Goal: Information Seeking & Learning: Learn about a topic

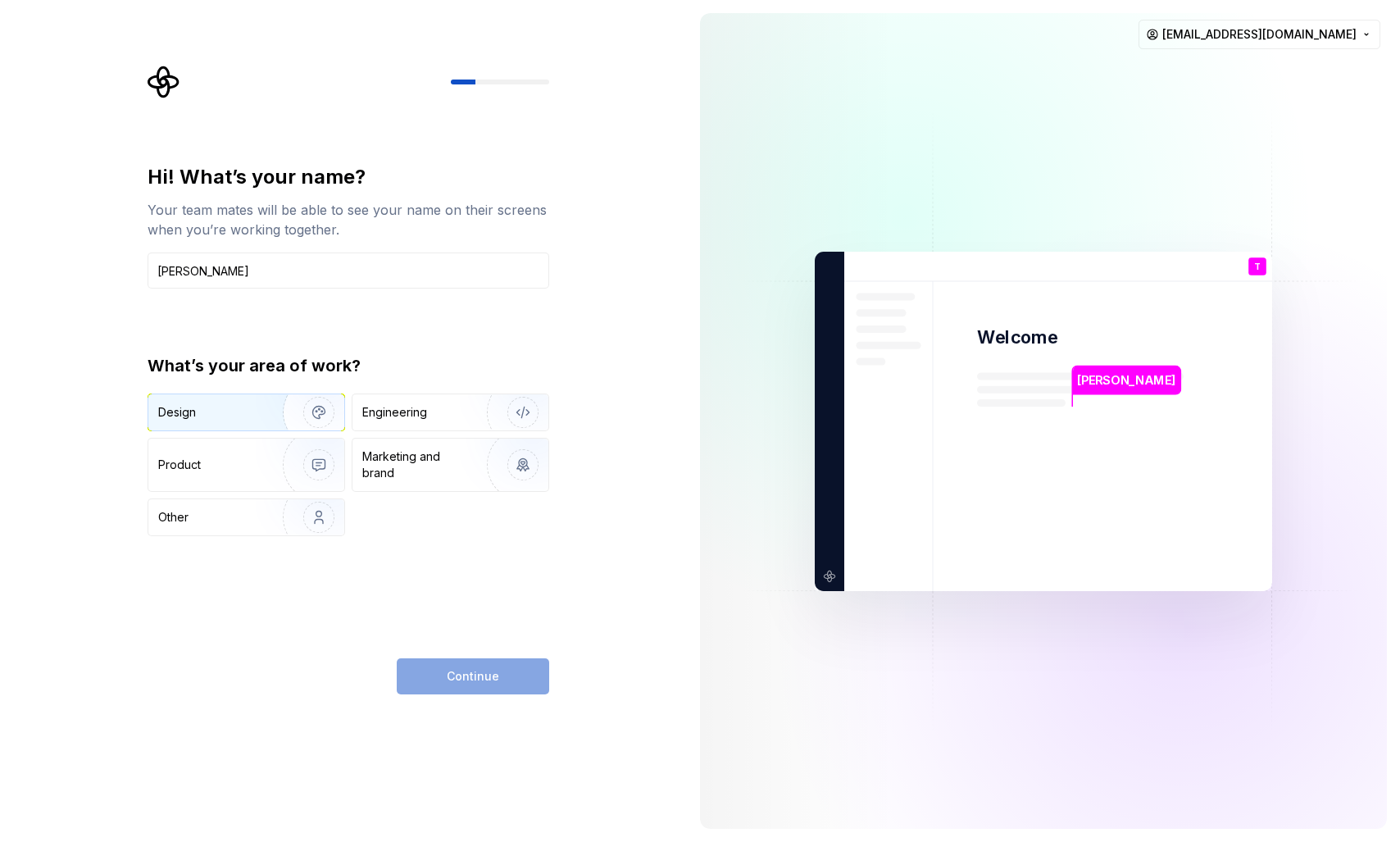
type input "[PERSON_NAME]"
click at [177, 411] on div "Design" at bounding box center [177, 413] width 38 height 17
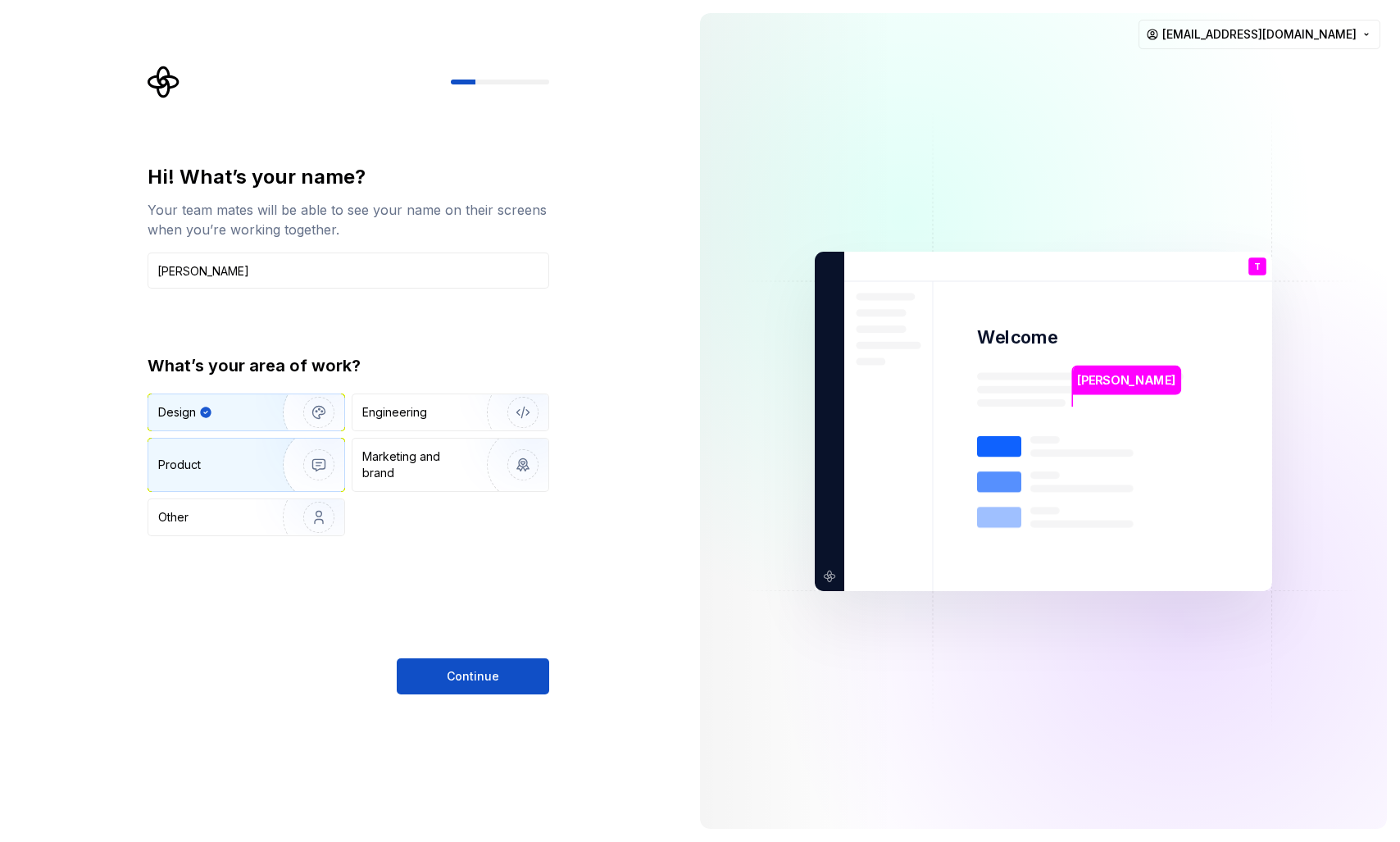
click at [197, 470] on div "Product" at bounding box center [180, 465] width 43 height 17
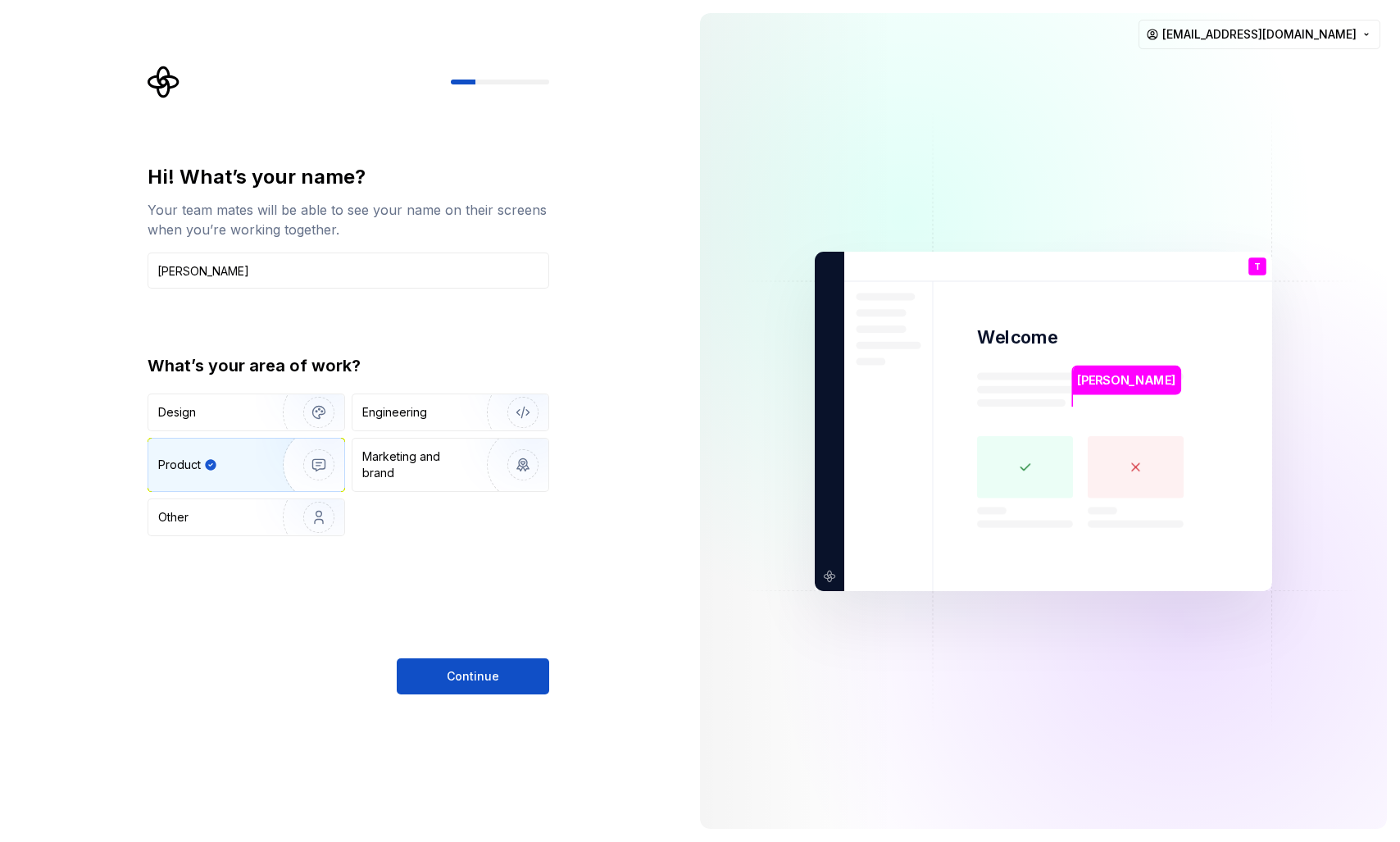
click at [484, 656] on div "Hi! What’s your name? Your team mates will be able to see your name on their sc…" at bounding box center [348, 429] width 402 height 530
click at [481, 663] on button "Continue" at bounding box center [473, 676] width 153 height 36
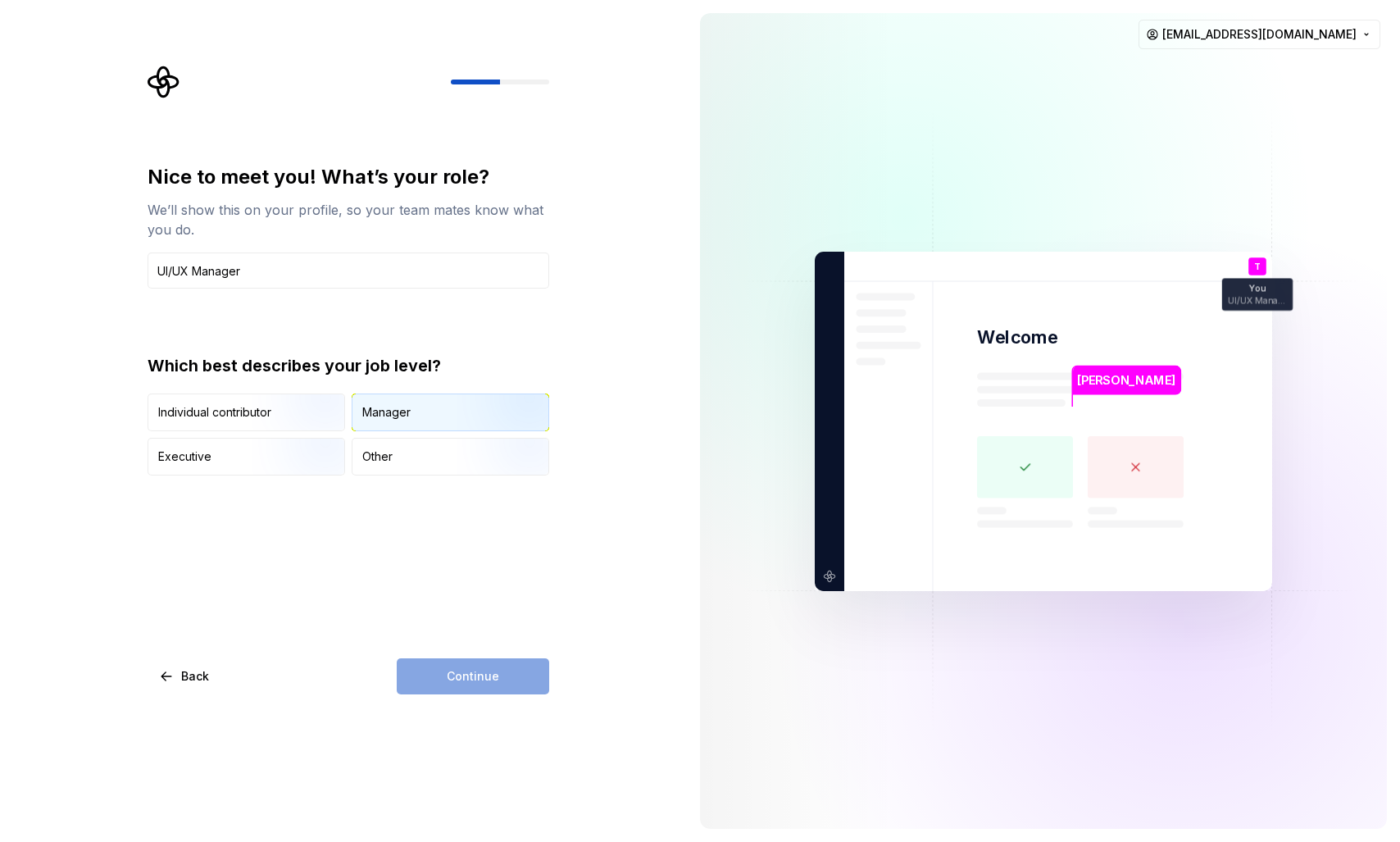
type input "UI/UX Manager"
click at [399, 418] on div "Manager" at bounding box center [387, 413] width 49 height 17
click at [472, 659] on button "Continue" at bounding box center [473, 676] width 153 height 36
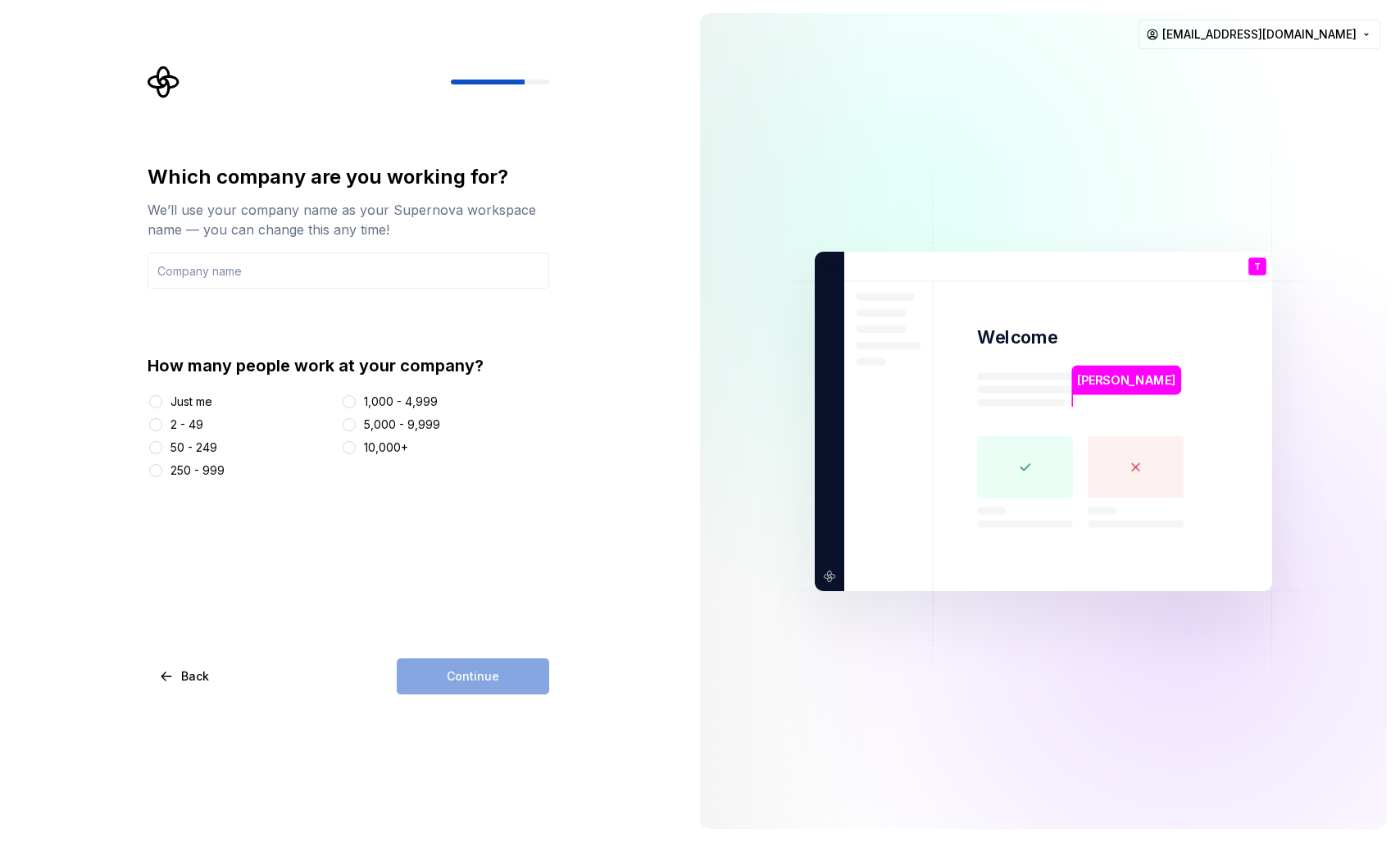
click at [199, 445] on div "50 - 249" at bounding box center [194, 448] width 47 height 17
click at [162, 445] on button "50 - 249" at bounding box center [156, 448] width 13 height 13
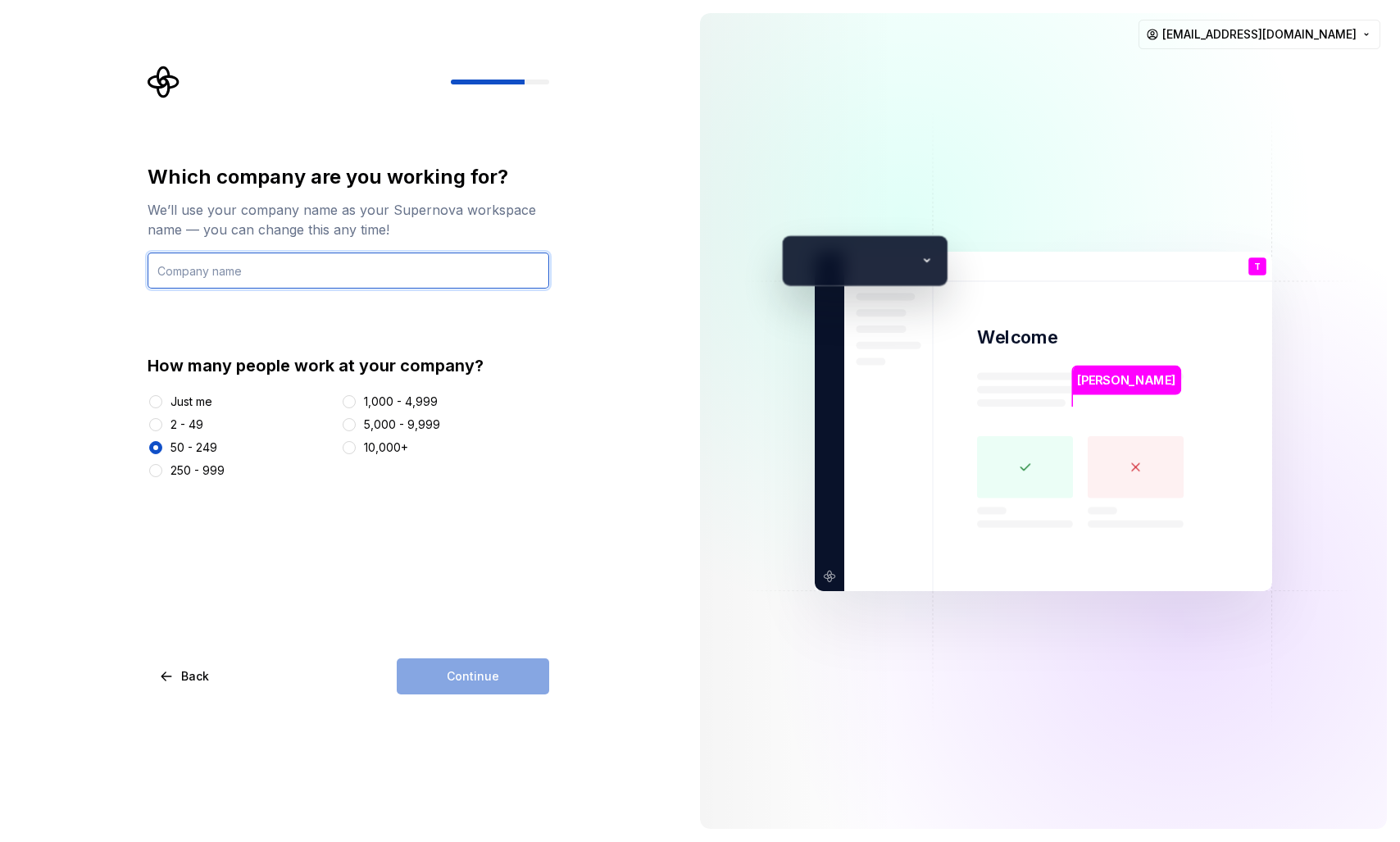
click at [198, 273] on input "text" at bounding box center [348, 270] width 402 height 36
type input "[PERSON_NAME]"
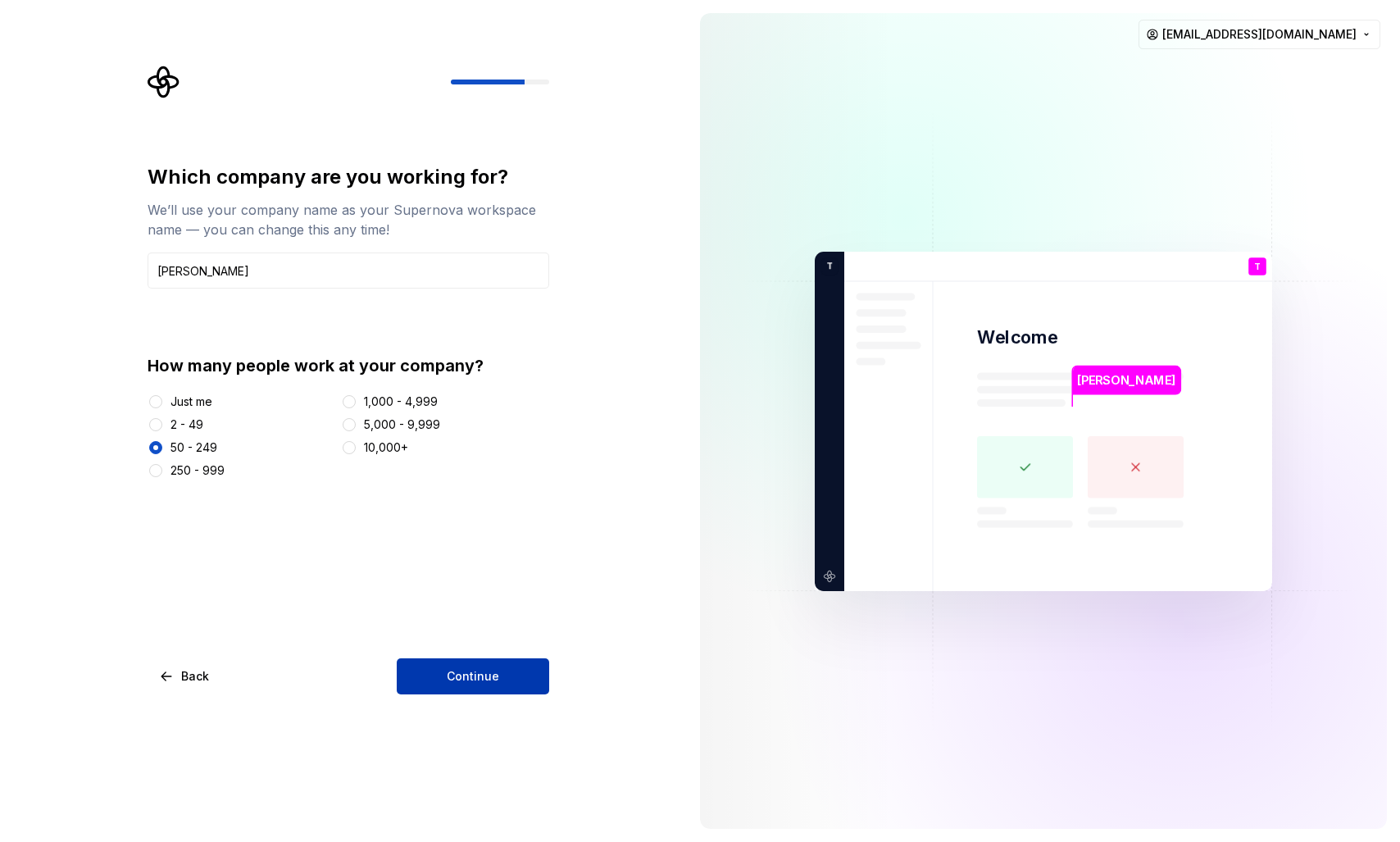
click at [453, 665] on button "Continue" at bounding box center [473, 676] width 153 height 36
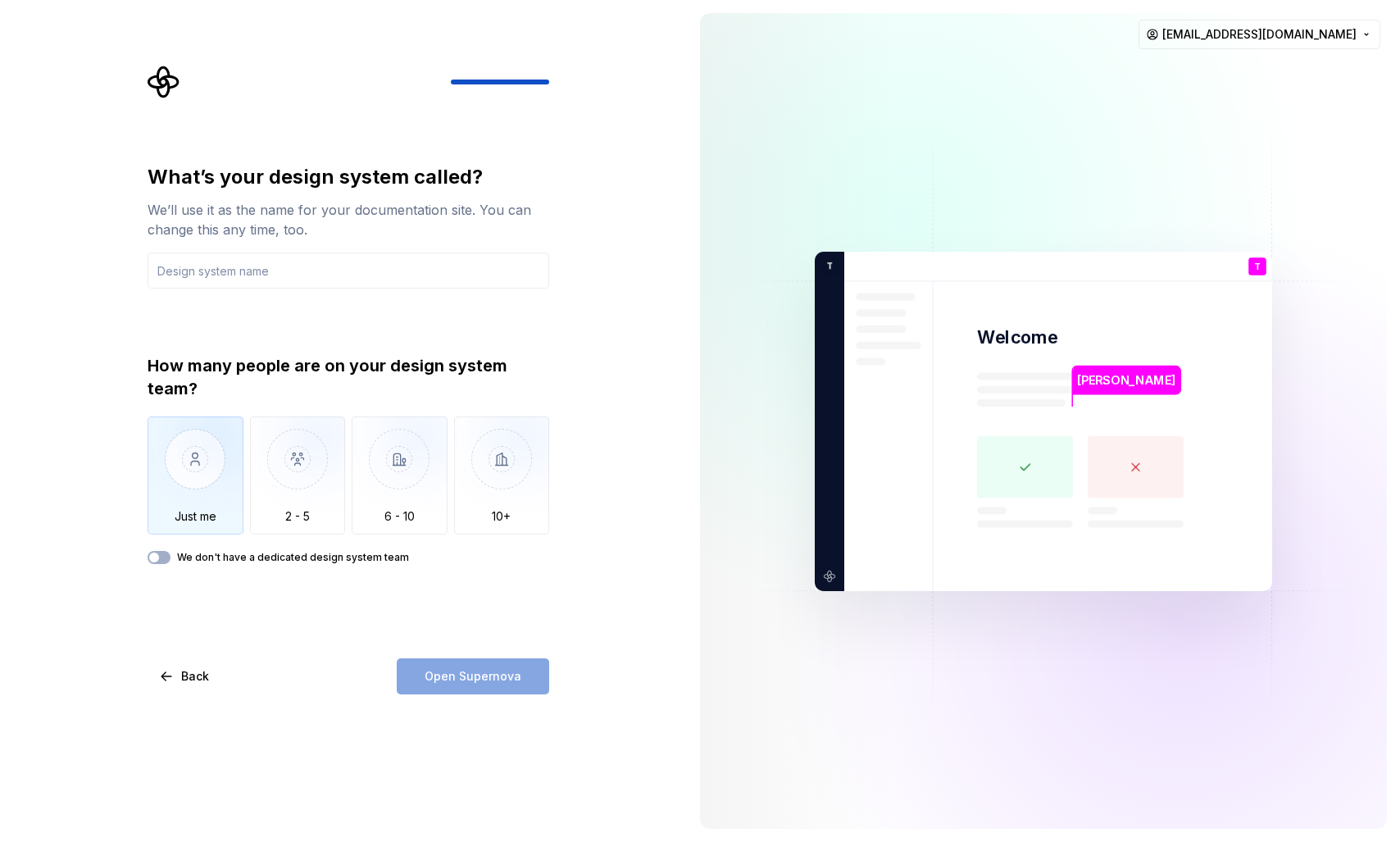
click at [194, 443] on img "button" at bounding box center [195, 470] width 96 height 110
click at [191, 259] on input "text" at bounding box center [348, 270] width 402 height 36
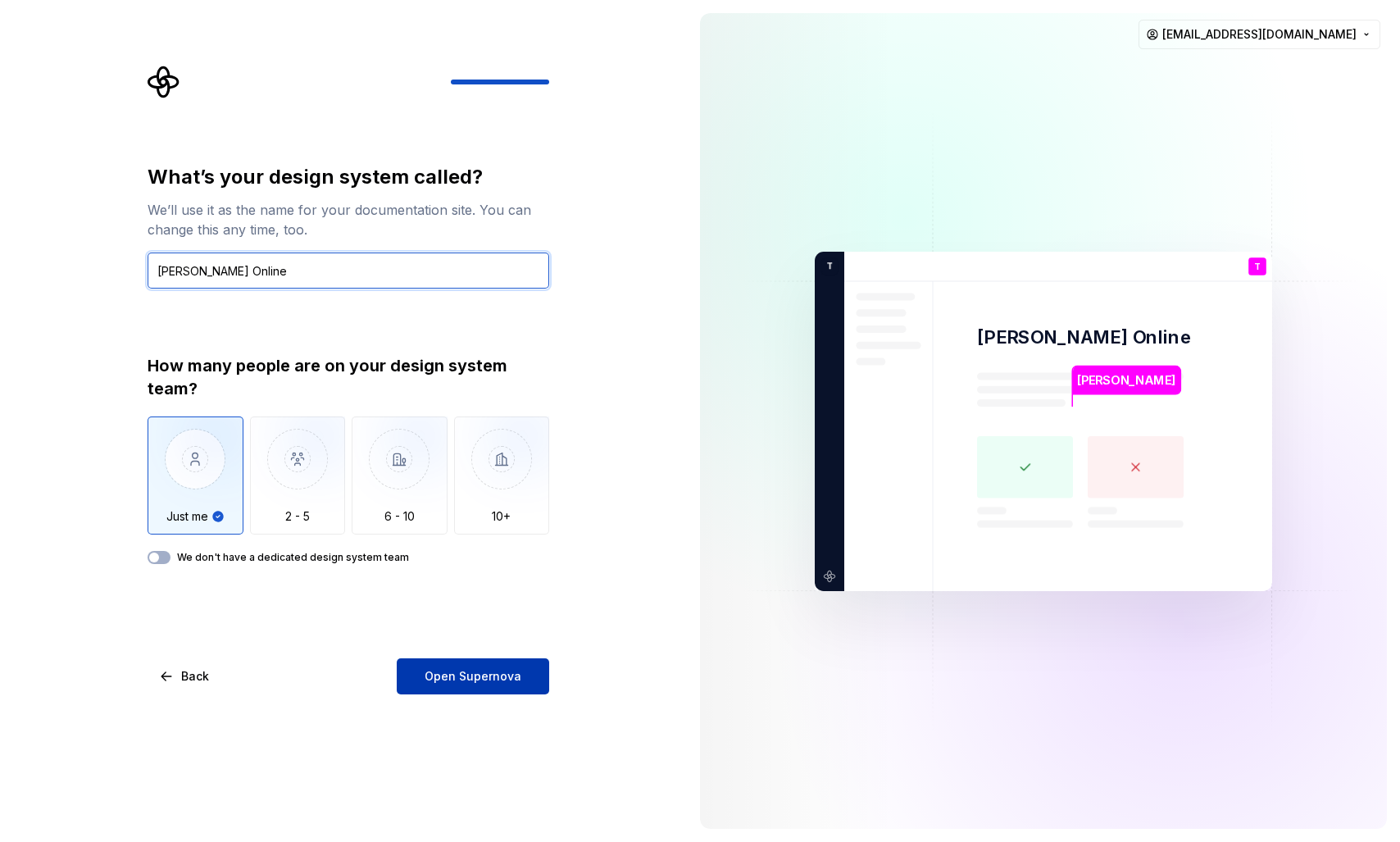
type input "[PERSON_NAME] Online"
click at [431, 672] on span "Open Supernova" at bounding box center [472, 676] width 96 height 17
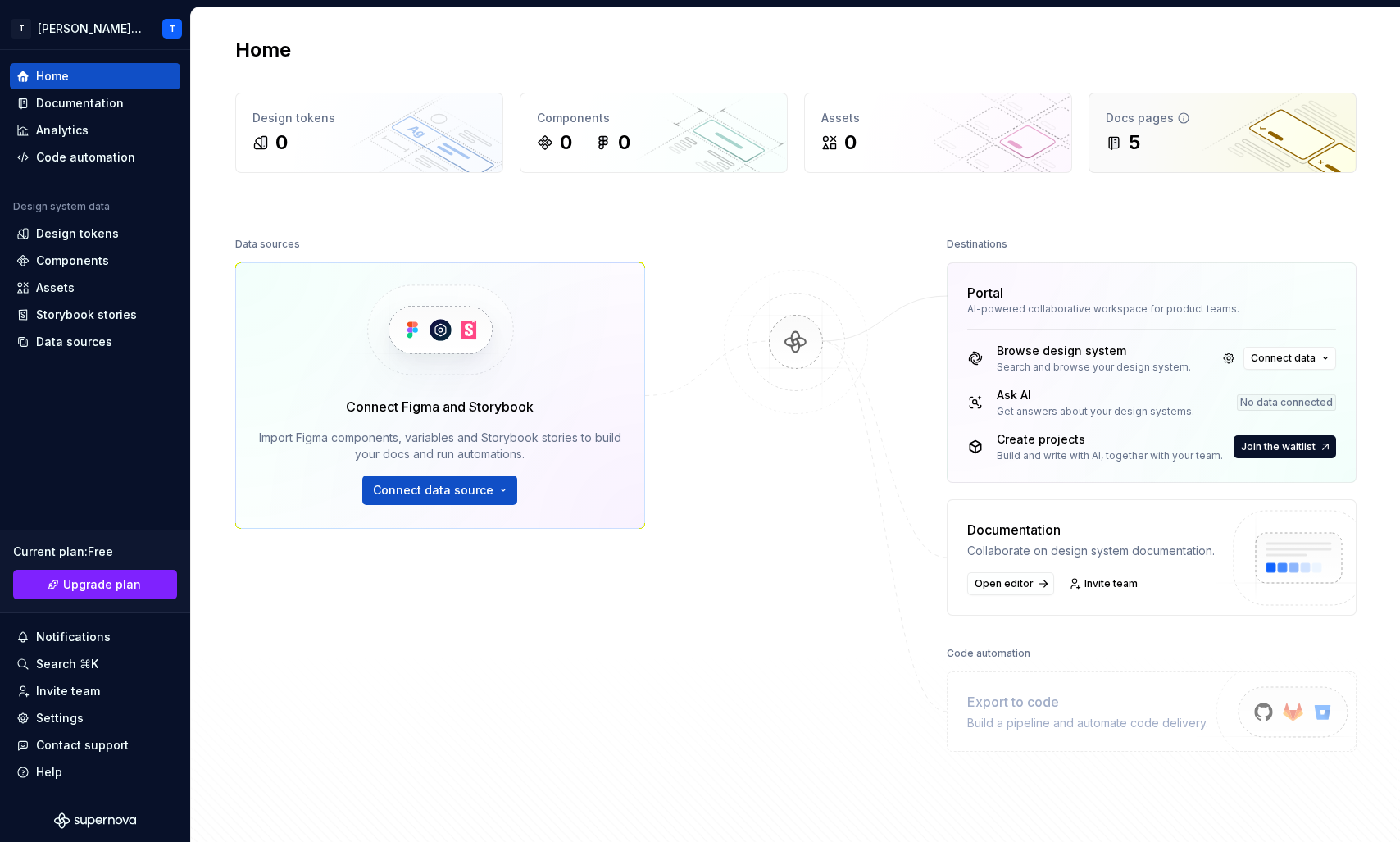
click at [1198, 107] on div "Docs pages 5" at bounding box center [1223, 133] width 267 height 79
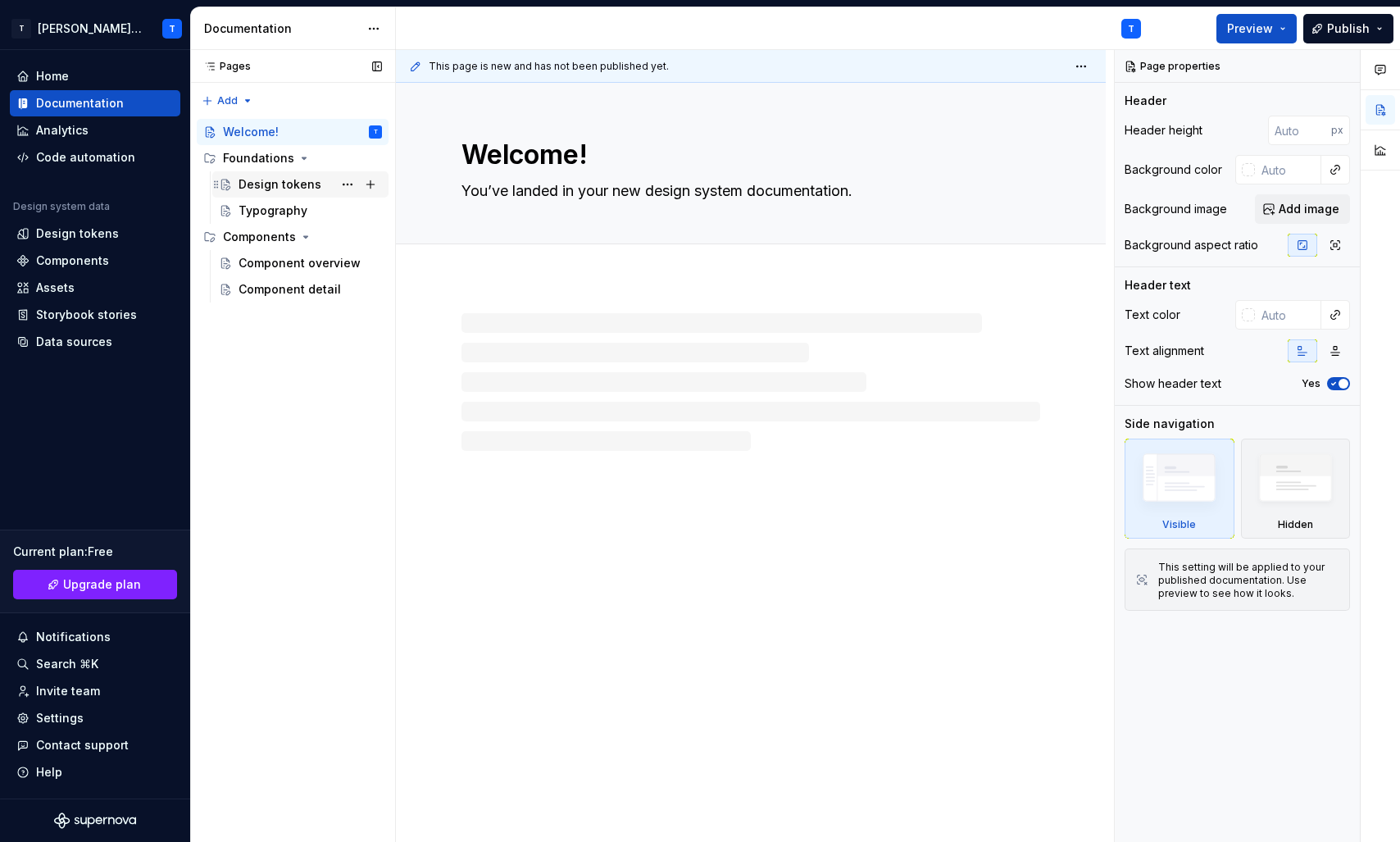
click at [274, 189] on div "Design tokens" at bounding box center [279, 185] width 83 height 17
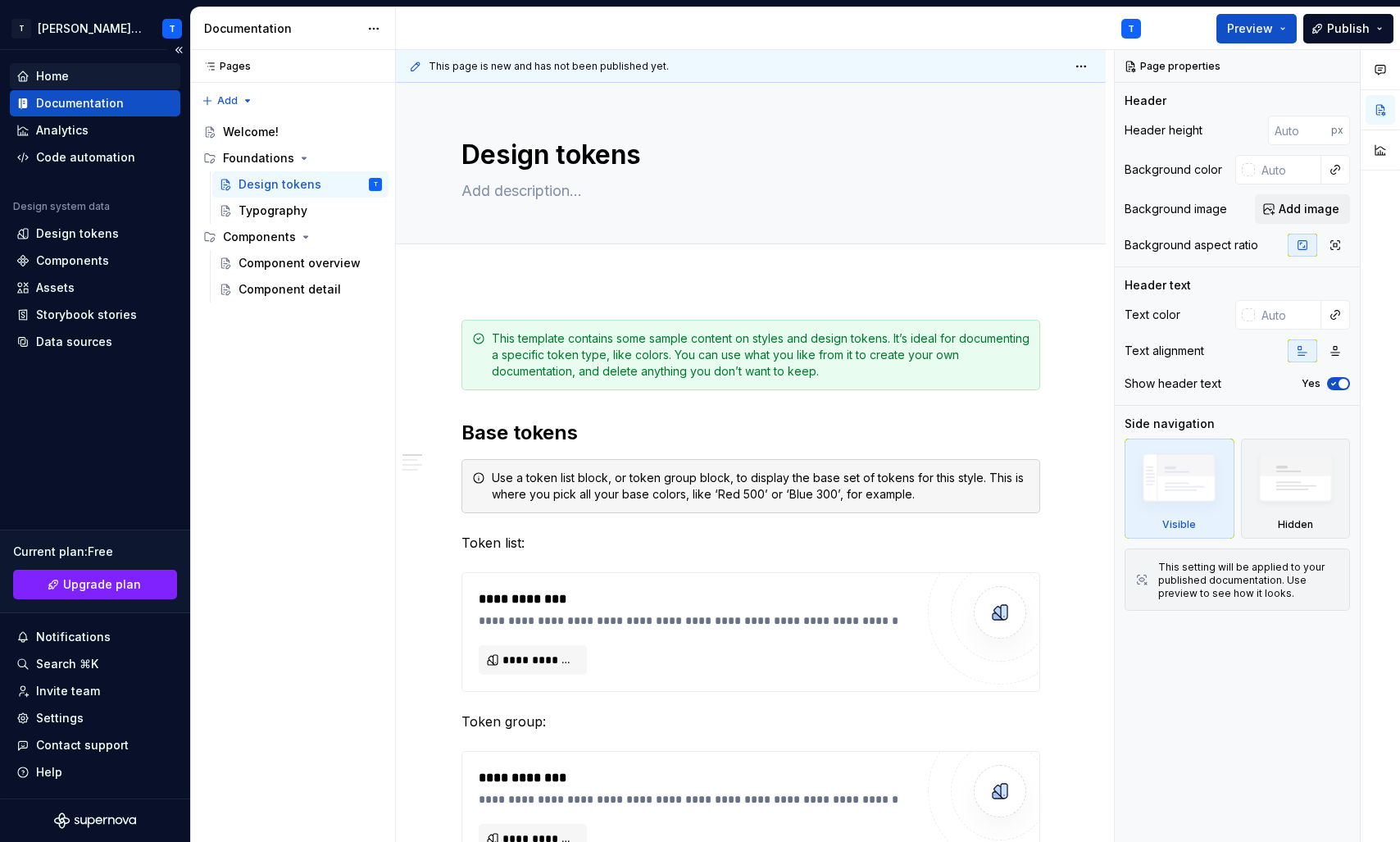
type textarea "*"
click at [53, 72] on div "Home" at bounding box center [52, 76] width 33 height 17
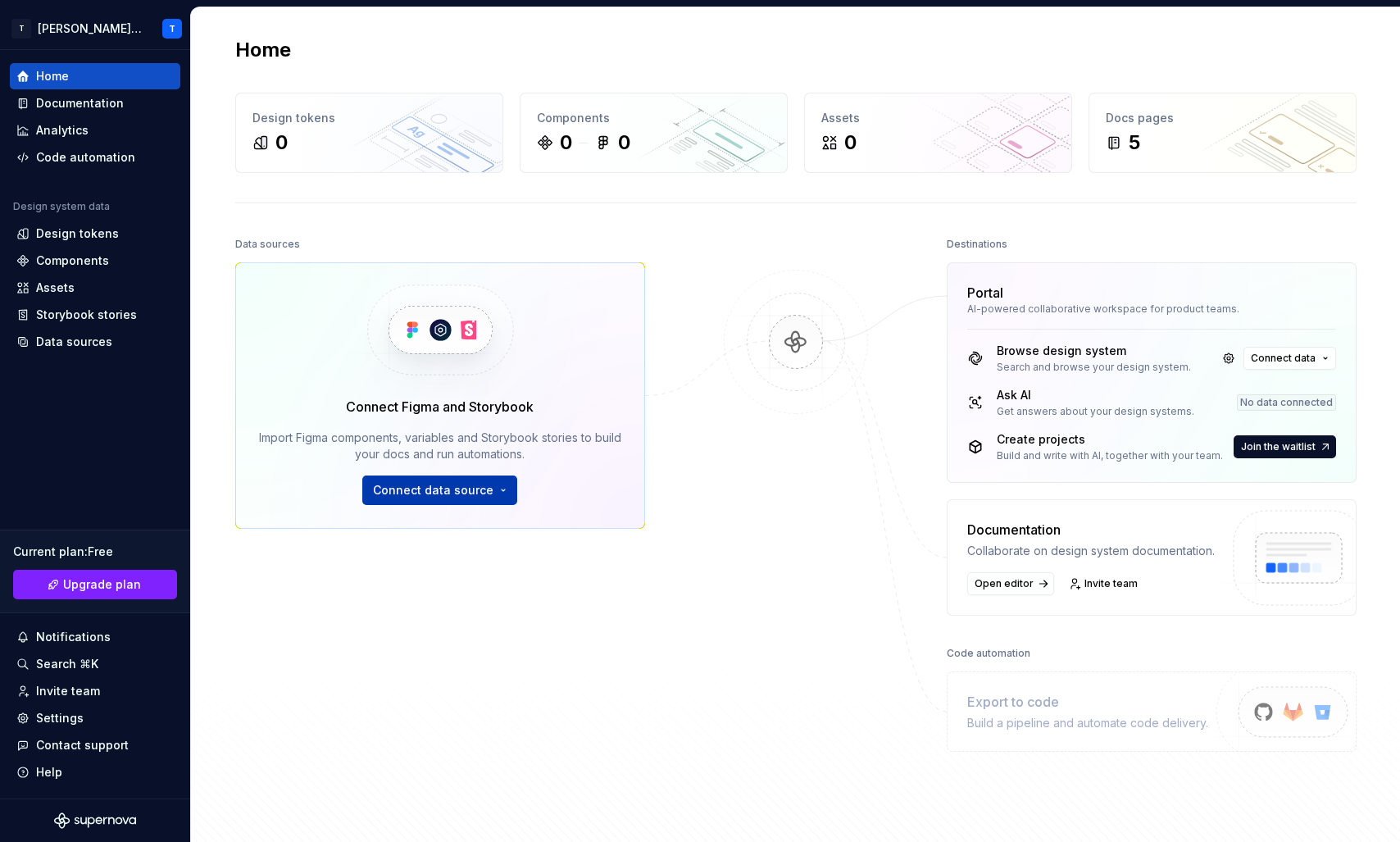
click at [449, 491] on span "Connect data source" at bounding box center [434, 491] width 121 height 17
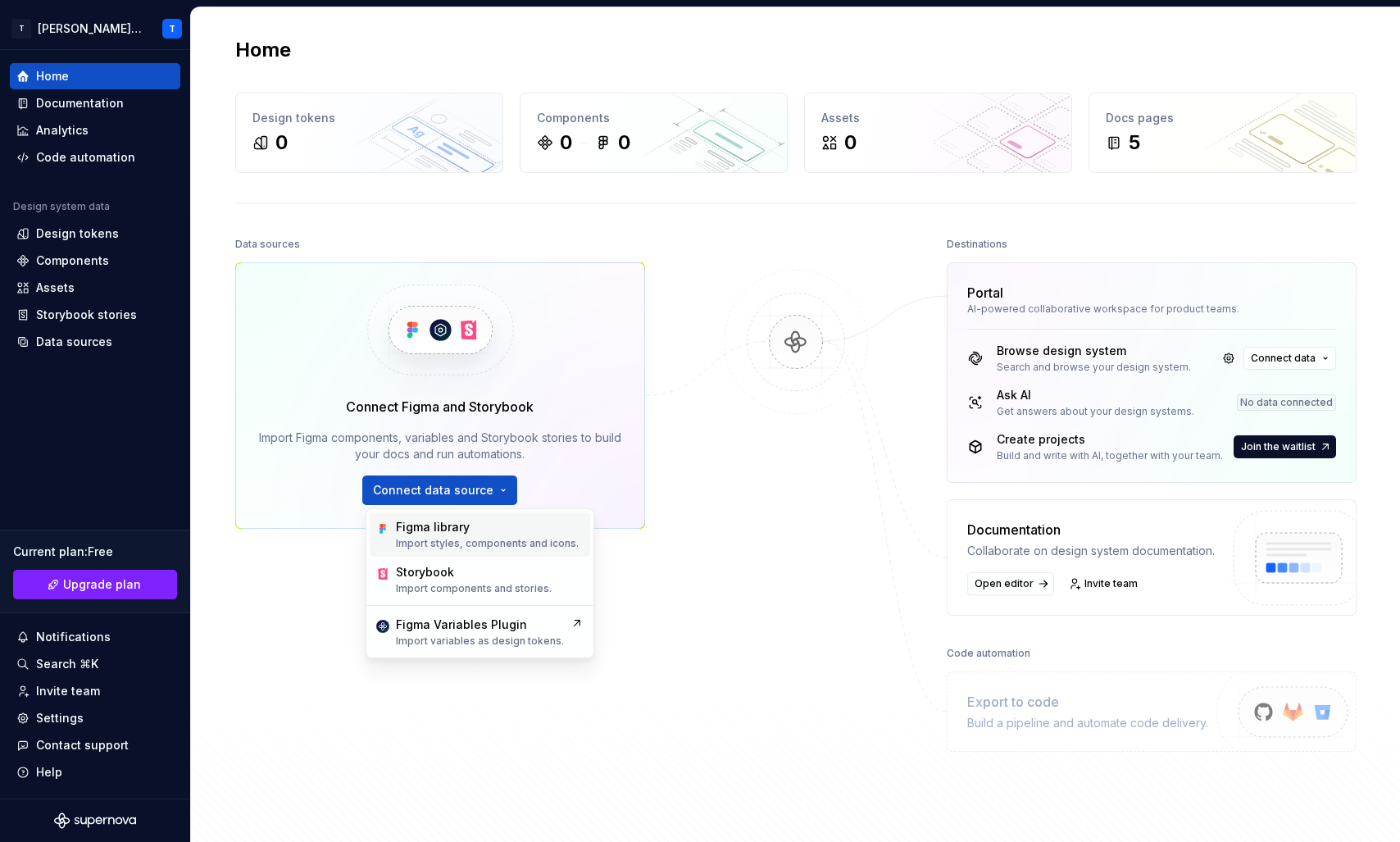
click at [451, 528] on div "Figma library" at bounding box center [433, 528] width 74 height 17
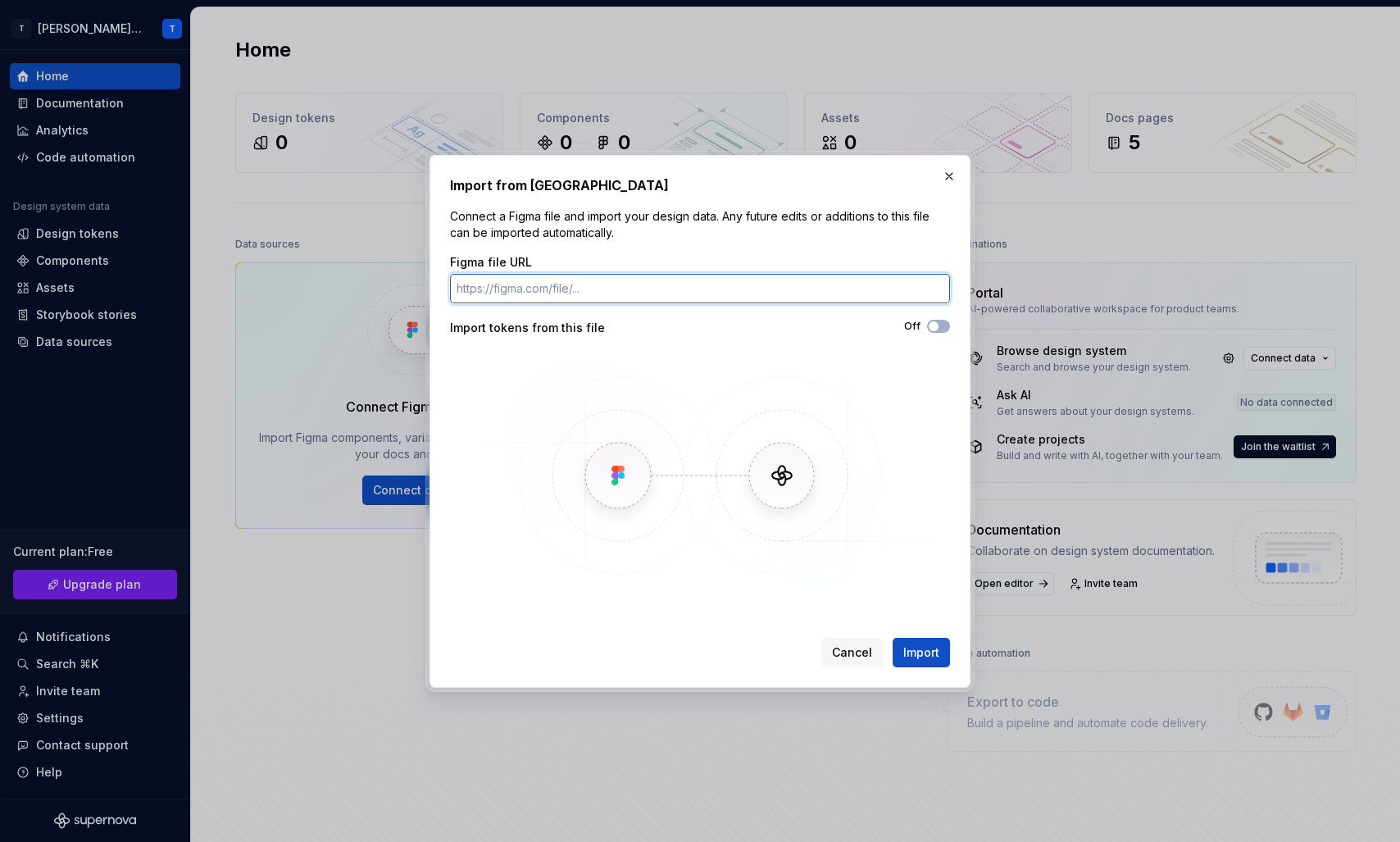
click at [563, 276] on input "Figma file URL" at bounding box center [700, 288] width 500 height 29
paste input "[URL][DOMAIN_NAME]"
type input "[URL][DOMAIN_NAME]"
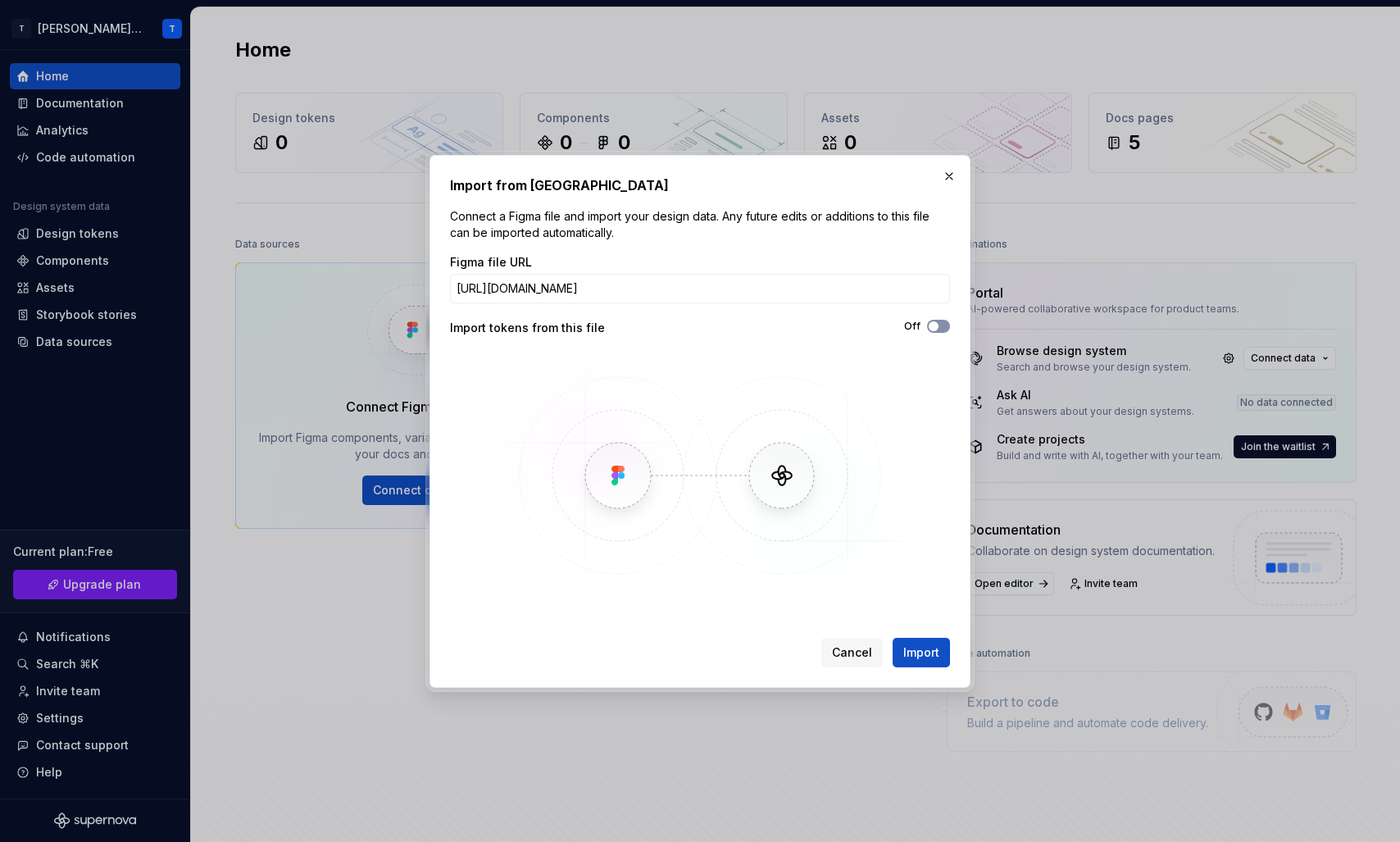
scroll to position [0, 0]
click at [938, 328] on icon "button" at bounding box center [934, 326] width 13 height 10
click at [909, 645] on span "Import" at bounding box center [921, 652] width 36 height 17
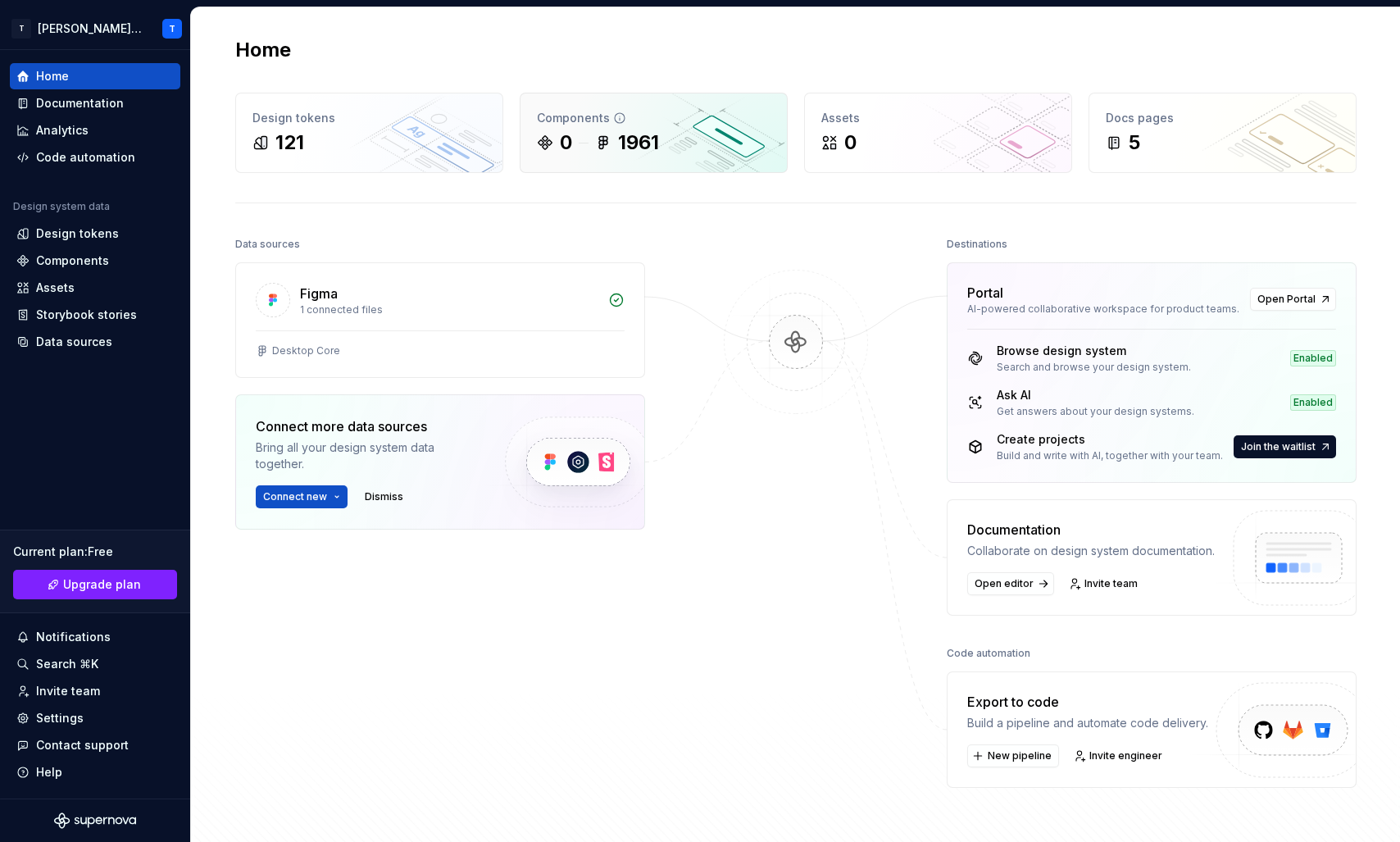
click at [636, 151] on div "1961" at bounding box center [638, 142] width 41 height 26
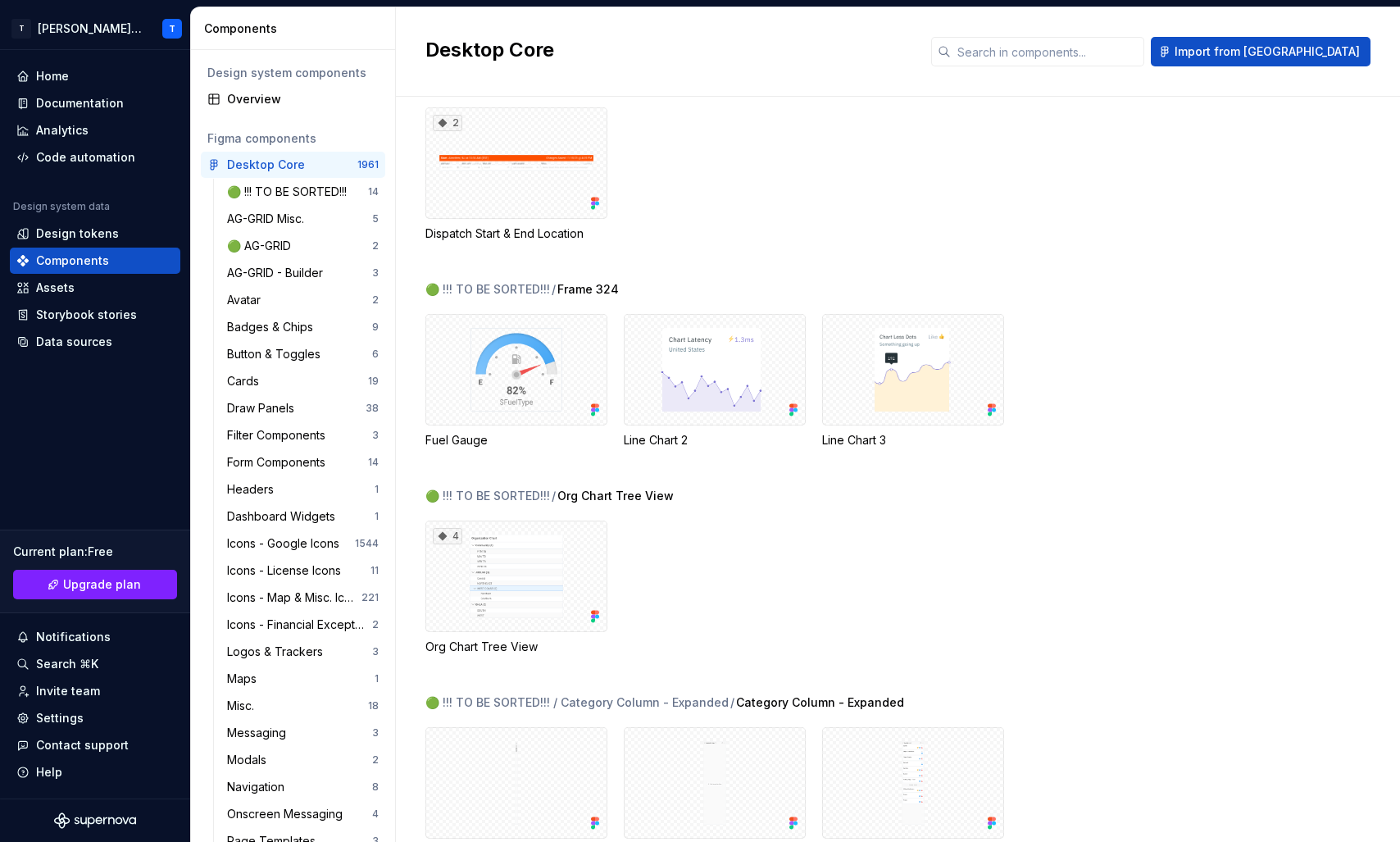
scroll to position [413, 0]
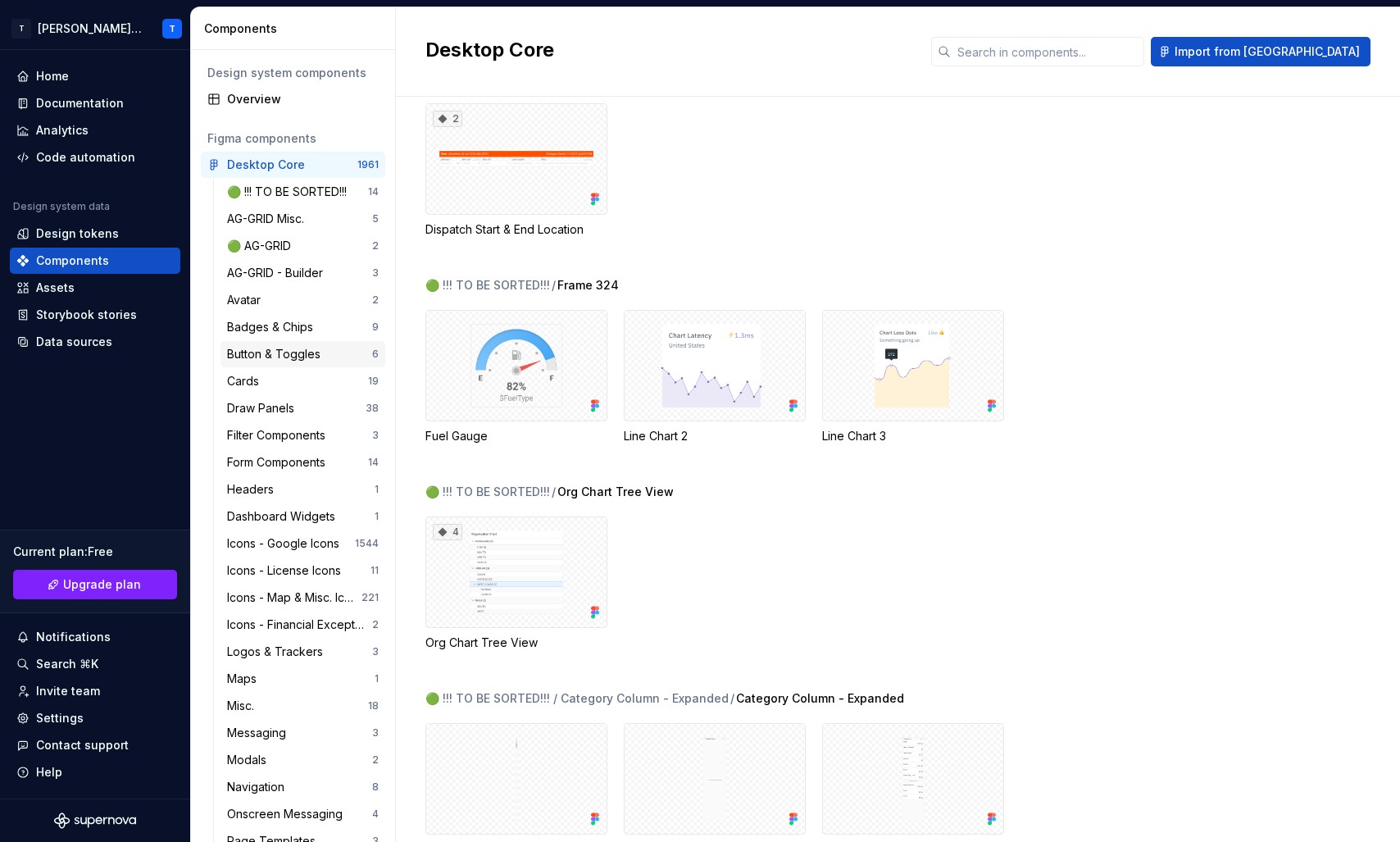
click at [303, 366] on div "Button & Toggles 6" at bounding box center [303, 354] width 164 height 26
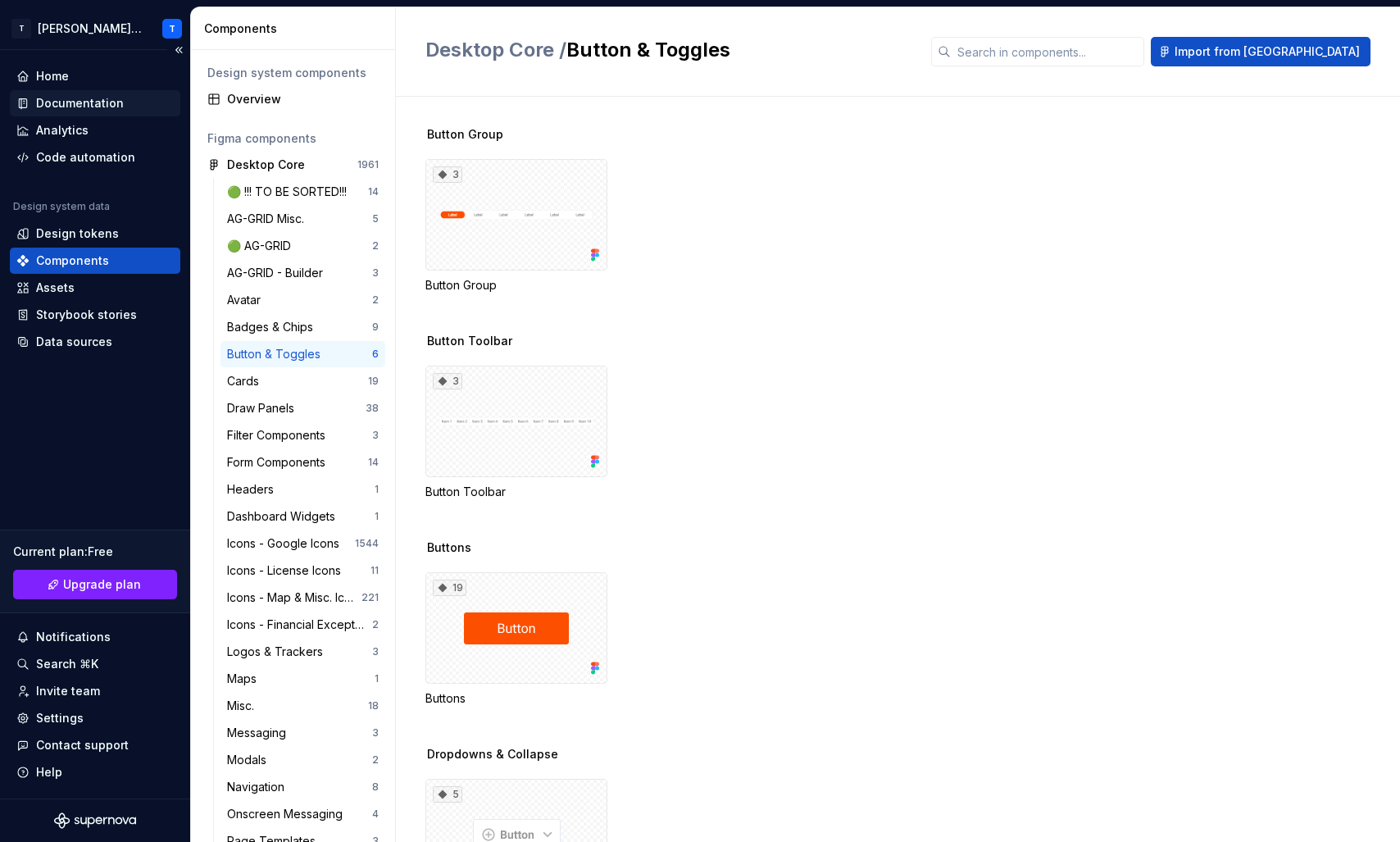
click at [64, 98] on div "Documentation" at bounding box center [80, 103] width 88 height 17
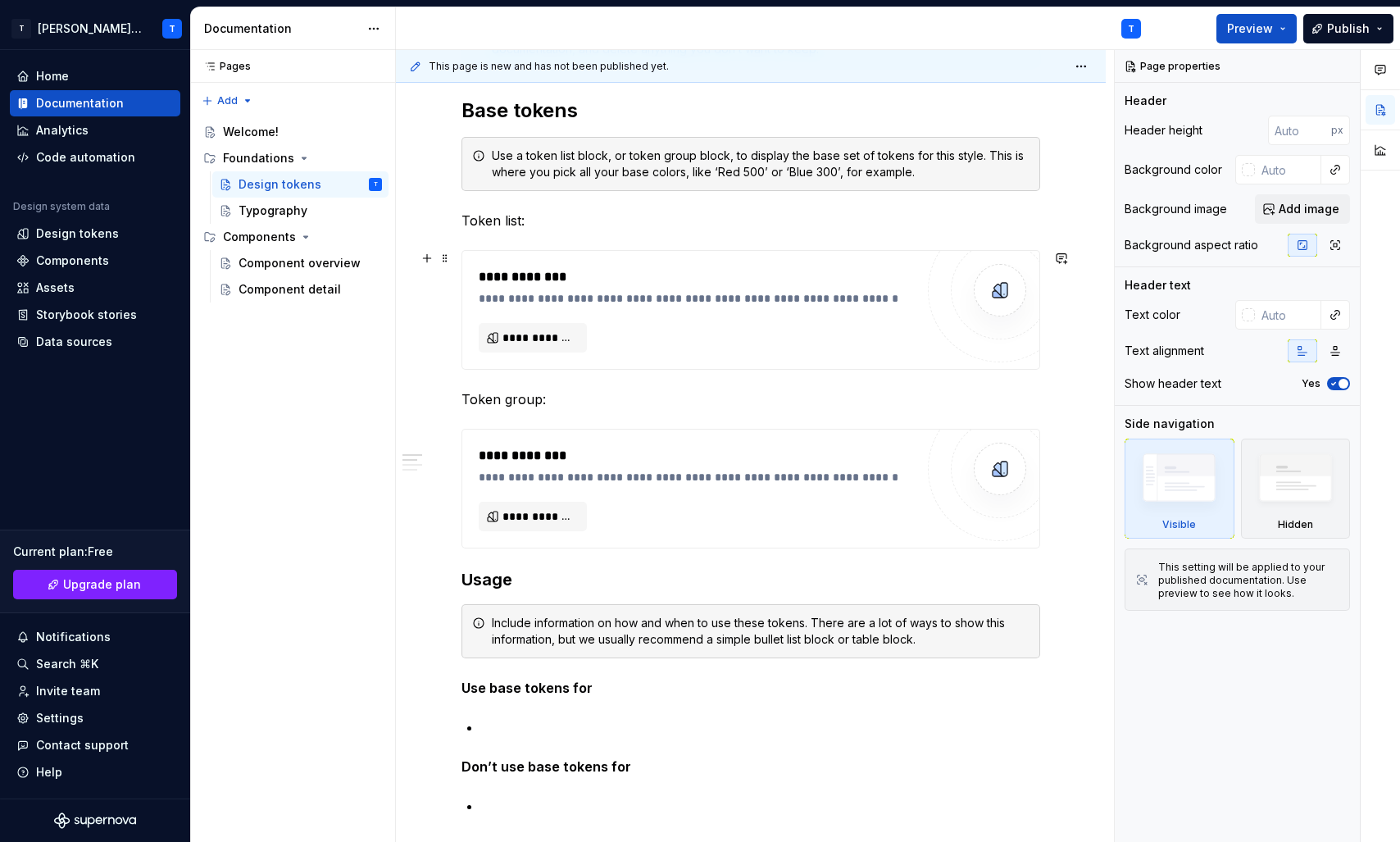
scroll to position [325, 0]
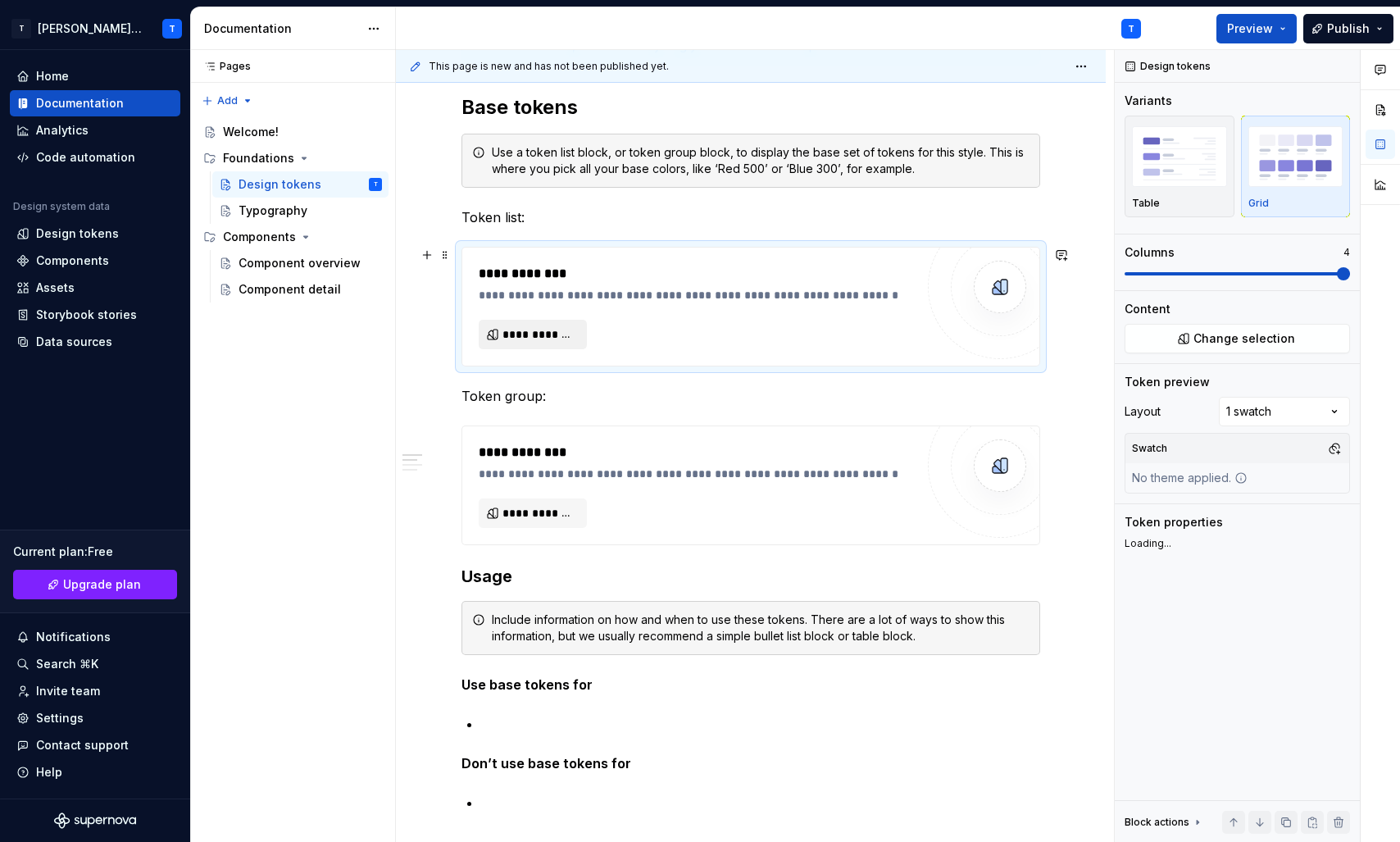
click at [557, 335] on span "**********" at bounding box center [539, 335] width 74 height 17
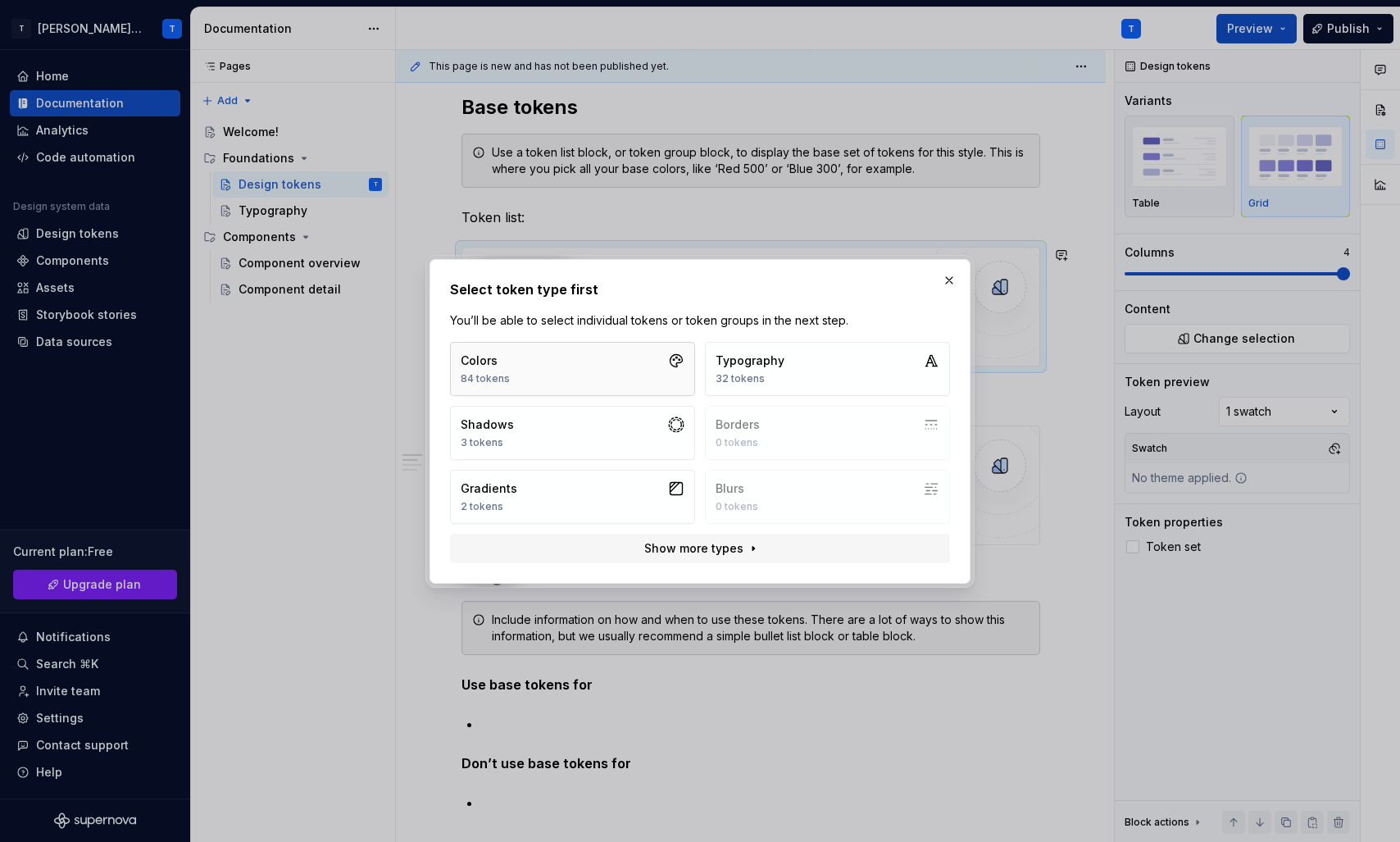
click at [575, 364] on button "Colors 84 tokens" at bounding box center [573, 369] width 245 height 54
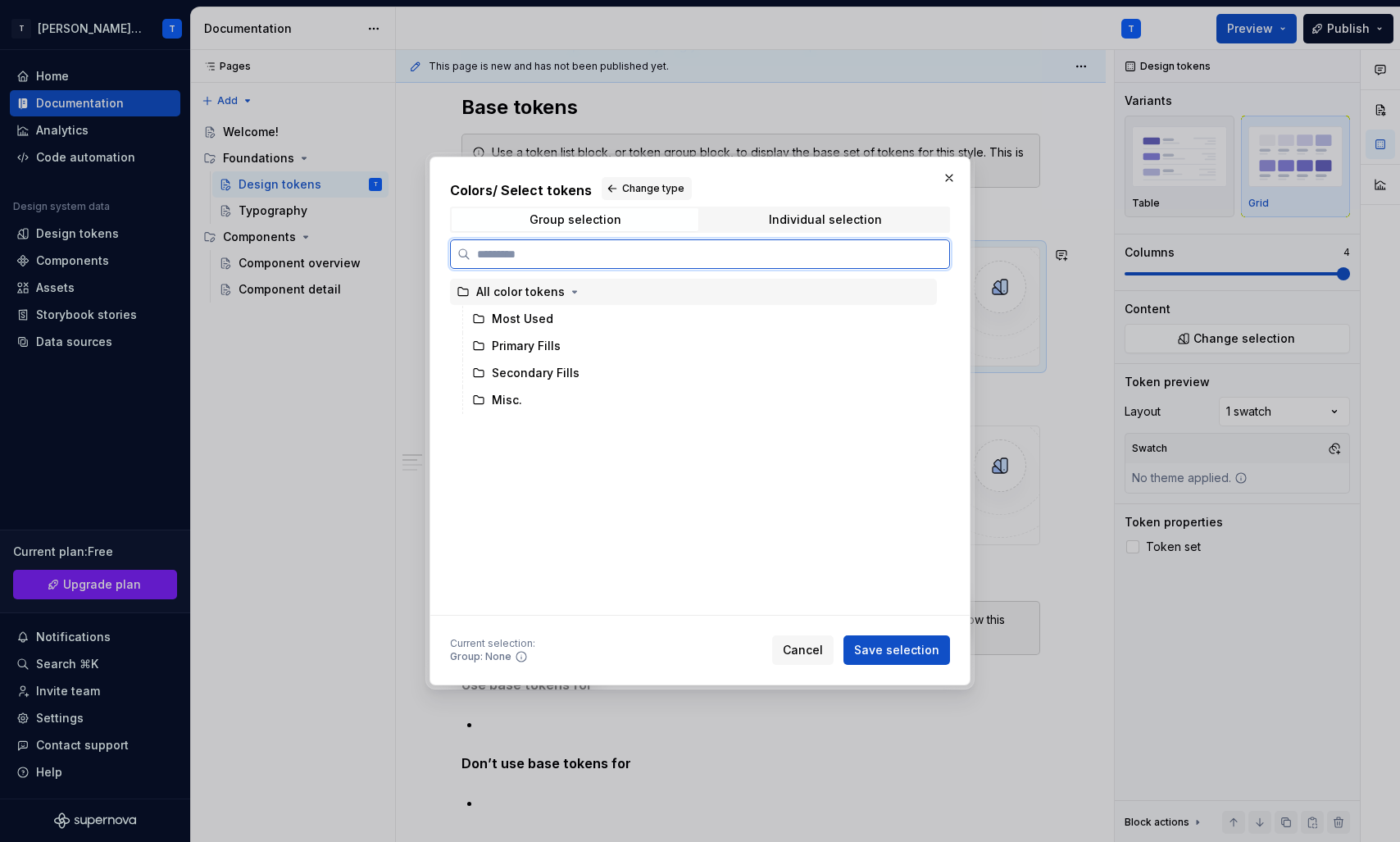
click at [517, 296] on div "All color tokens" at bounding box center [521, 292] width 89 height 17
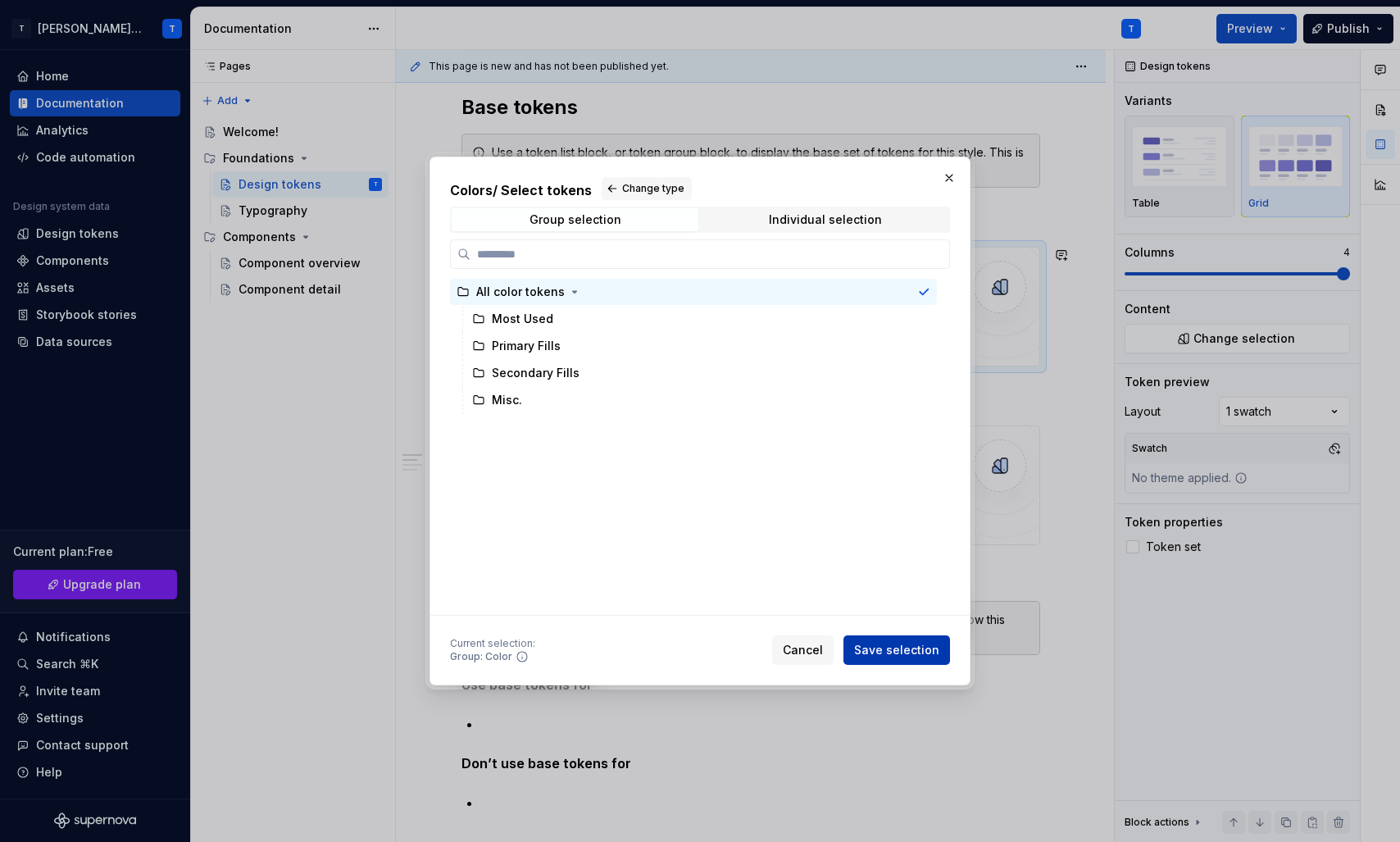
click at [875, 645] on span "Save selection" at bounding box center [897, 650] width 86 height 17
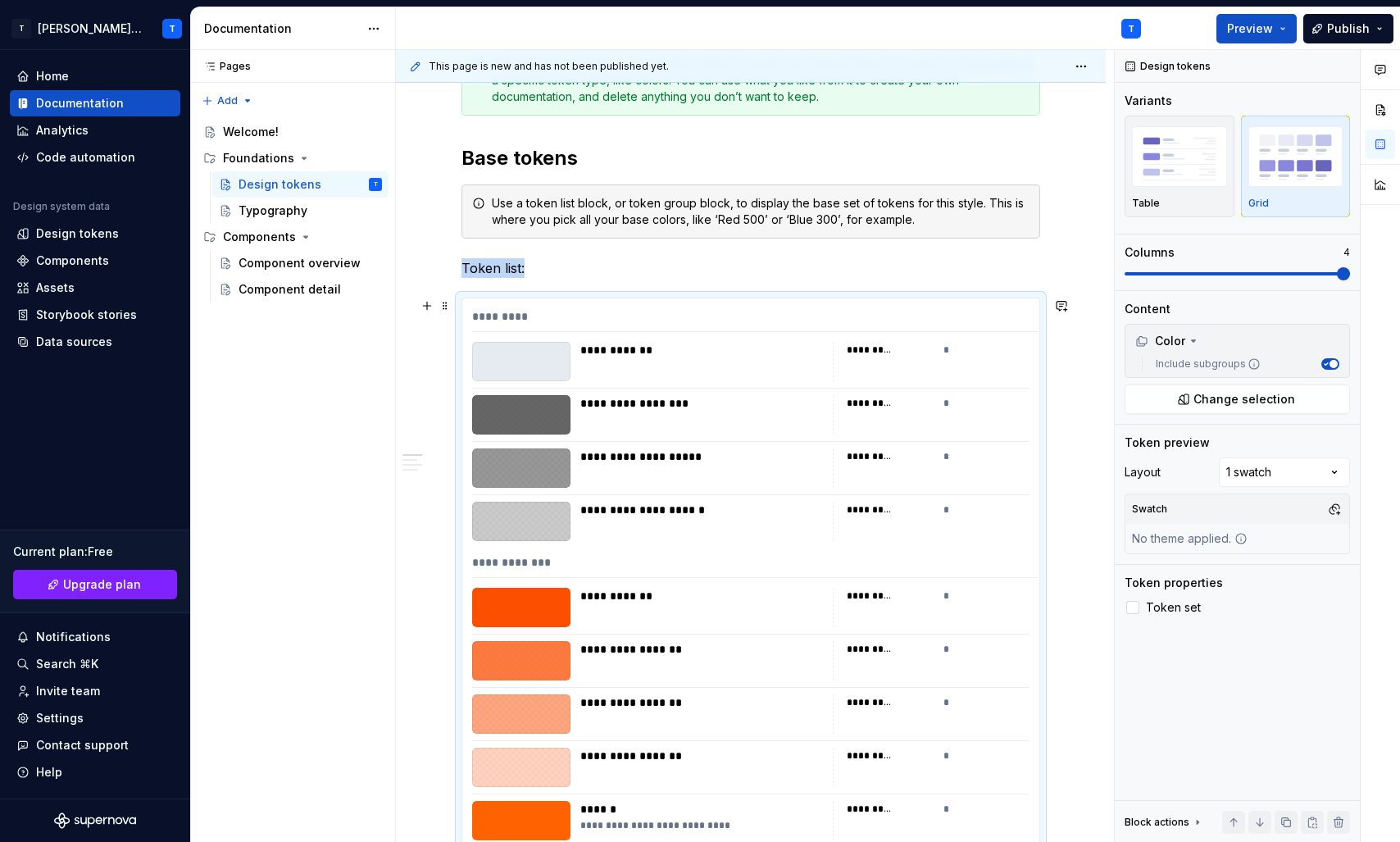
scroll to position [288, 0]
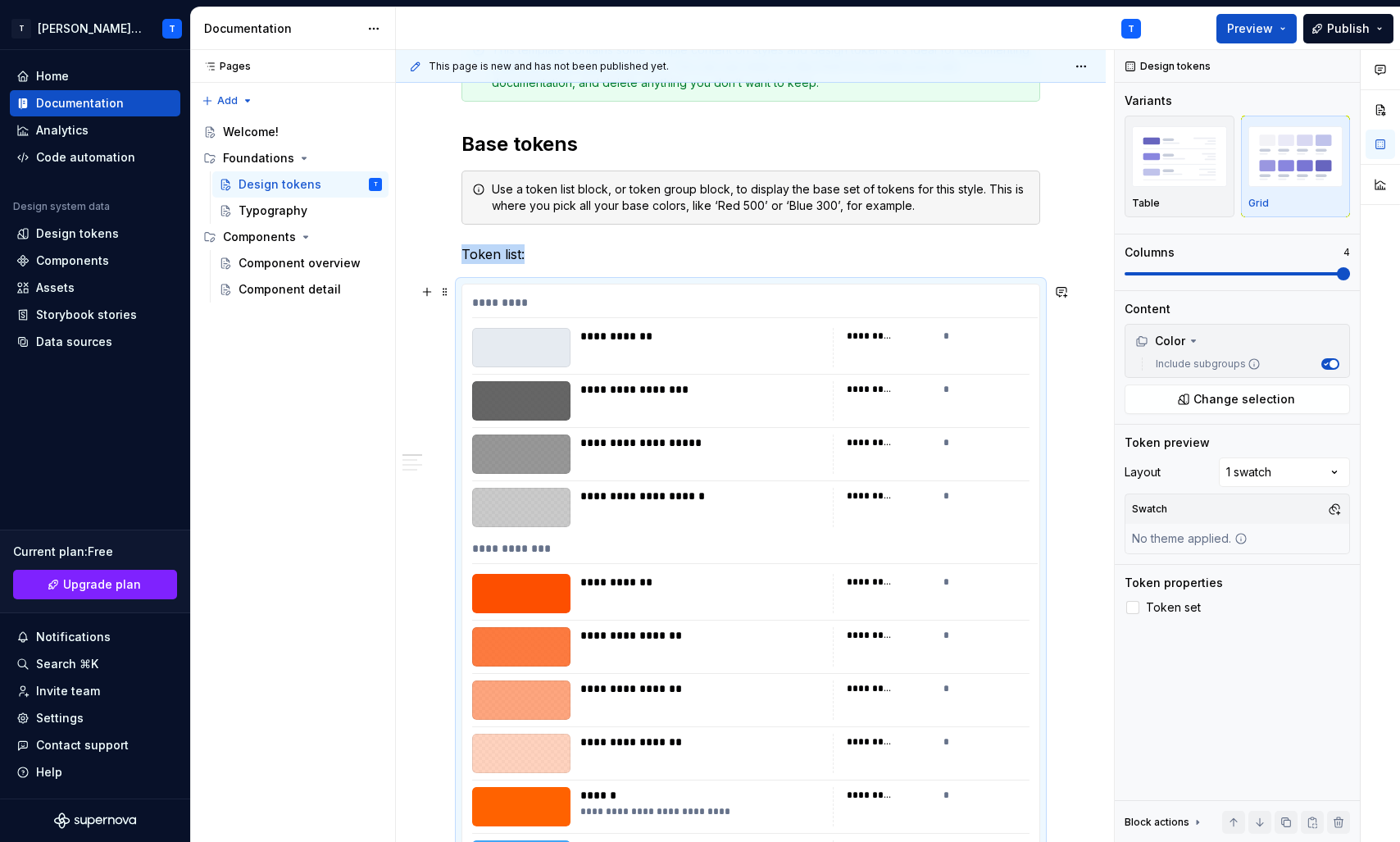
click at [888, 427] on div at bounding box center [751, 427] width 558 height 1
click at [886, 391] on div "*********" at bounding box center [870, 389] width 46 height 13
click at [958, 385] on div "*" at bounding box center [987, 389] width 87 height 17
click at [953, 387] on div "*" at bounding box center [987, 389] width 87 height 17
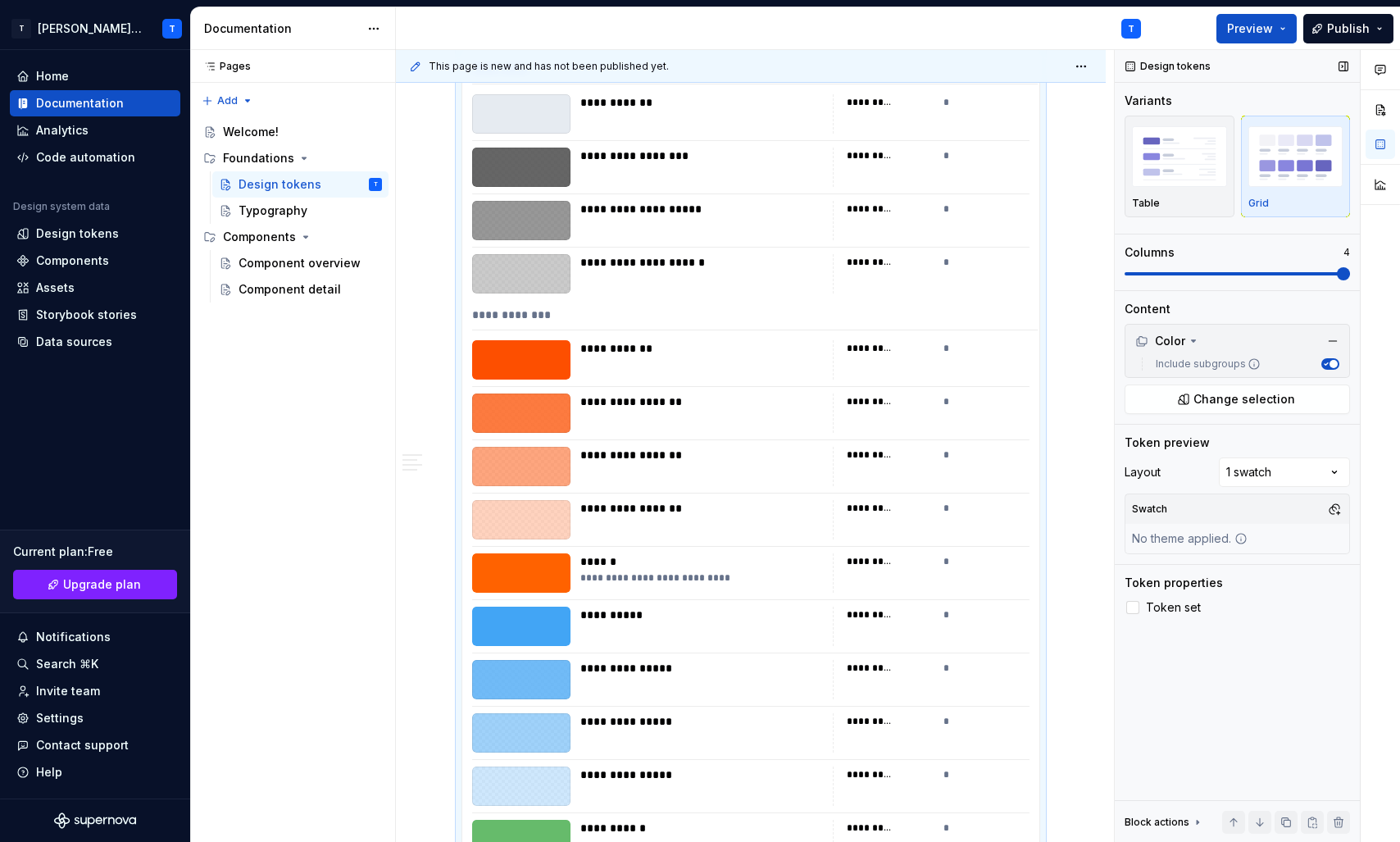
click at [1351, 280] on span at bounding box center [1237, 274] width 226 height 13
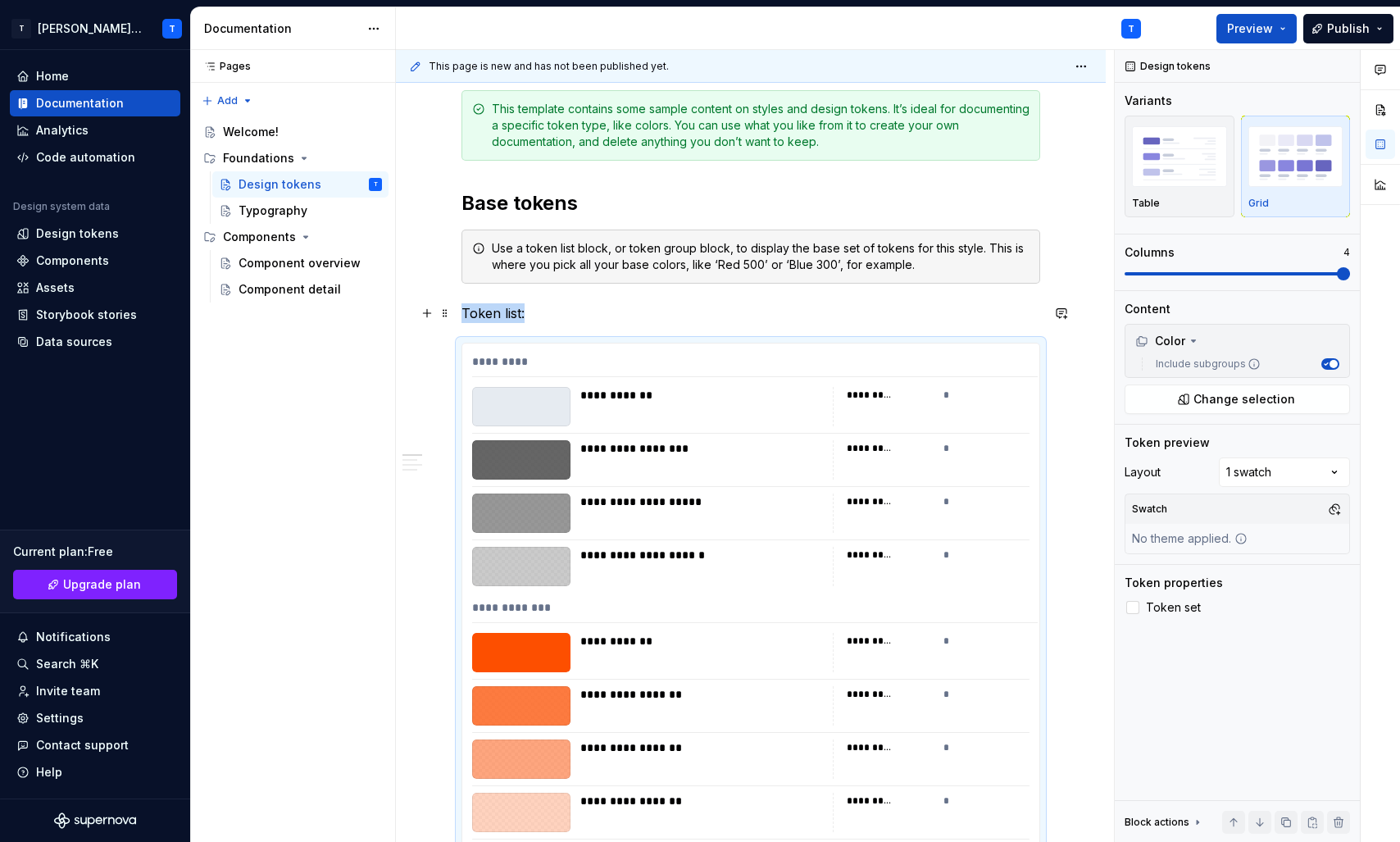
scroll to position [229, 0]
click at [1172, 195] on div "Table" at bounding box center [1179, 167] width 95 height 87
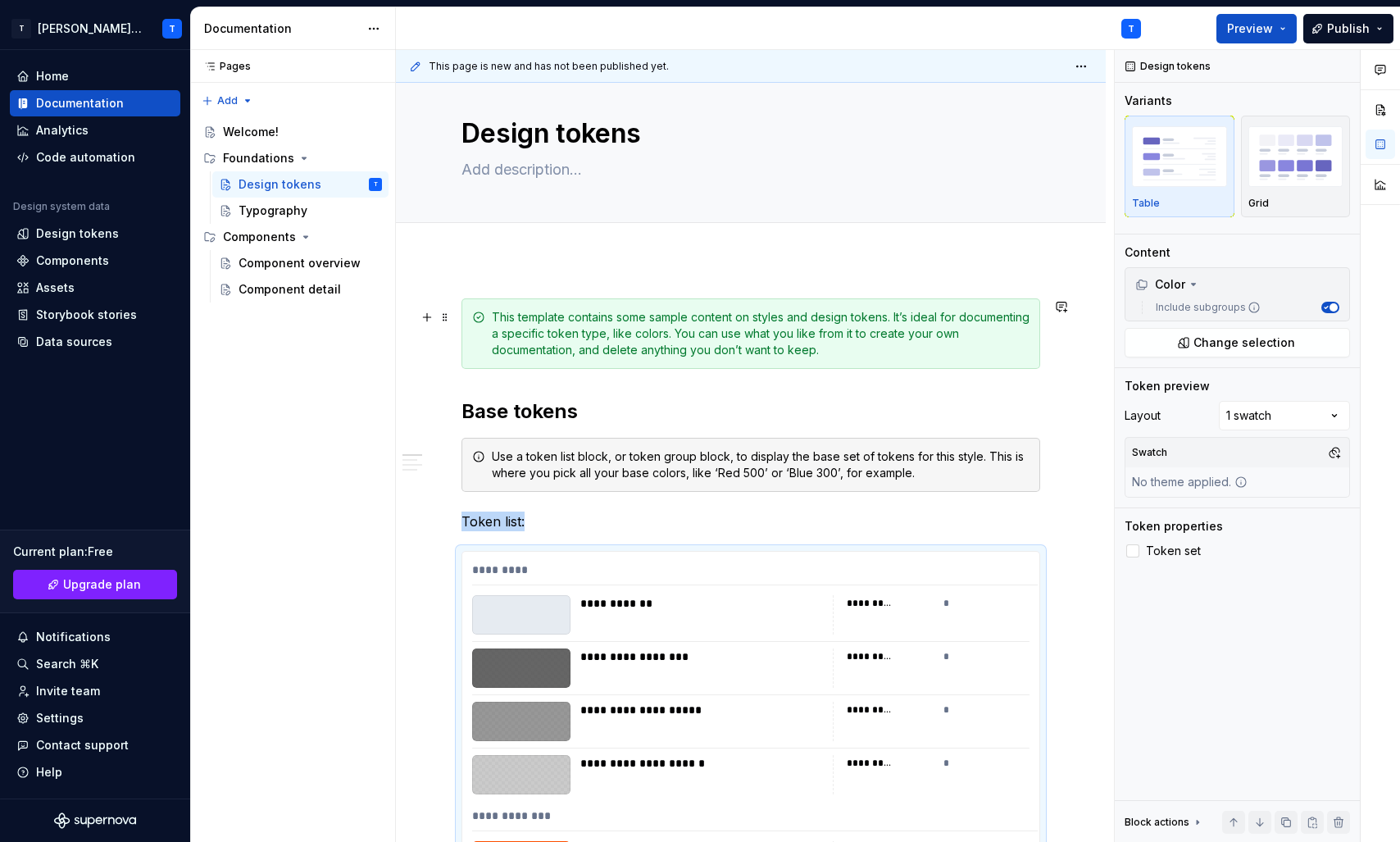
scroll to position [22, 0]
click at [1299, 147] on img "button" at bounding box center [1295, 155] width 95 height 60
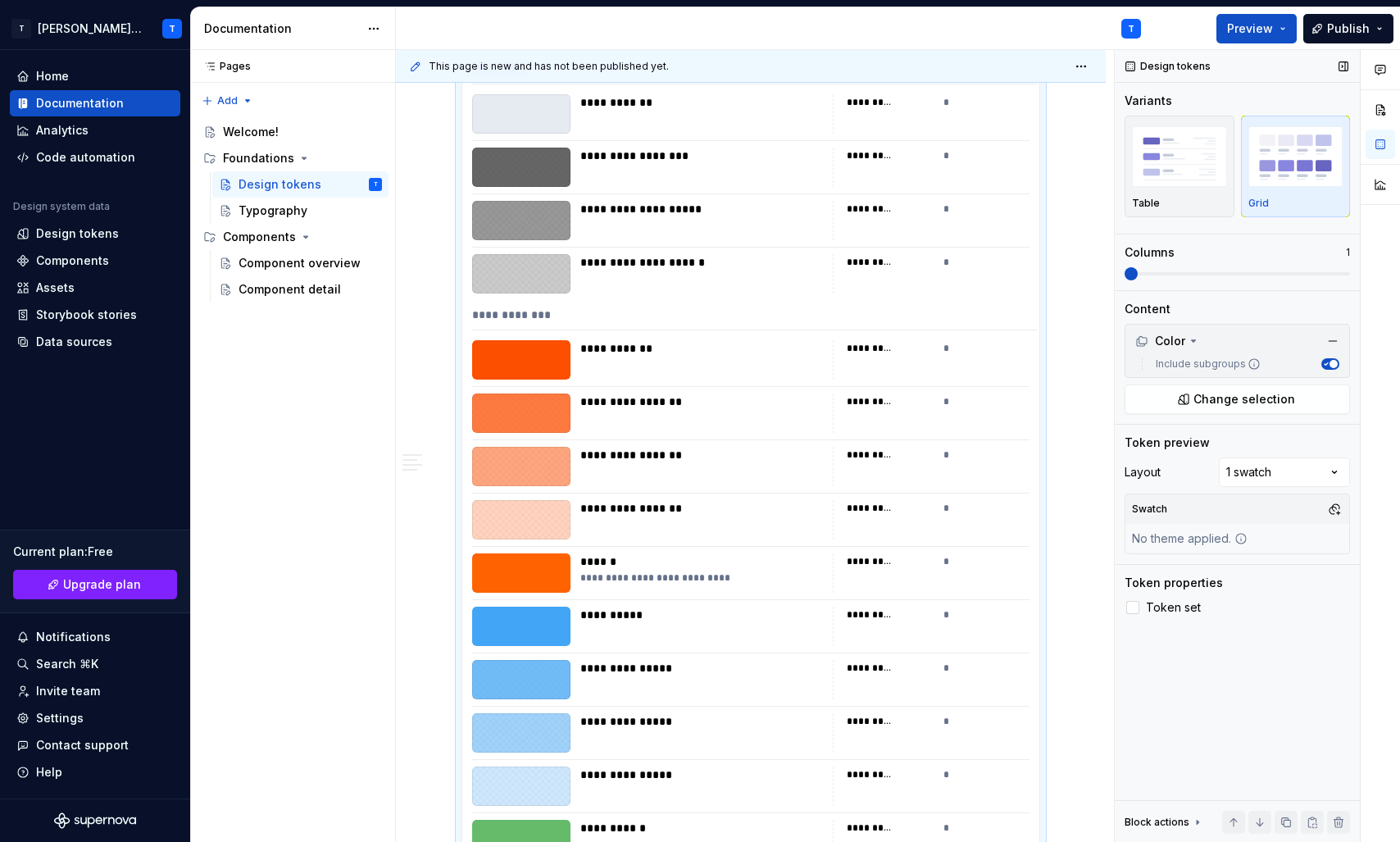
click at [1299, 147] on img "button" at bounding box center [1295, 155] width 95 height 60
click at [1159, 174] on img "button" at bounding box center [1179, 155] width 95 height 60
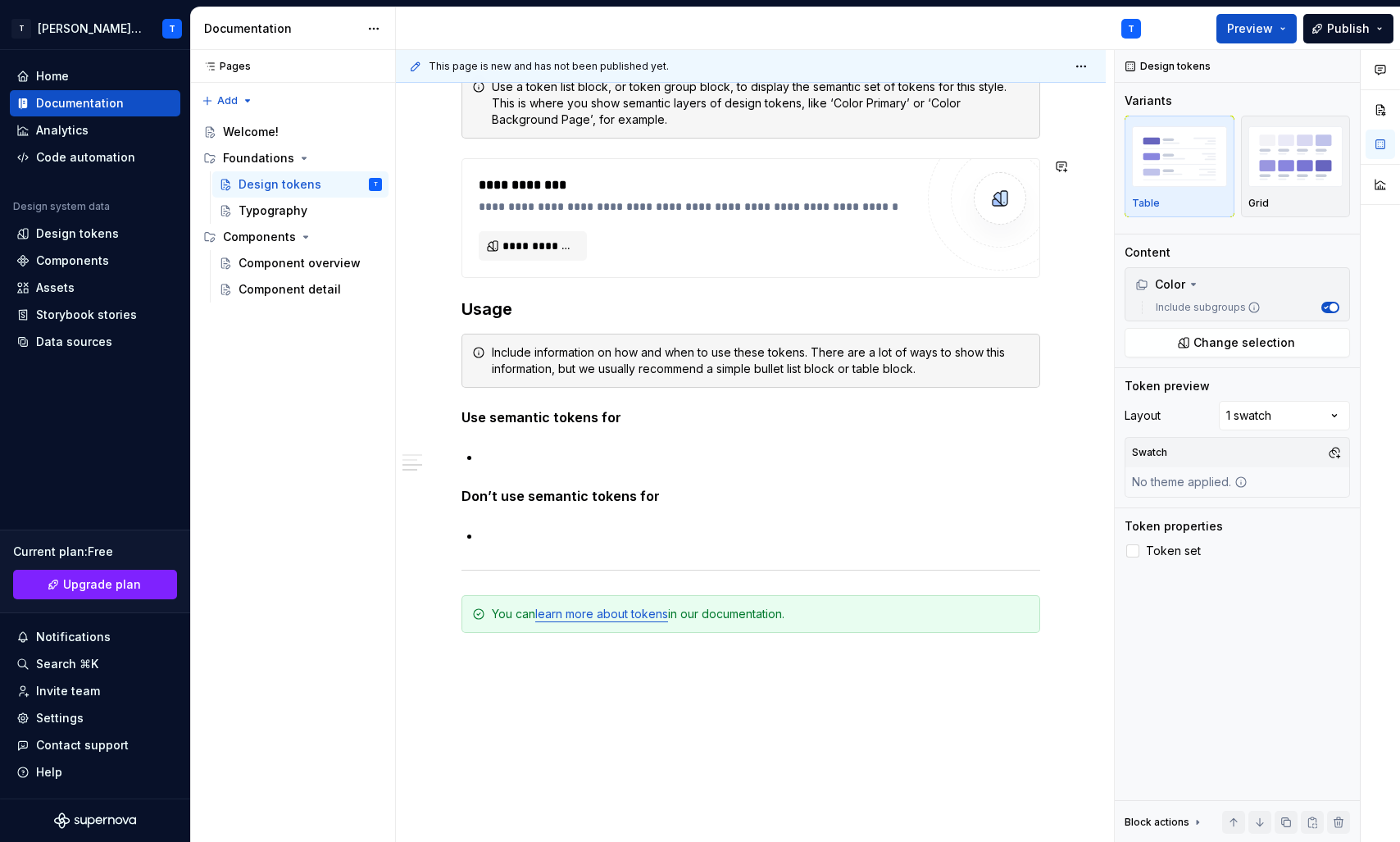
scroll to position [5735, 0]
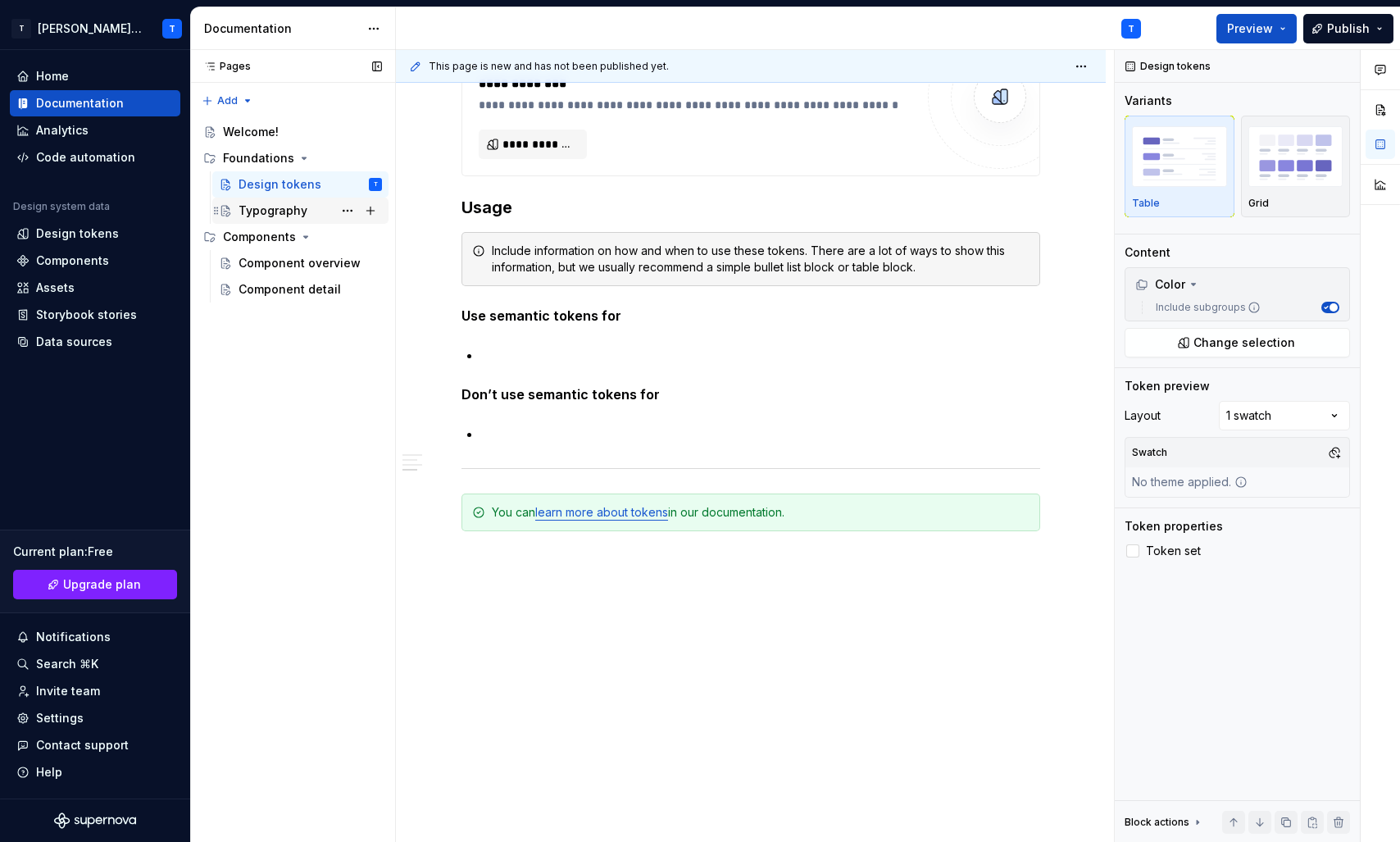
click at [300, 206] on div "Typography" at bounding box center [273, 210] width 69 height 17
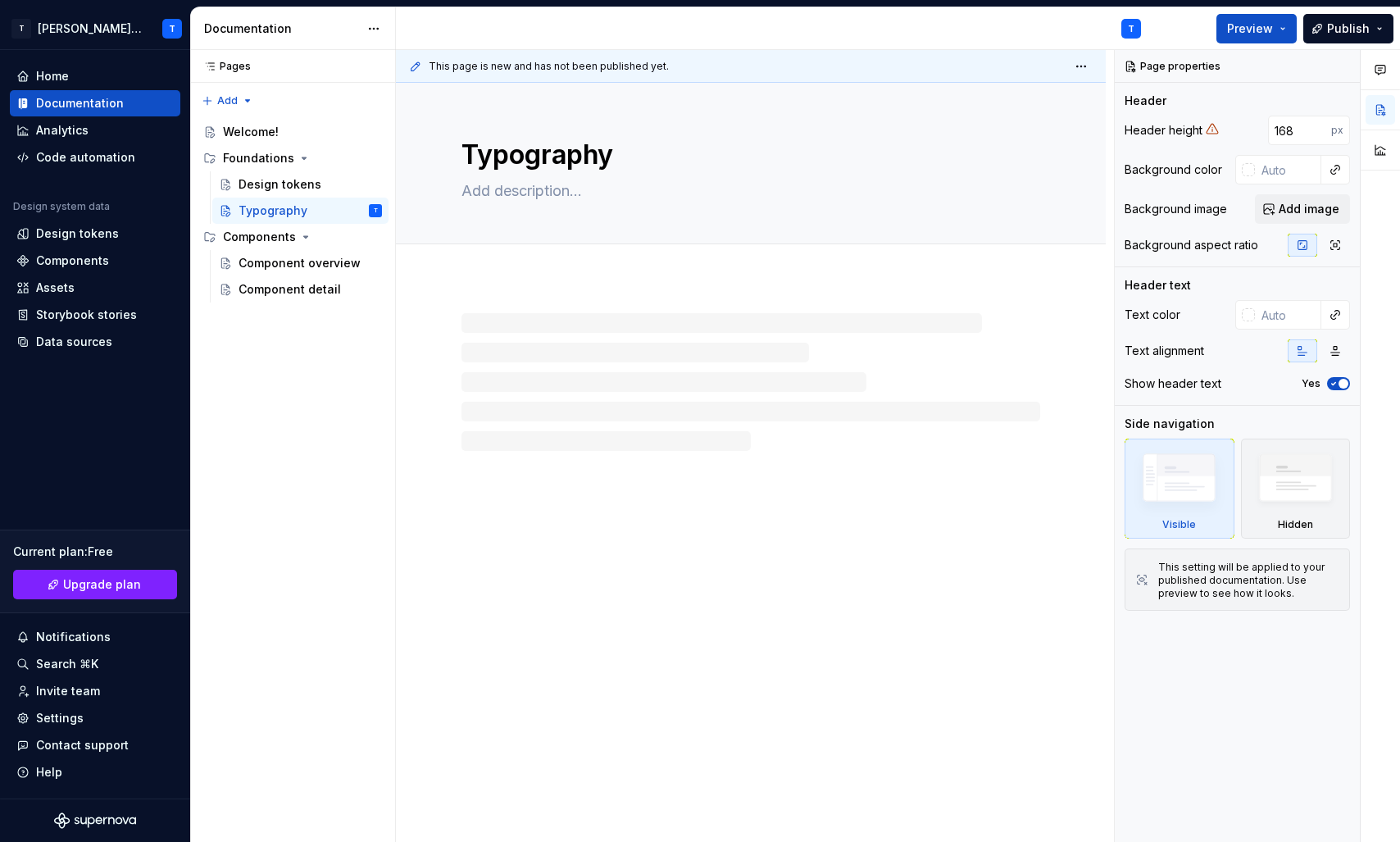
type textarea "*"
click at [550, 366] on div at bounding box center [751, 382] width 579 height 138
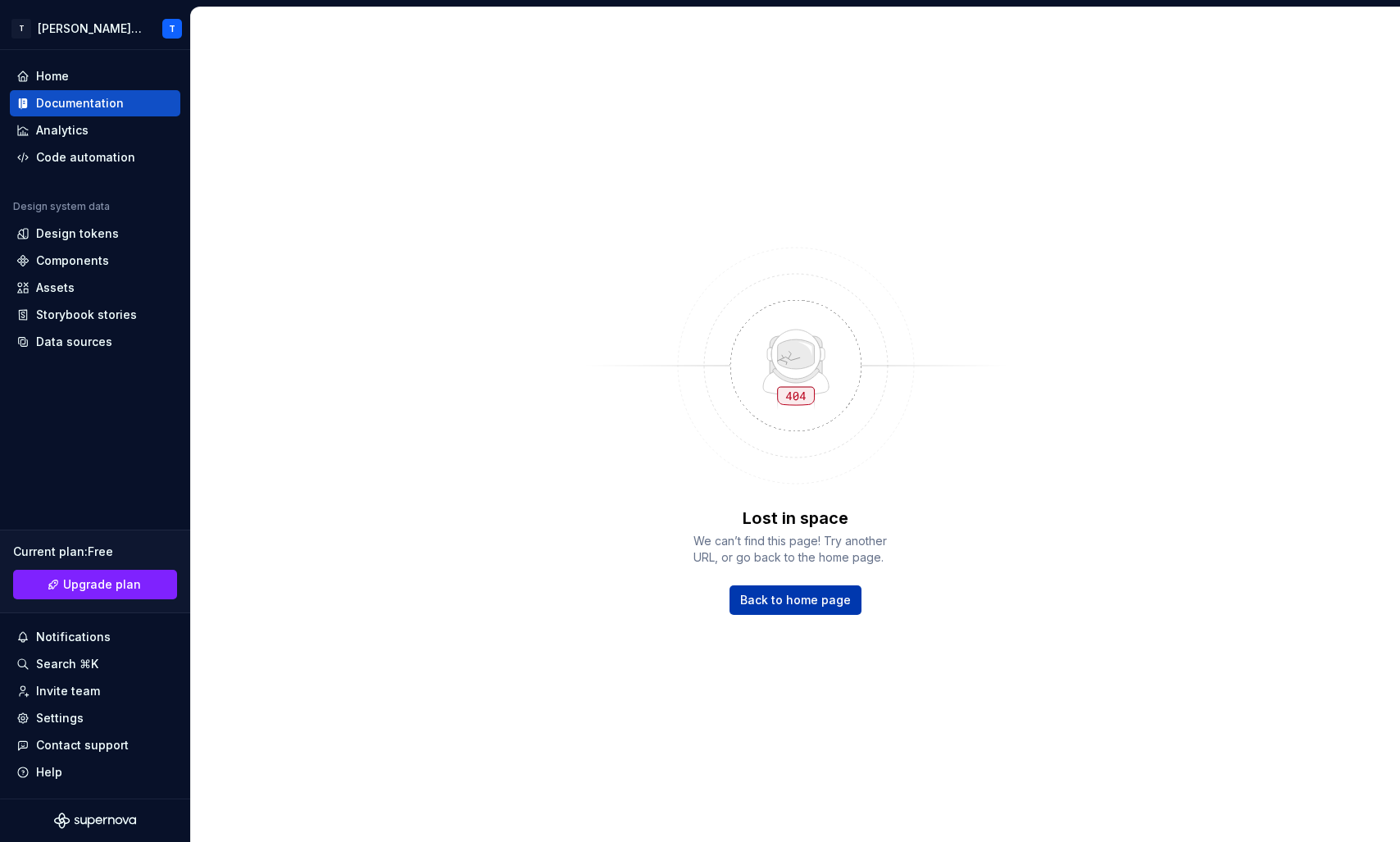
click at [794, 594] on span "Back to home page" at bounding box center [795, 600] width 111 height 17
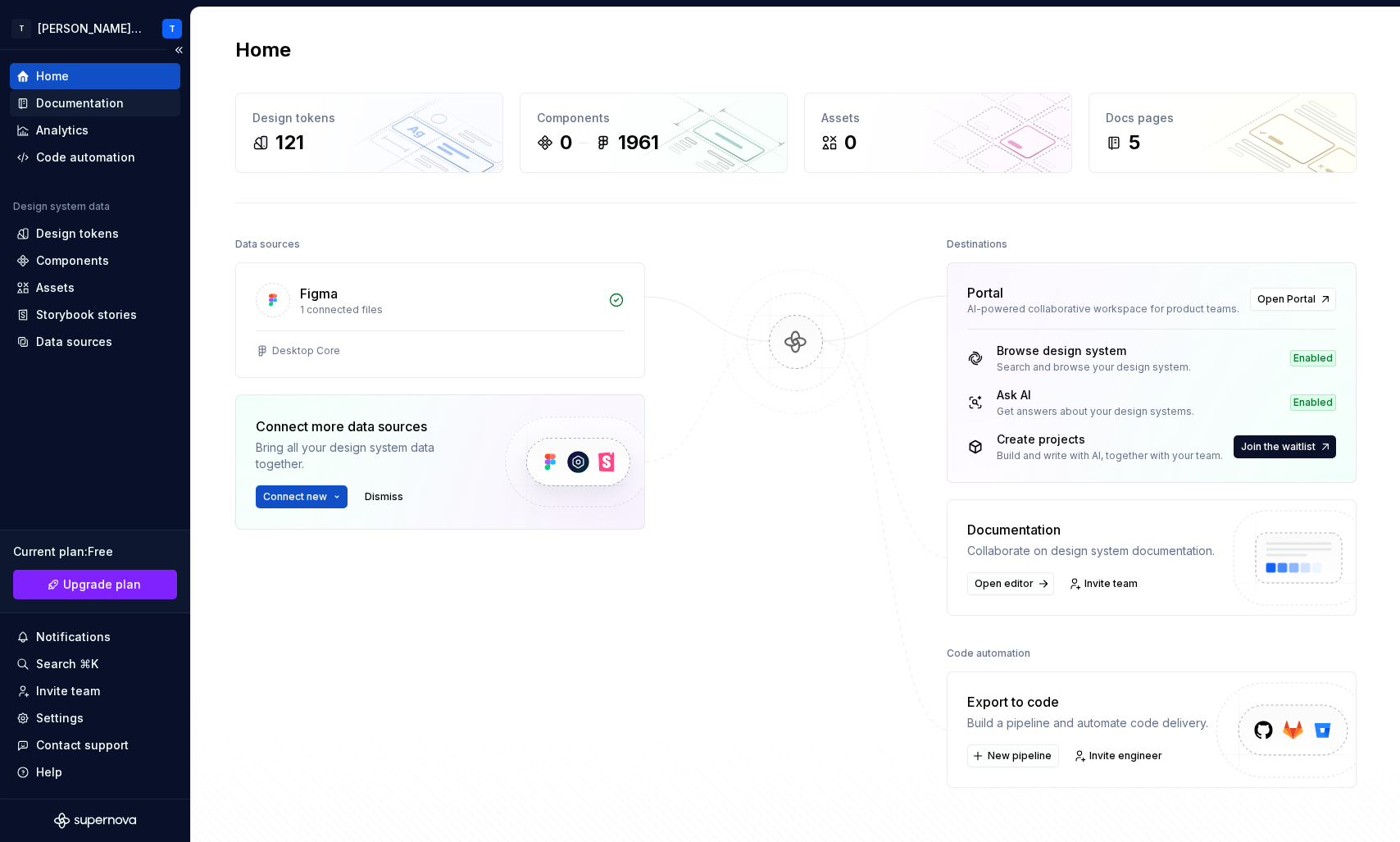
click at [105, 102] on div "Documentation" at bounding box center [80, 103] width 88 height 17
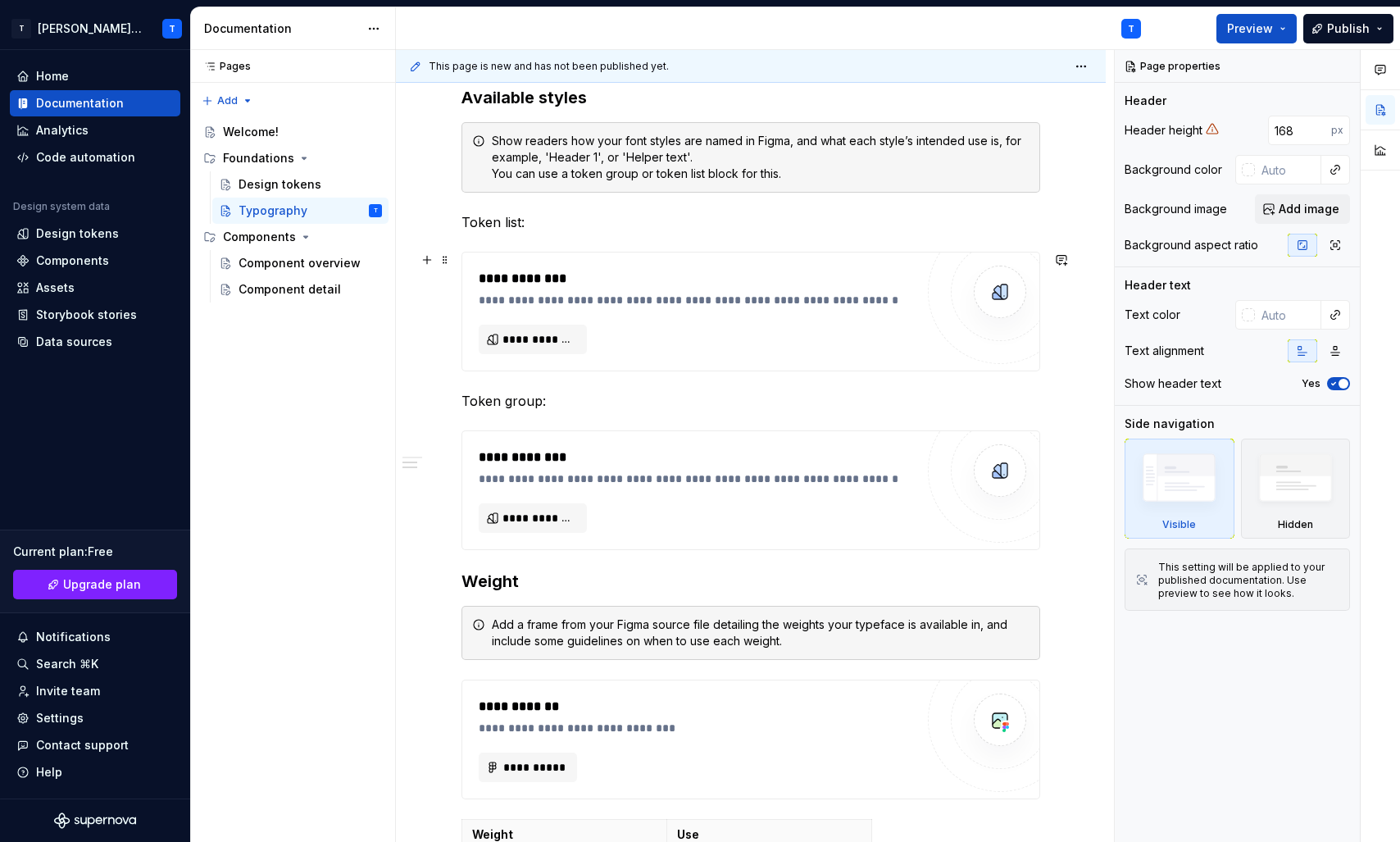
scroll to position [541, 0]
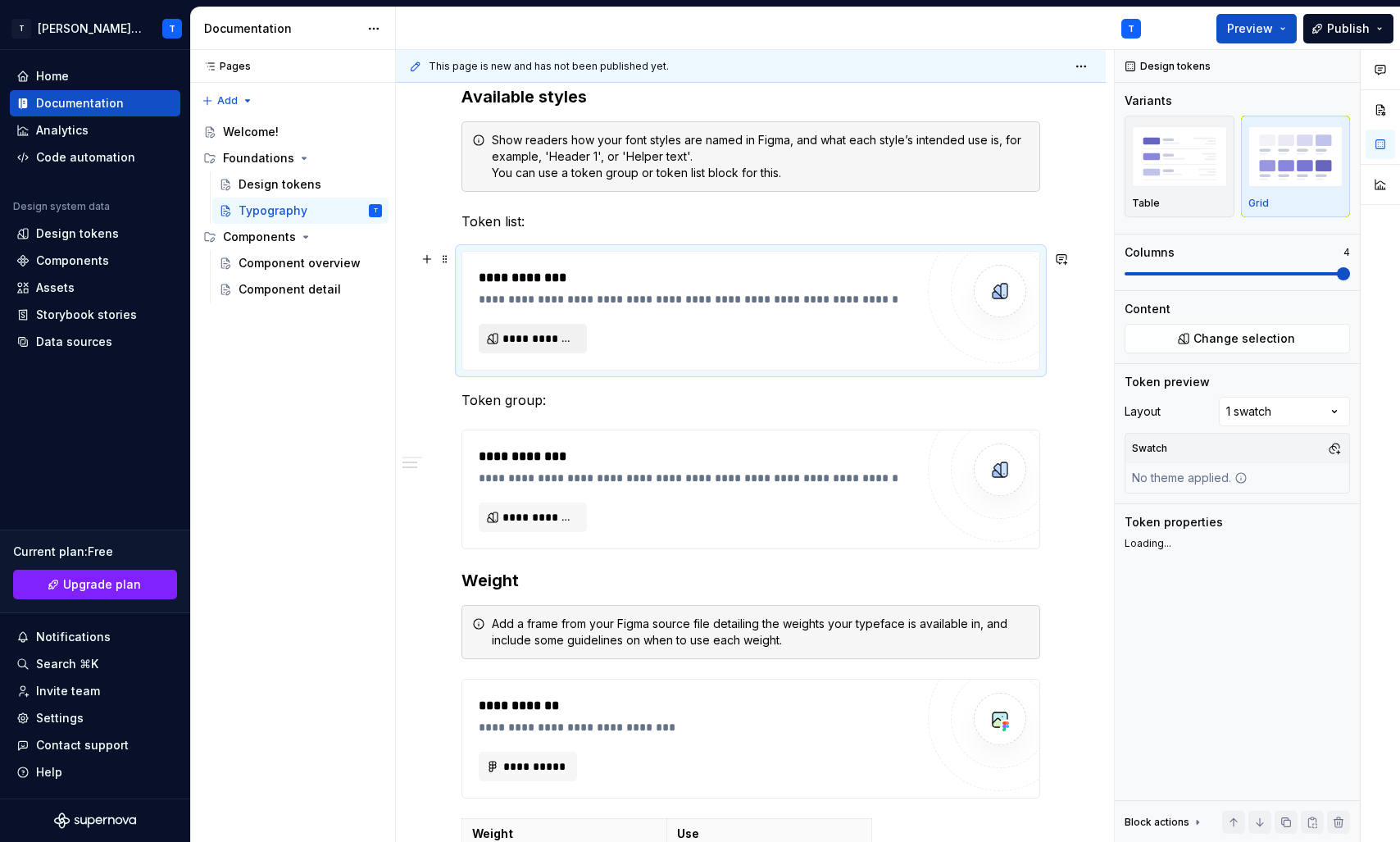
click at [563, 334] on span "**********" at bounding box center [539, 339] width 74 height 17
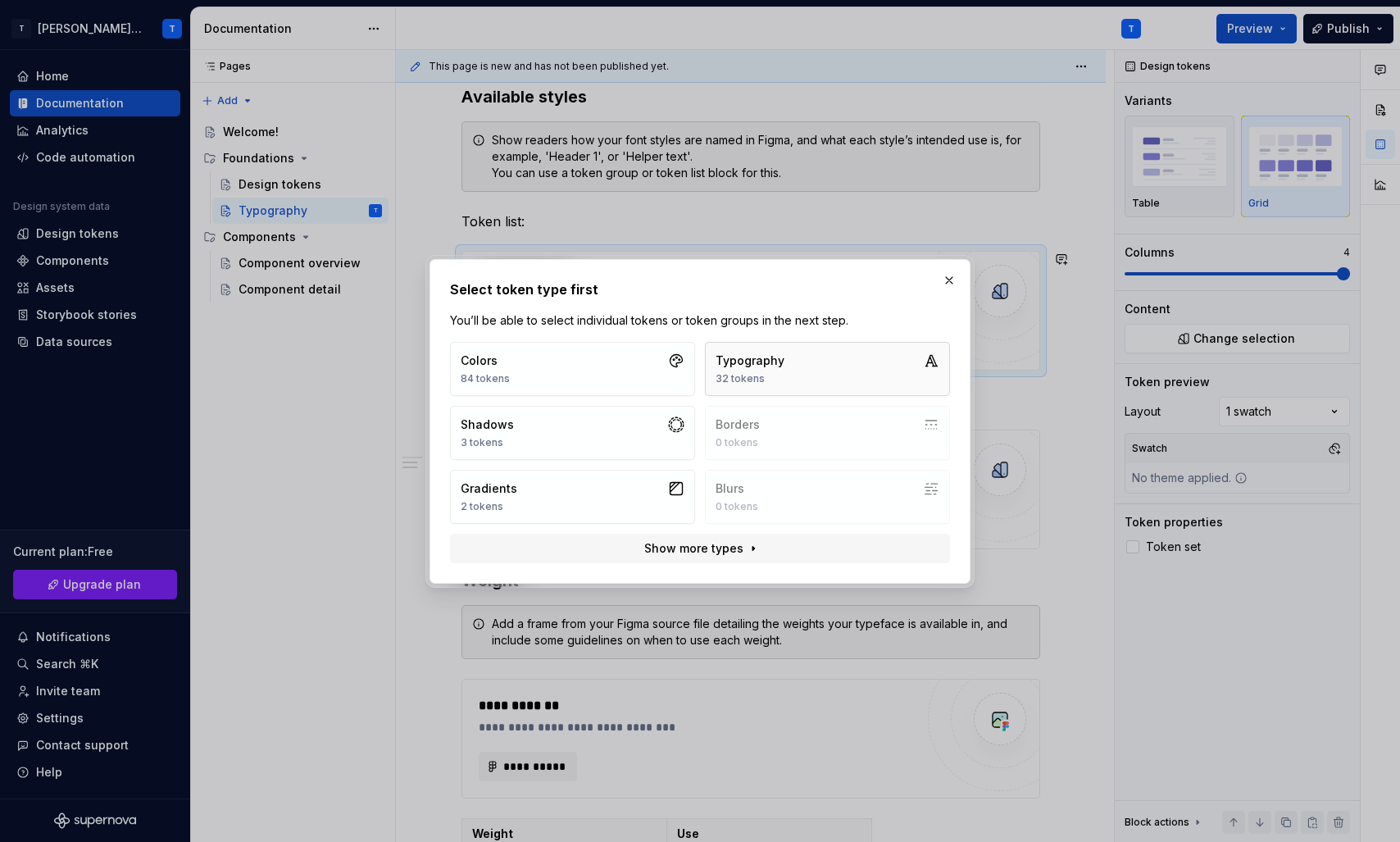
click at [796, 359] on button "Typography 32 tokens" at bounding box center [827, 369] width 245 height 54
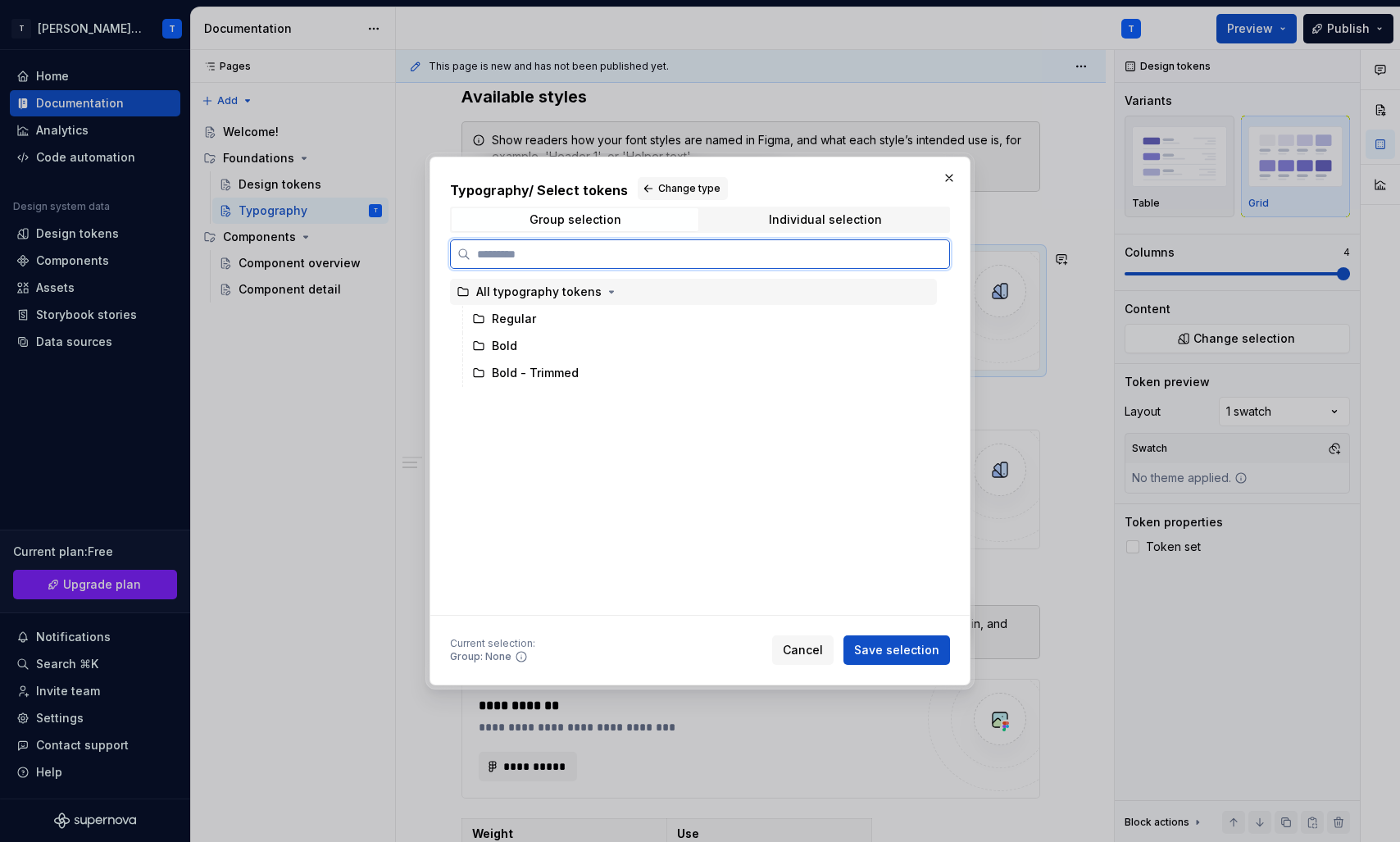
click at [564, 286] on div "All typography tokens" at bounding box center [539, 292] width 126 height 17
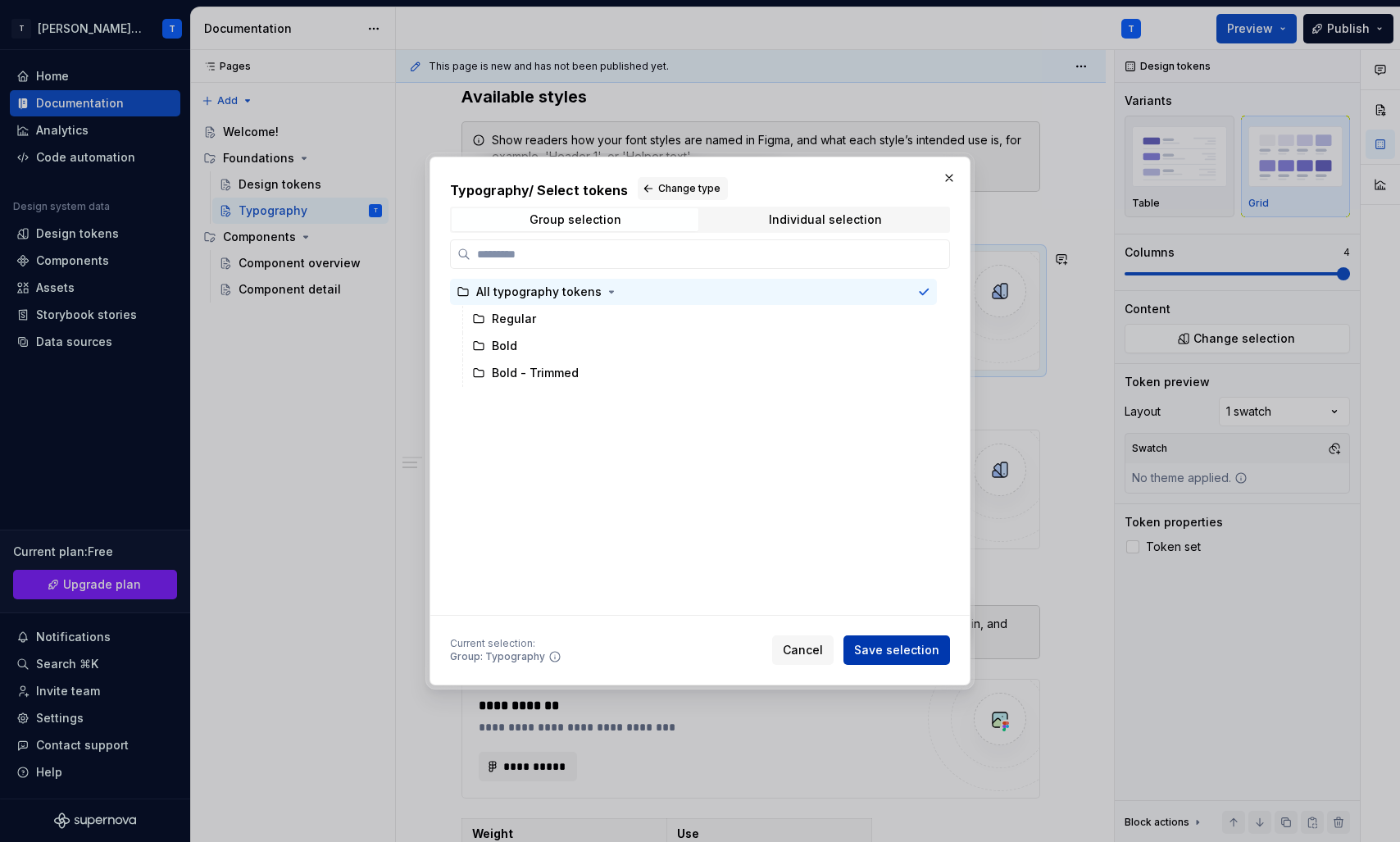
click at [870, 647] on span "Save selection" at bounding box center [897, 650] width 86 height 17
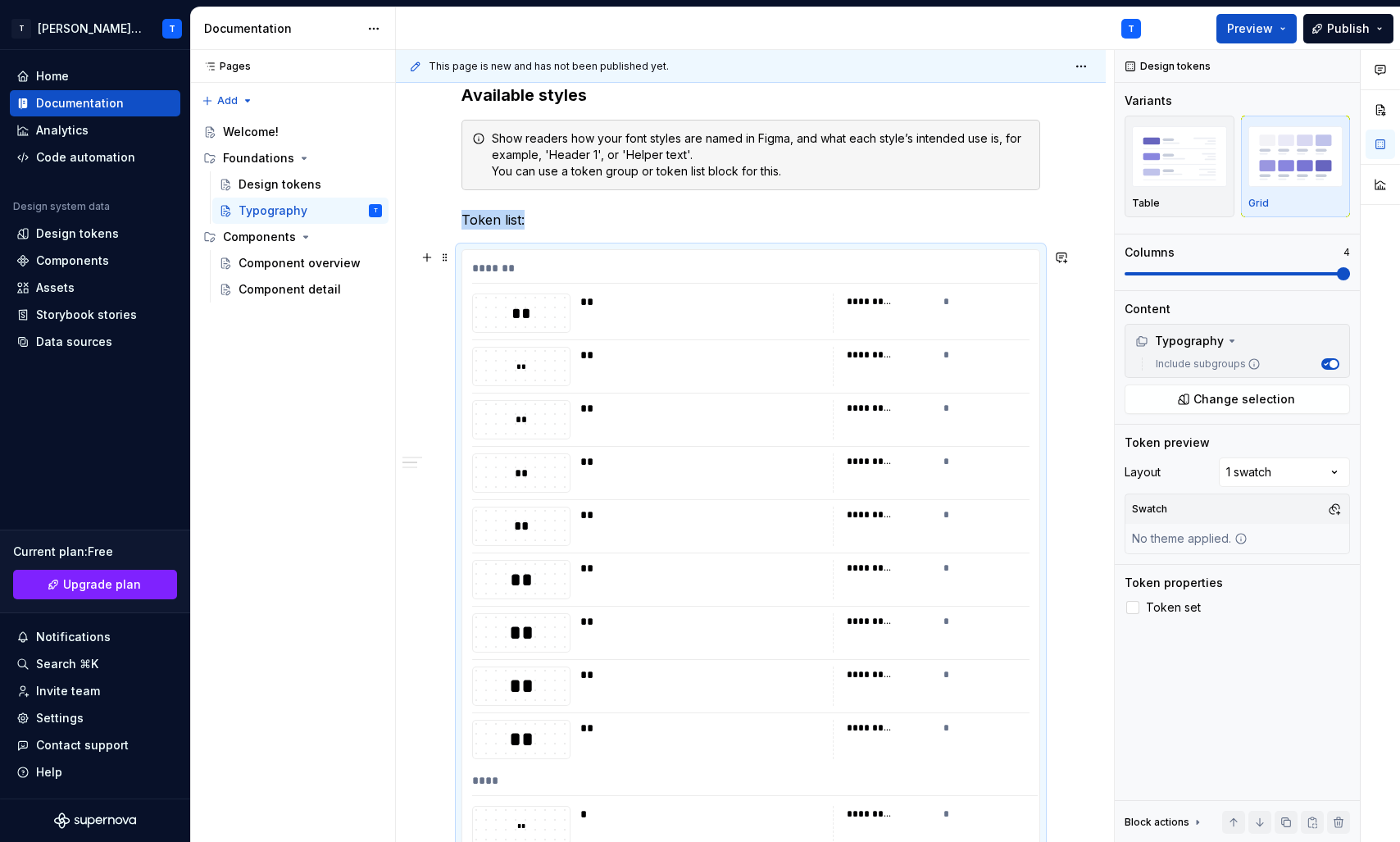
scroll to position [553, 0]
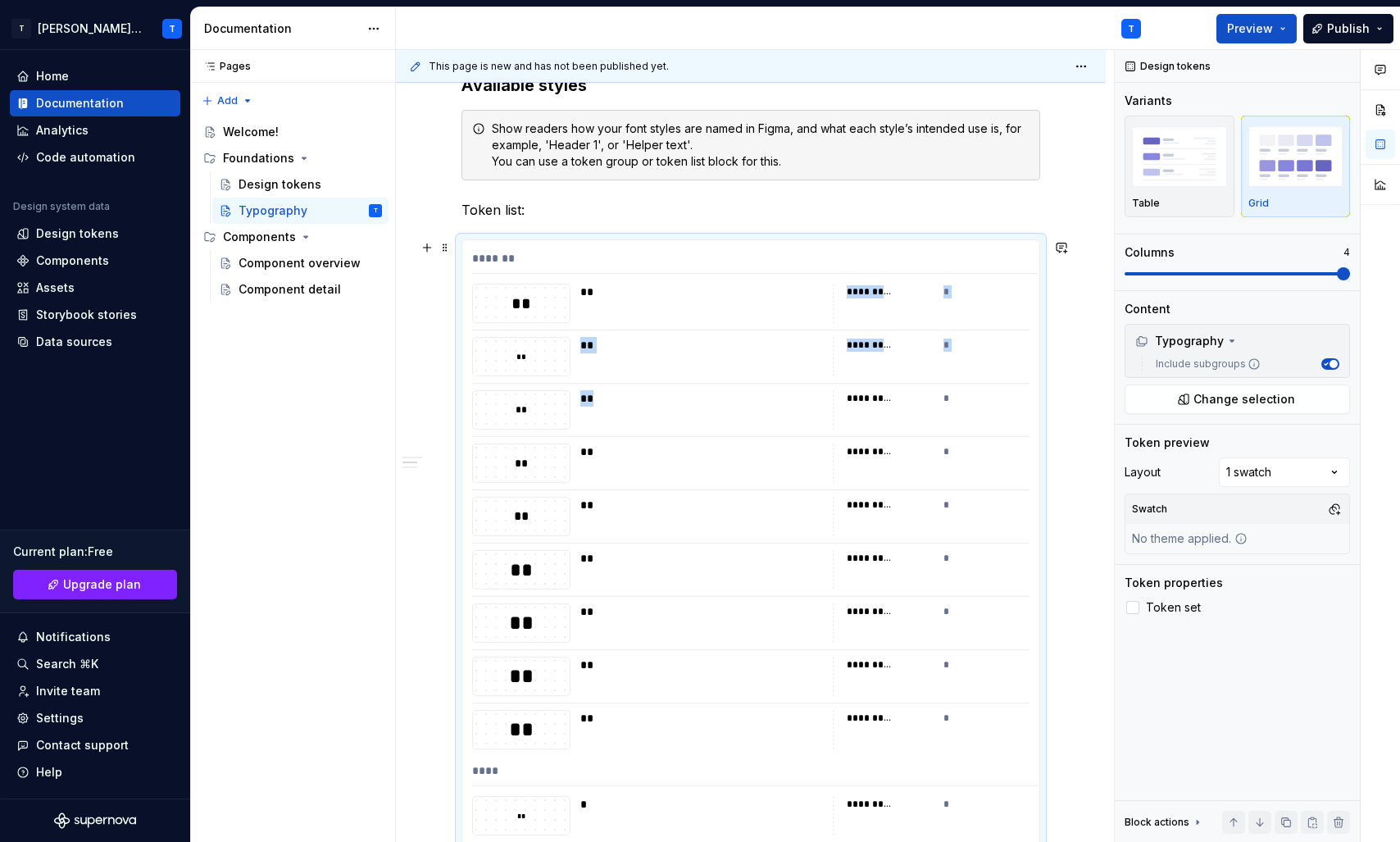
drag, startPoint x: 647, startPoint y: 320, endPoint x: 658, endPoint y: 403, distance: 83.7
click at [507, 301] on div "**" at bounding box center [521, 303] width 96 height 23
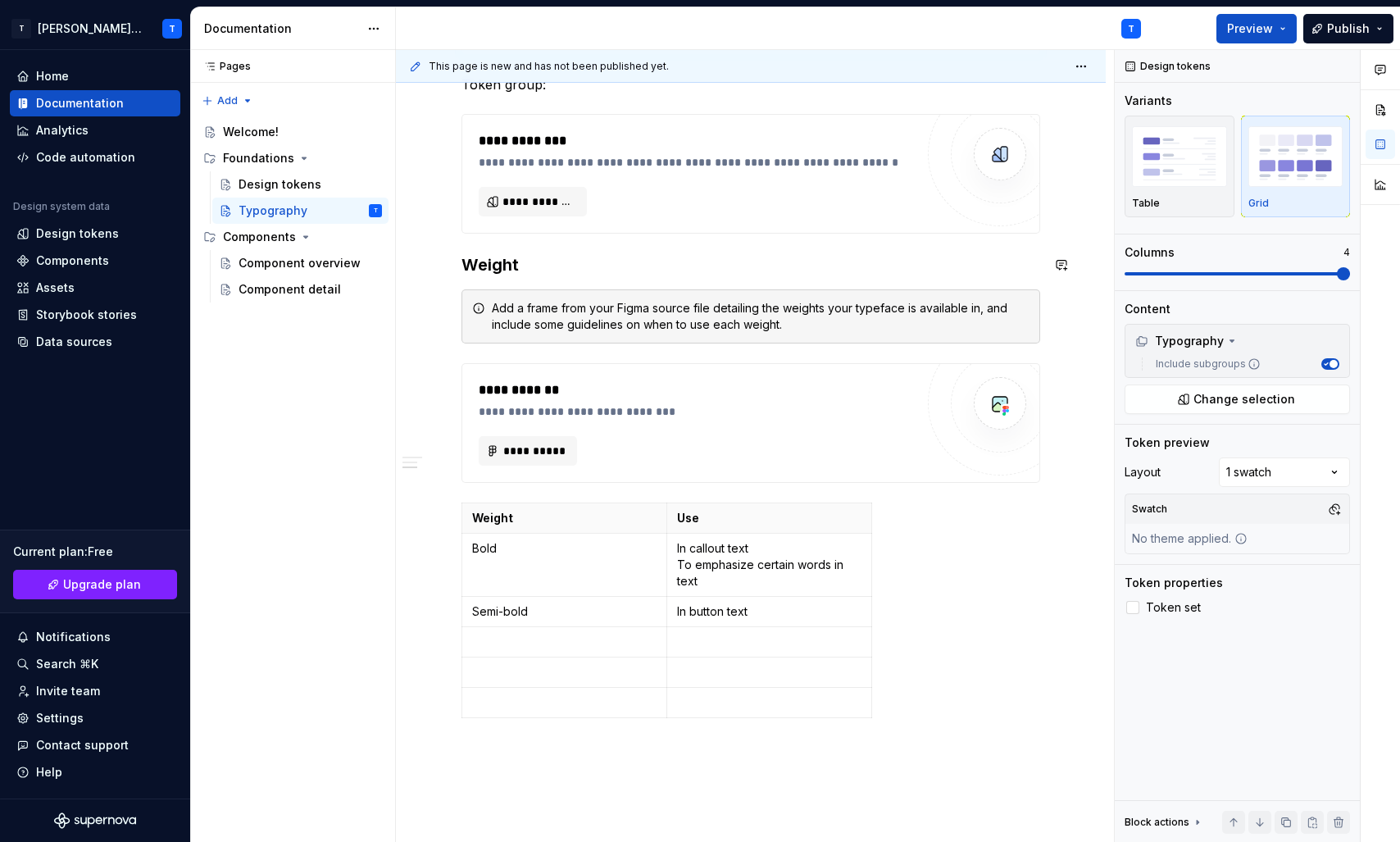
scroll to position [2544, 0]
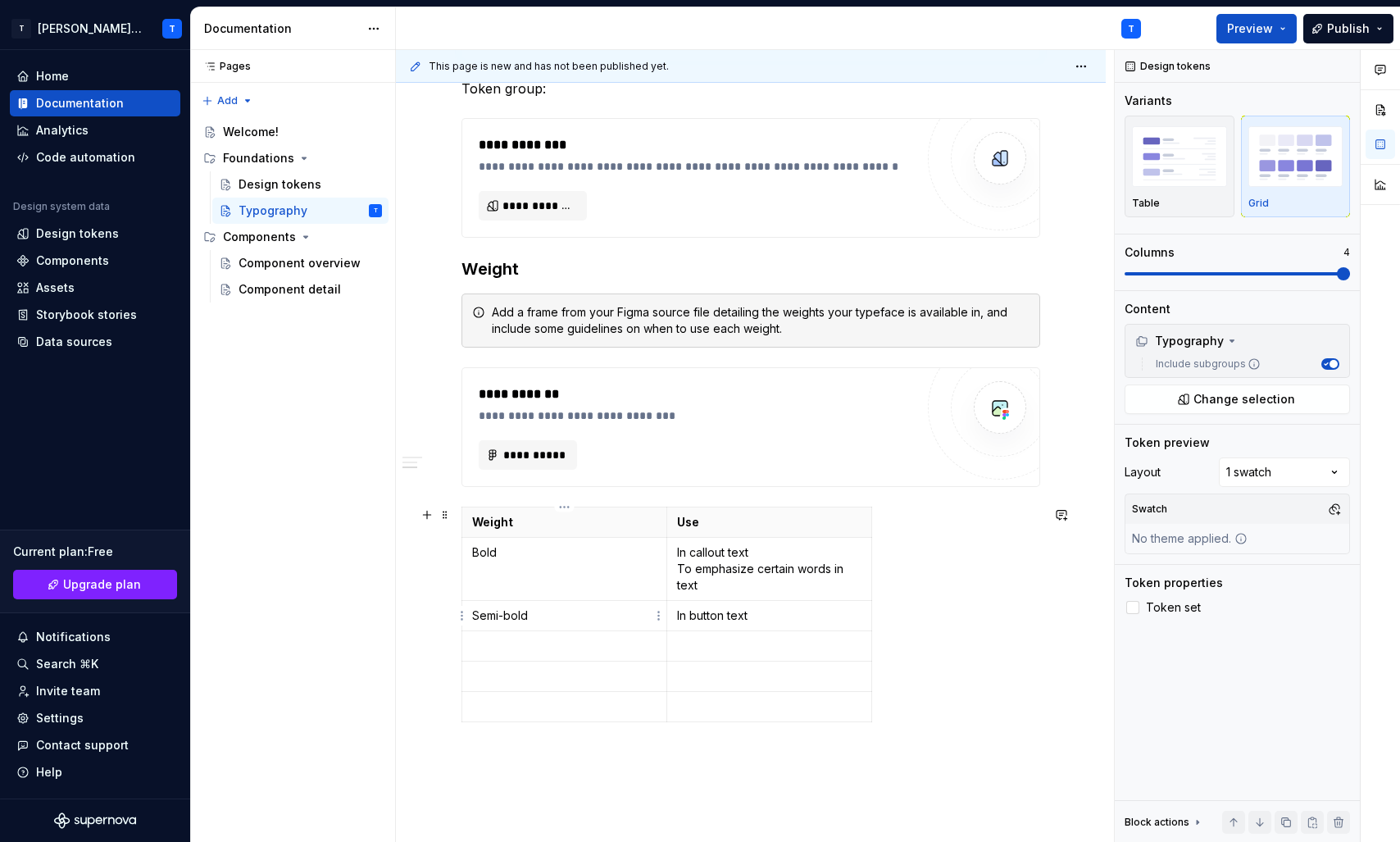
click at [579, 611] on p "Semi-bold" at bounding box center [565, 616] width 185 height 17
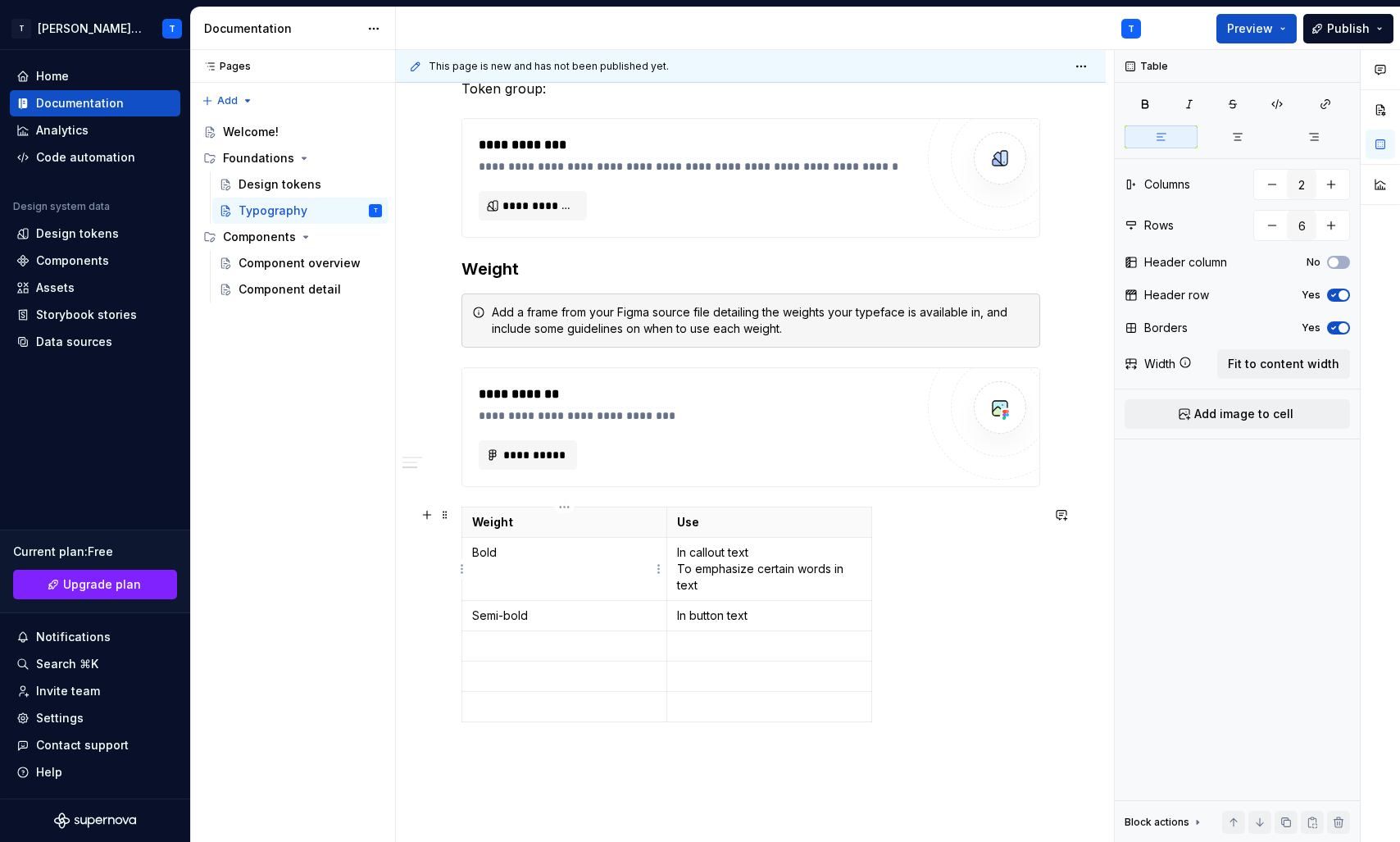
click at [518, 587] on td "Bold" at bounding box center [565, 569] width 205 height 63
click at [395, 512] on div "Pages Pages Add Accessibility guide for tree Page tree. Navigate the tree with …" at bounding box center [294, 446] width 205 height 793
click at [281, 262] on div "Component overview" at bounding box center [285, 263] width 94 height 17
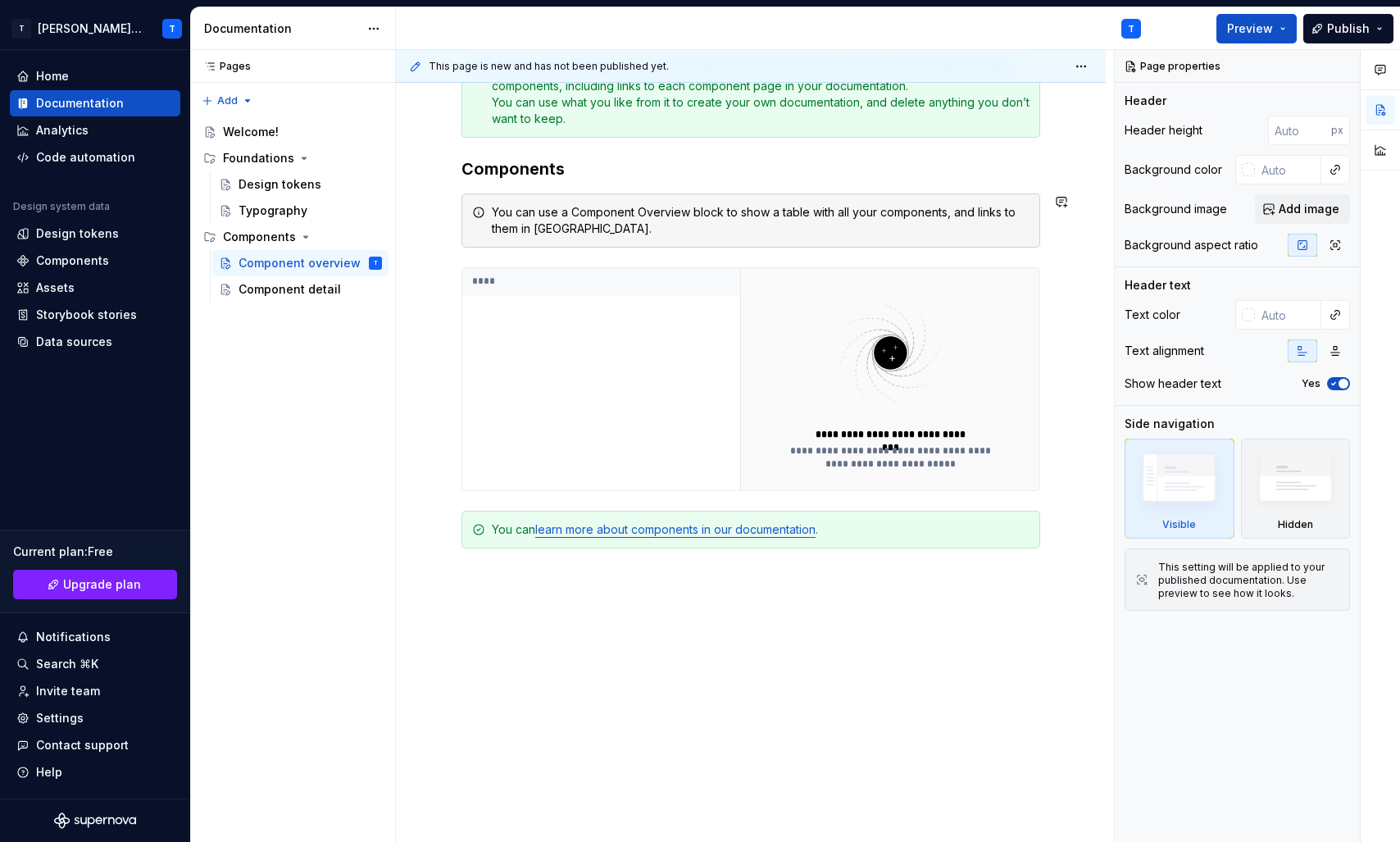
scroll to position [315, 0]
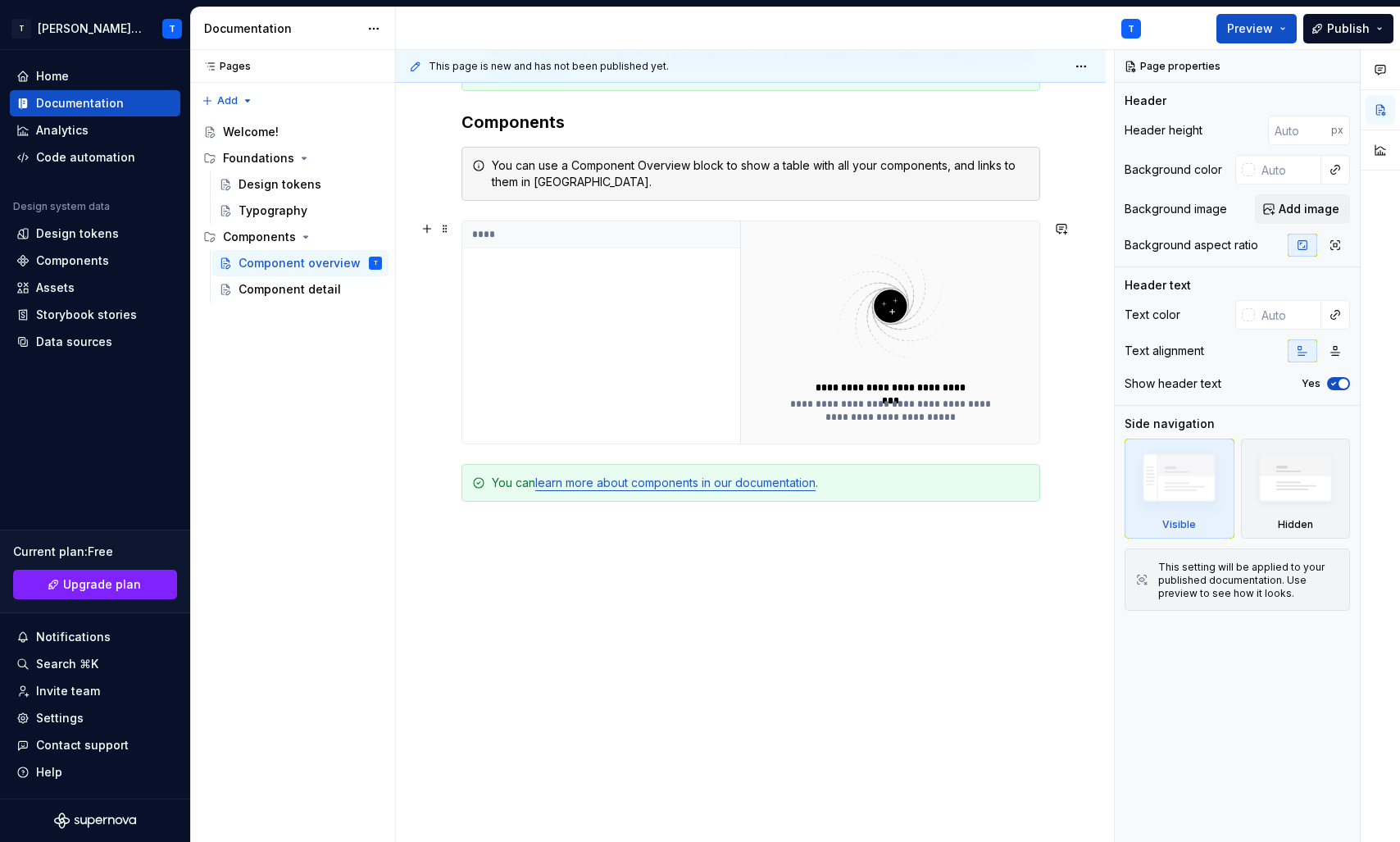
click at [622, 283] on div "****" at bounding box center [601, 332] width 278 height 222
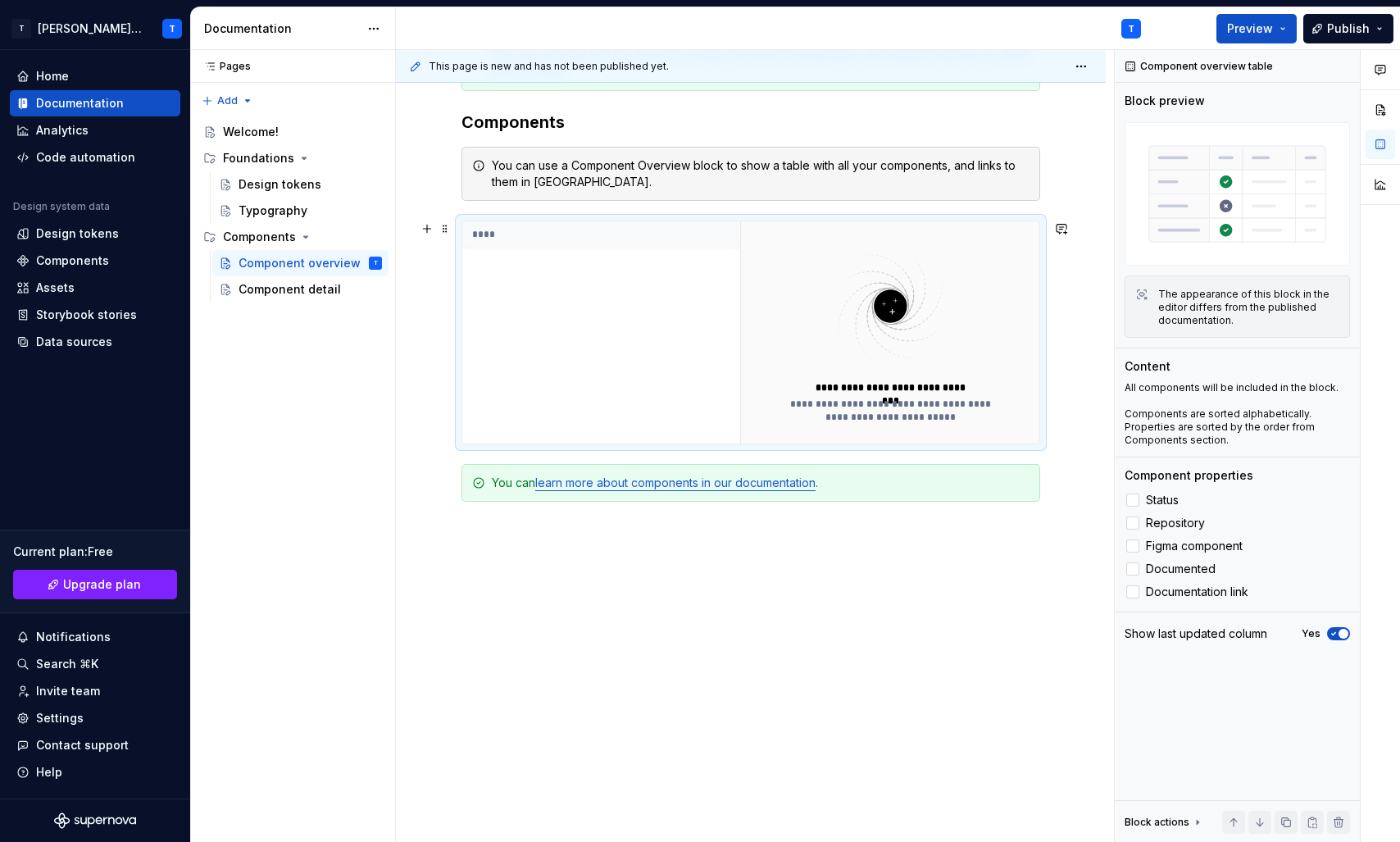
click at [863, 367] on img at bounding box center [890, 305] width 213 height 130
click at [660, 346] on div "****" at bounding box center [601, 332] width 278 height 222
click at [577, 179] on div "You can use a Component Overview block to show a table with all your components…" at bounding box center [760, 174] width 538 height 33
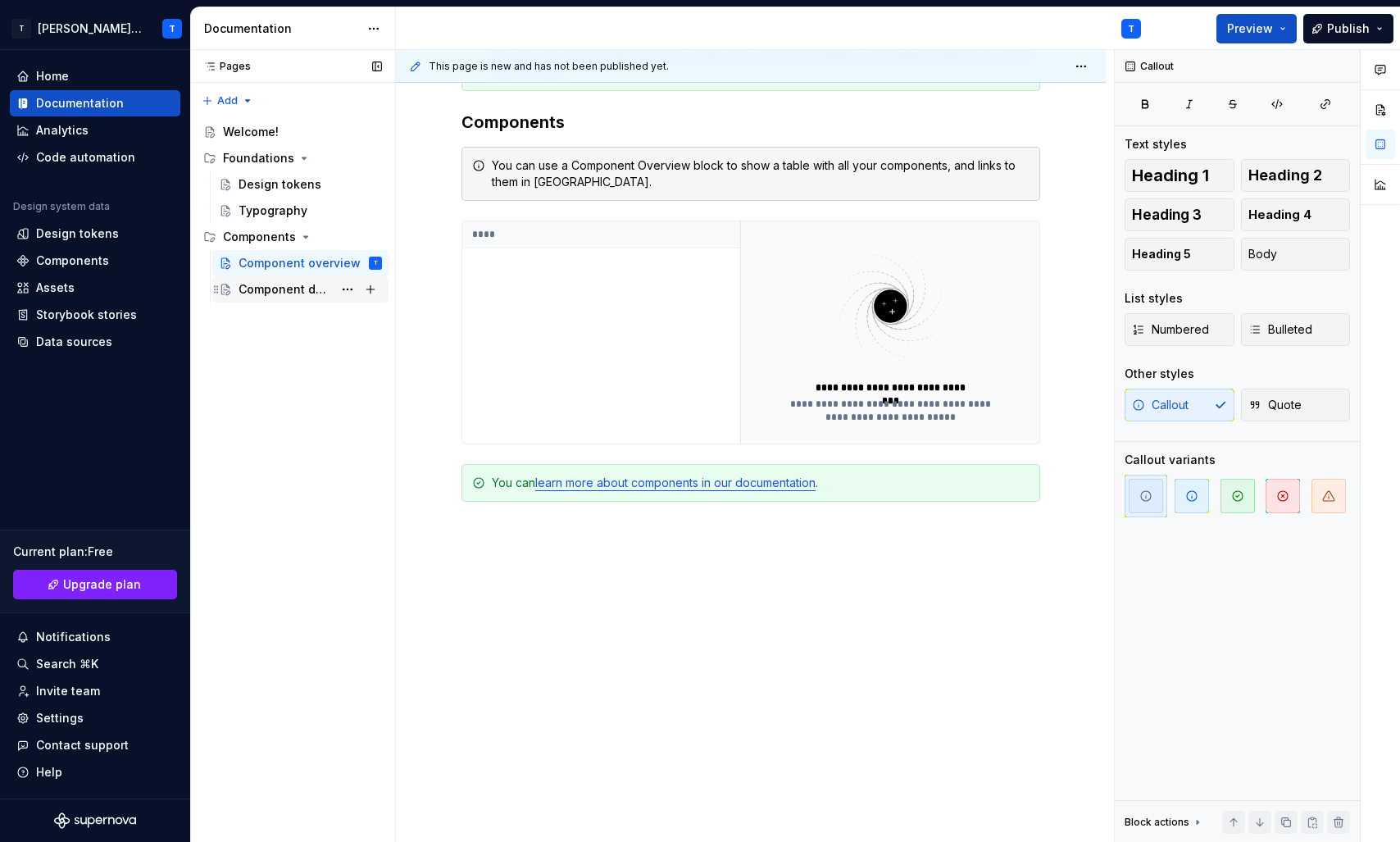
click at [306, 286] on div "Component detail" at bounding box center [285, 289] width 94 height 17
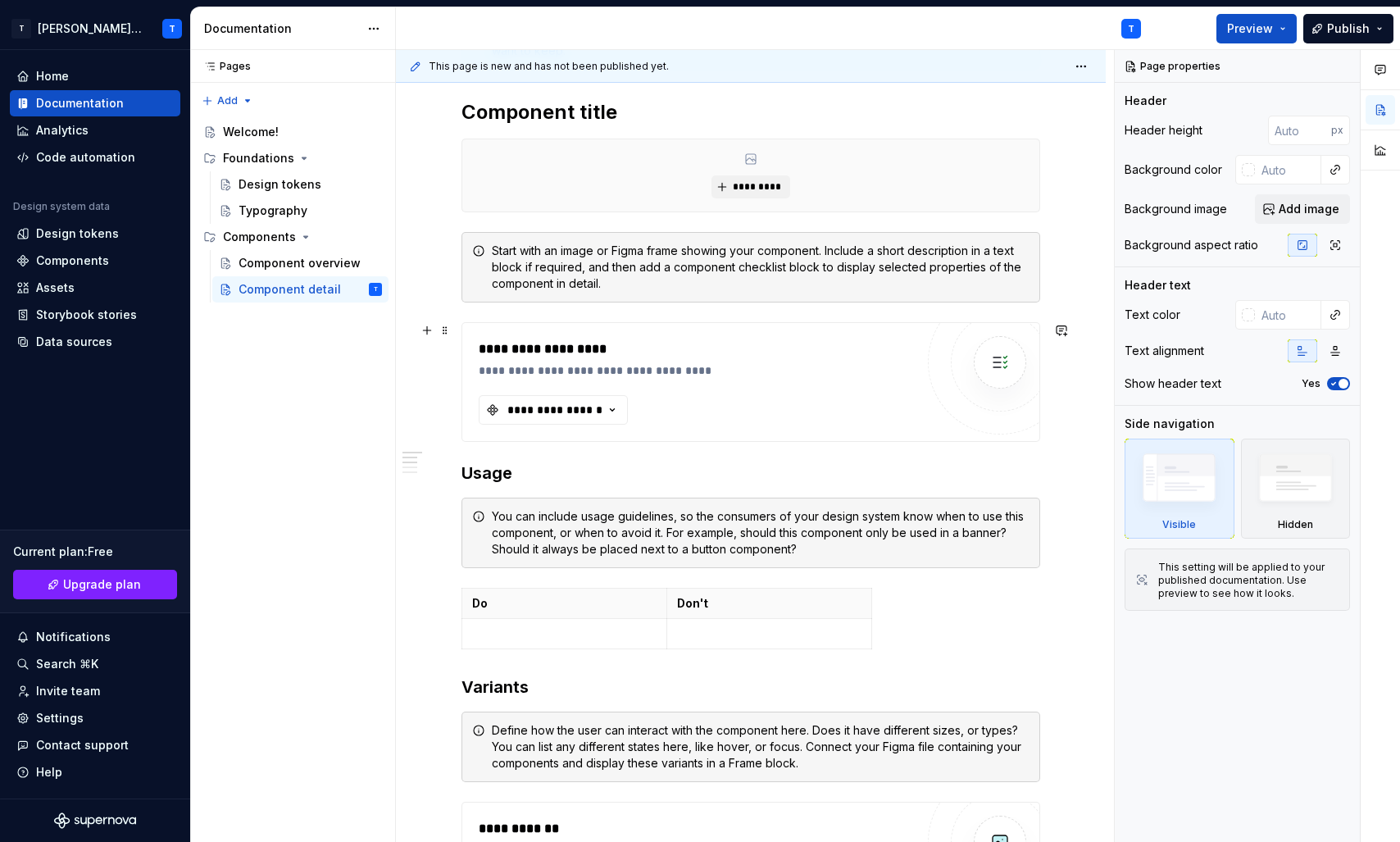
scroll to position [327, 0]
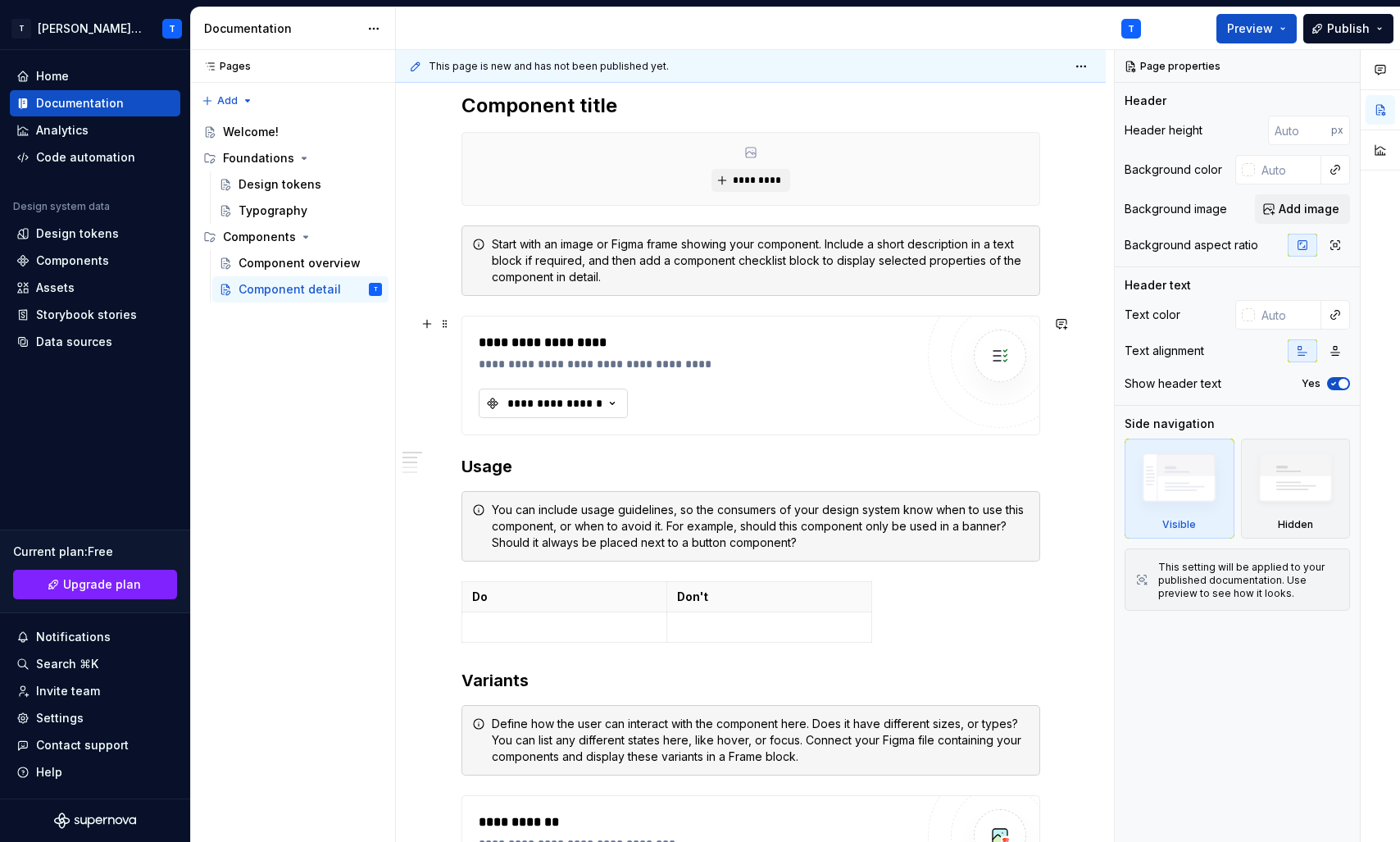
type textarea "*"
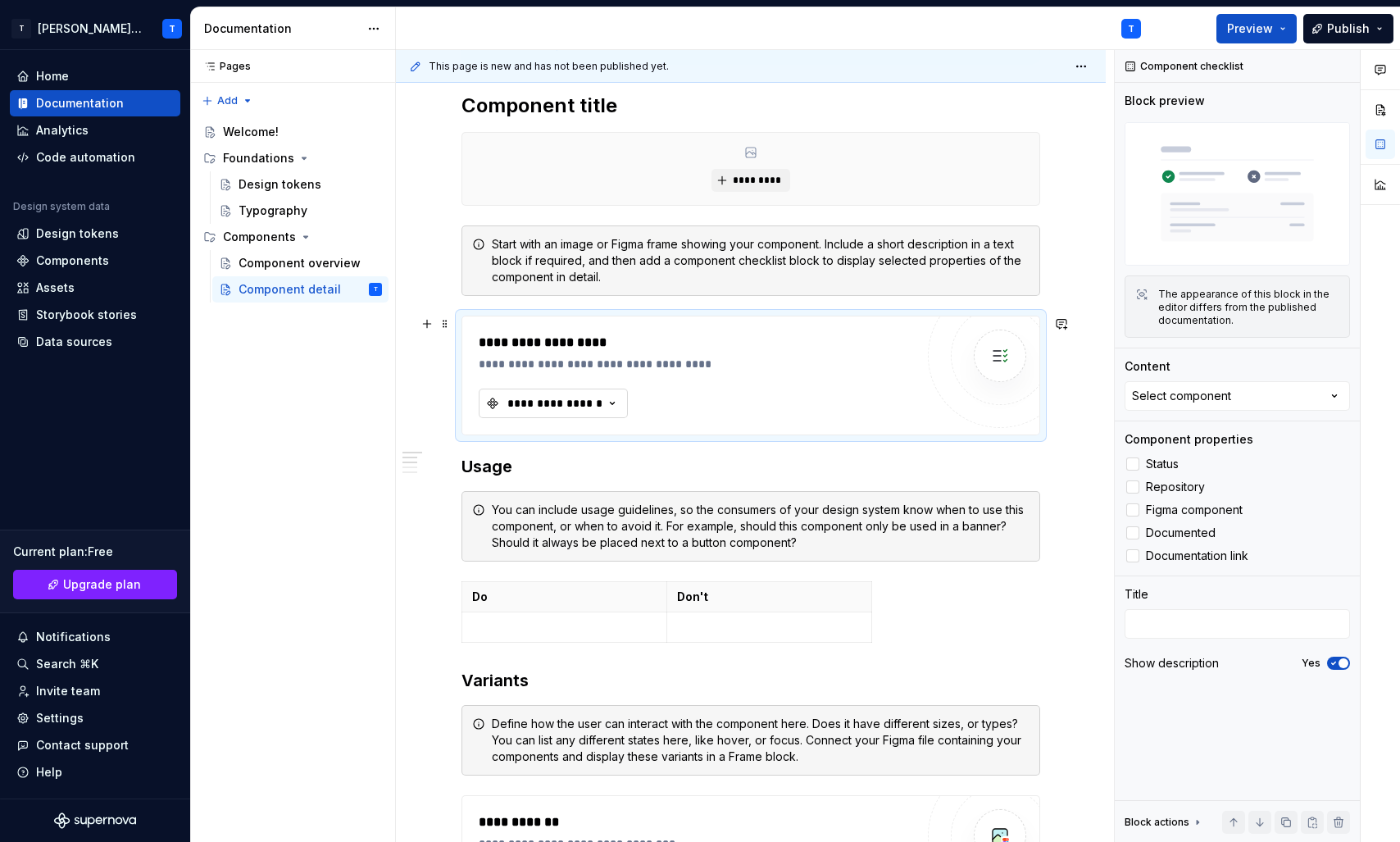
click at [604, 403] on icon "button" at bounding box center [612, 403] width 17 height 17
type input "button"
click at [734, 369] on div "**********" at bounding box center [701, 364] width 445 height 17
click at [551, 403] on div "**********" at bounding box center [554, 403] width 98 height 17
click at [738, 364] on div "**********" at bounding box center [701, 364] width 445 height 17
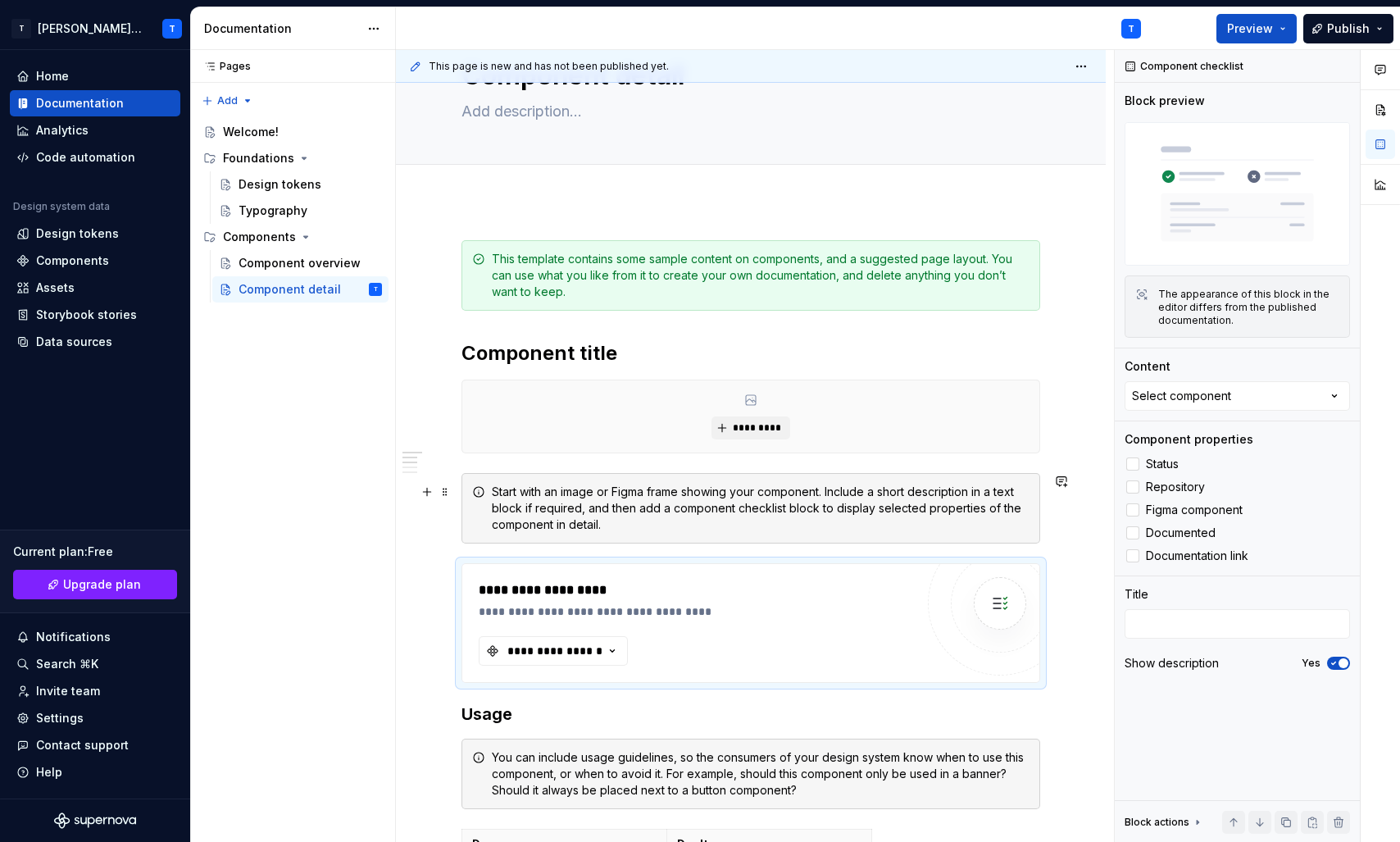
scroll to position [0, 0]
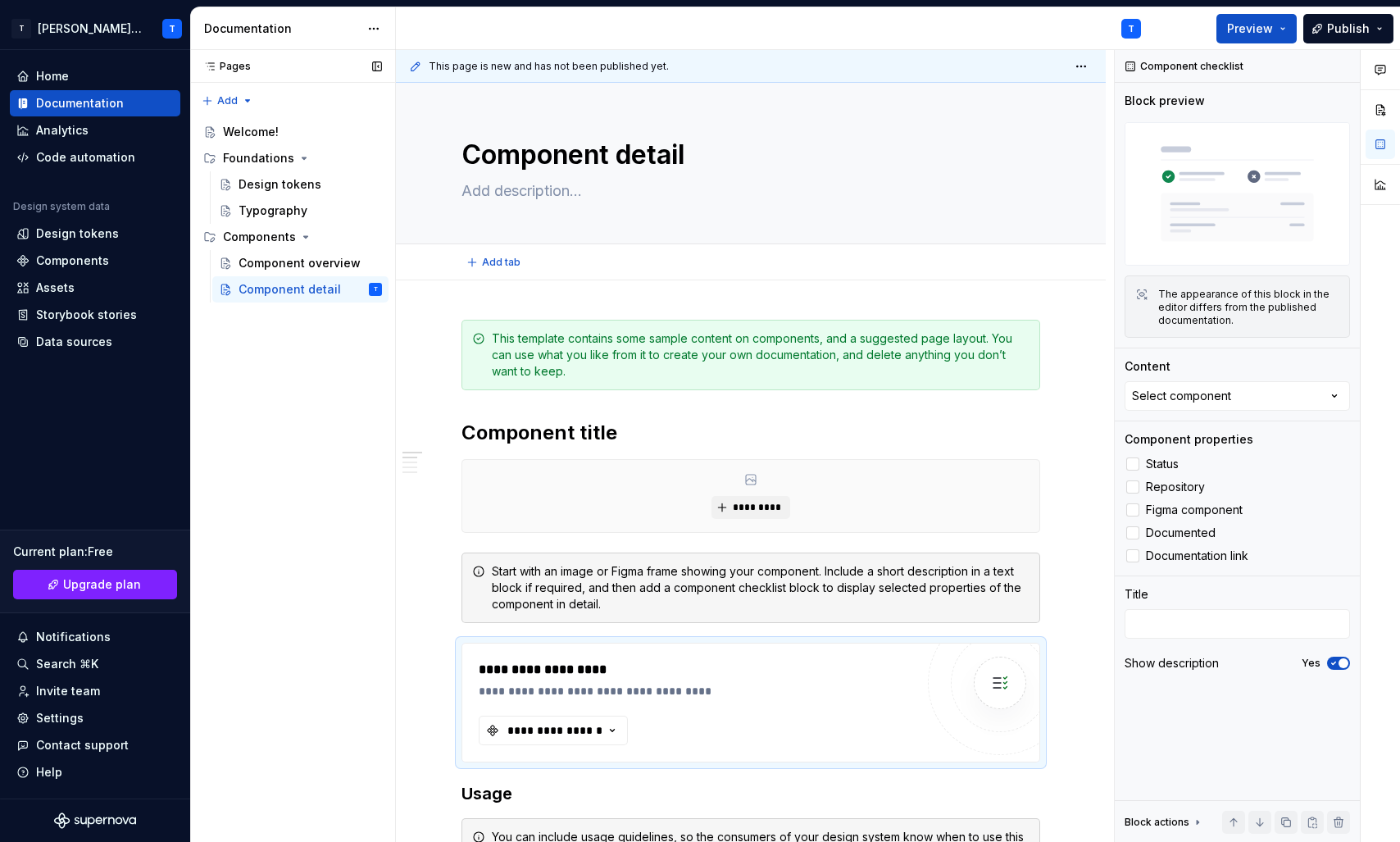
type textarea "*"
click at [83, 260] on div "Components" at bounding box center [72, 261] width 73 height 17
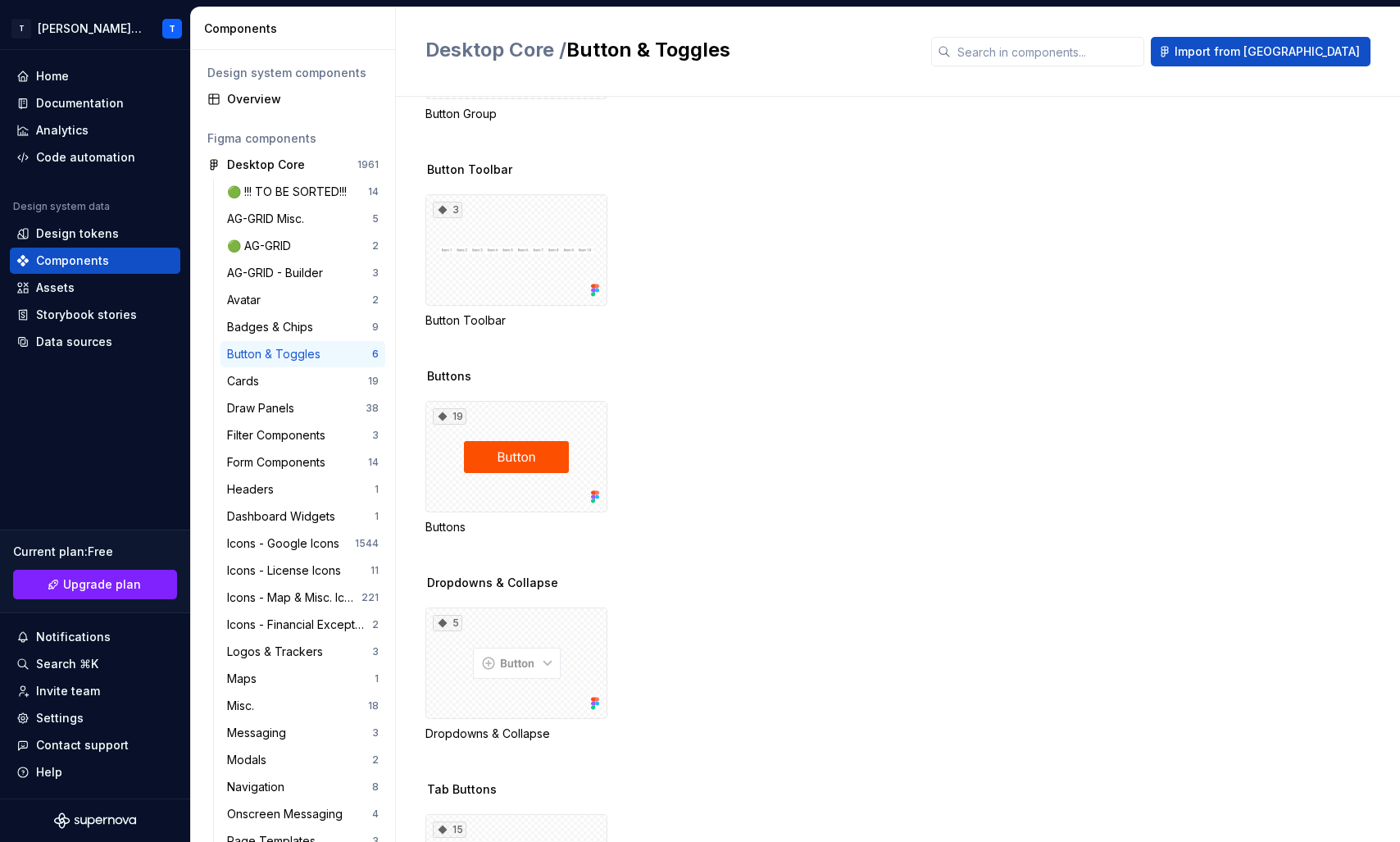
scroll to position [189, 0]
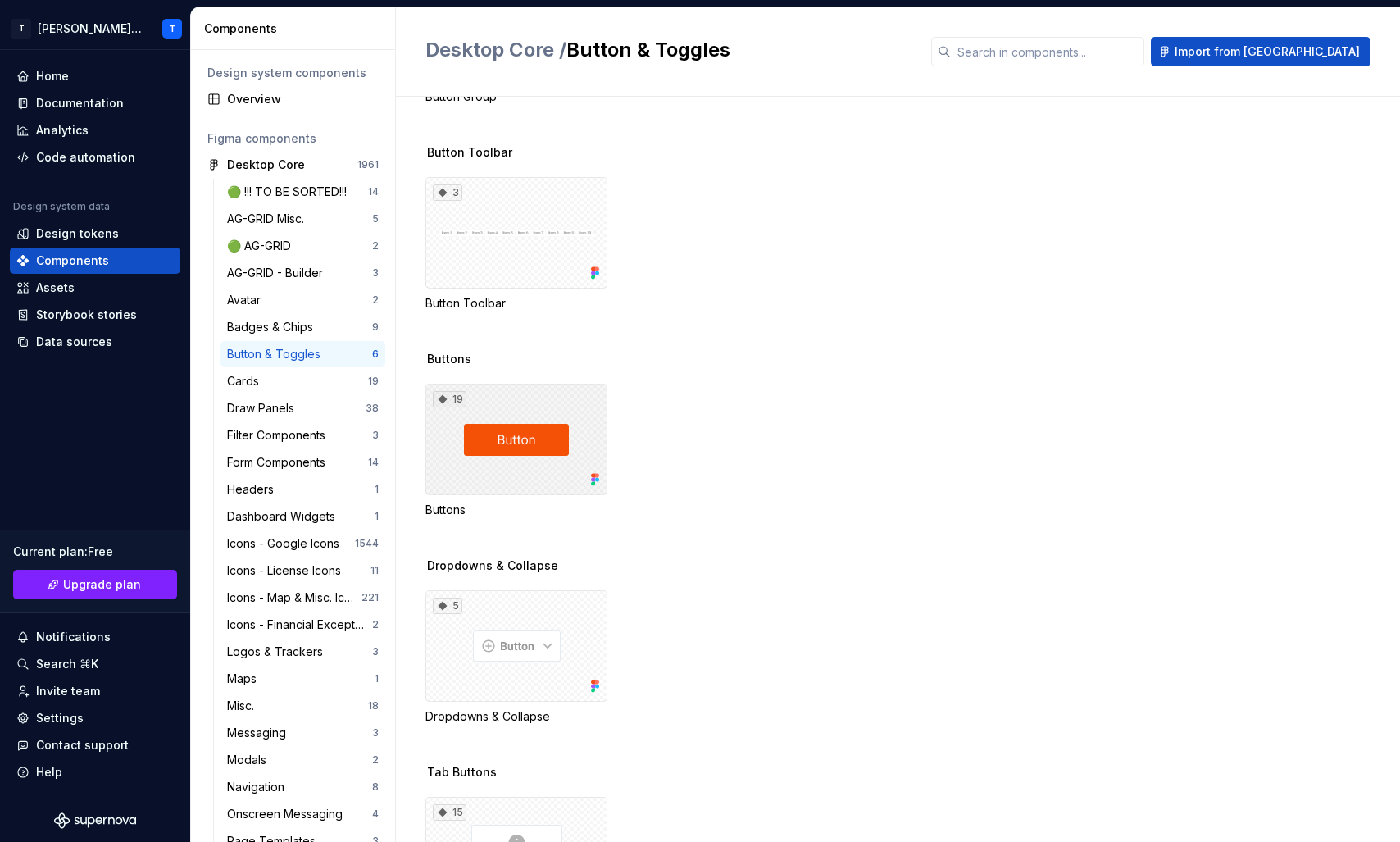
click at [538, 423] on div "19" at bounding box center [516, 439] width 182 height 112
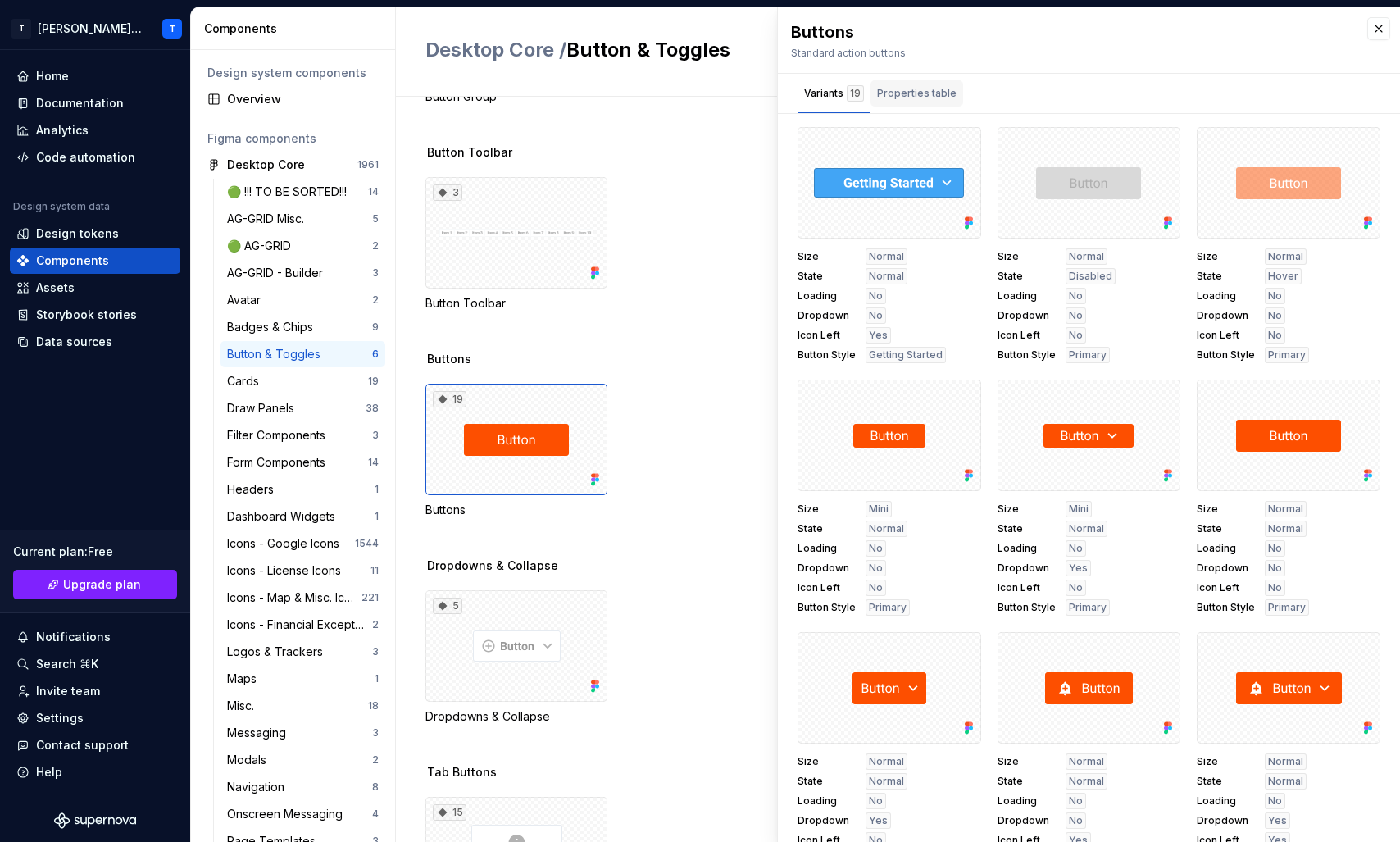
click at [922, 101] on div "Properties table" at bounding box center [917, 94] width 80 height 17
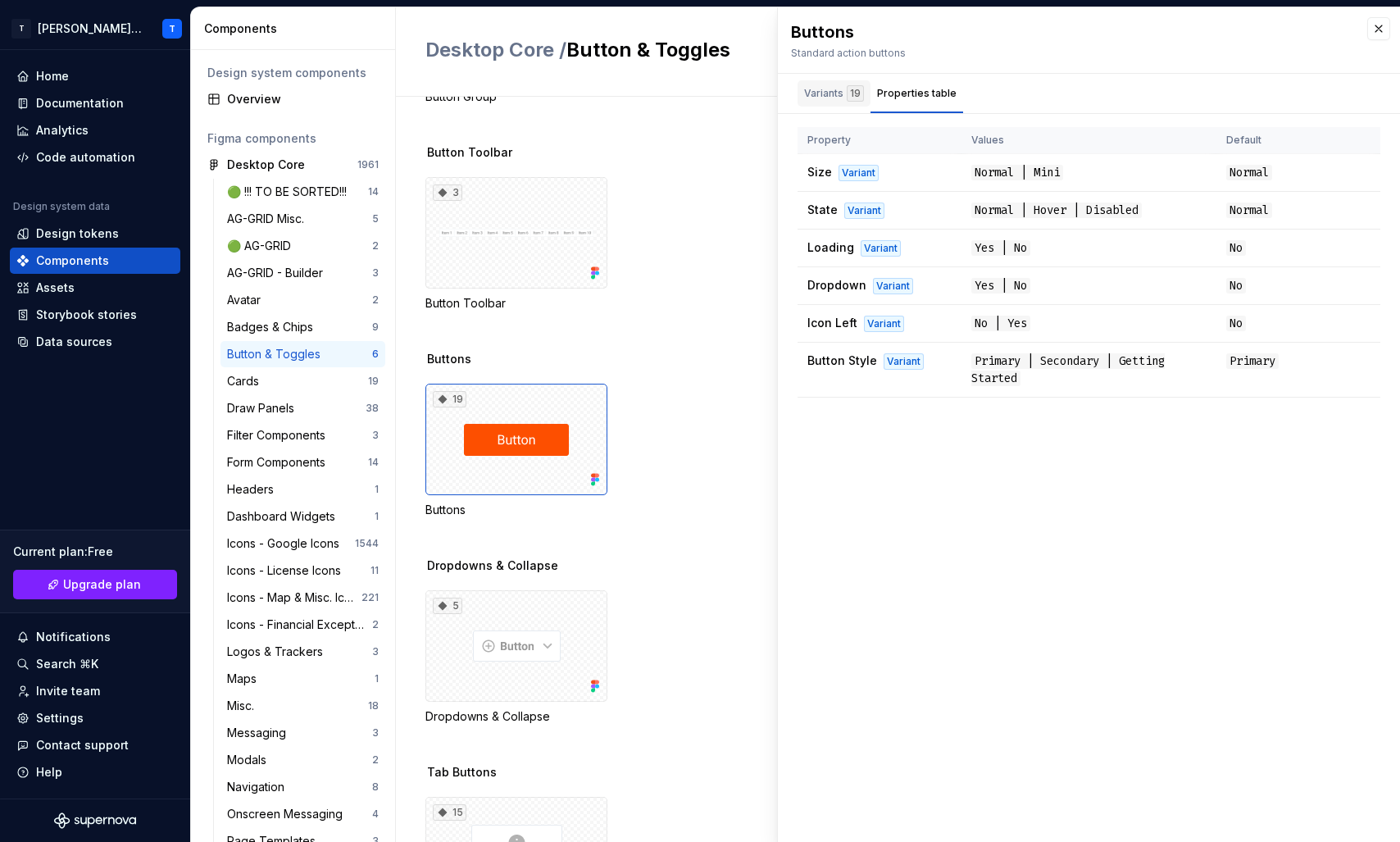
click at [835, 90] on div "Variants 19" at bounding box center [834, 94] width 60 height 17
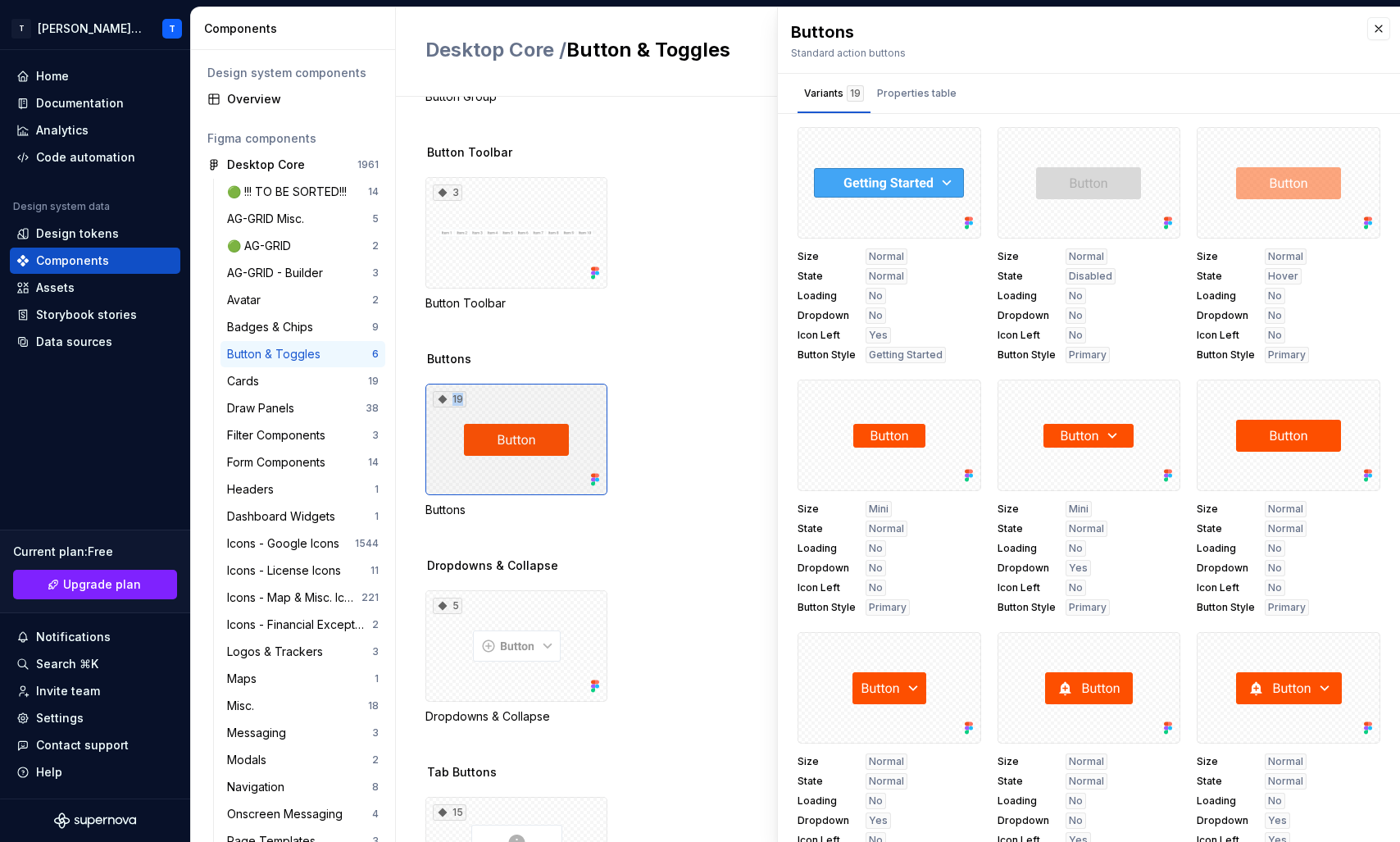
click at [481, 412] on div "19" at bounding box center [516, 439] width 182 height 112
click at [496, 429] on div "19" at bounding box center [516, 439] width 182 height 112
click at [898, 182] on div at bounding box center [889, 182] width 184 height 112
click at [961, 137] on button "button" at bounding box center [962, 145] width 23 height 23
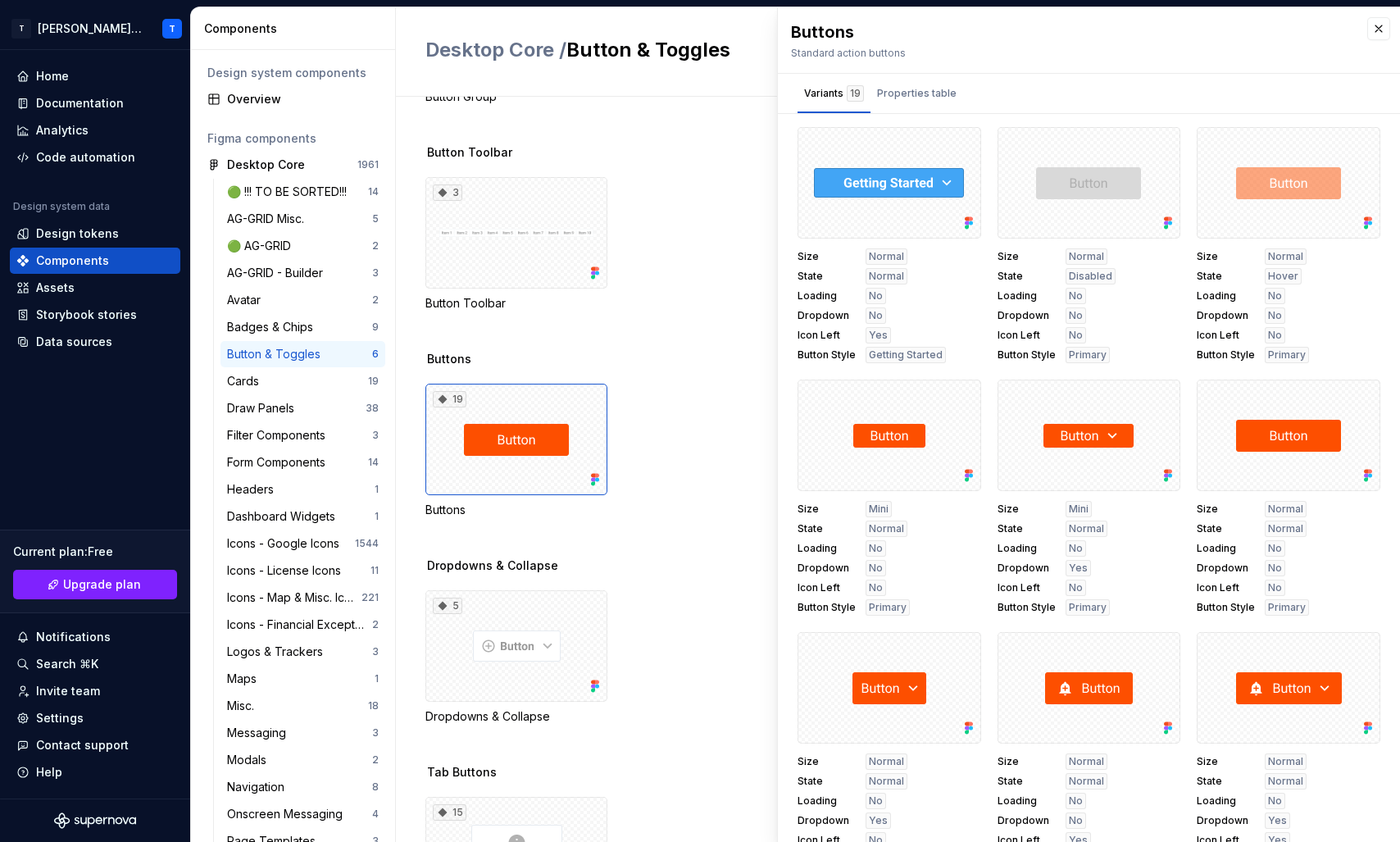
click at [984, 104] on div "Variants 19 Properties table" at bounding box center [1089, 93] width 622 height 39
click at [1167, 143] on button "button" at bounding box center [1161, 145] width 23 height 23
click at [1139, 90] on div "Variants 19 Properties table" at bounding box center [1089, 93] width 622 height 39
click at [883, 107] on div "Properties table" at bounding box center [917, 96] width 92 height 33
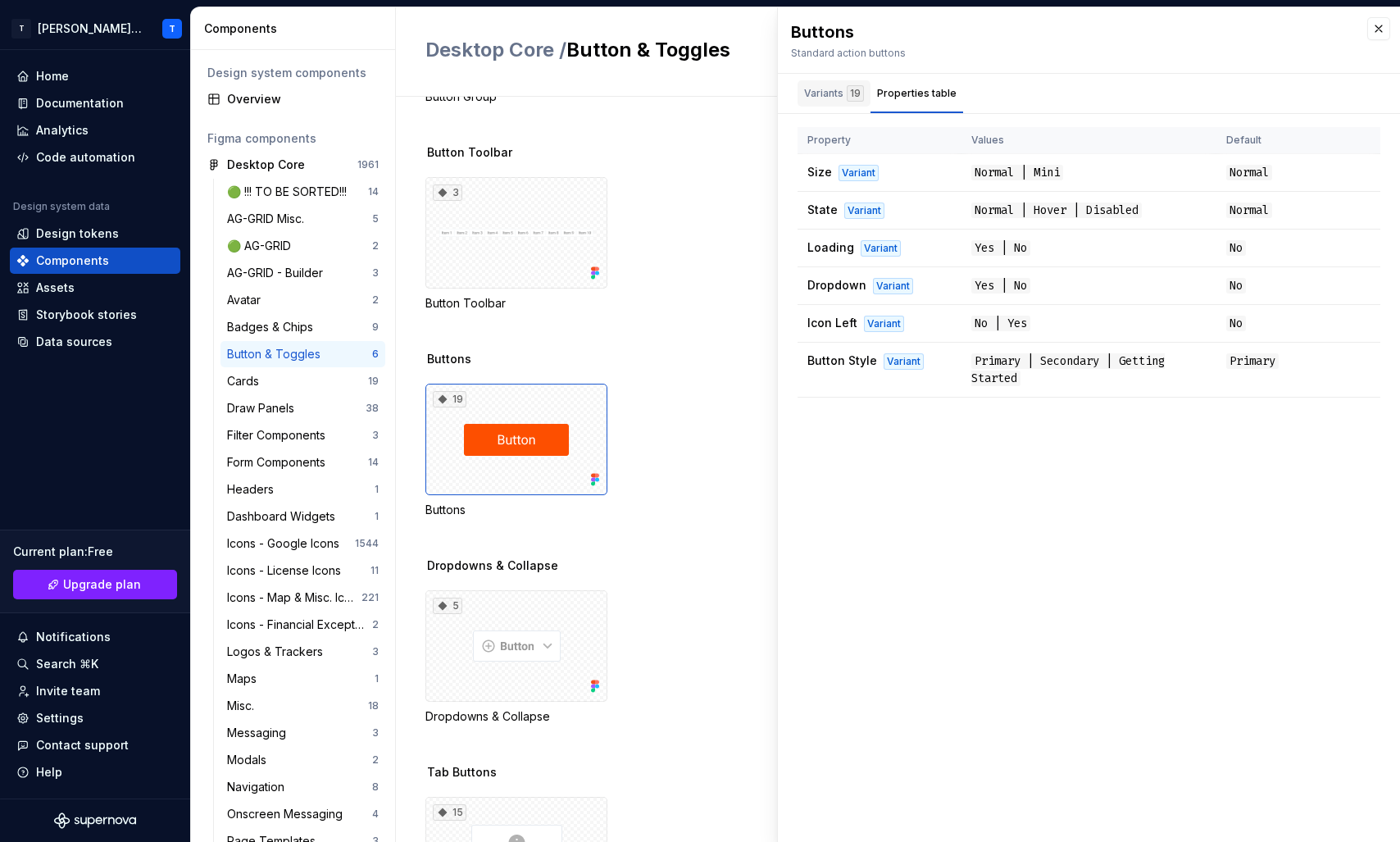
click at [832, 98] on div "Variants 19" at bounding box center [834, 94] width 60 height 17
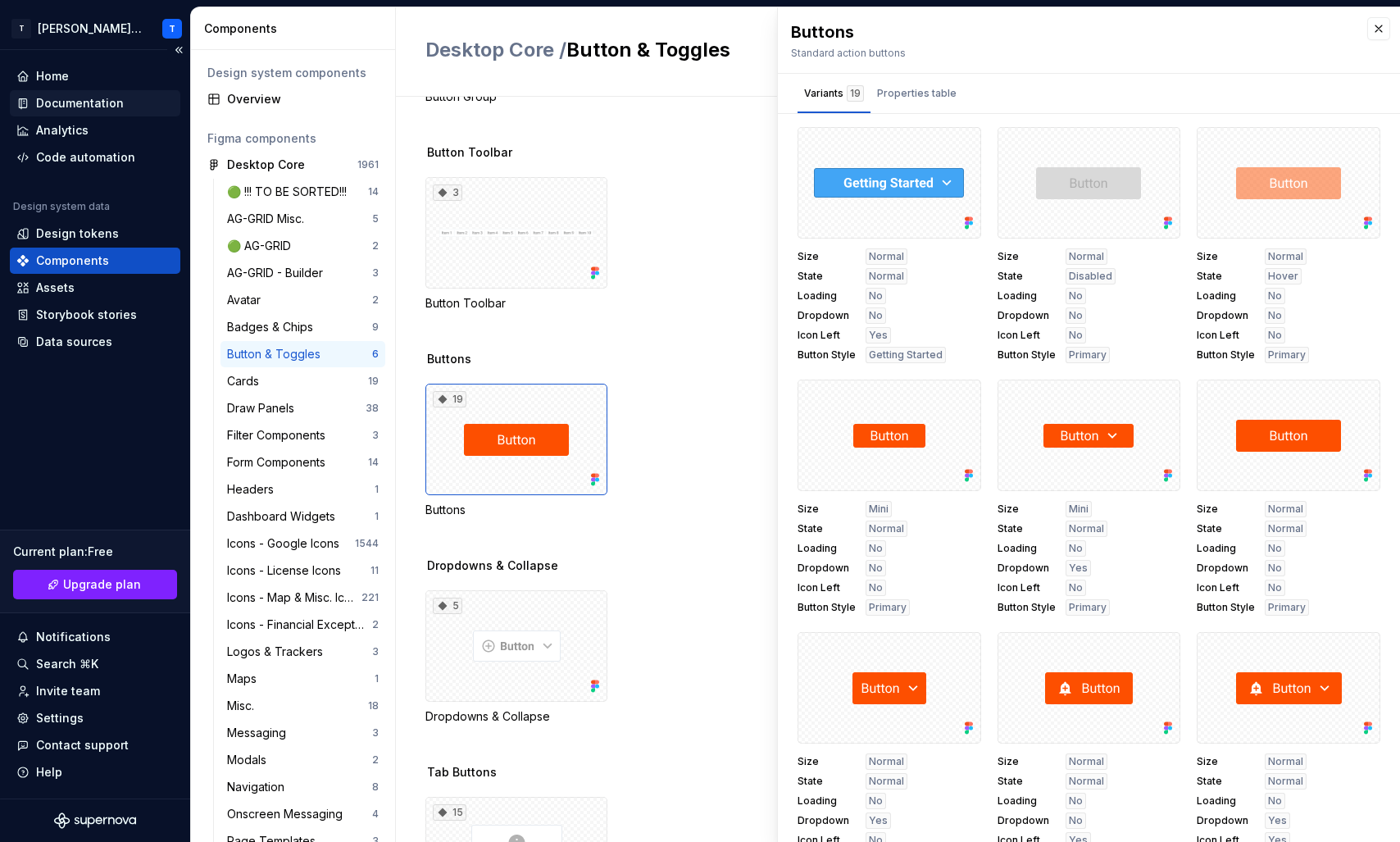
click at [61, 101] on div "Documentation" at bounding box center [80, 103] width 88 height 17
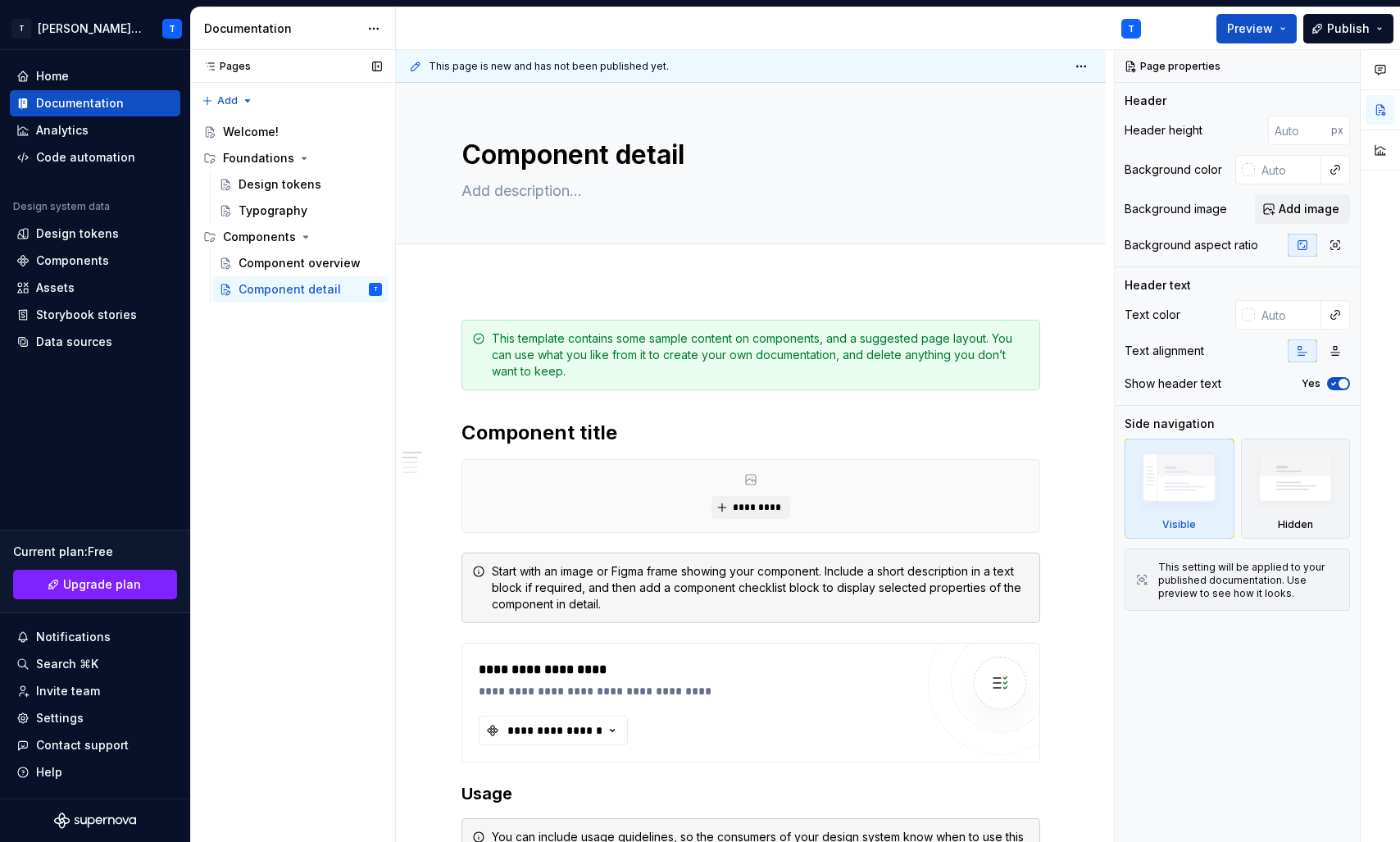
click at [300, 321] on div "Pages Pages Add Accessibility guide for tree Page tree. Navigate the tree with …" at bounding box center [293, 446] width 205 height 793
click at [369, 236] on button "Page tree" at bounding box center [370, 236] width 23 height 23
type textarea "*"
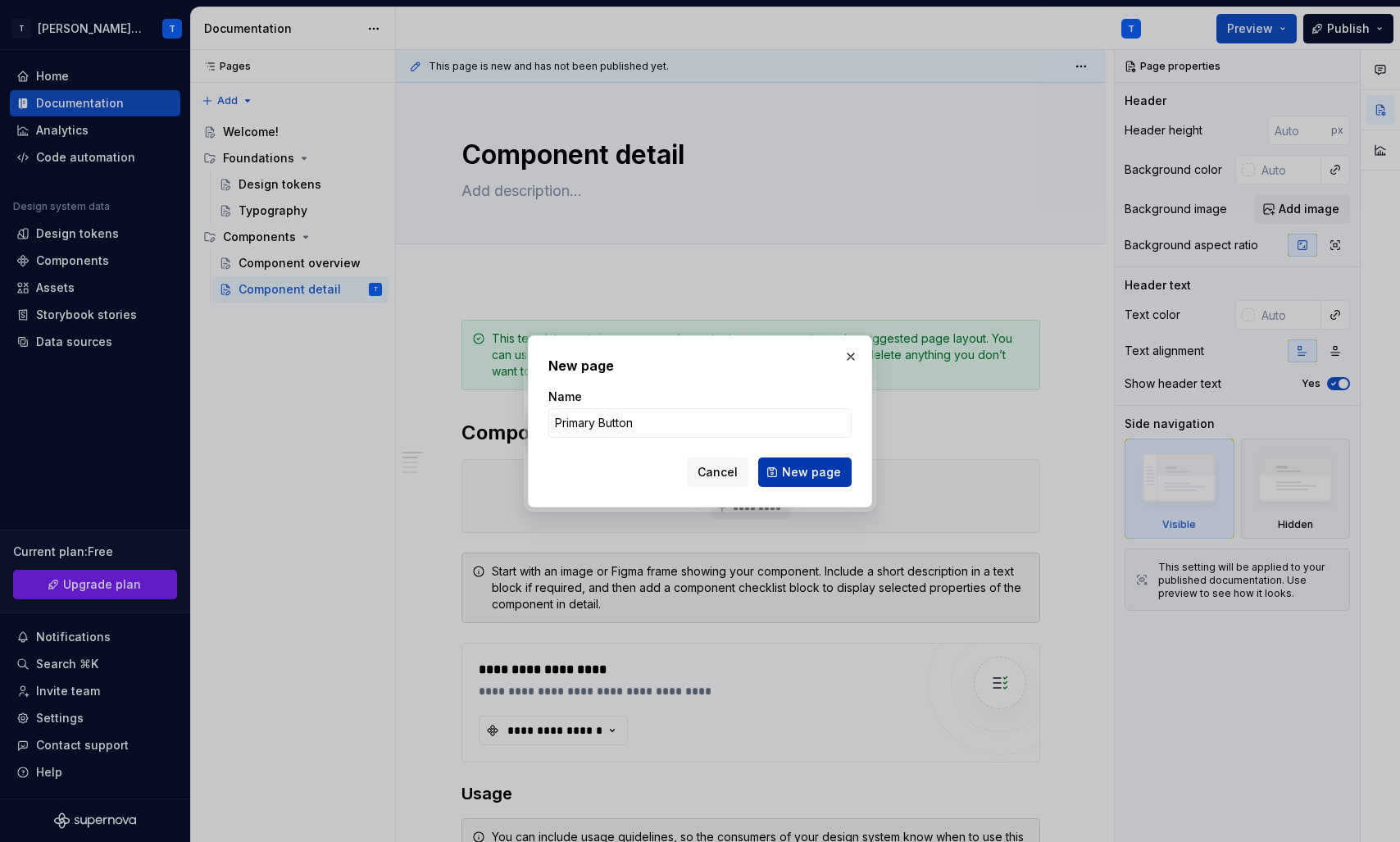
type input "Primary Button"
click at [814, 473] on span "New page" at bounding box center [811, 472] width 59 height 17
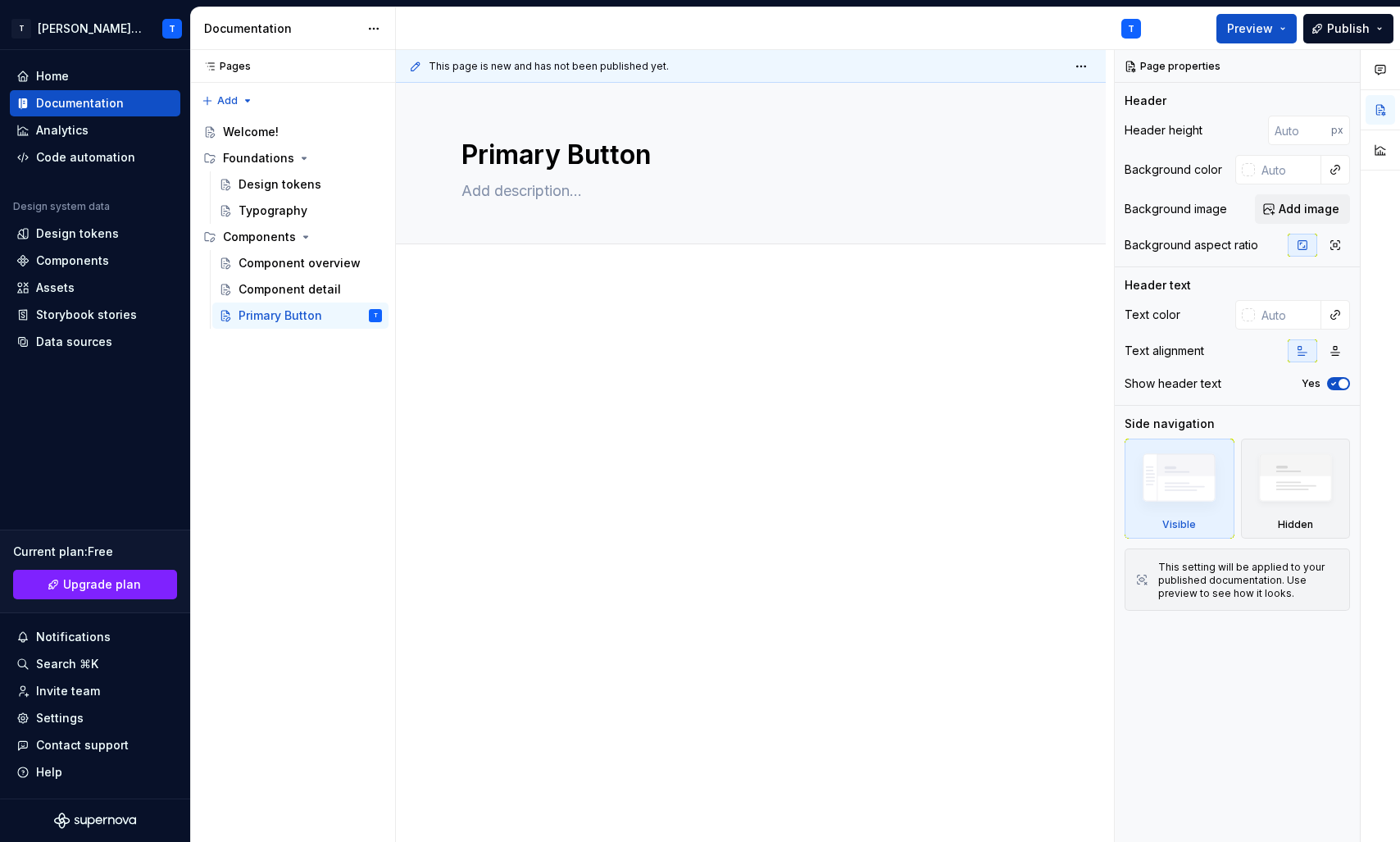
click at [606, 325] on p at bounding box center [751, 329] width 579 height 19
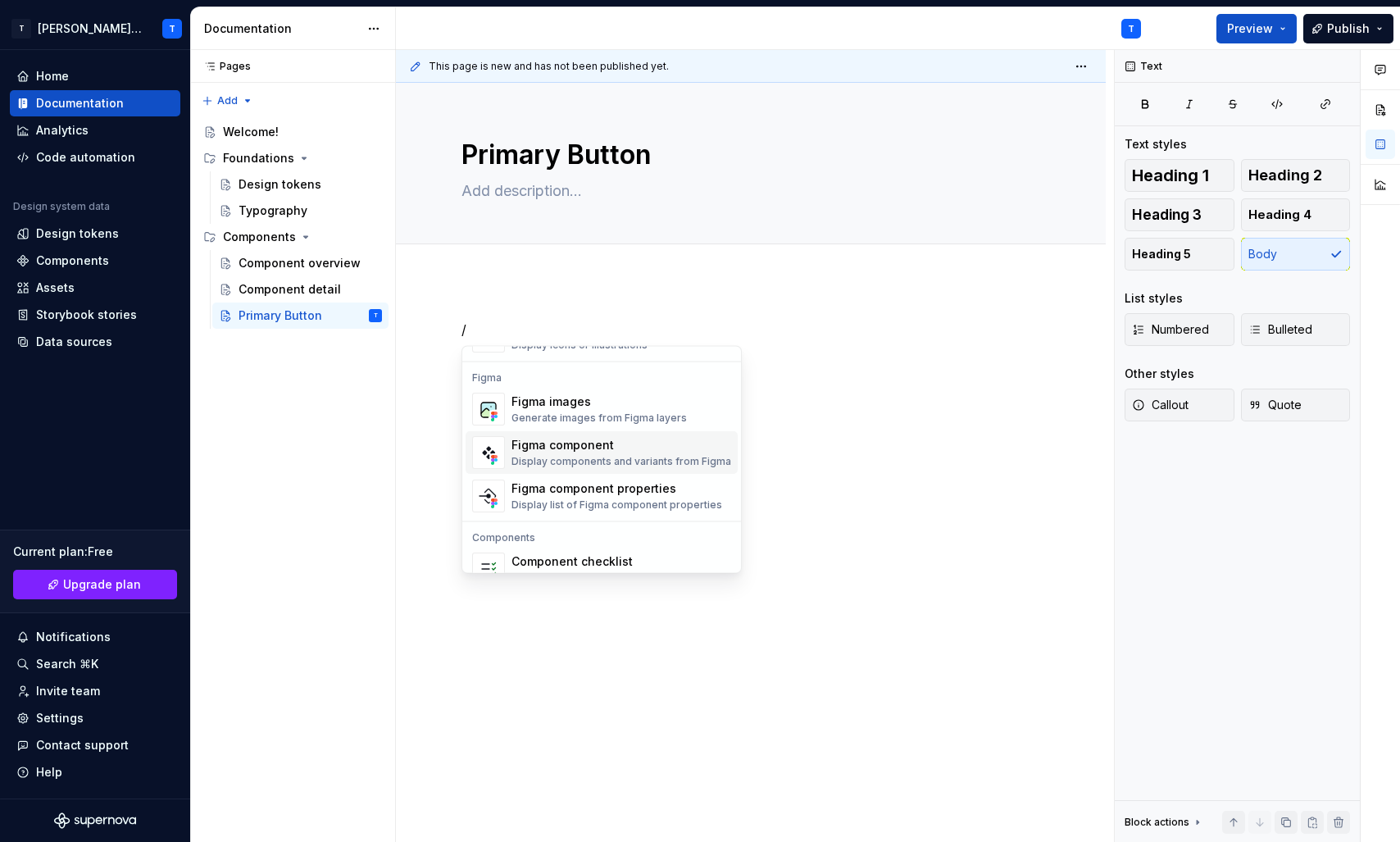
scroll to position [1532, 0]
click at [655, 442] on div "Figma component" at bounding box center [622, 437] width 220 height 17
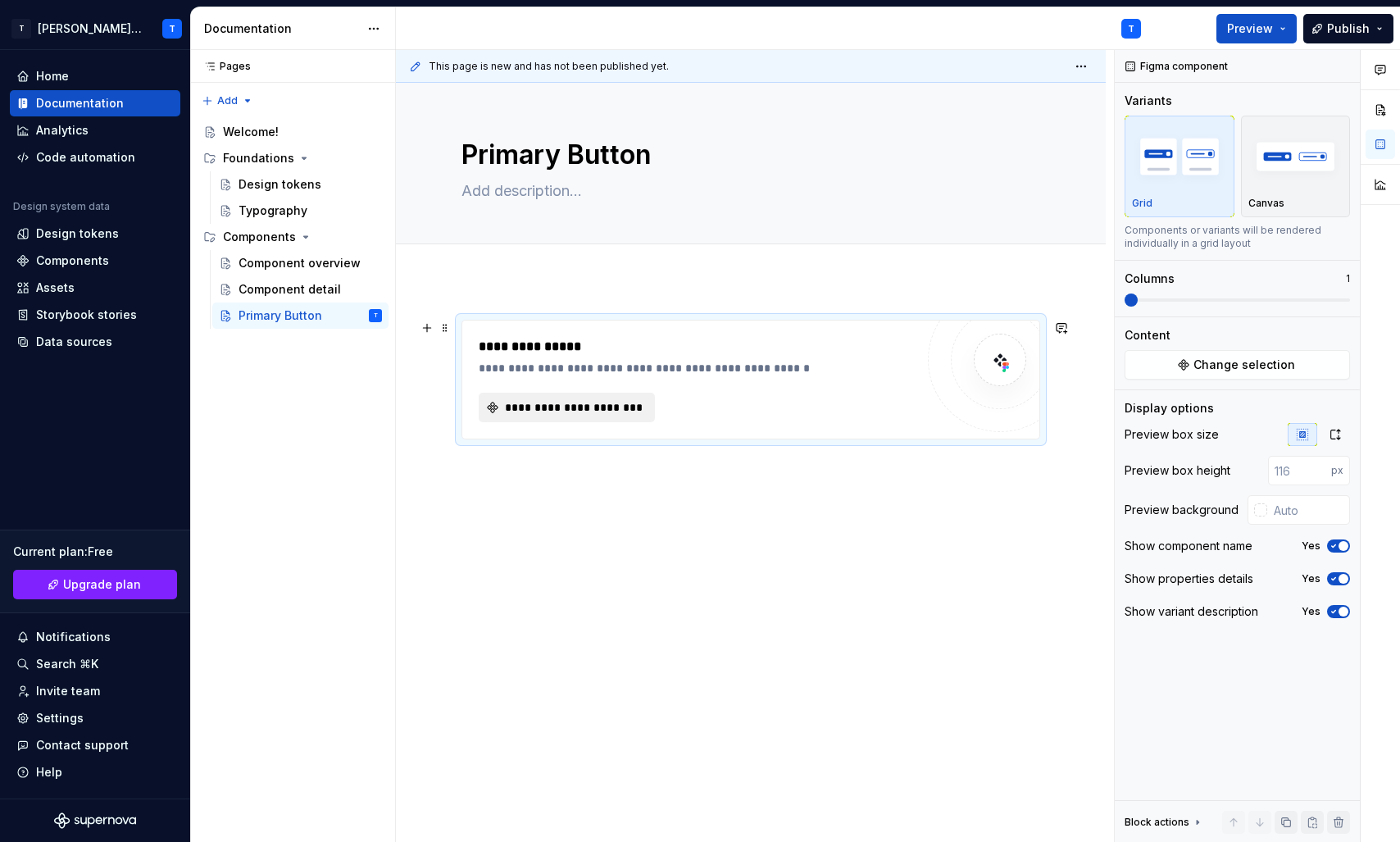
click at [606, 402] on span "**********" at bounding box center [573, 408] width 142 height 17
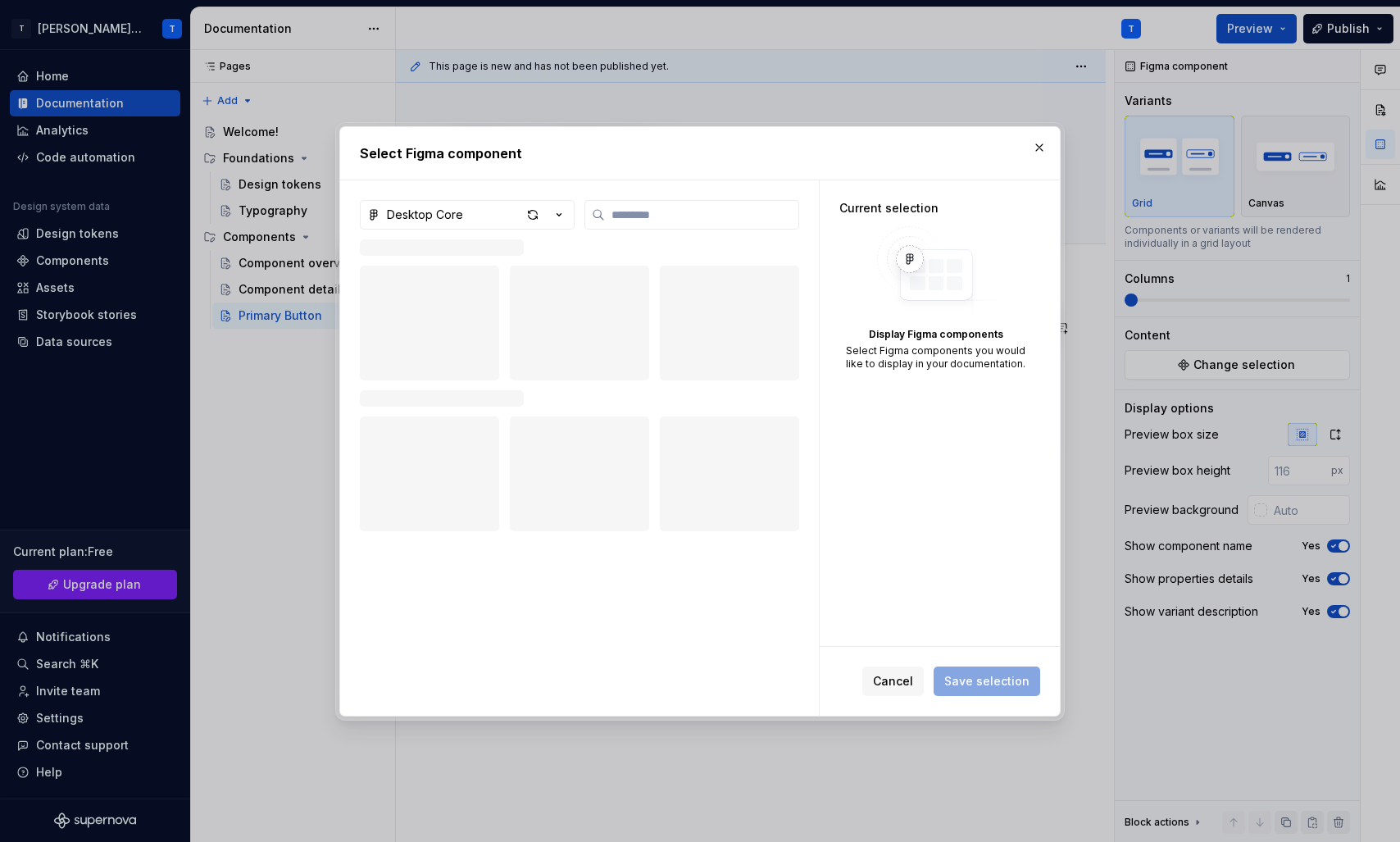
type textarea "*"
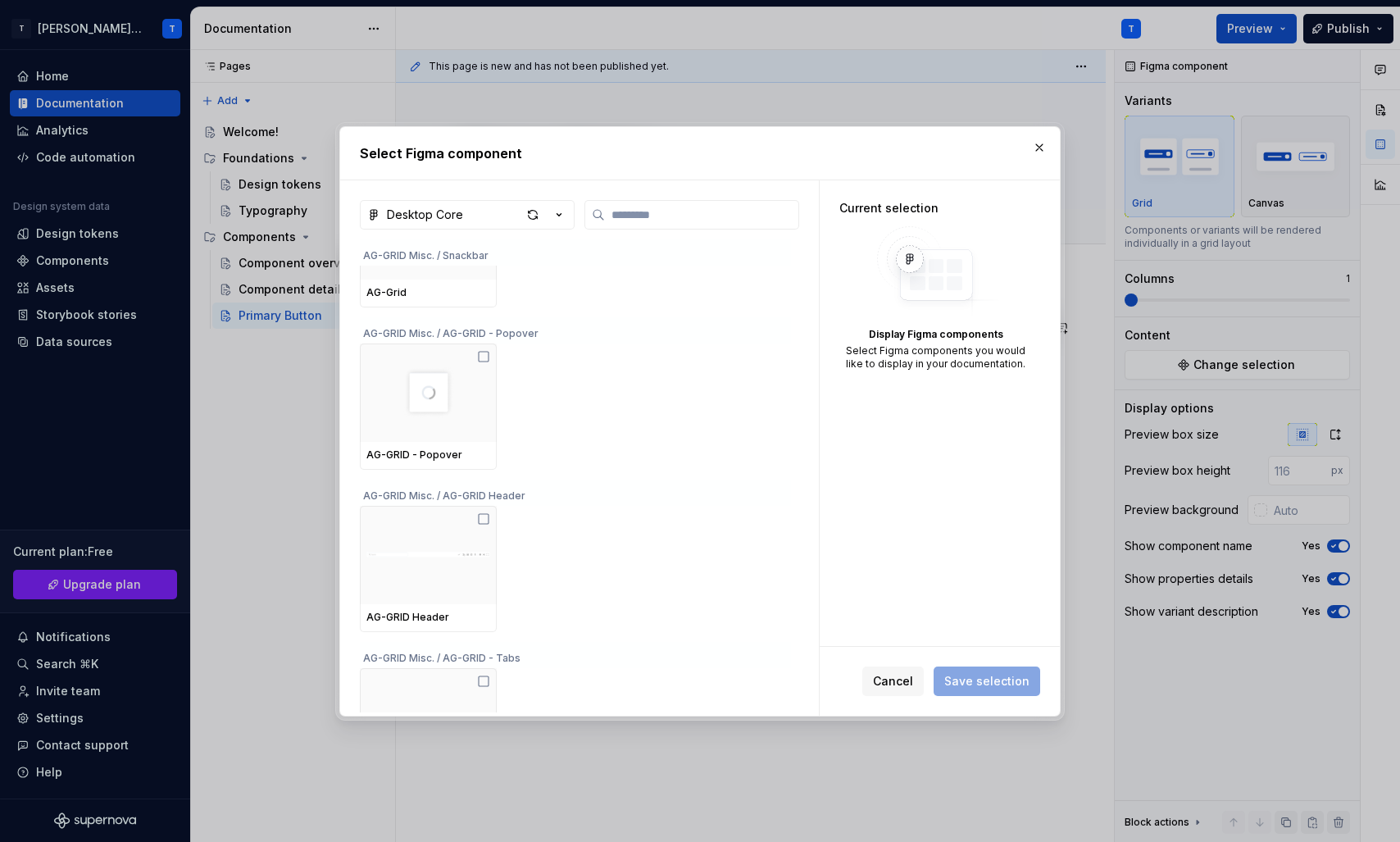
scroll to position [991, 0]
click at [649, 210] on input "search" at bounding box center [701, 215] width 194 height 17
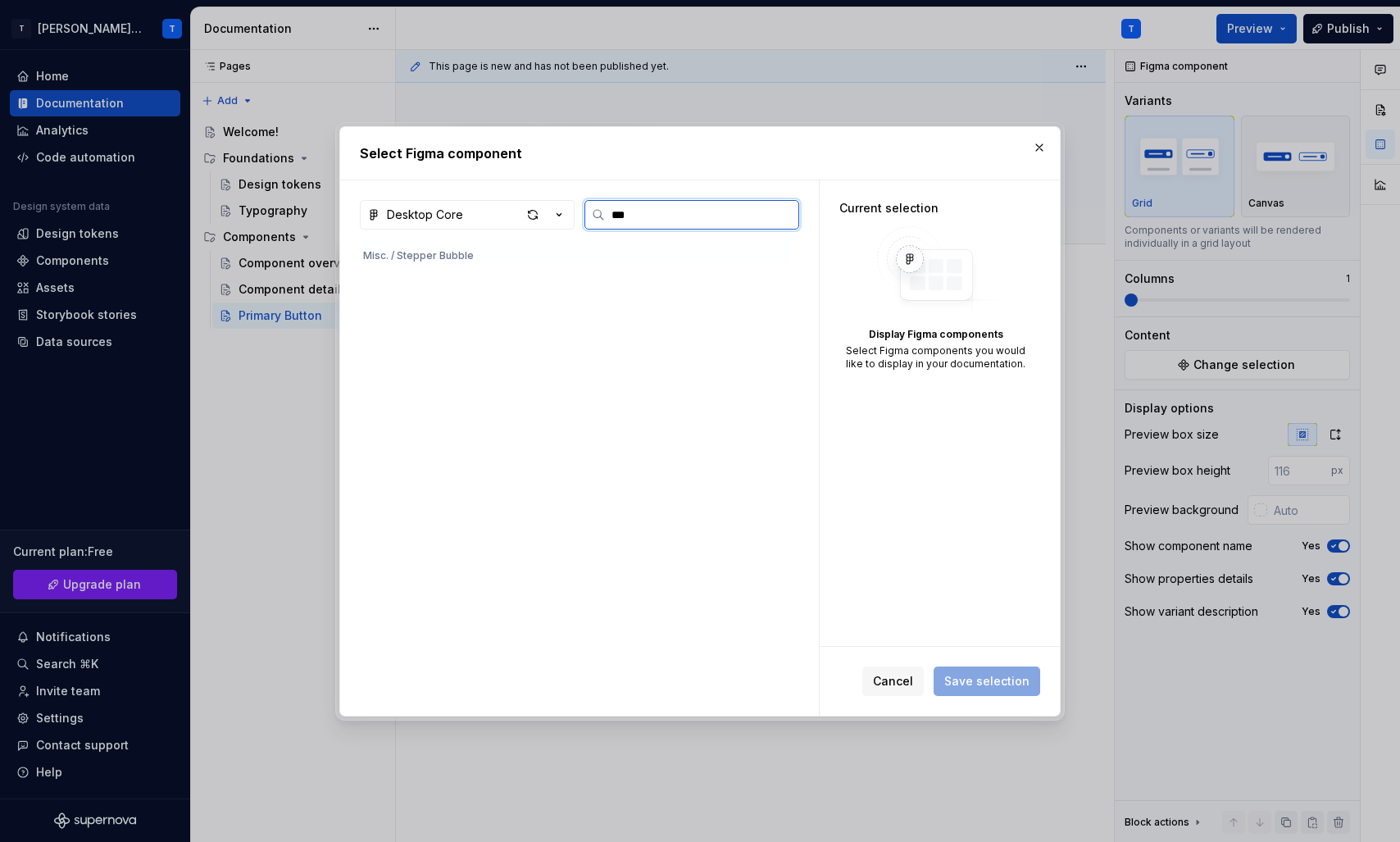
scroll to position [0, 0]
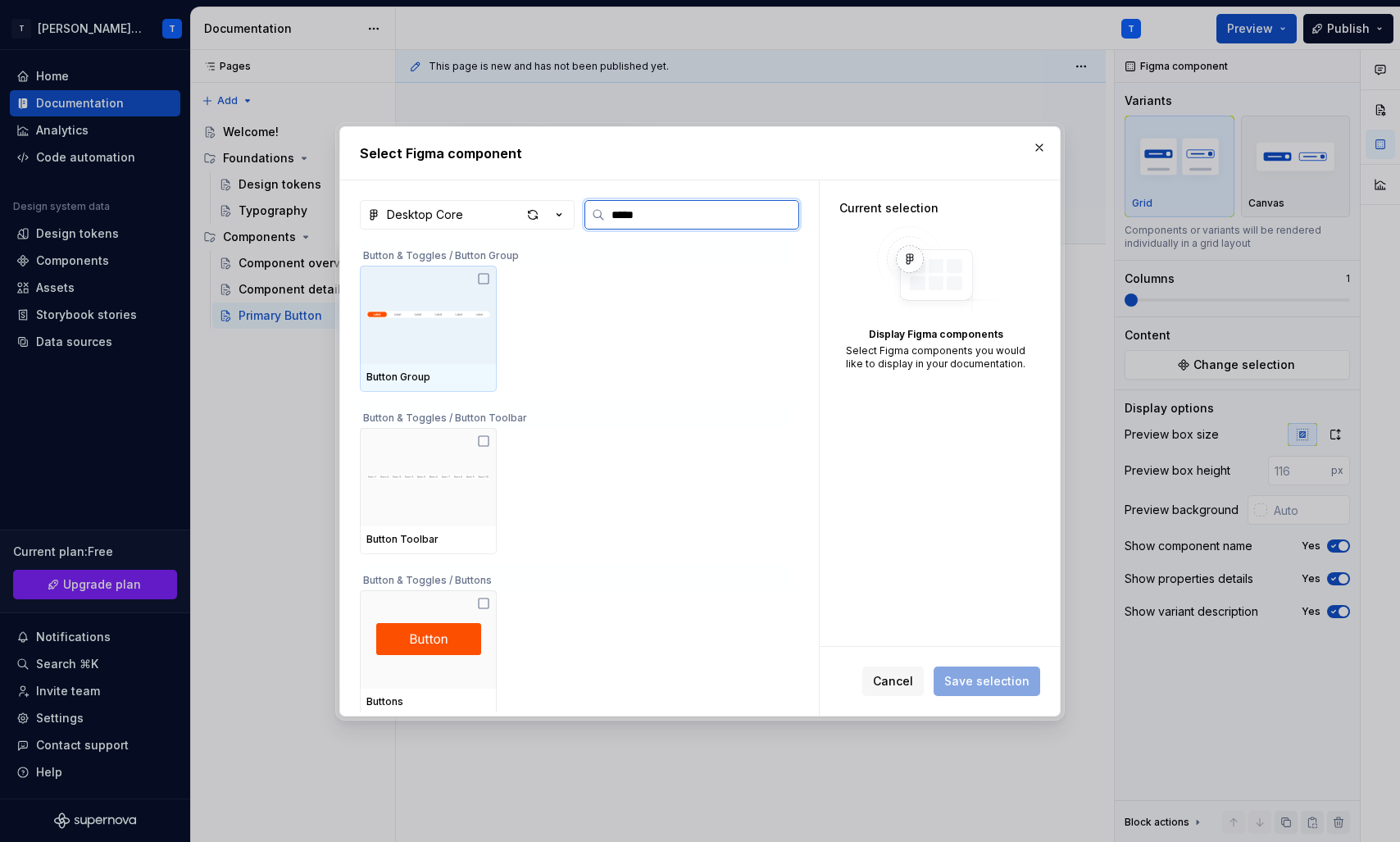
type input "******"
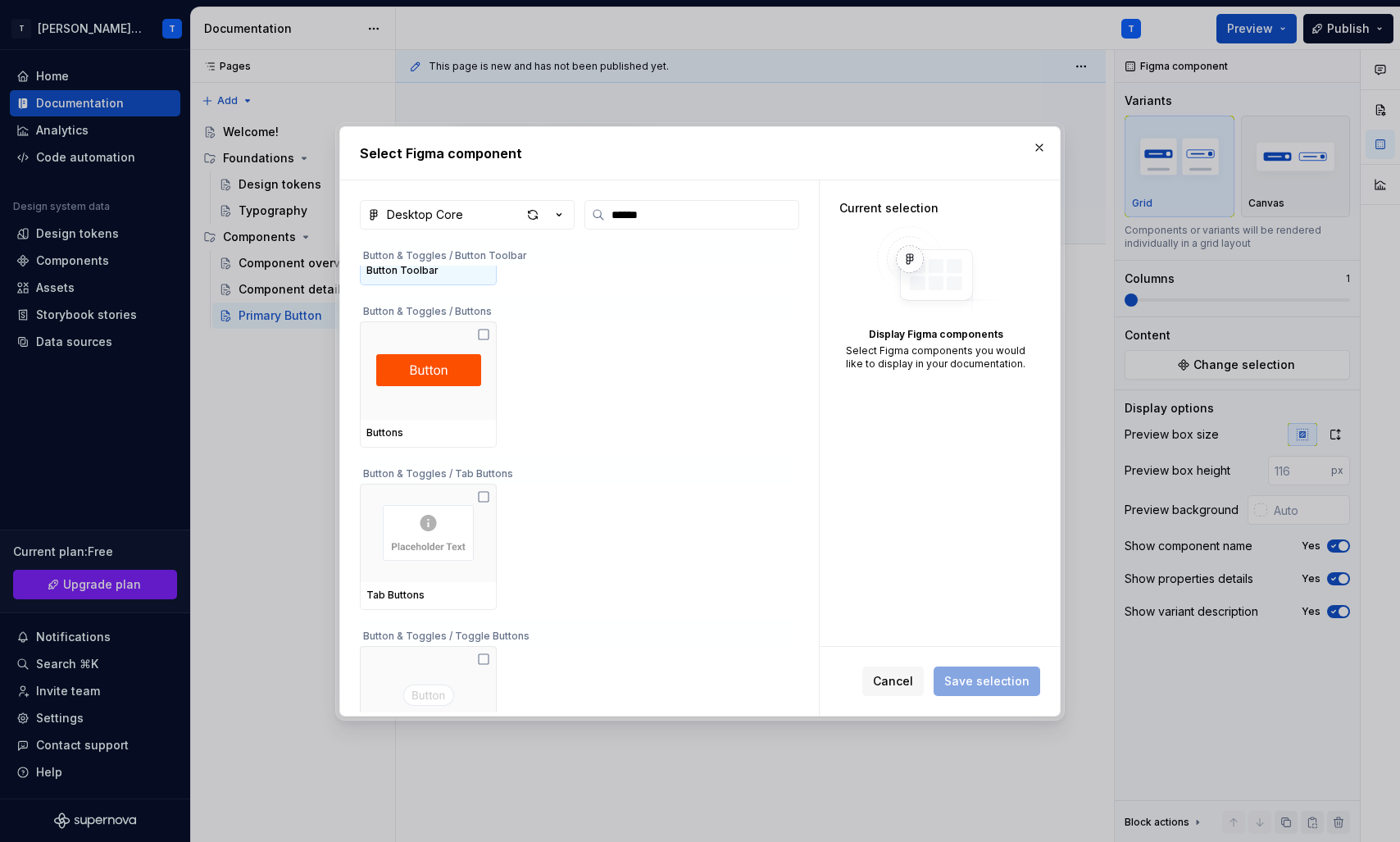
scroll to position [281, 0]
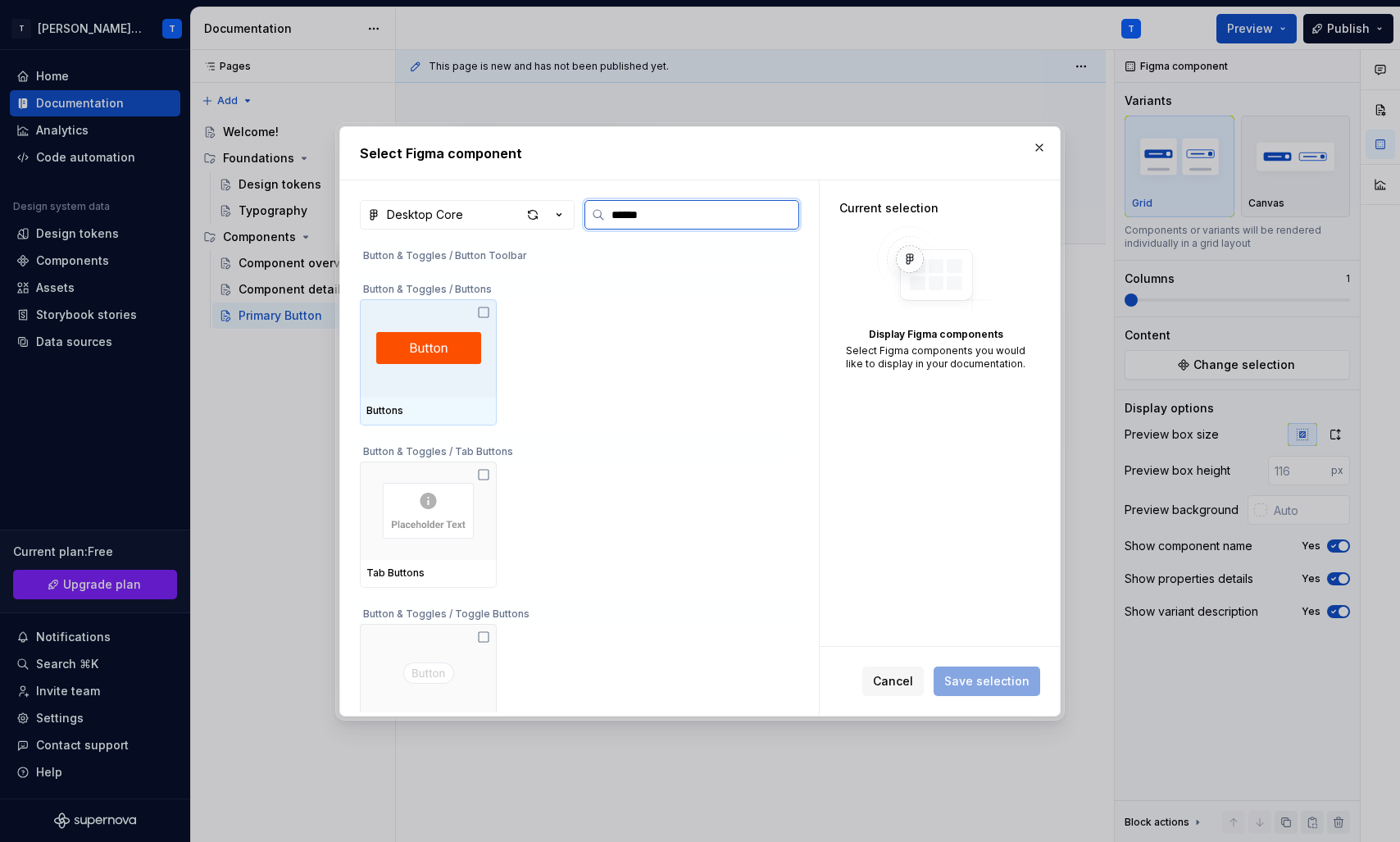
click at [463, 395] on div at bounding box center [428, 348] width 137 height 98
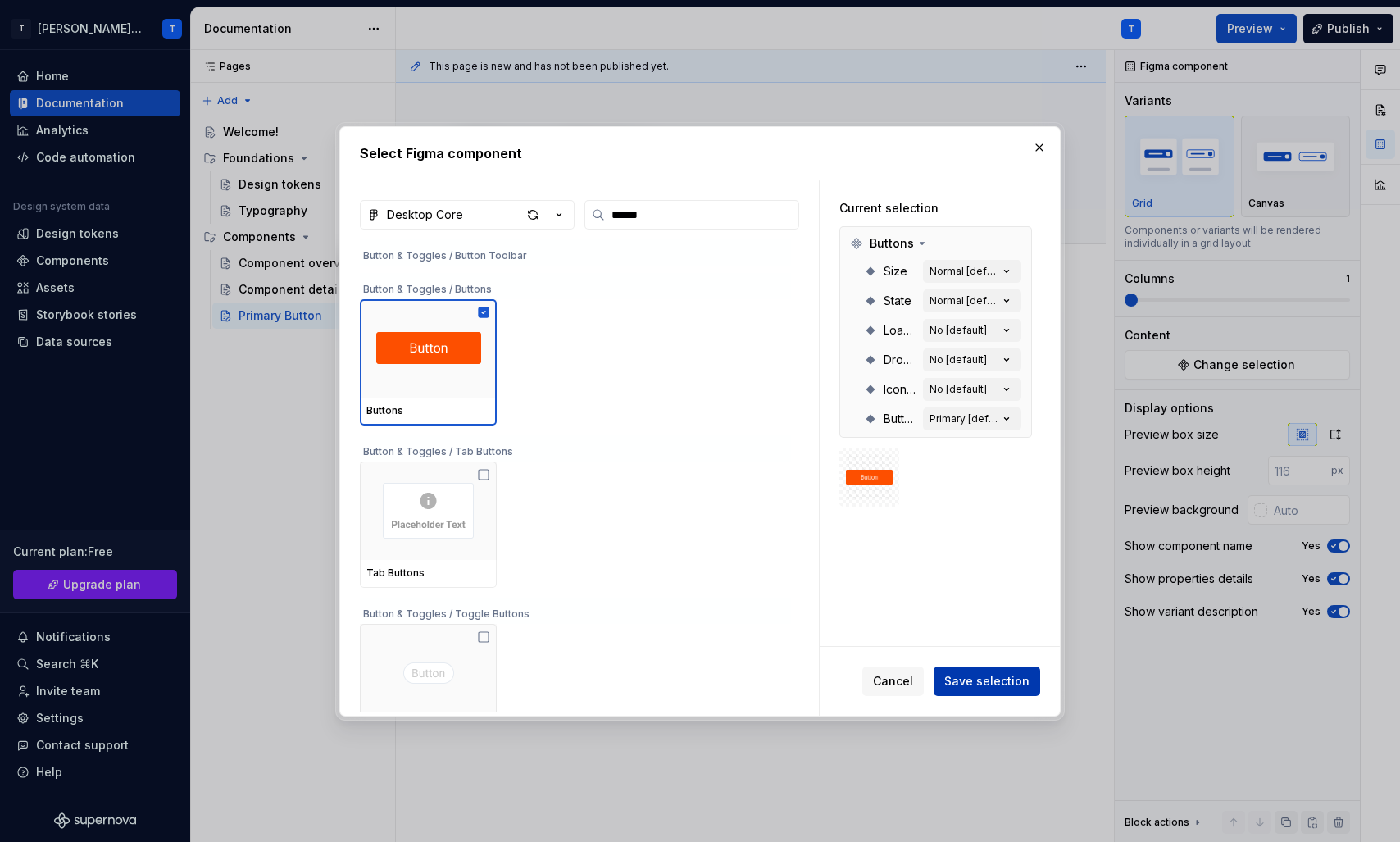
click at [985, 677] on span "Save selection" at bounding box center [987, 681] width 86 height 17
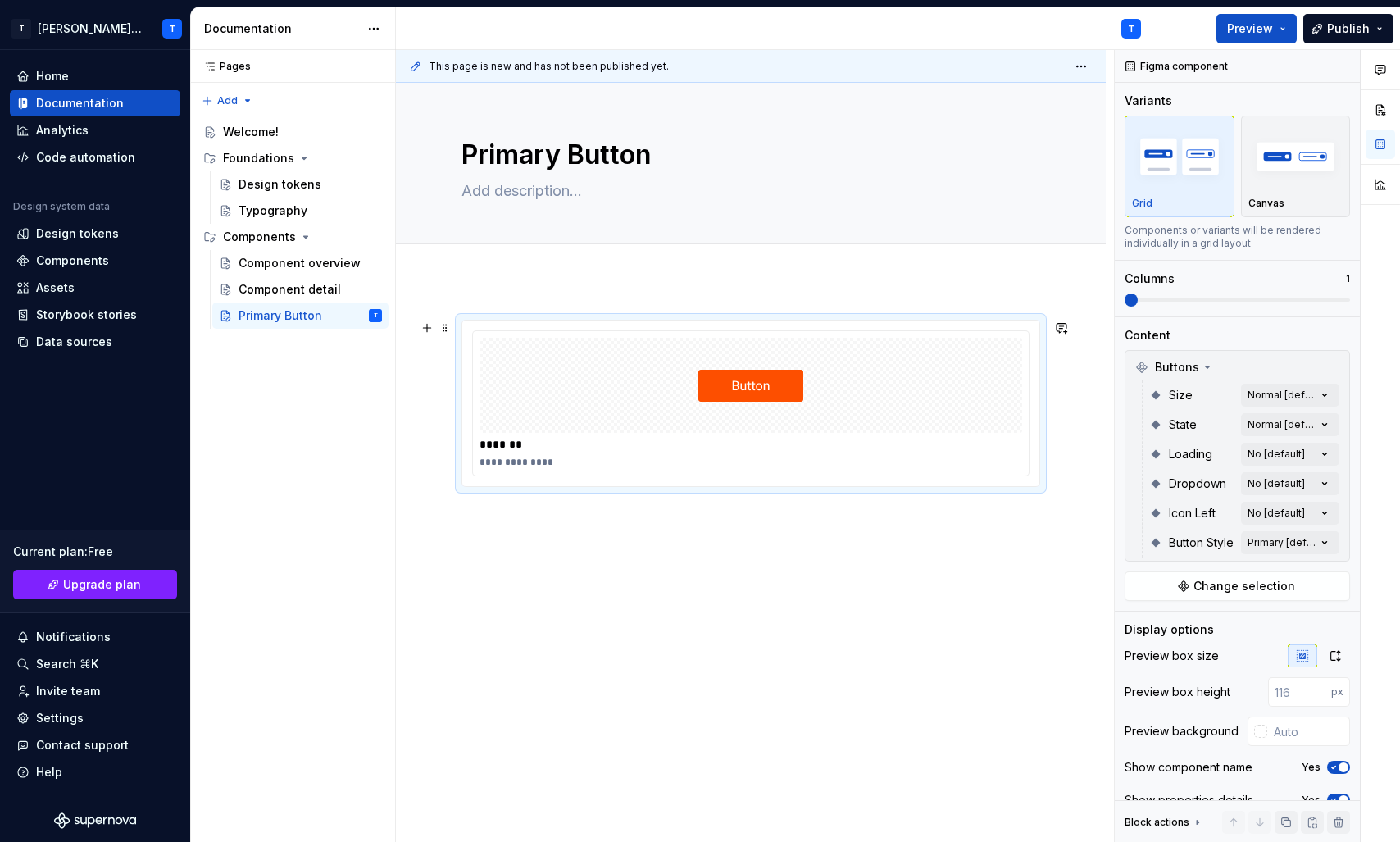
click at [702, 382] on div at bounding box center [751, 385] width 543 height 95
drag, startPoint x: 702, startPoint y: 382, endPoint x: 690, endPoint y: 379, distance: 12.4
click at [691, 381] on div at bounding box center [751, 385] width 543 height 95
drag, startPoint x: 690, startPoint y: 378, endPoint x: 620, endPoint y: 413, distance: 78.3
click at [620, 414] on div at bounding box center [751, 385] width 543 height 95
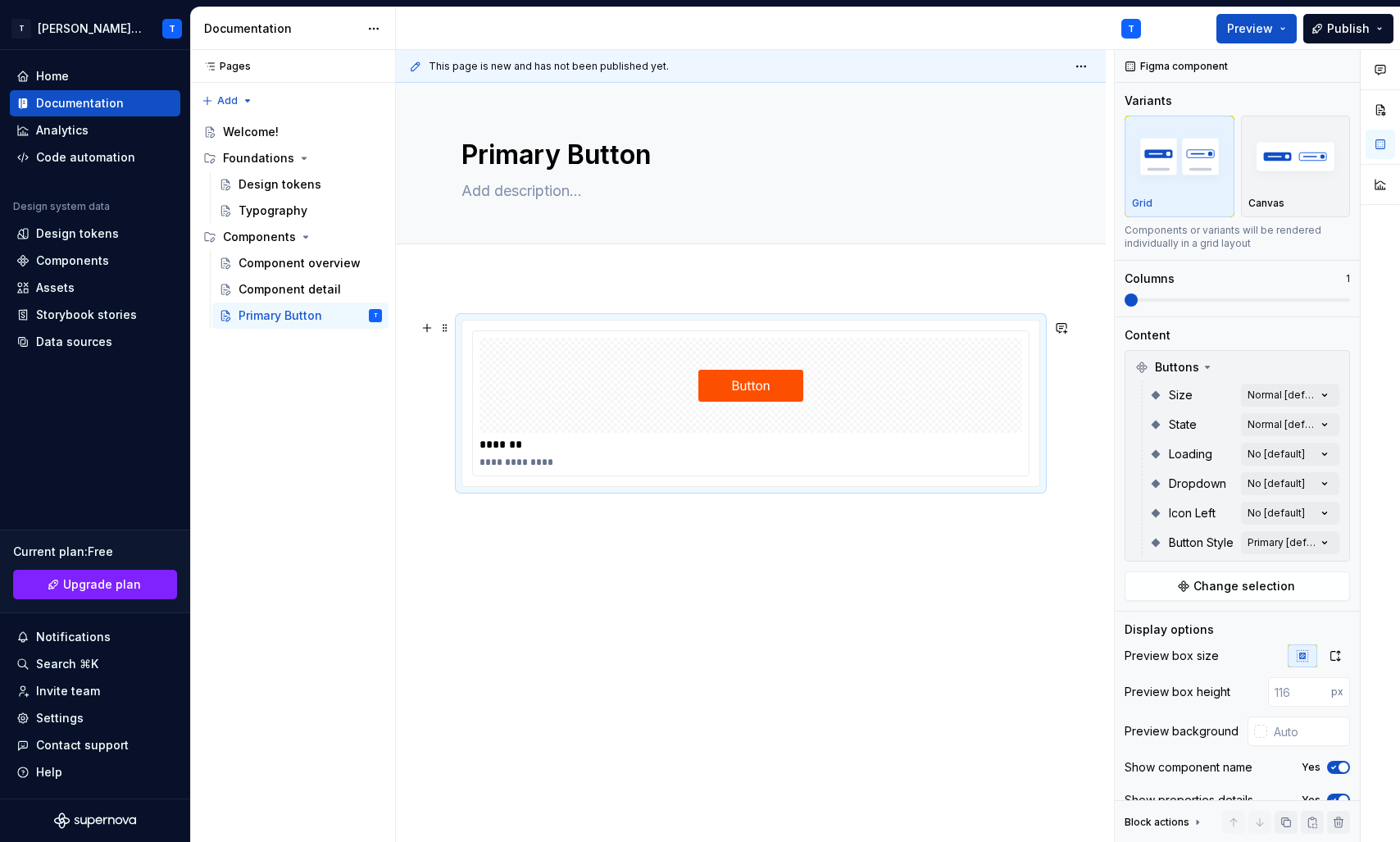
click at [494, 470] on div "**********" at bounding box center [751, 403] width 556 height 144
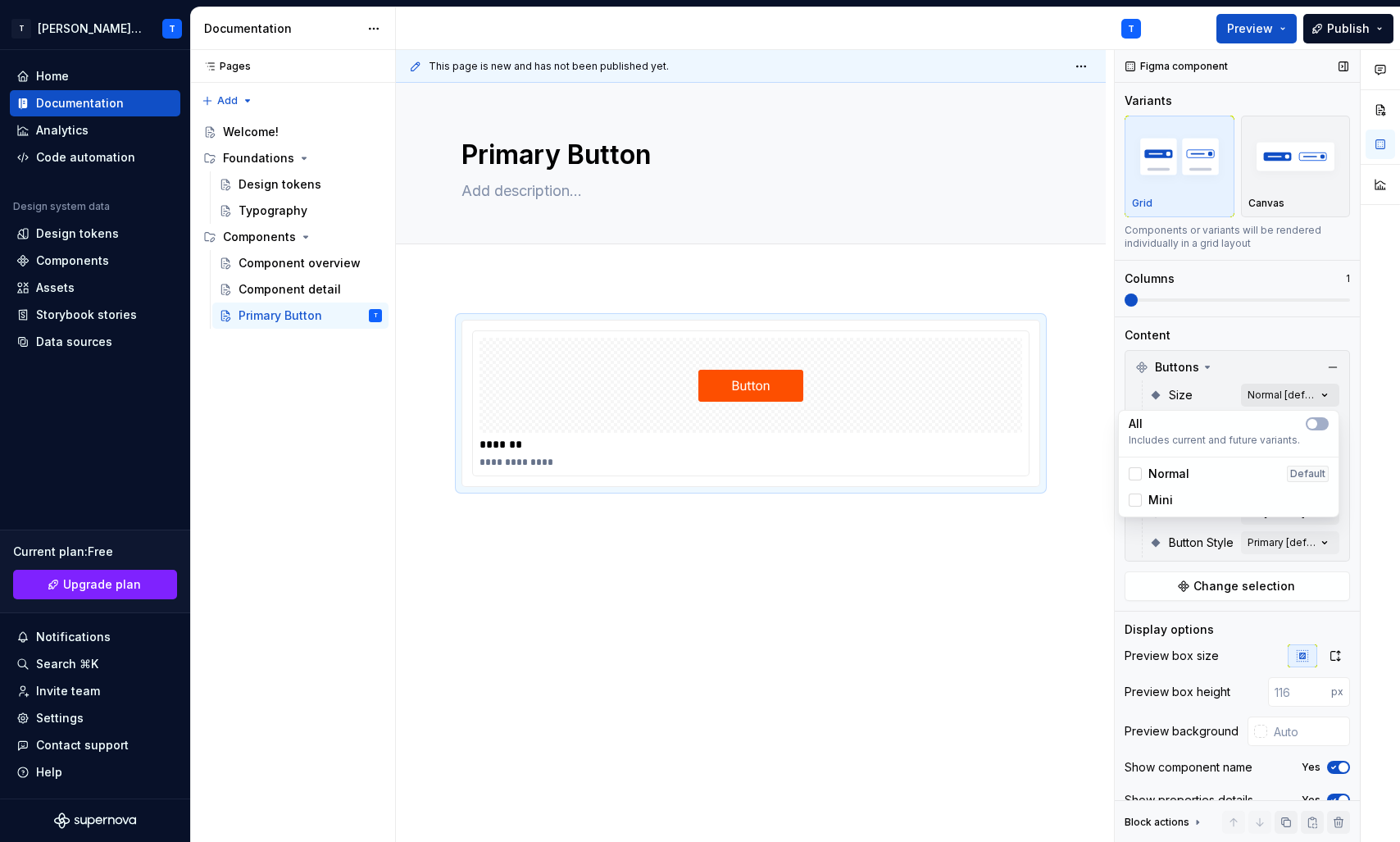
click at [1260, 387] on div "Comments Open comments No comments yet Select ‘Comment’ from the block context …" at bounding box center [1257, 446] width 285 height 793
click at [1148, 493] on span "Mini" at bounding box center [1160, 500] width 24 height 17
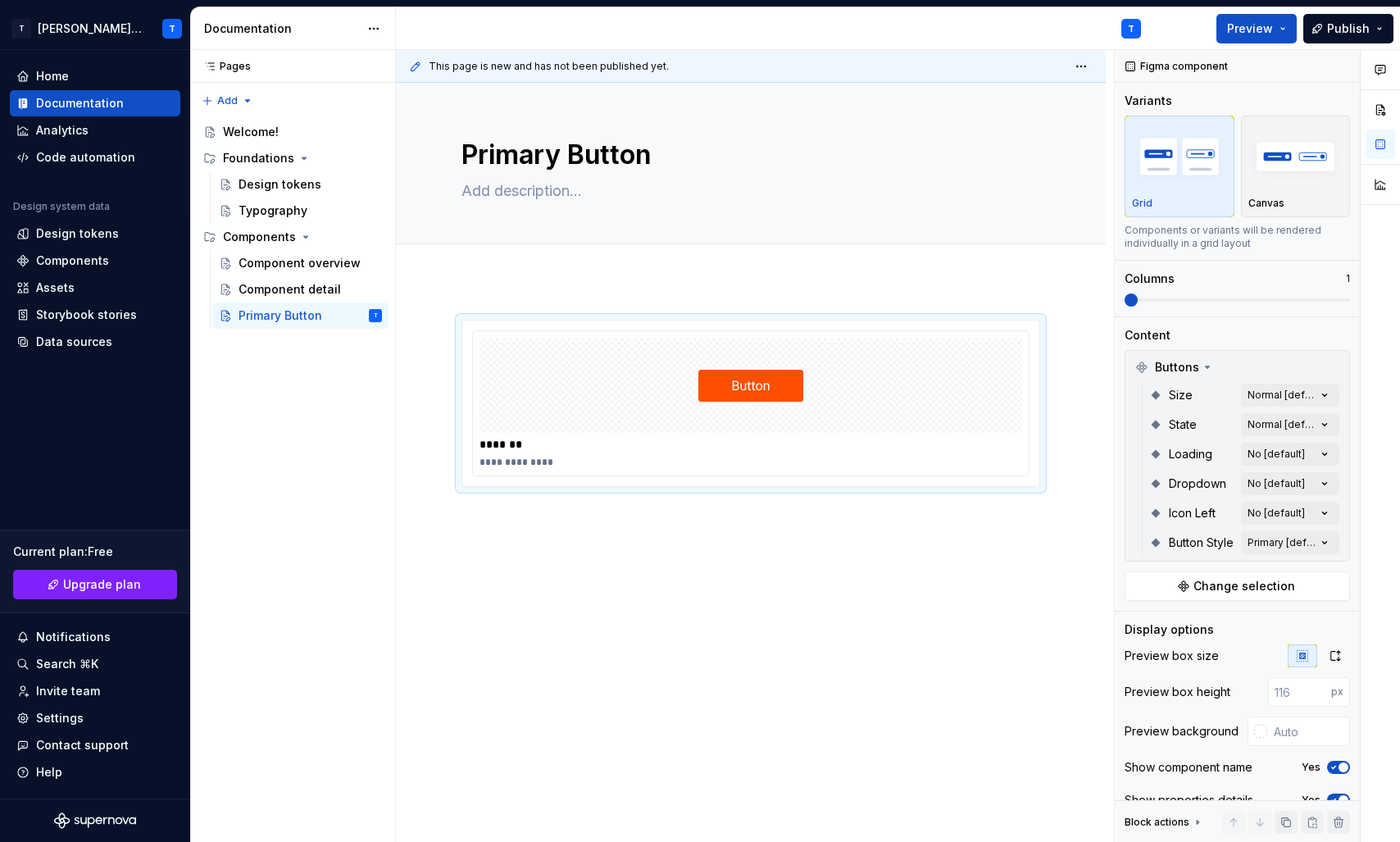
click at [999, 510] on html "T Tenna Online T Home Documentation Analytics Code automation Design system dat…" at bounding box center [700, 421] width 1400 height 842
click at [1125, 306] on span at bounding box center [1237, 300] width 226 height 13
click at [630, 602] on div "**********" at bounding box center [751, 519] width 710 height 479
click at [596, 559] on div "**********" at bounding box center [755, 446] width 718 height 793
click at [782, 429] on div at bounding box center [751, 385] width 543 height 95
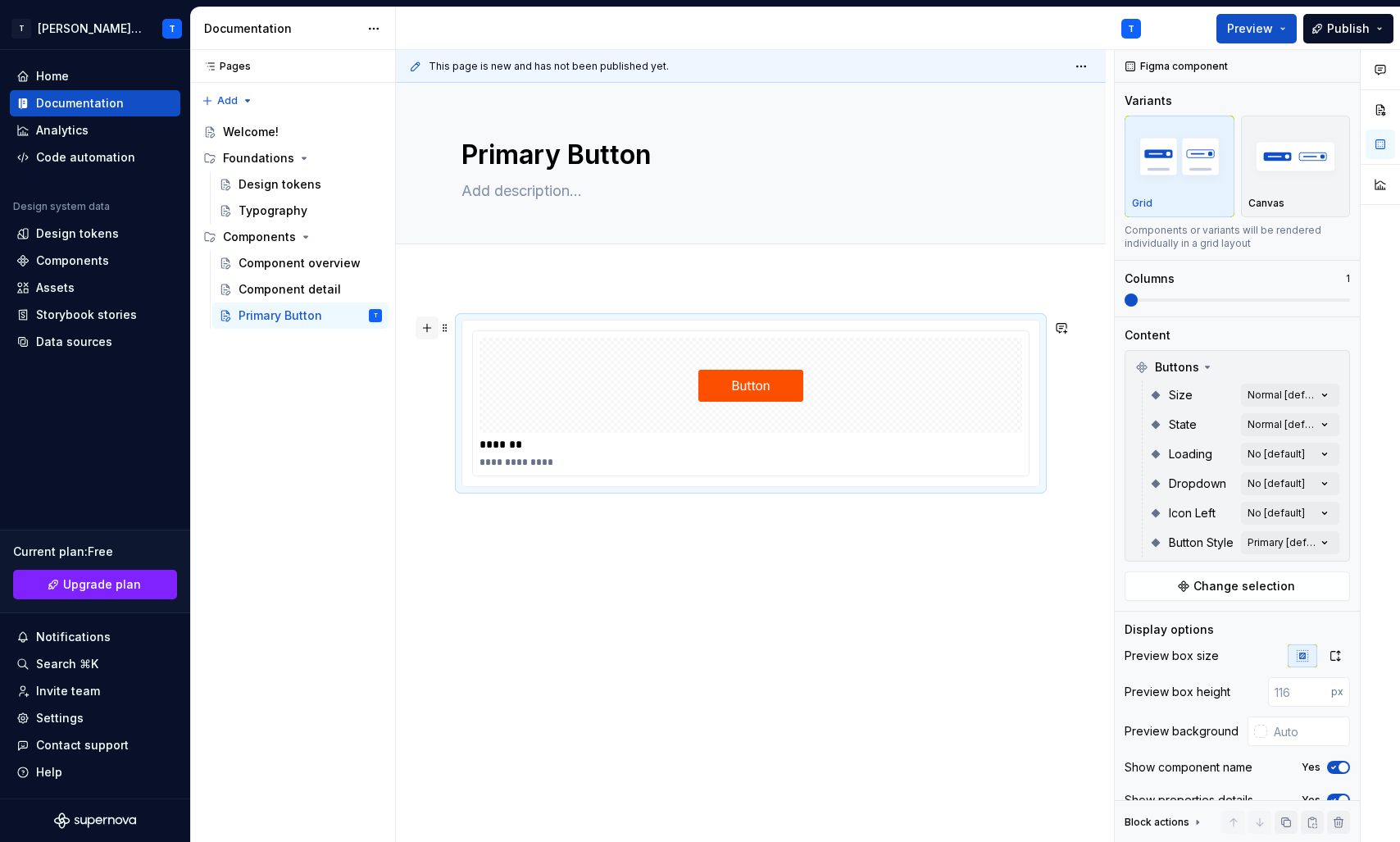
click at [427, 328] on button "button" at bounding box center [426, 327] width 23 height 23
click at [595, 407] on div at bounding box center [751, 385] width 543 height 95
click at [1325, 174] on img "button" at bounding box center [1295, 155] width 95 height 60
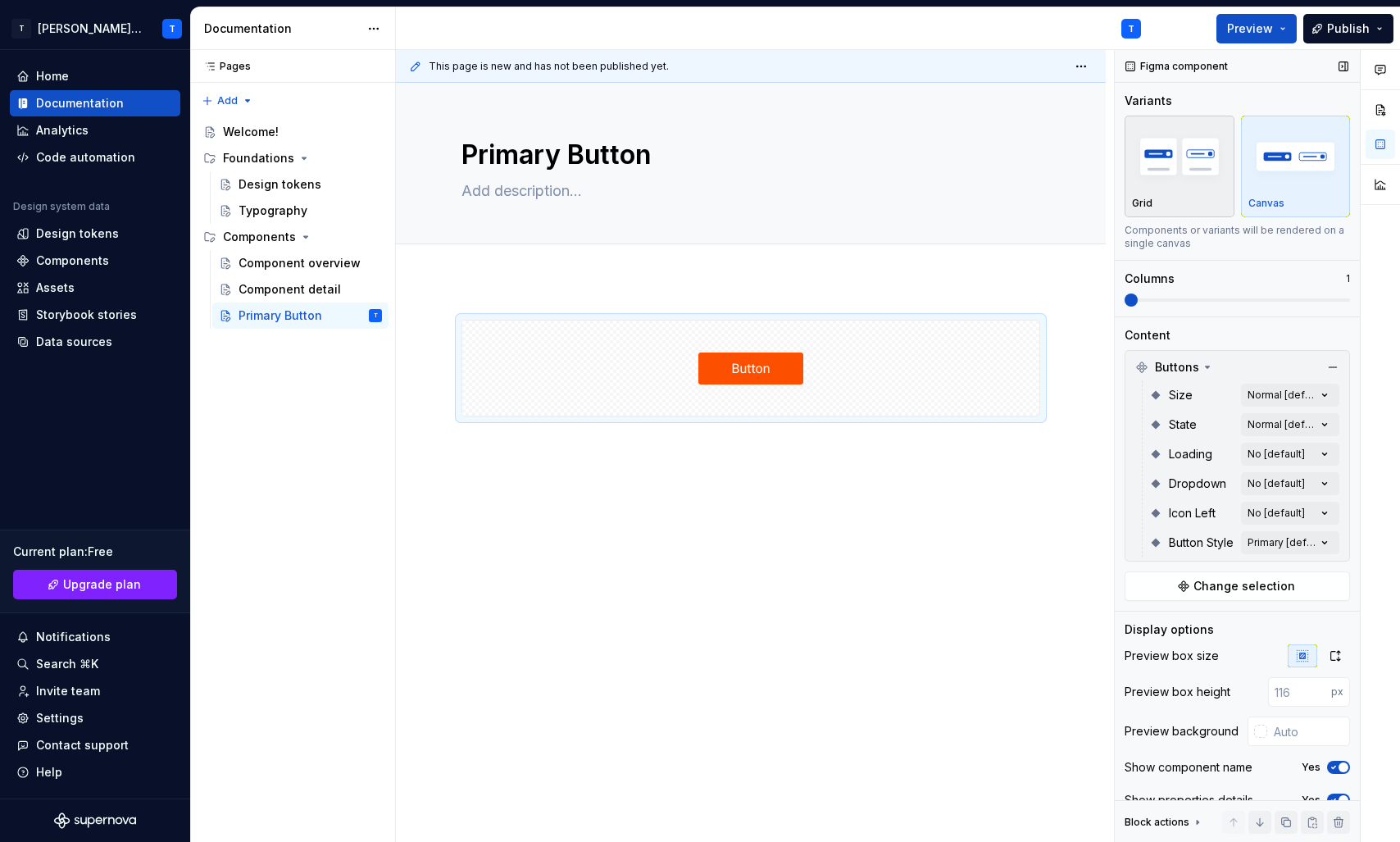
click at [1200, 169] on img "button" at bounding box center [1179, 155] width 95 height 60
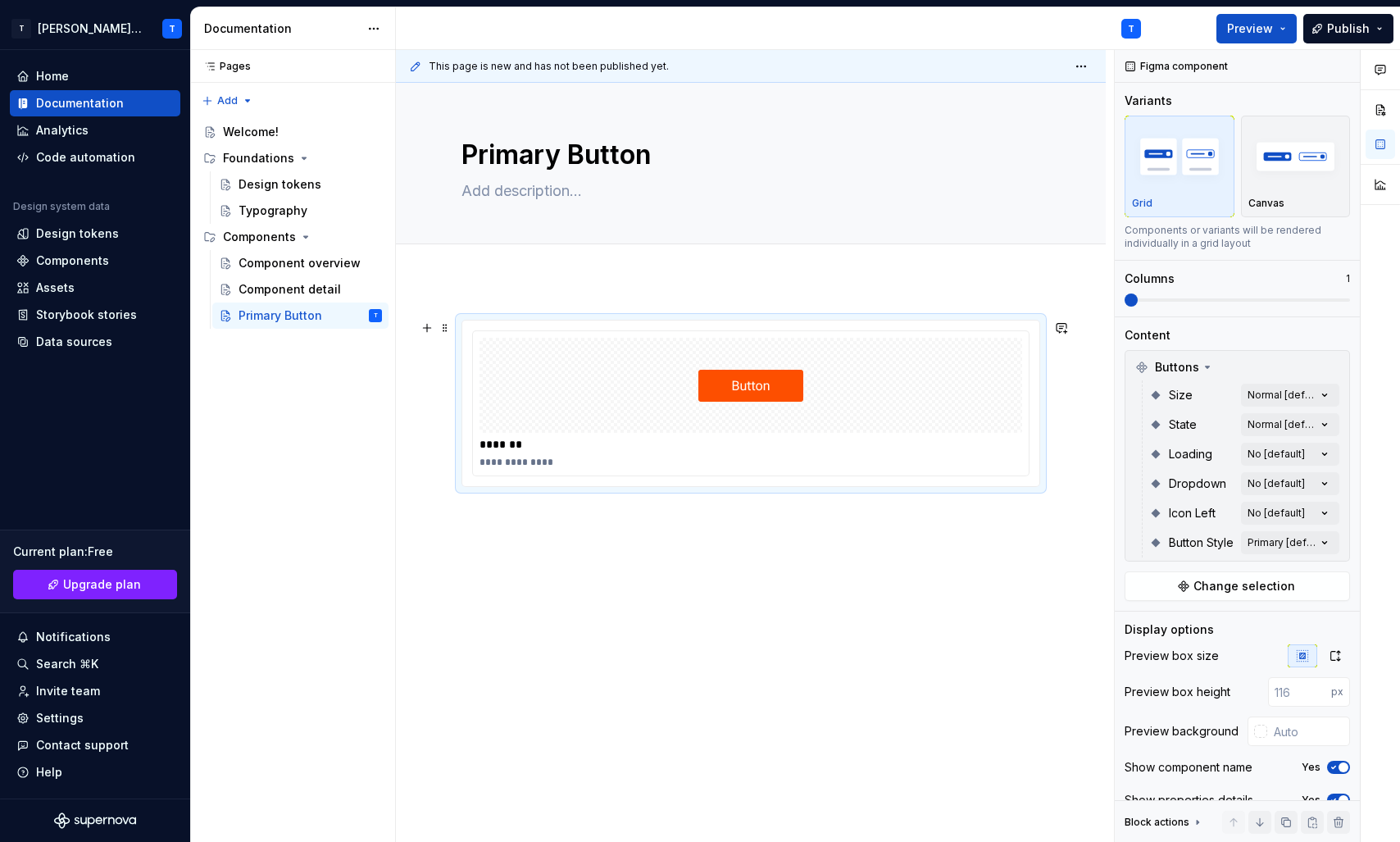
click at [489, 437] on div "*******" at bounding box center [755, 444] width 551 height 17
click at [489, 444] on div "*******" at bounding box center [755, 444] width 551 height 17
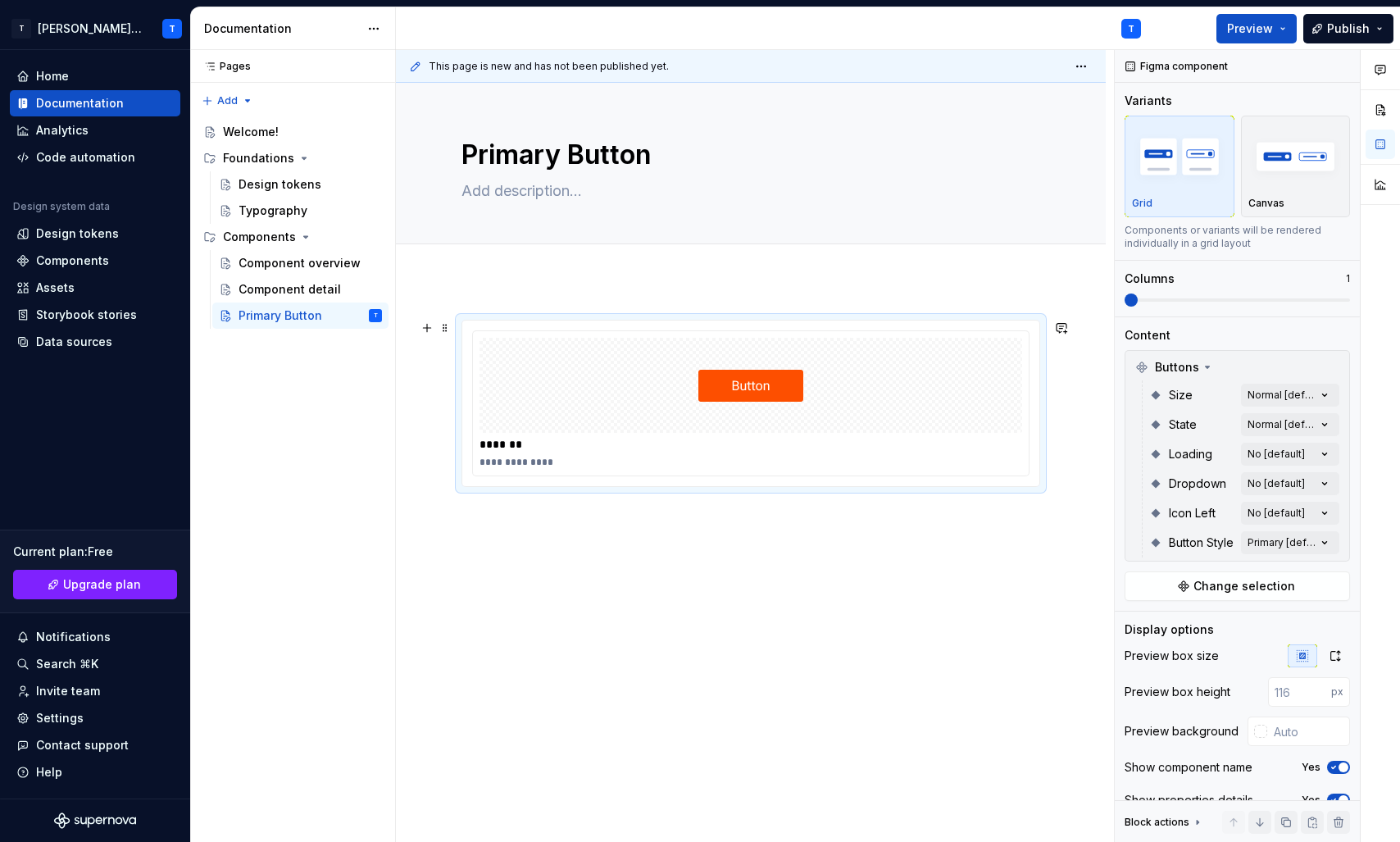
click at [512, 466] on div "**********" at bounding box center [755, 462] width 551 height 13
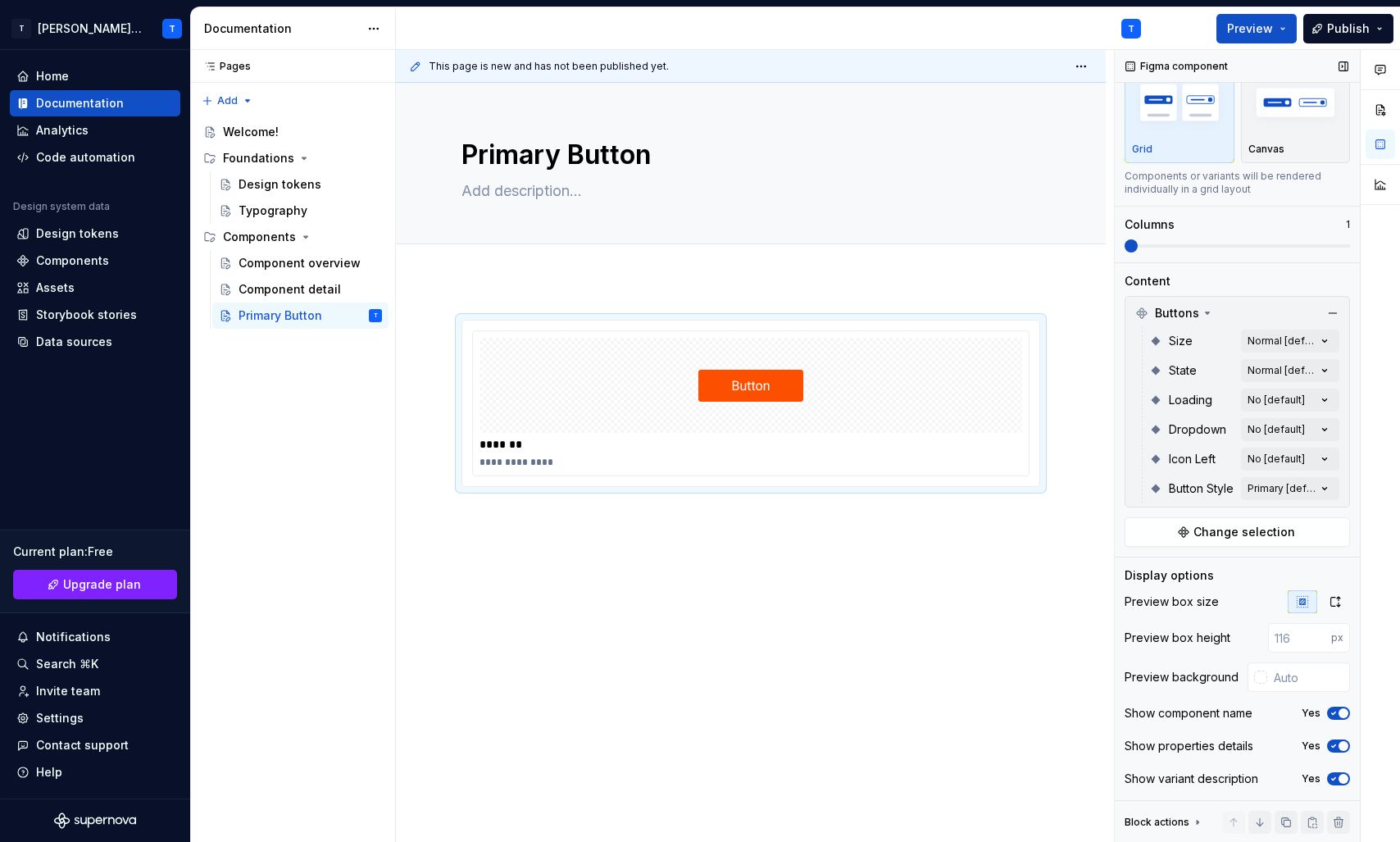
click at [1341, 709] on span "button" at bounding box center [1344, 713] width 10 height 10
click at [1341, 709] on button "No" at bounding box center [1338, 713] width 23 height 13
click at [1334, 742] on icon "button" at bounding box center [1334, 746] width 13 height 10
click at [1334, 742] on span "button" at bounding box center [1334, 746] width 10 height 10
click at [878, 580] on div "**********" at bounding box center [751, 539] width 710 height 518
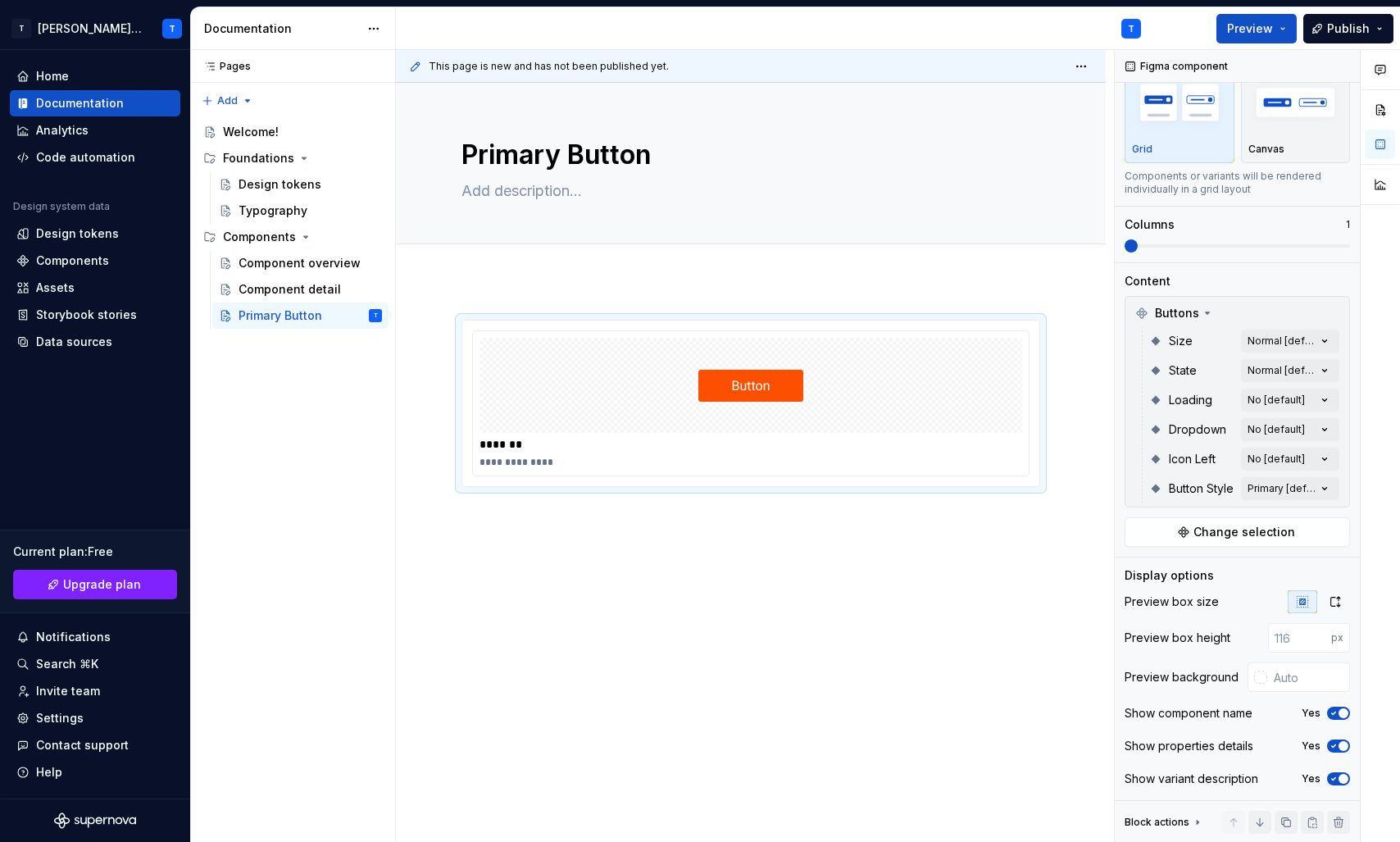
click at [721, 553] on div "**********" at bounding box center [751, 539] width 710 height 518
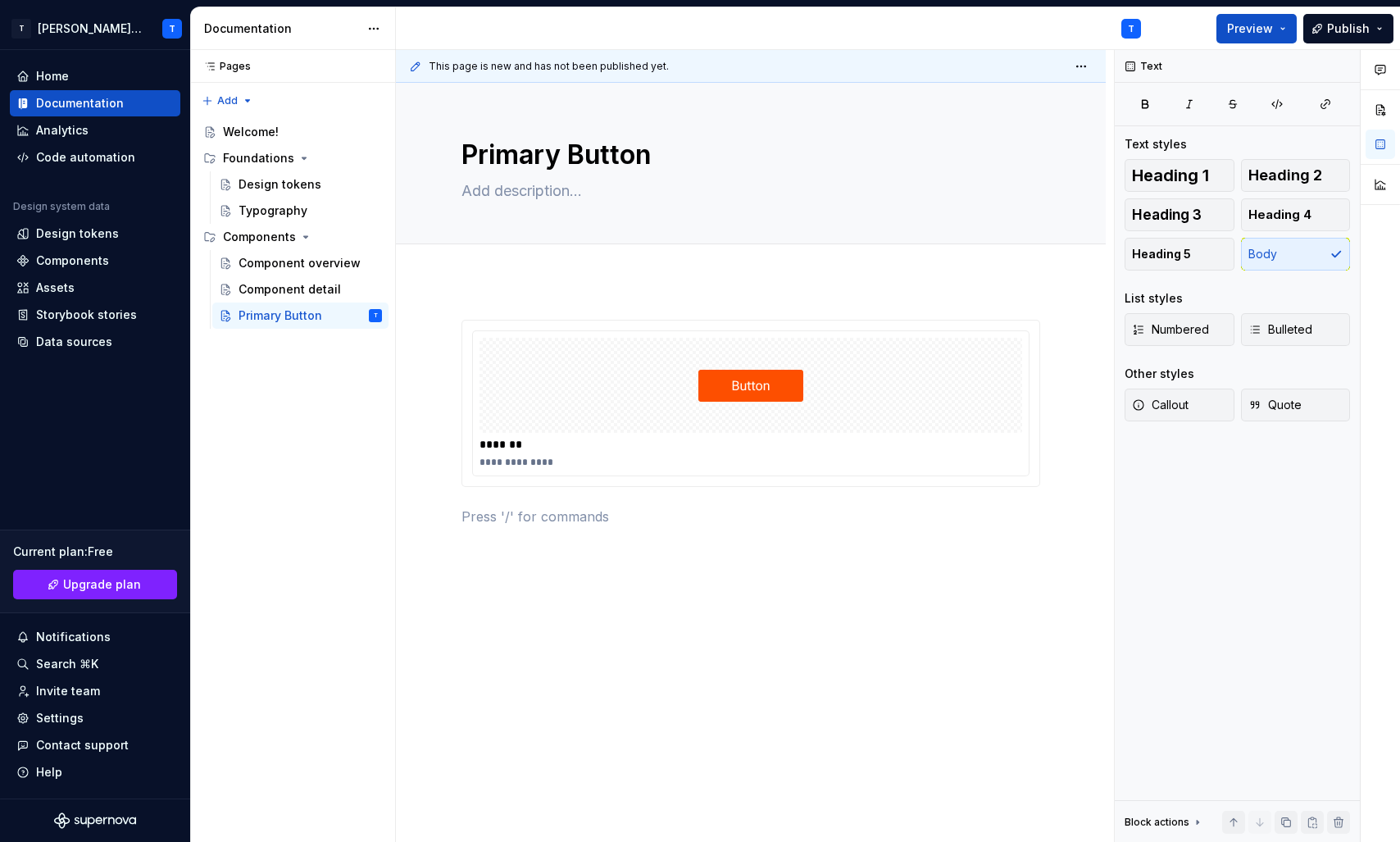
scroll to position [0, 0]
click at [1156, 403] on span "Callout" at bounding box center [1160, 405] width 56 height 17
click at [680, 538] on div "**********" at bounding box center [751, 433] width 579 height 226
click at [480, 517] on p at bounding box center [751, 516] width 579 height 19
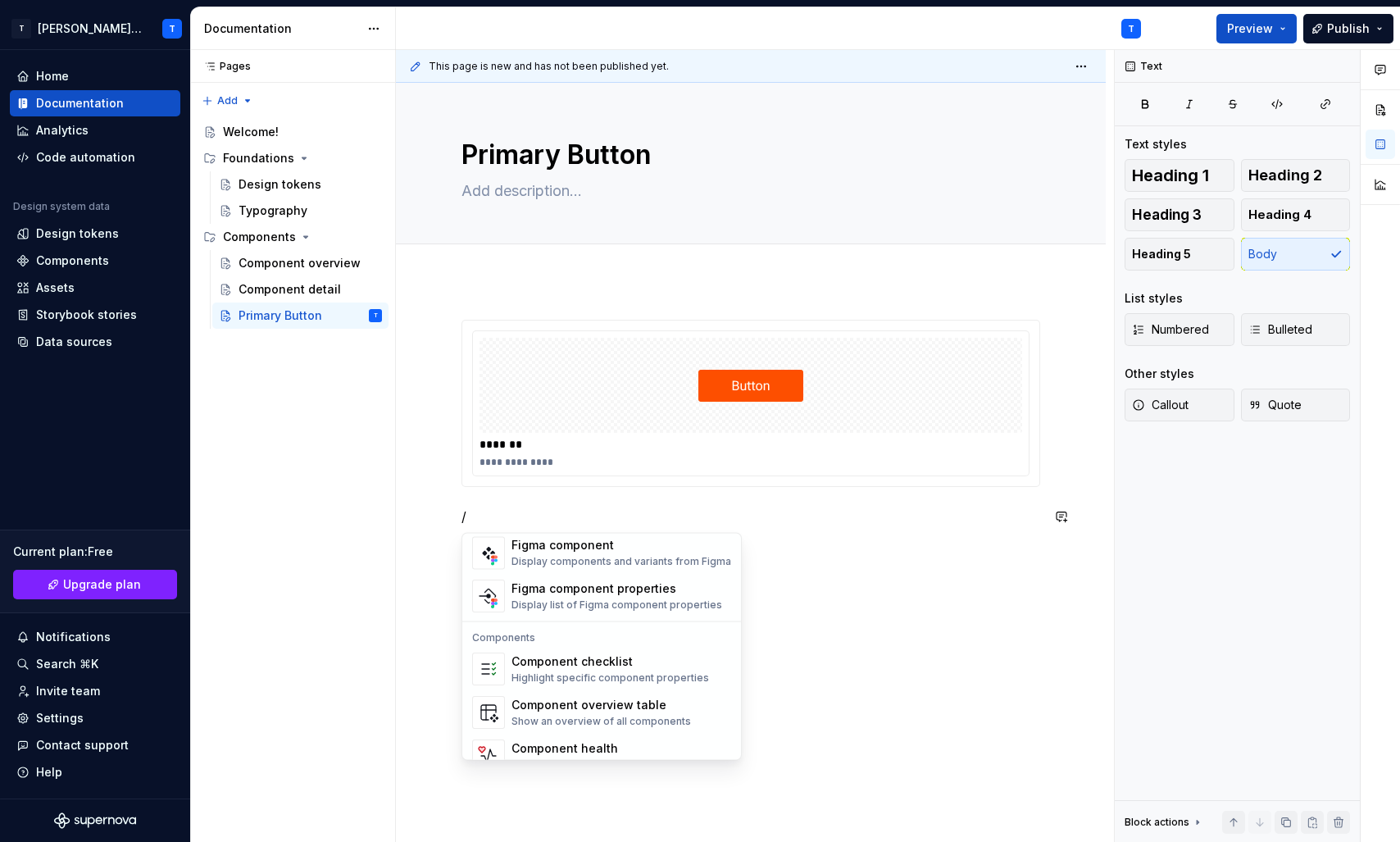
scroll to position [1632, 0]
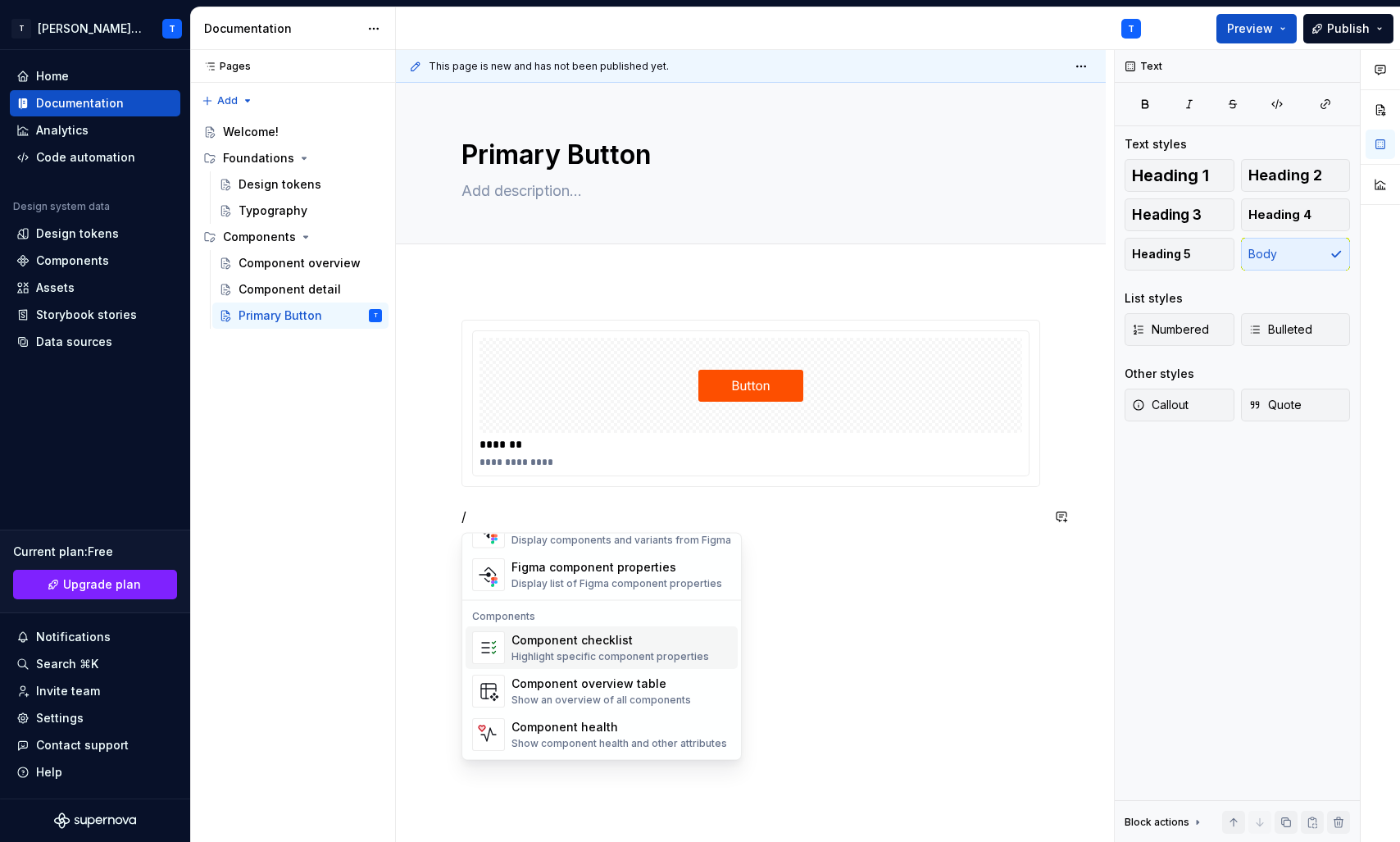
click at [655, 655] on div "Highlight specific component properties" at bounding box center [611, 657] width 198 height 13
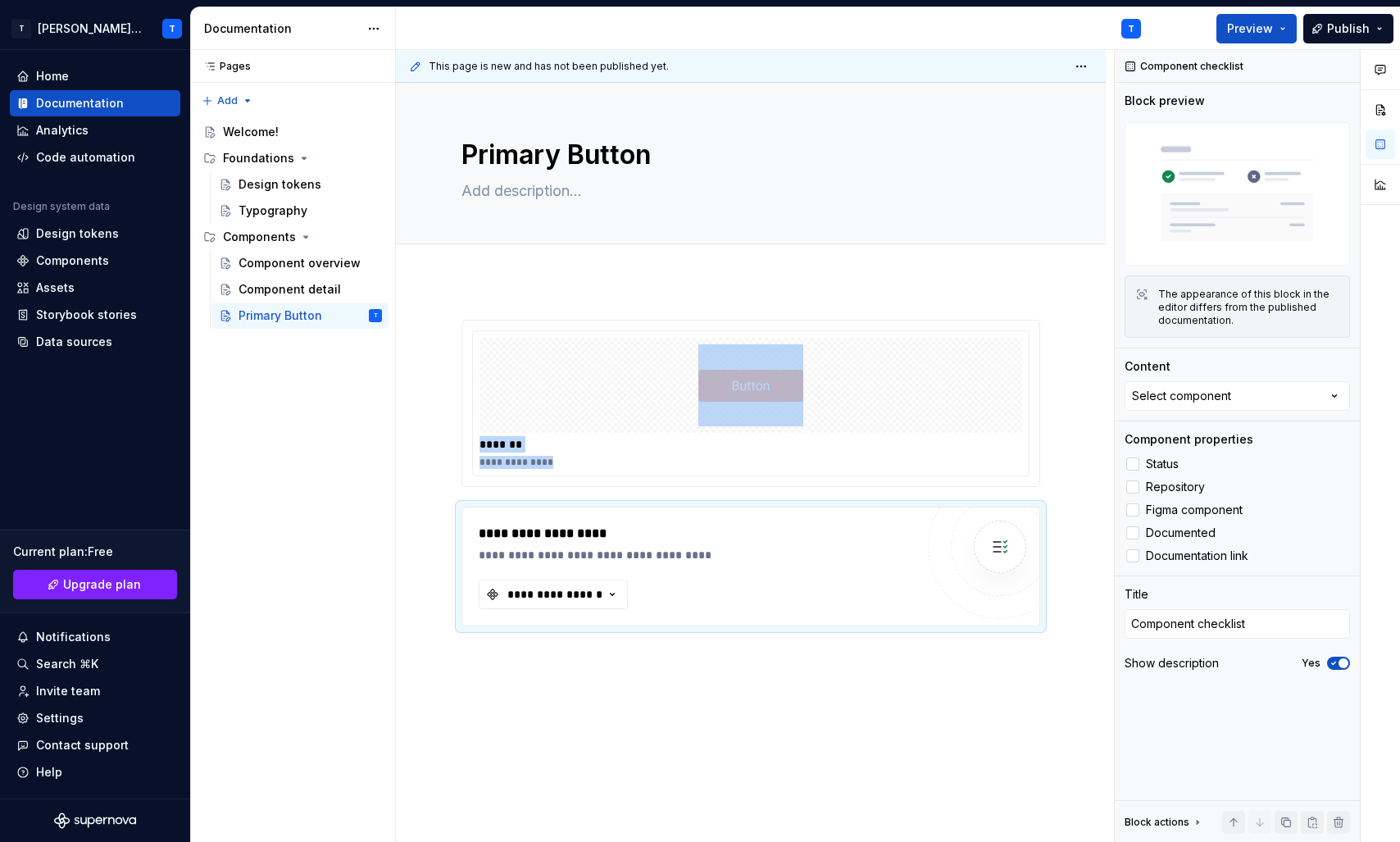
type textarea "*"
click at [609, 596] on icon "button" at bounding box center [612, 595] width 17 height 17
click at [667, 703] on div "**********" at bounding box center [751, 589] width 710 height 618
click at [997, 543] on img at bounding box center [1000, 546] width 33 height 33
click at [554, 592] on div "**********" at bounding box center [554, 595] width 98 height 17
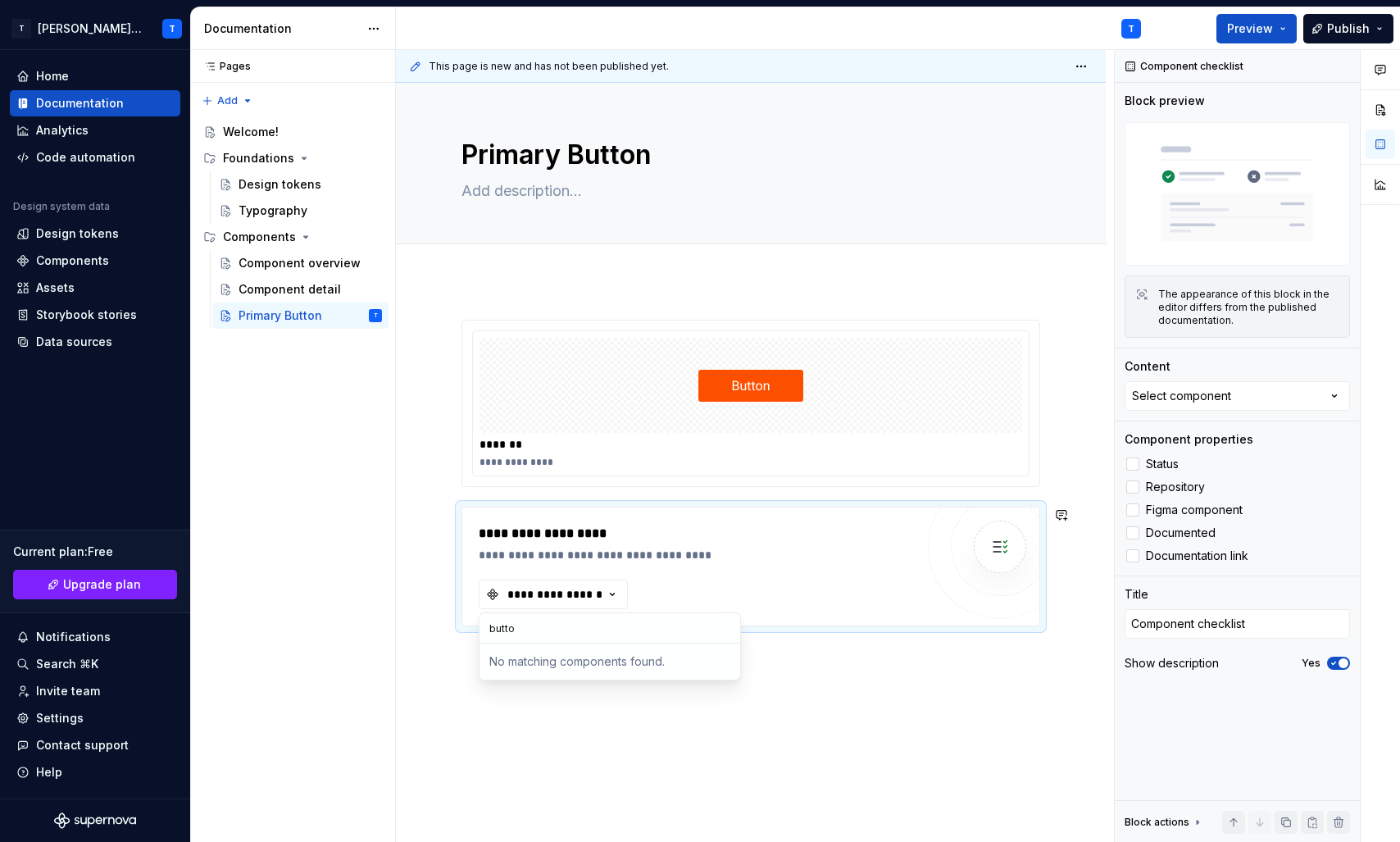
type input "button"
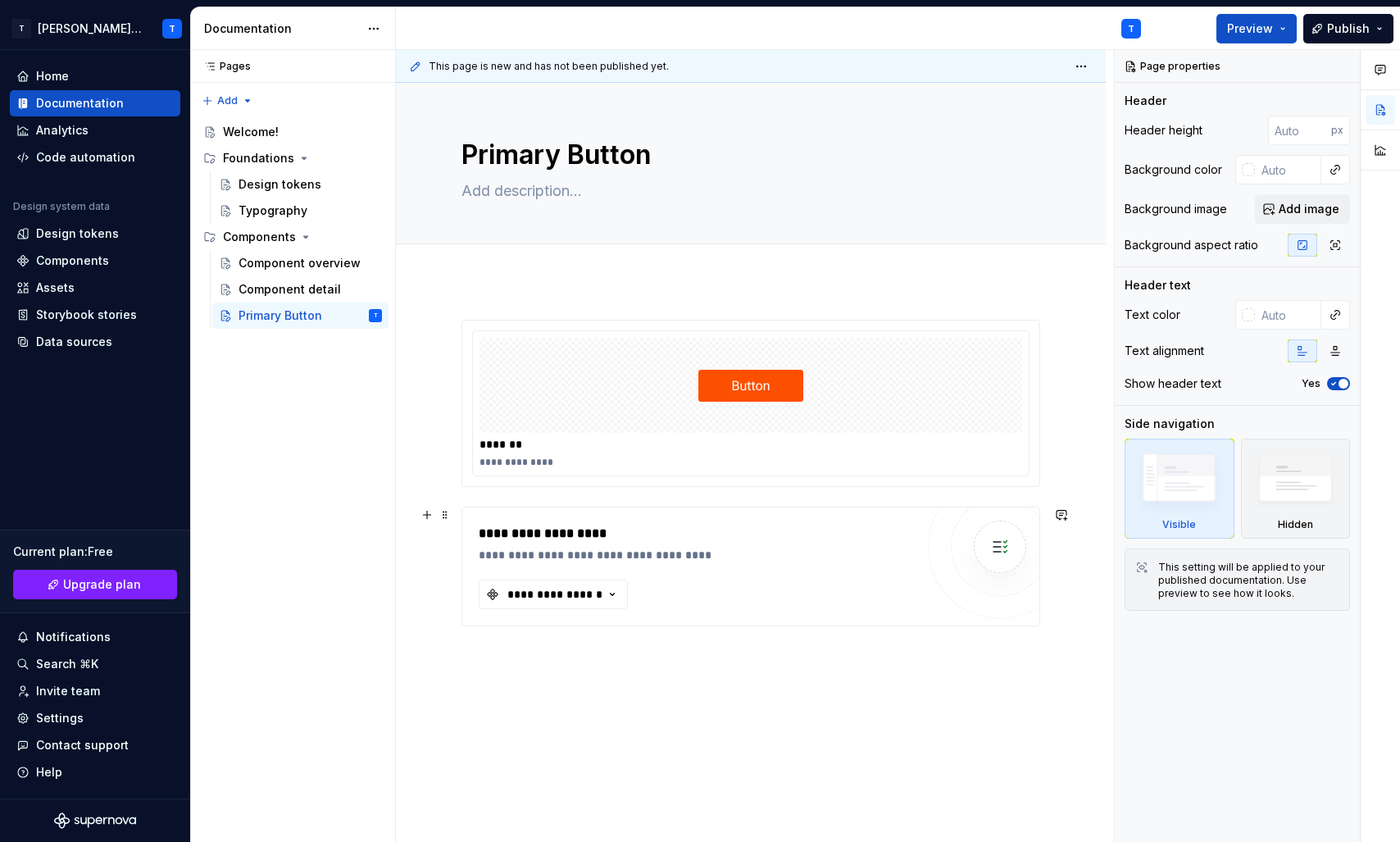
click at [671, 590] on div "**********" at bounding box center [697, 566] width 436 height 86
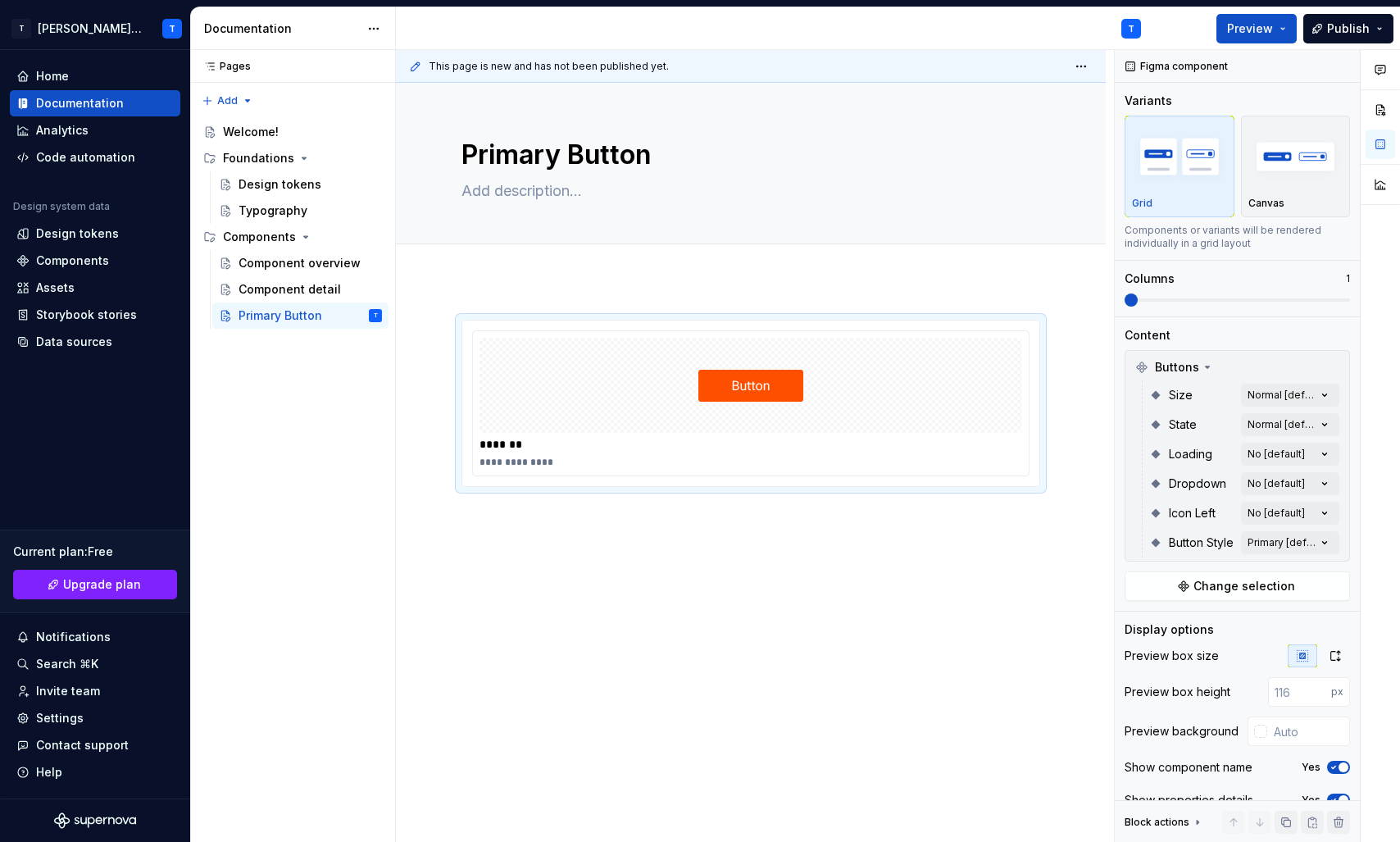
click at [594, 569] on div "**********" at bounding box center [751, 519] width 710 height 479
click at [493, 533] on div "**********" at bounding box center [755, 446] width 718 height 793
click at [472, 531] on div "**********" at bounding box center [755, 446] width 718 height 793
click at [521, 527] on div "**********" at bounding box center [751, 519] width 710 height 479
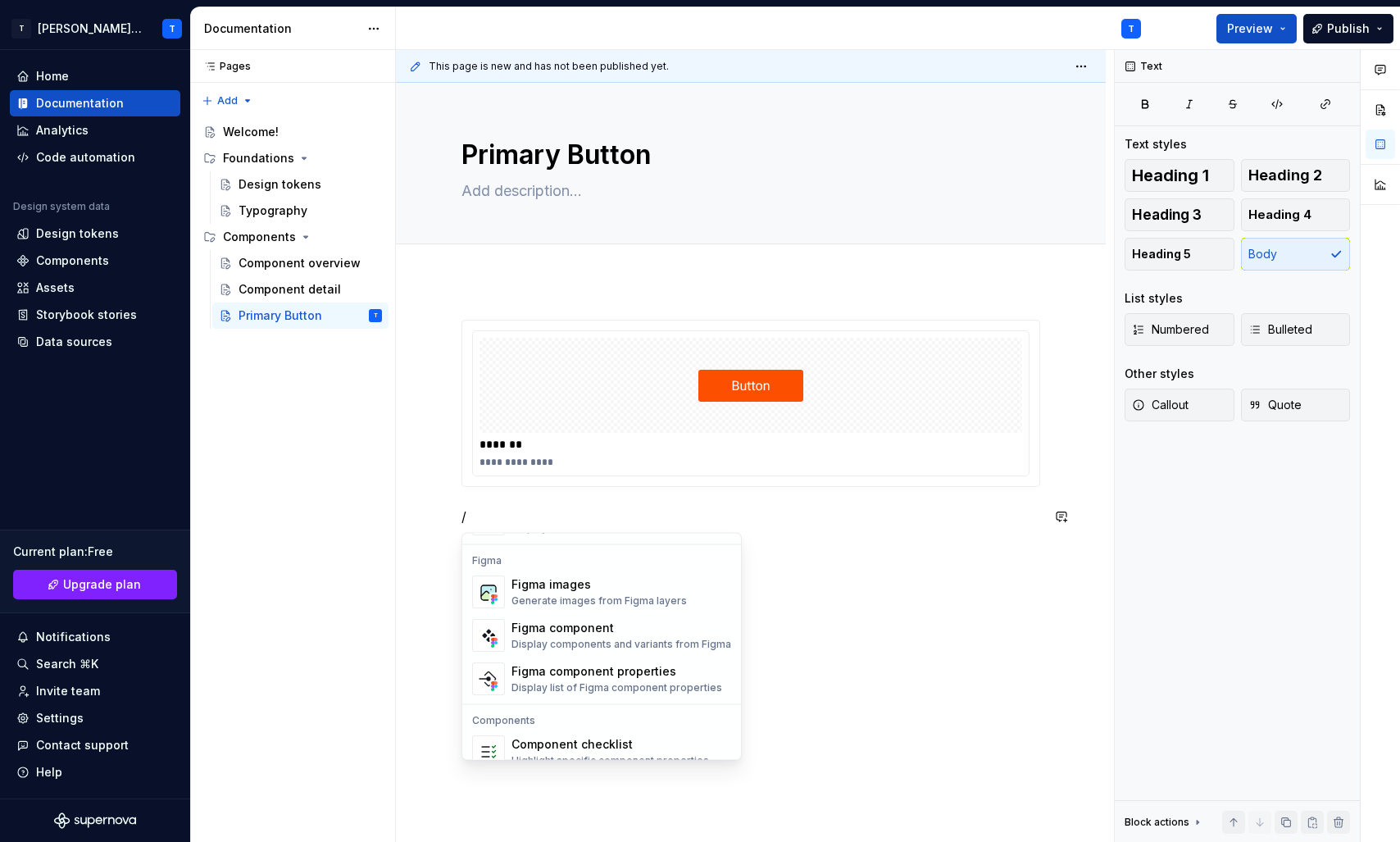
scroll to position [1520, 0]
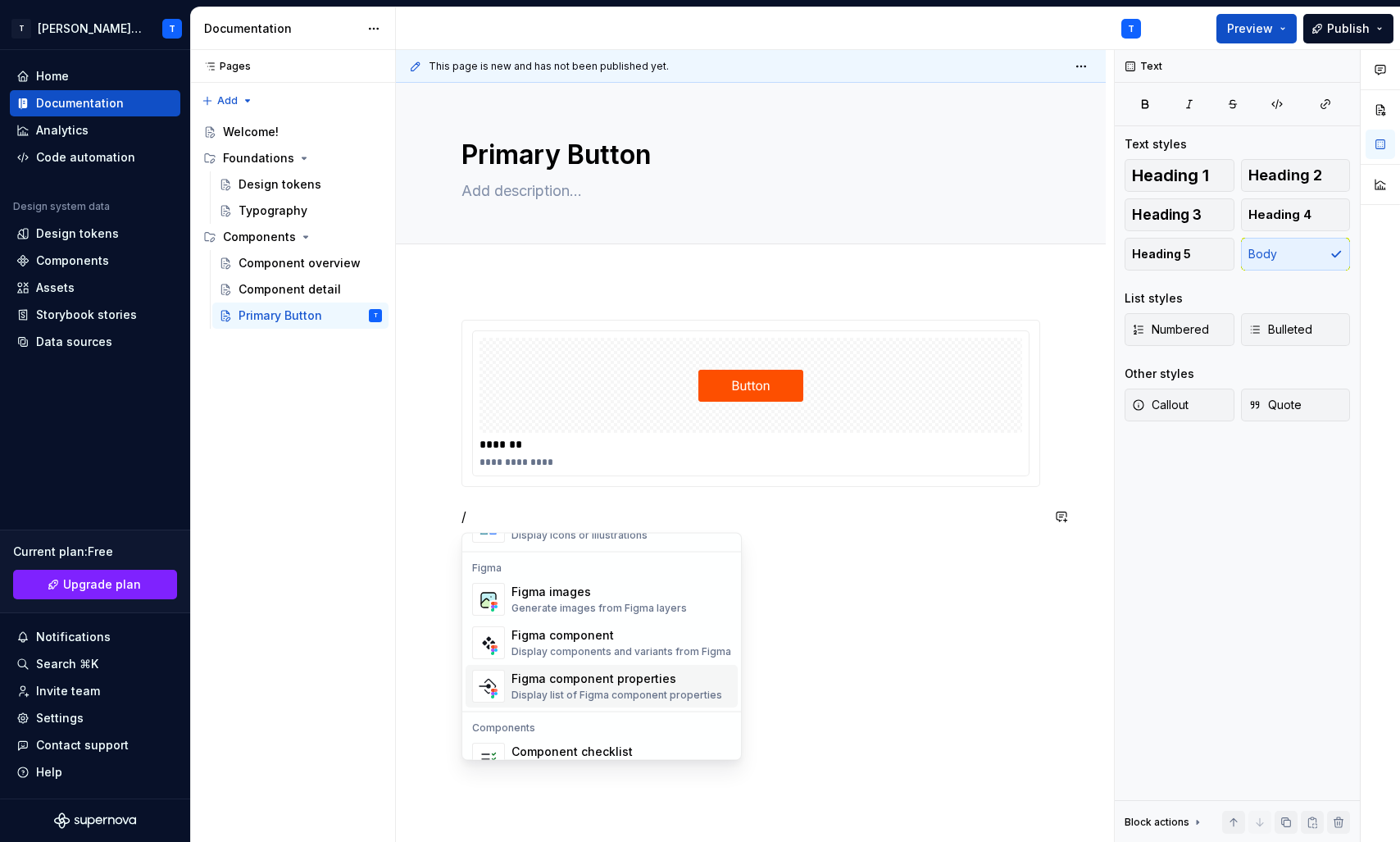
click at [589, 678] on div "Figma component properties" at bounding box center [617, 679] width 211 height 17
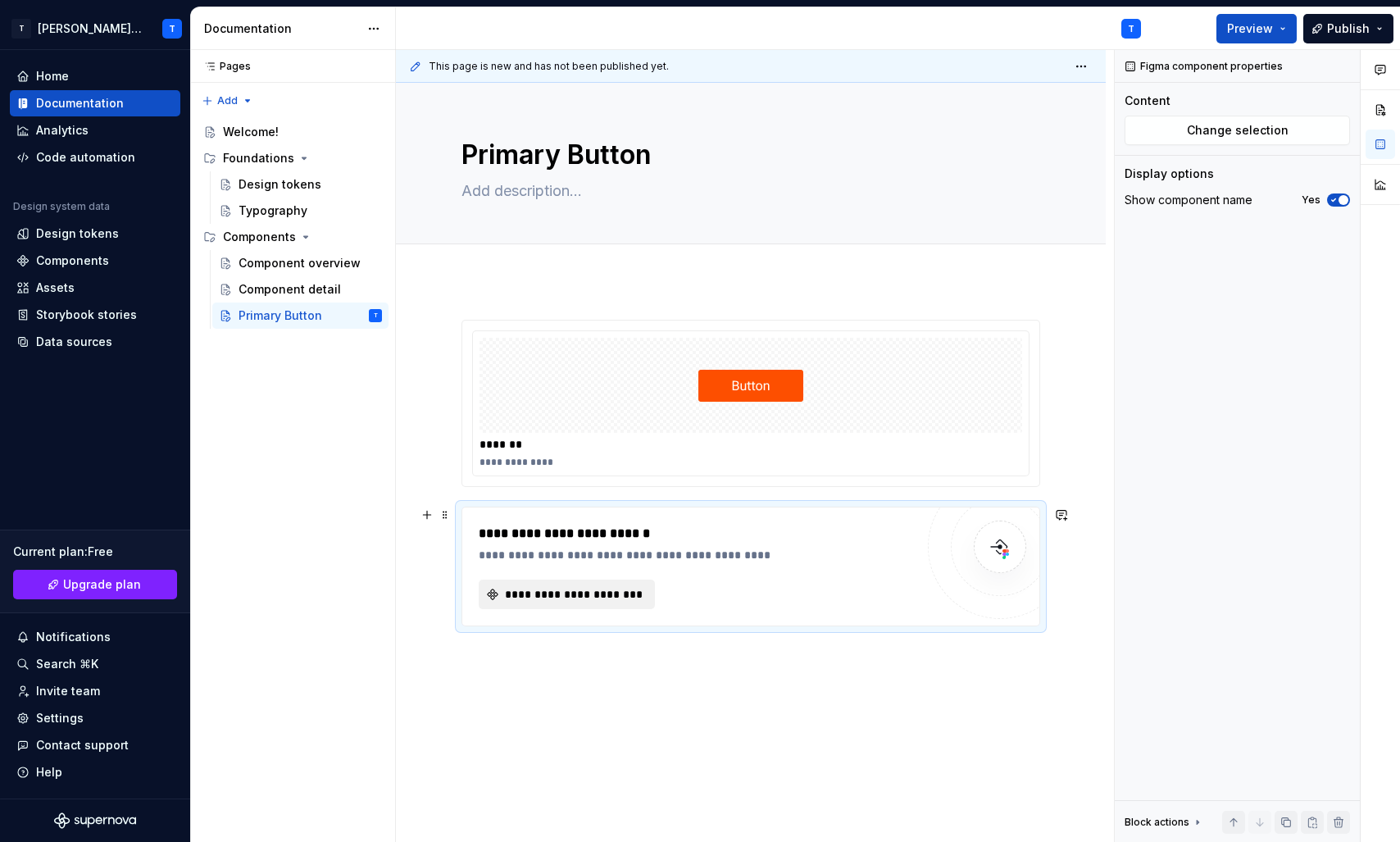
click at [562, 581] on button "**********" at bounding box center [567, 594] width 176 height 29
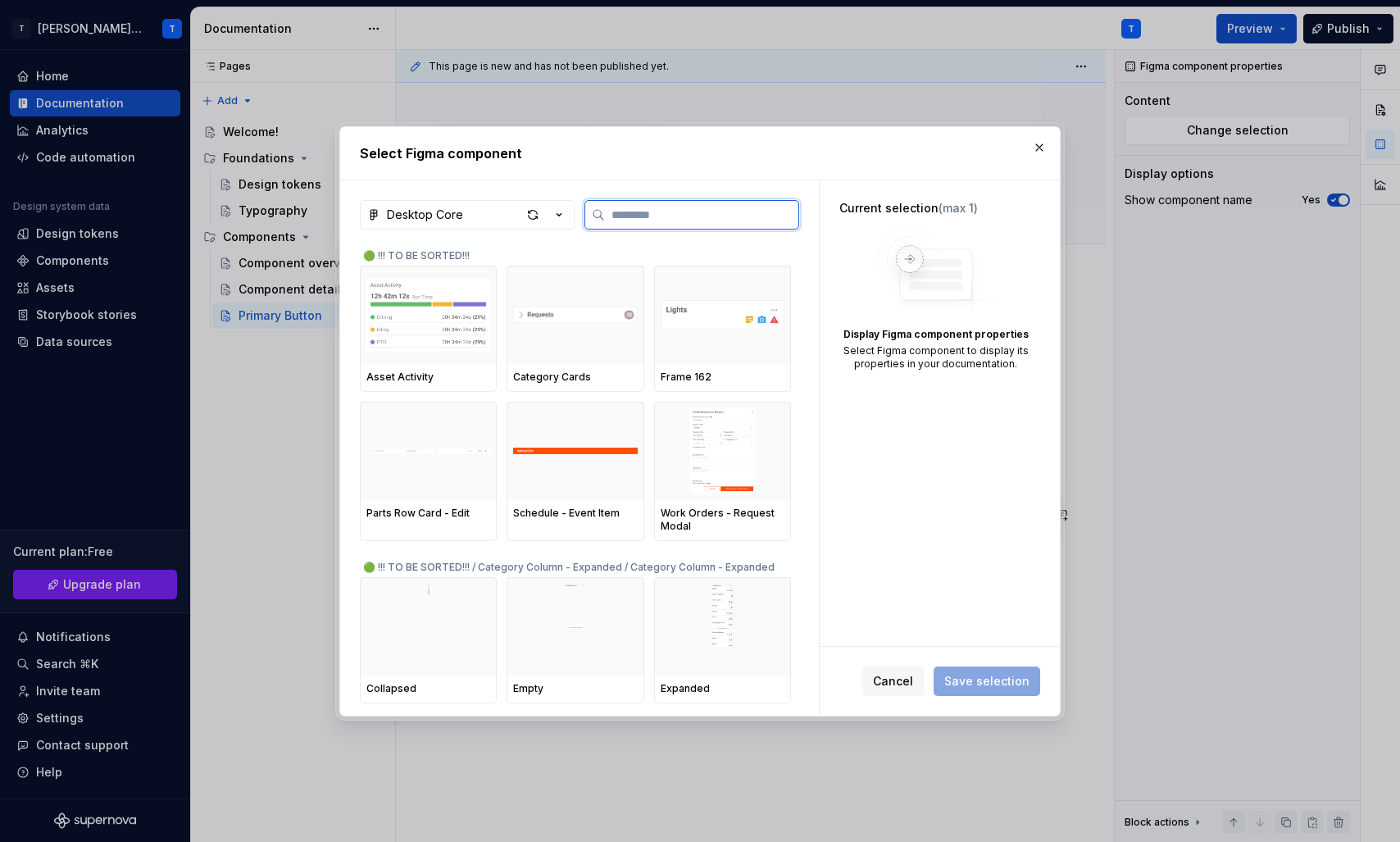
type textarea "*"
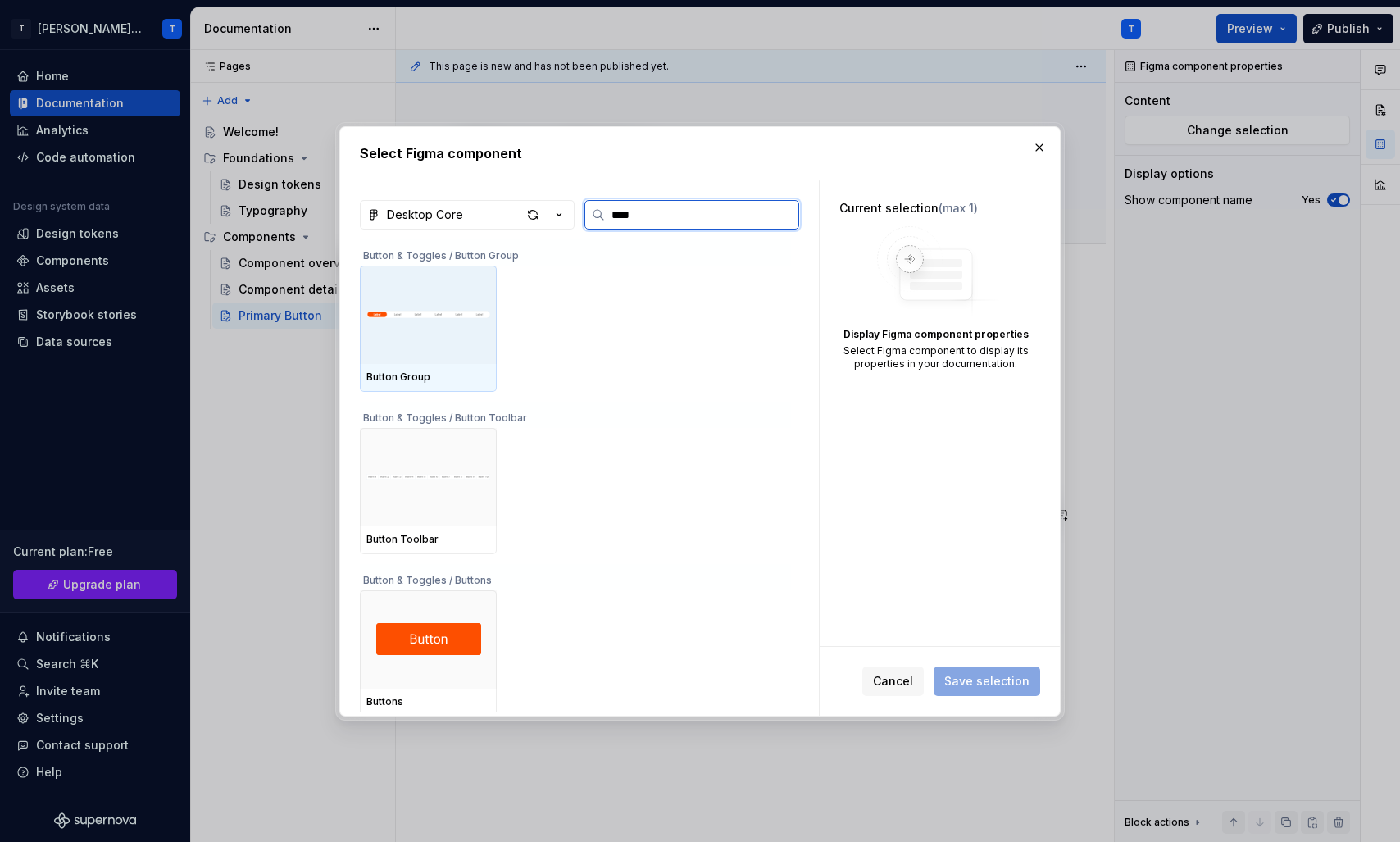
type input "*****"
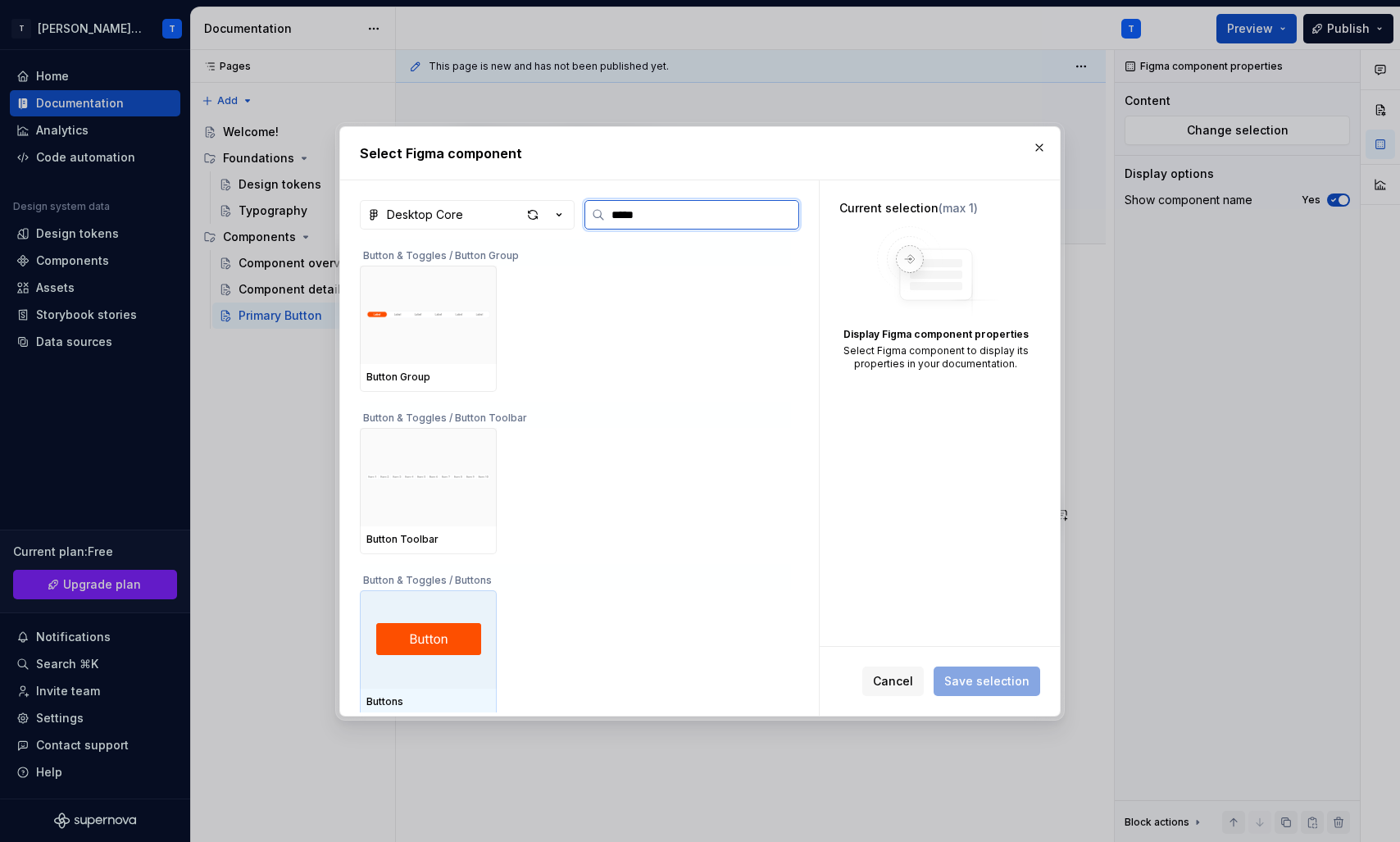
click at [461, 635] on img at bounding box center [429, 639] width 105 height 32
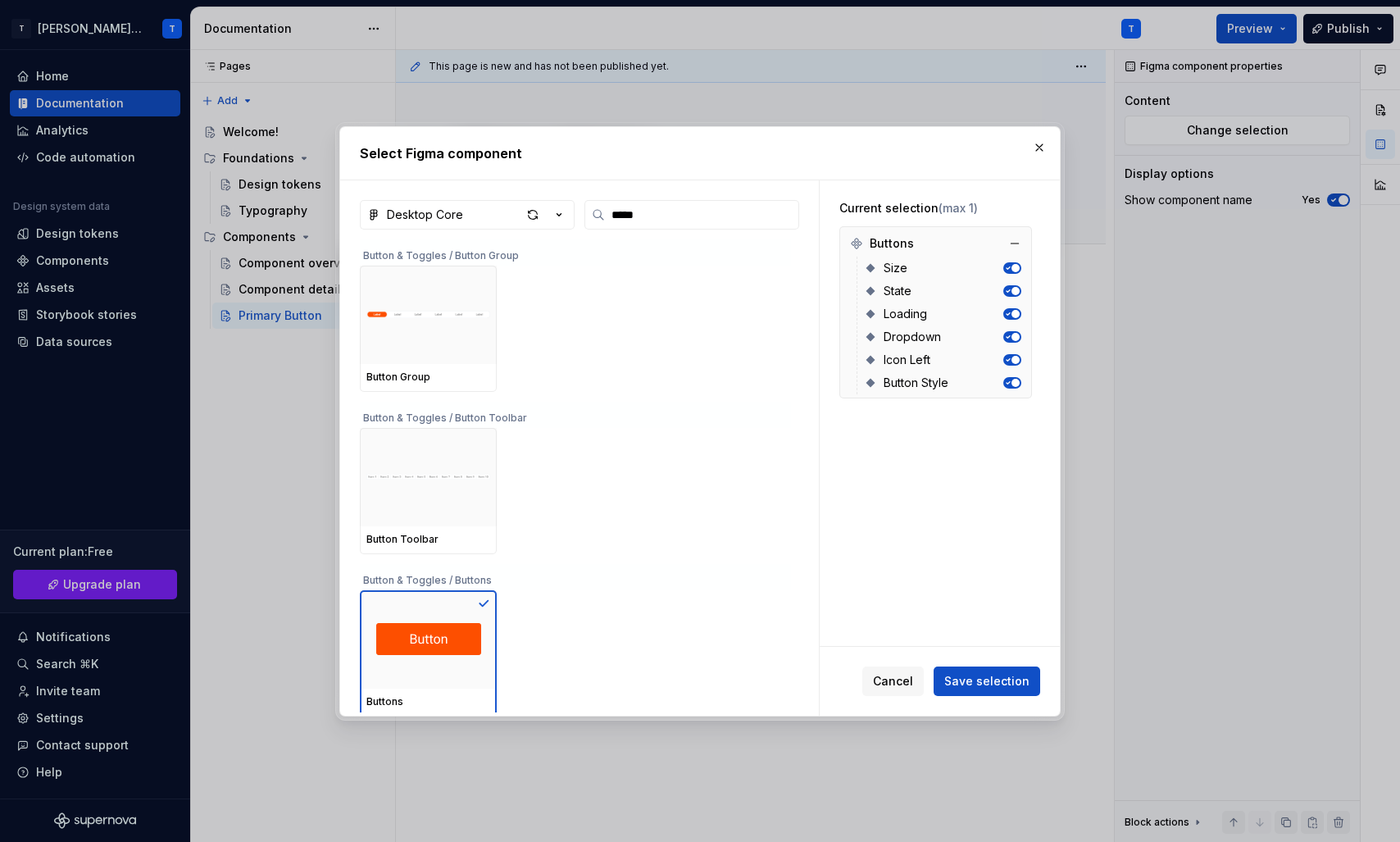
click at [1020, 266] on span "button" at bounding box center [1016, 268] width 8 height 8
click at [1013, 266] on span "button" at bounding box center [1009, 268] width 8 height 8
click at [991, 673] on span "Save selection" at bounding box center [987, 681] width 86 height 17
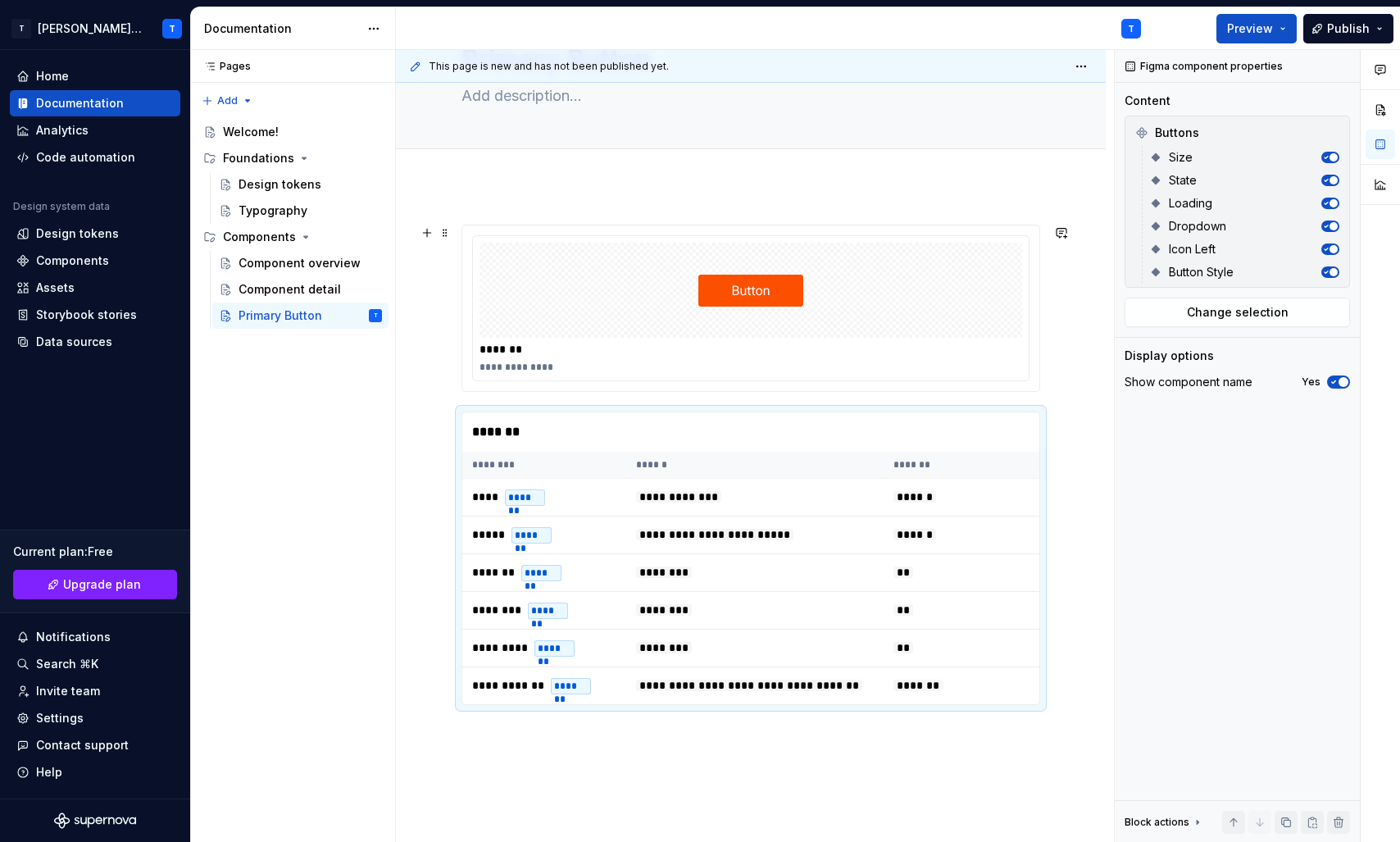
scroll to position [98, 0]
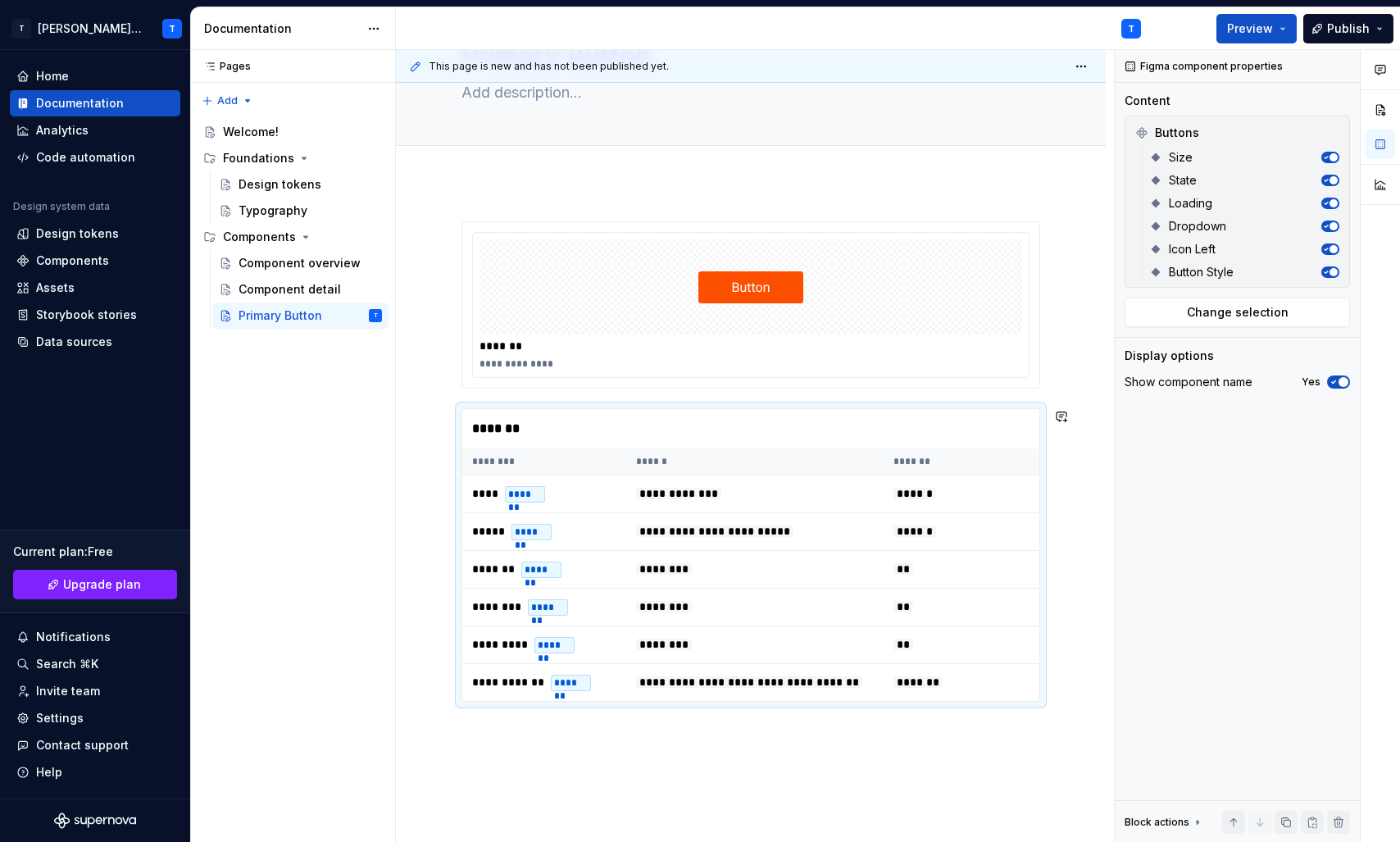
click at [580, 751] on div "**********" at bounding box center [751, 578] width 710 height 792
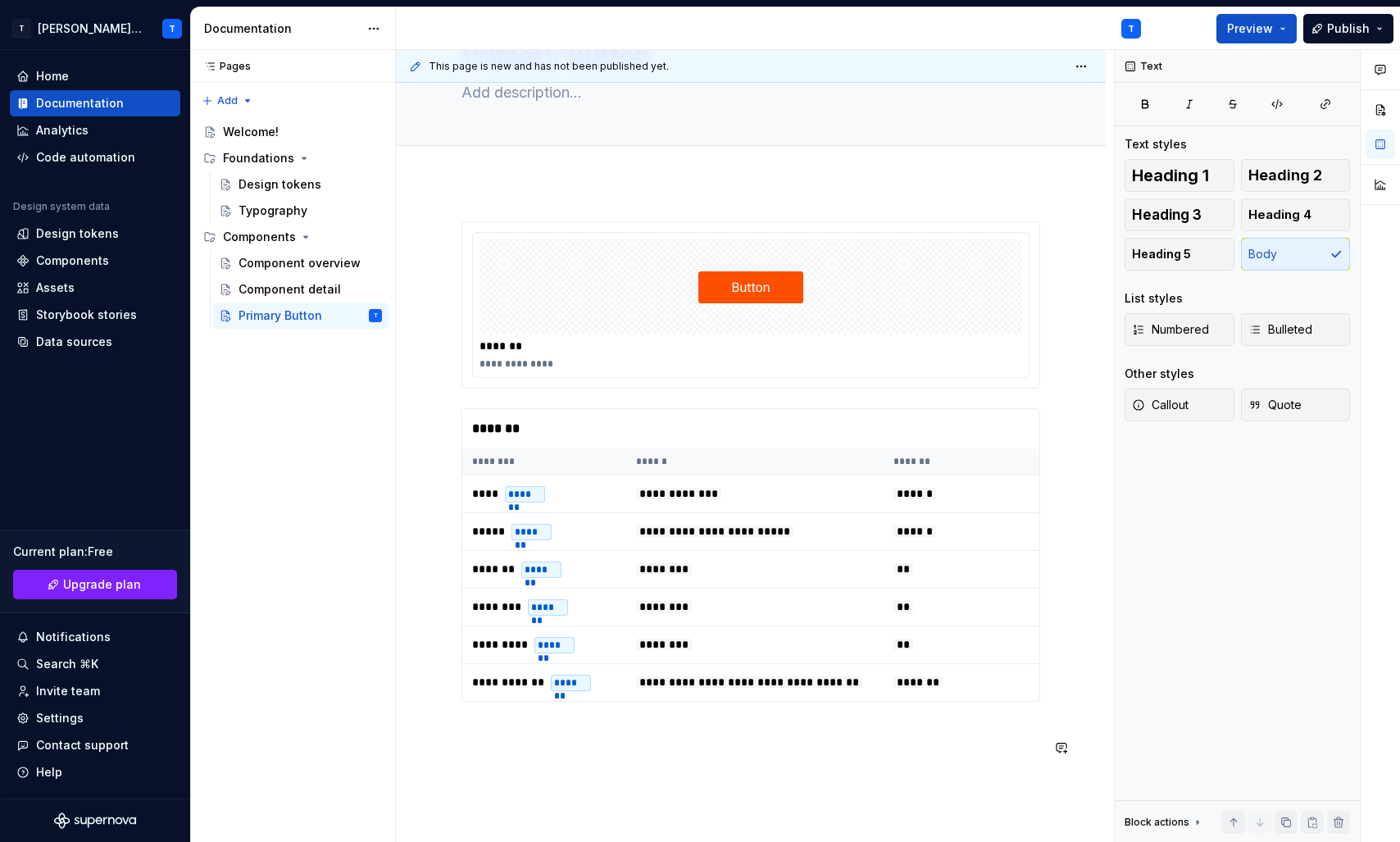
click at [648, 781] on div "**********" at bounding box center [751, 597] width 710 height 831
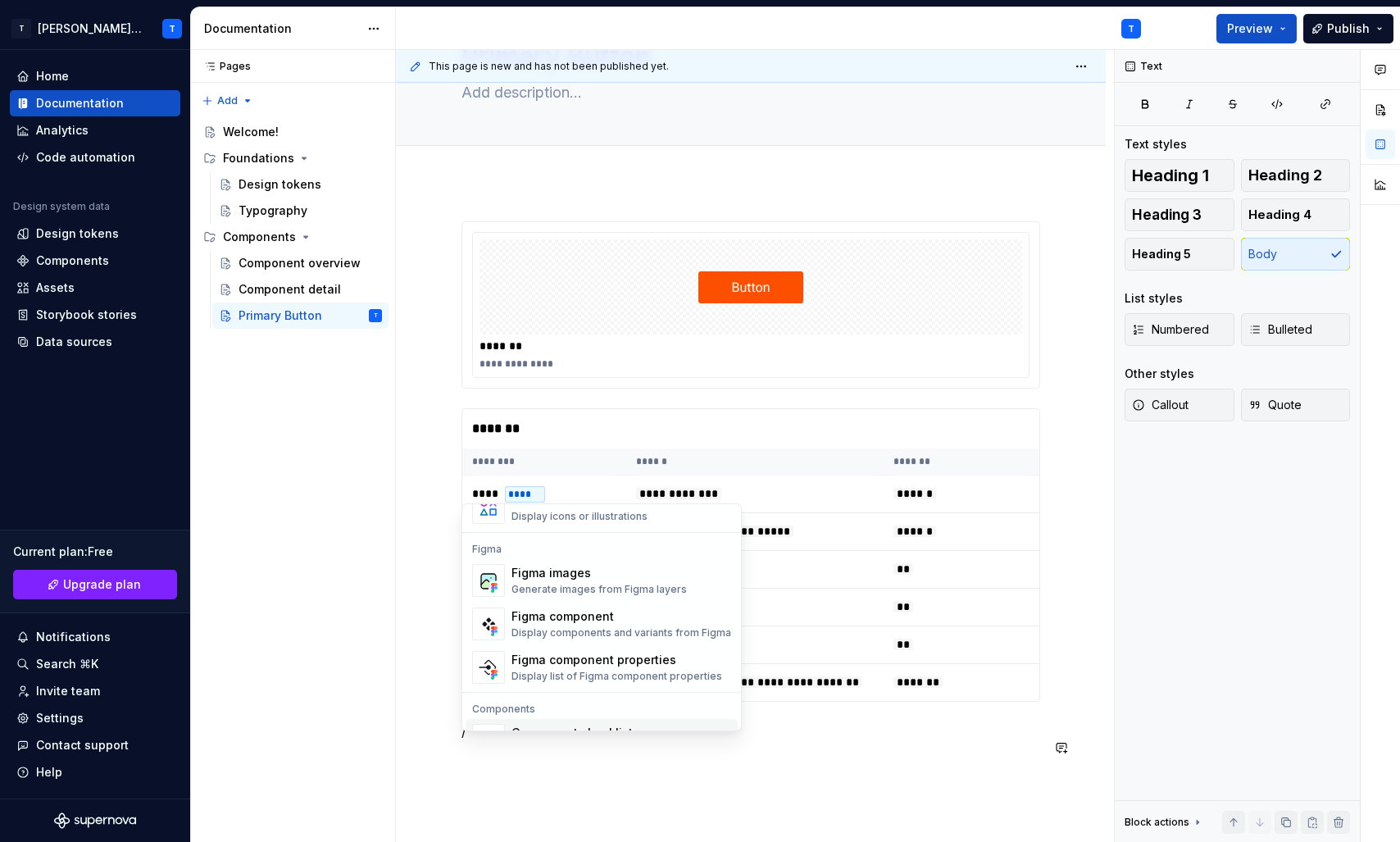
scroll to position [1509, 0]
click at [615, 615] on div "Figma component" at bounding box center [622, 618] width 220 height 17
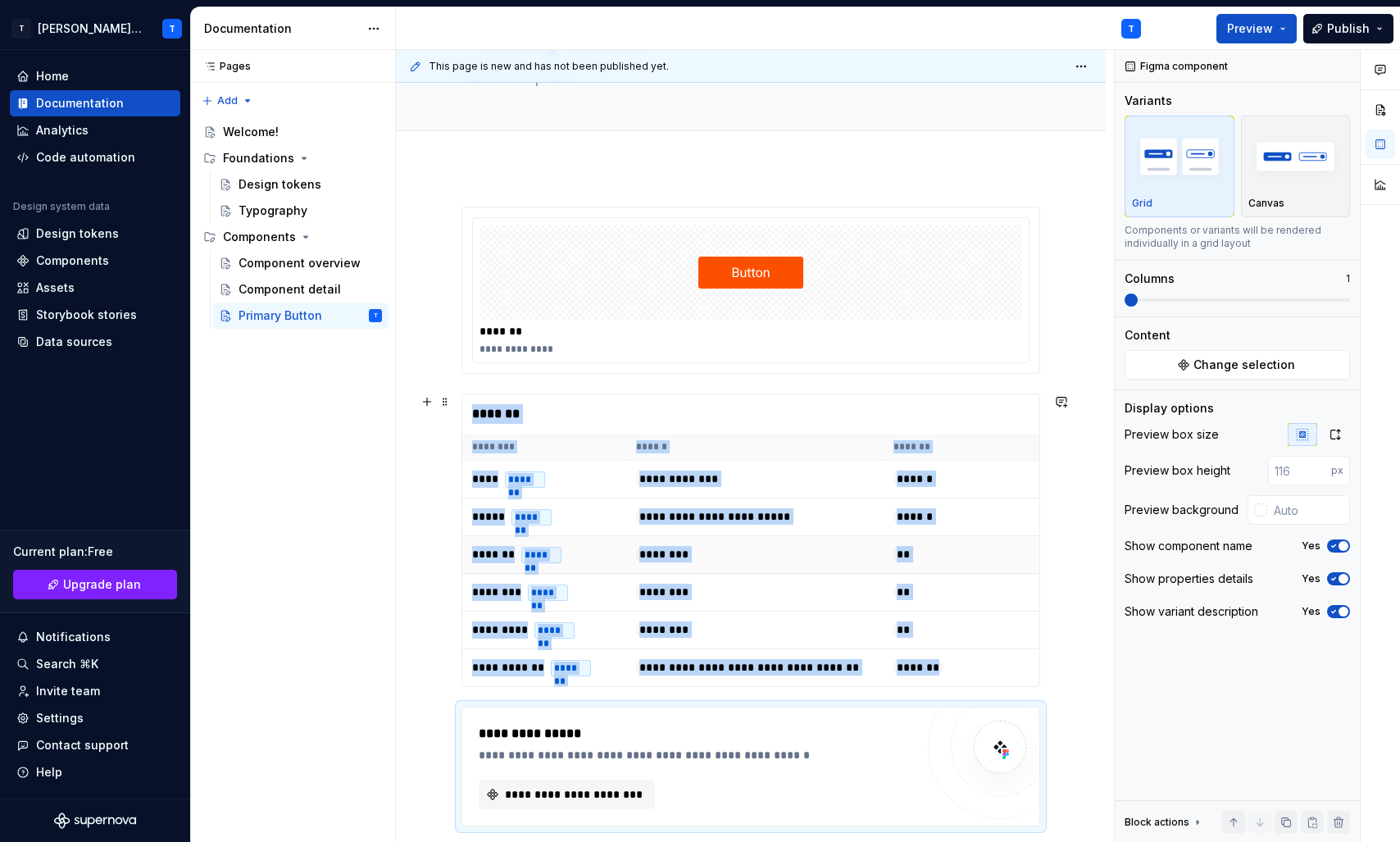
type textarea "*"
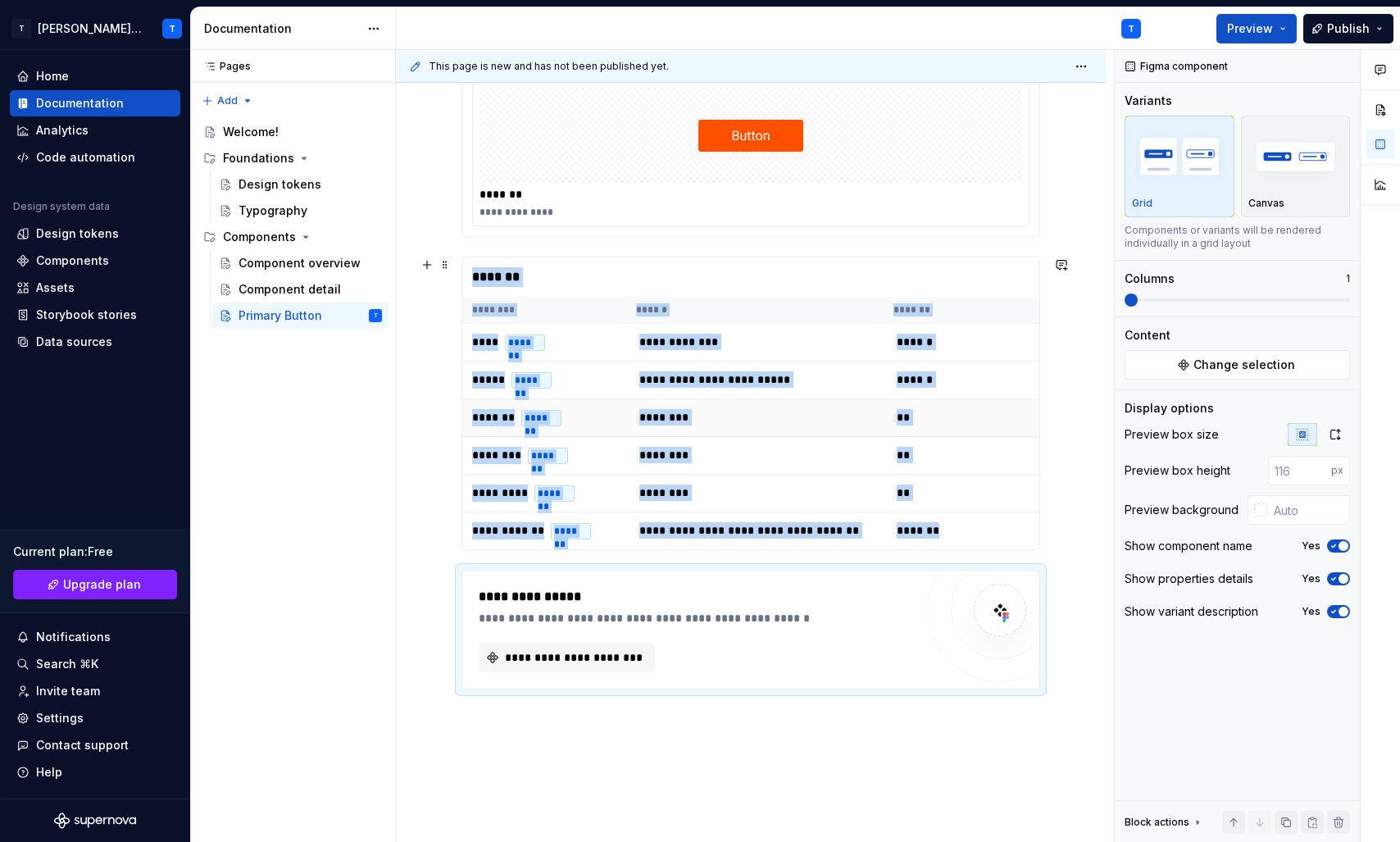
scroll to position [281, 0]
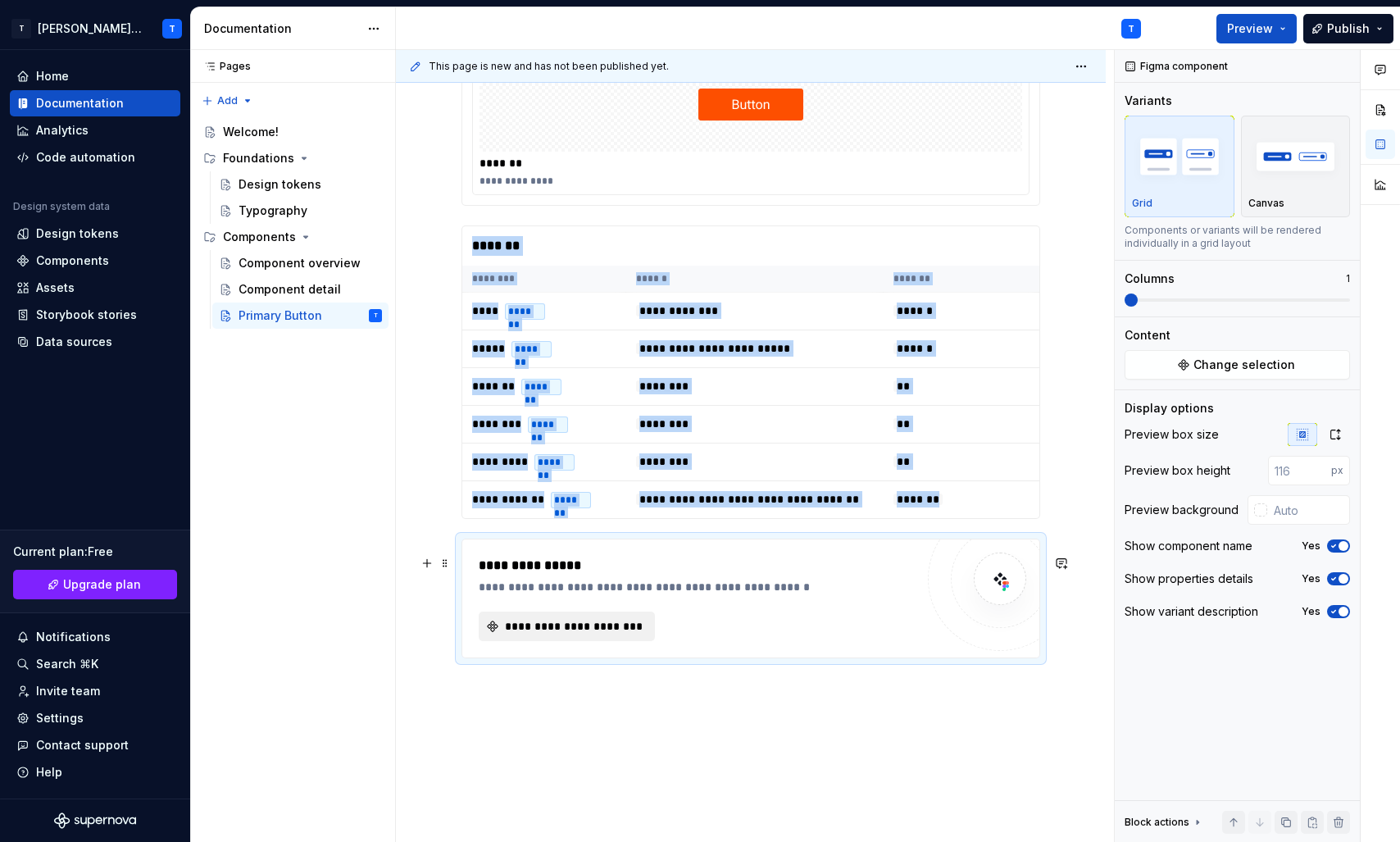
click at [579, 629] on button "**********" at bounding box center [567, 626] width 176 height 29
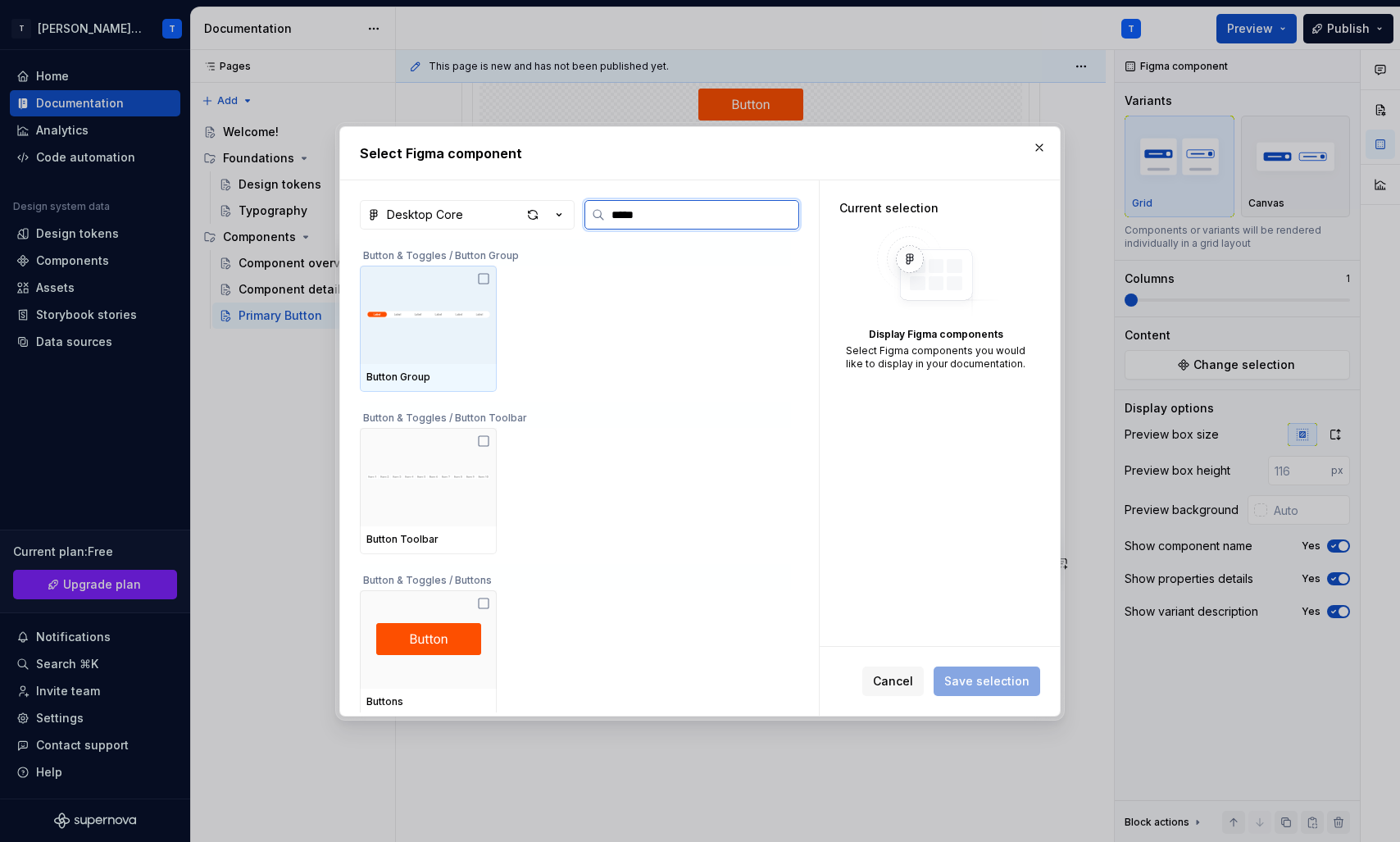
type input "******"
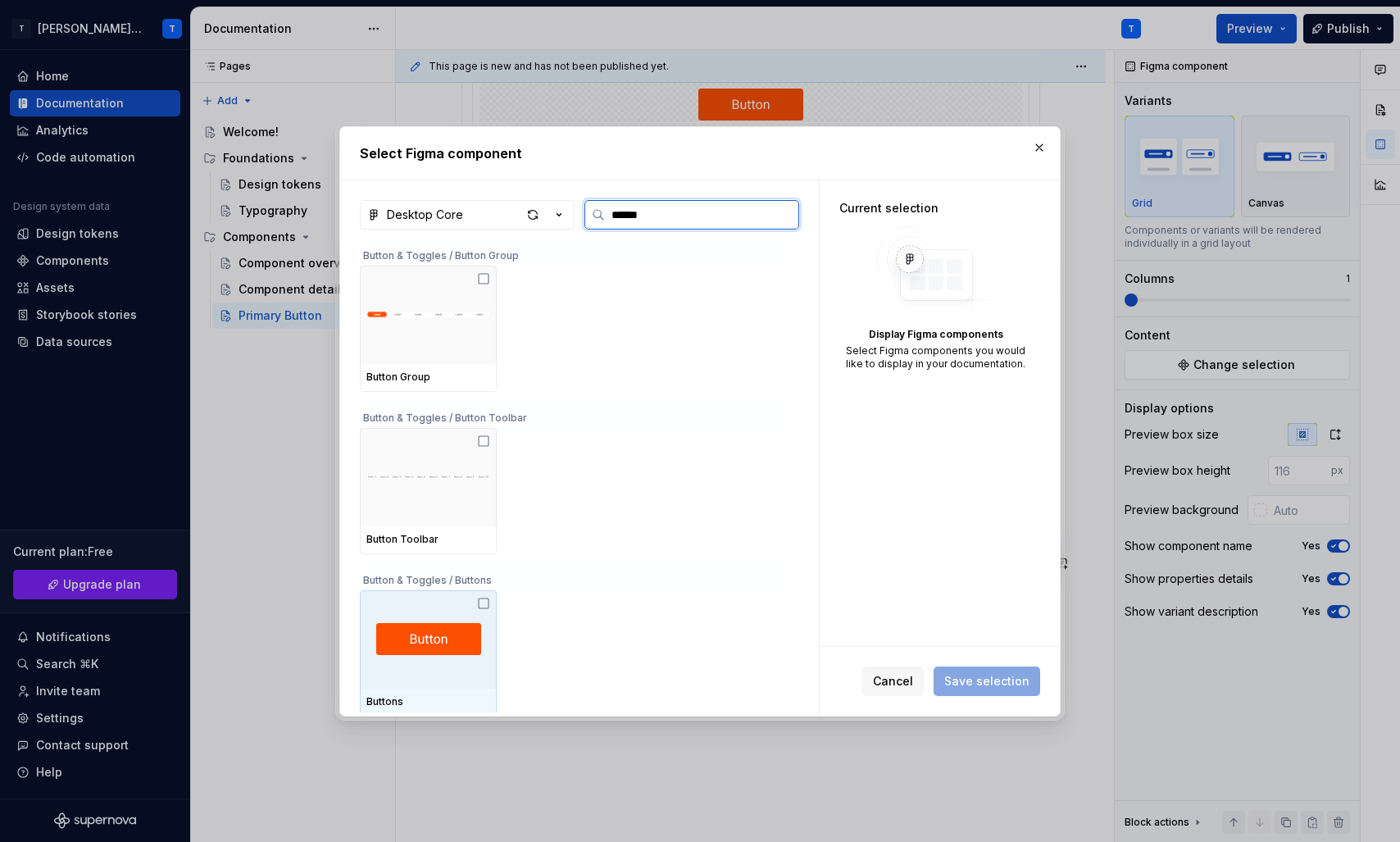
click at [452, 643] on img at bounding box center [429, 639] width 105 height 32
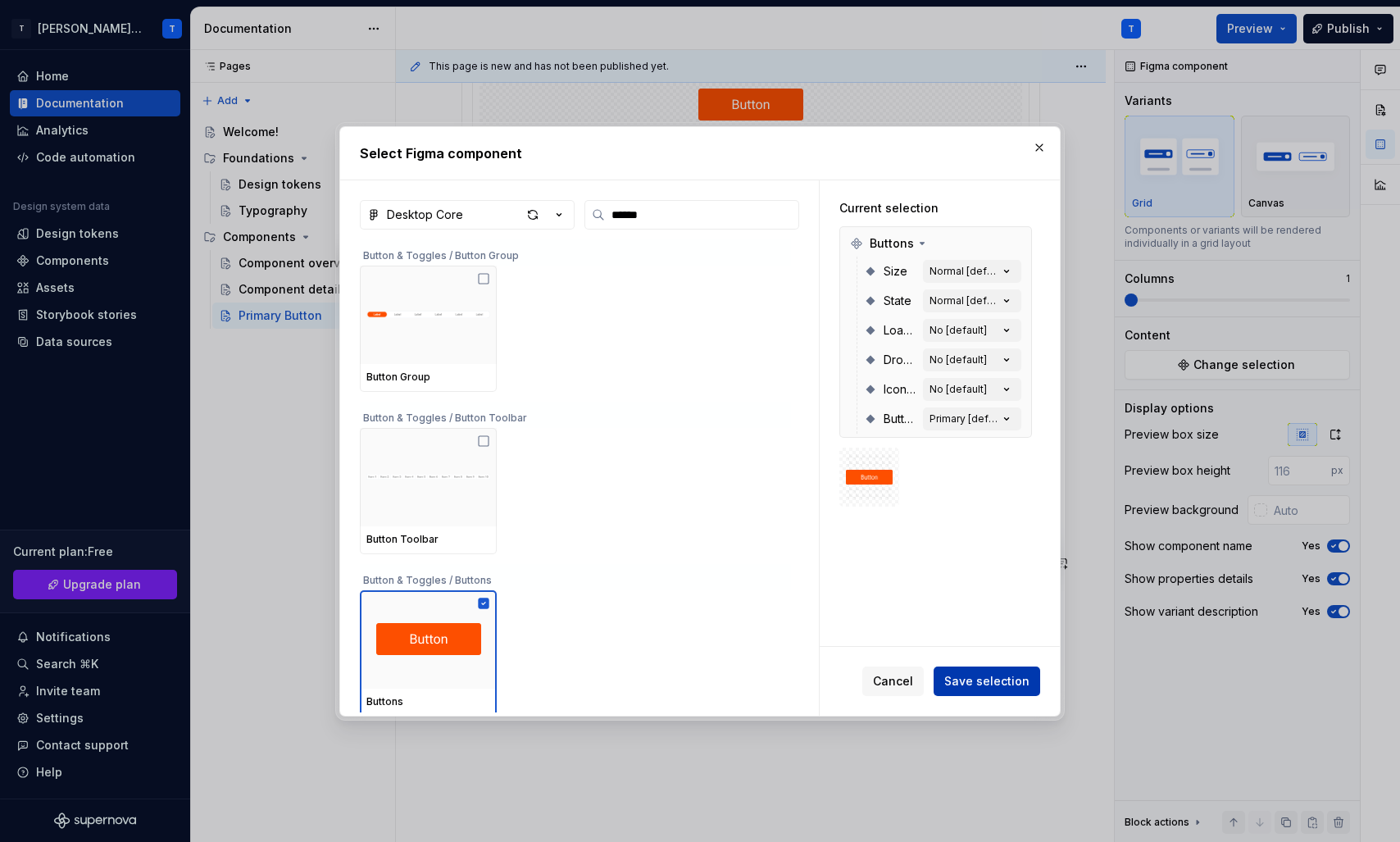
click at [999, 679] on span "Save selection" at bounding box center [987, 681] width 86 height 17
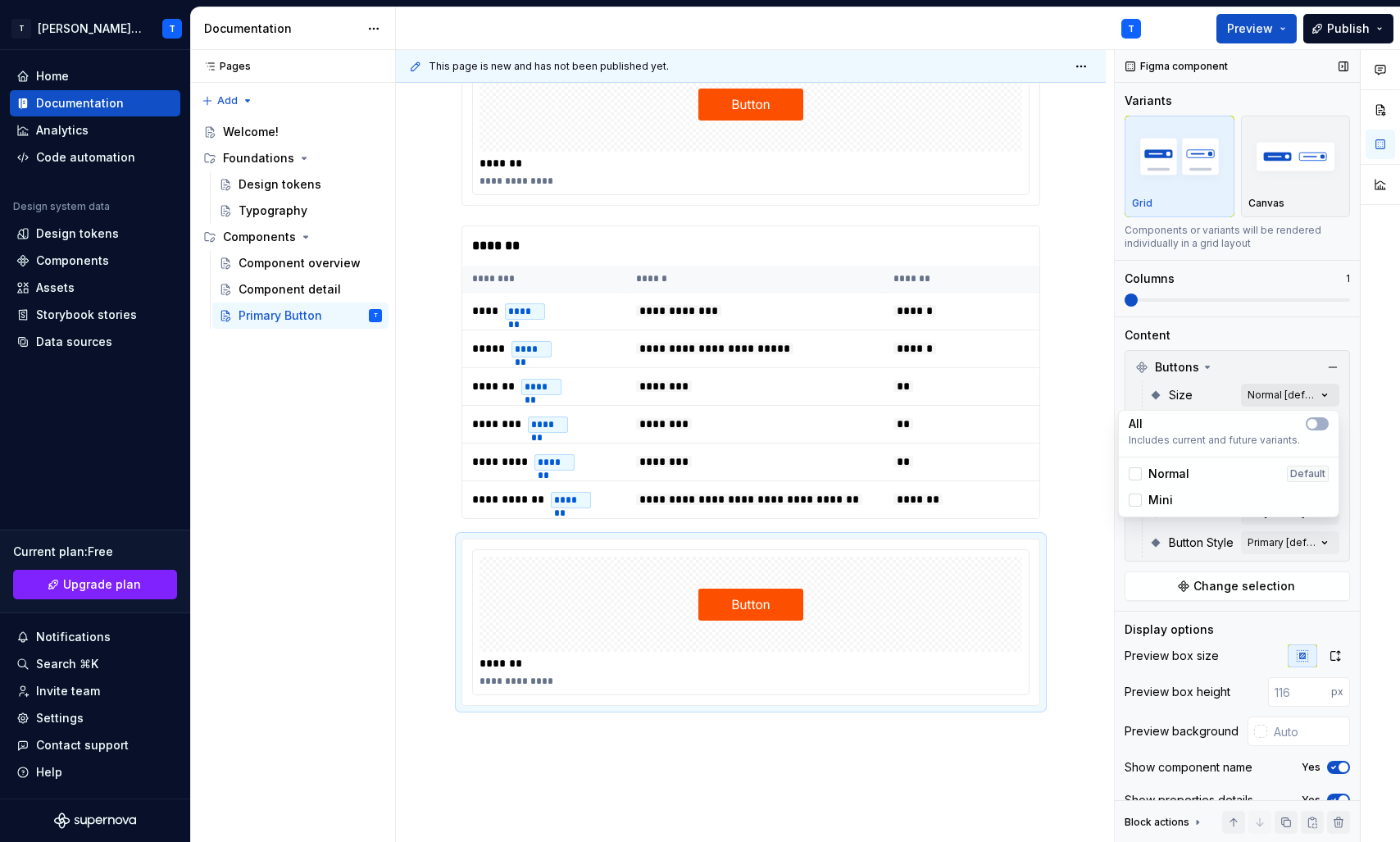
click at [1314, 388] on div "Comments Open comments No comments yet Select ‘Comment’ from the block context …" at bounding box center [1257, 446] width 285 height 793
click at [1141, 500] on div at bounding box center [1136, 500] width 13 height 13
click at [1319, 419] on button "button" at bounding box center [1317, 424] width 23 height 13
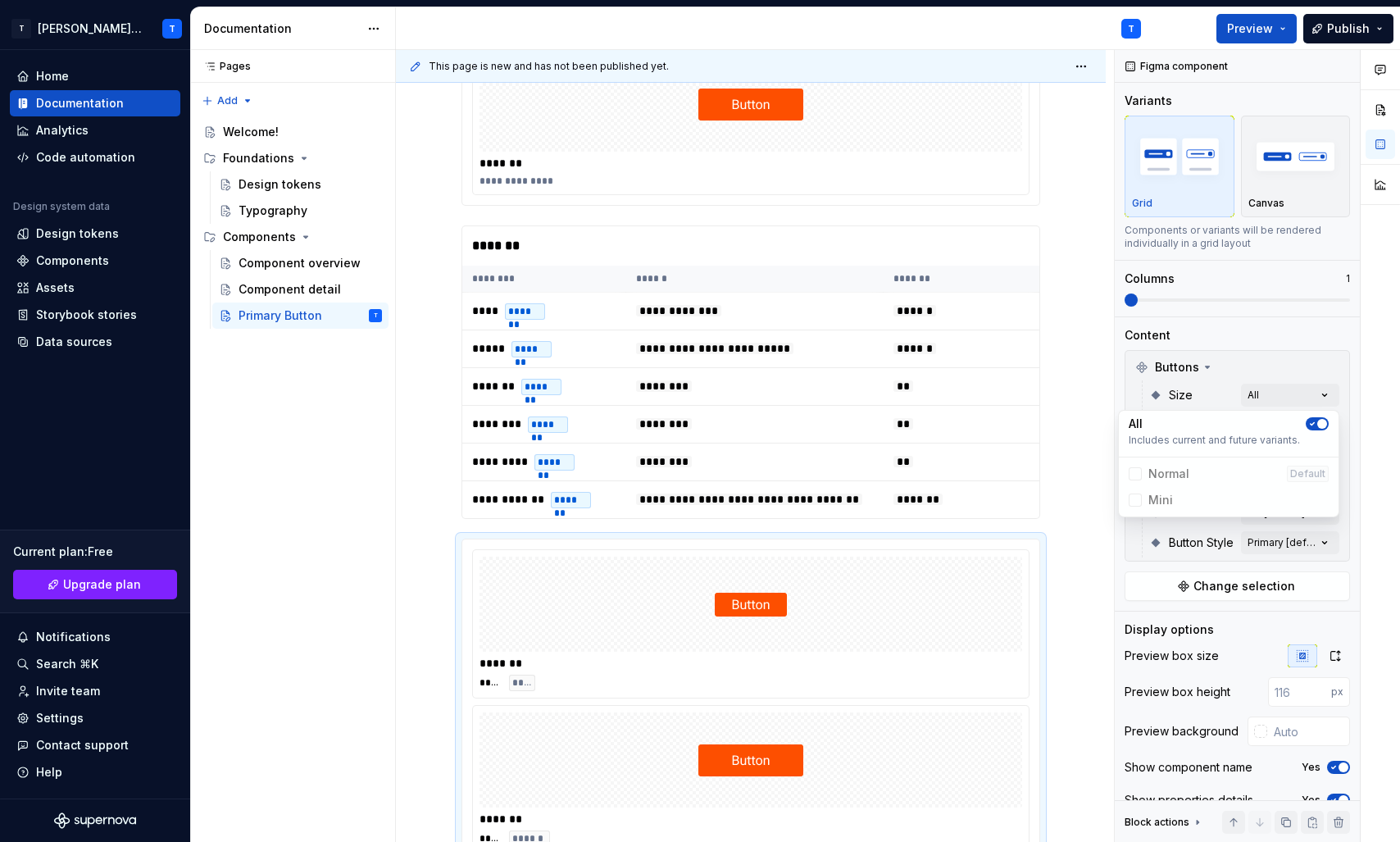
click at [1064, 593] on html "T Tenna Online T Home Documentation Analytics Code automation Design system dat…" at bounding box center [700, 421] width 1400 height 842
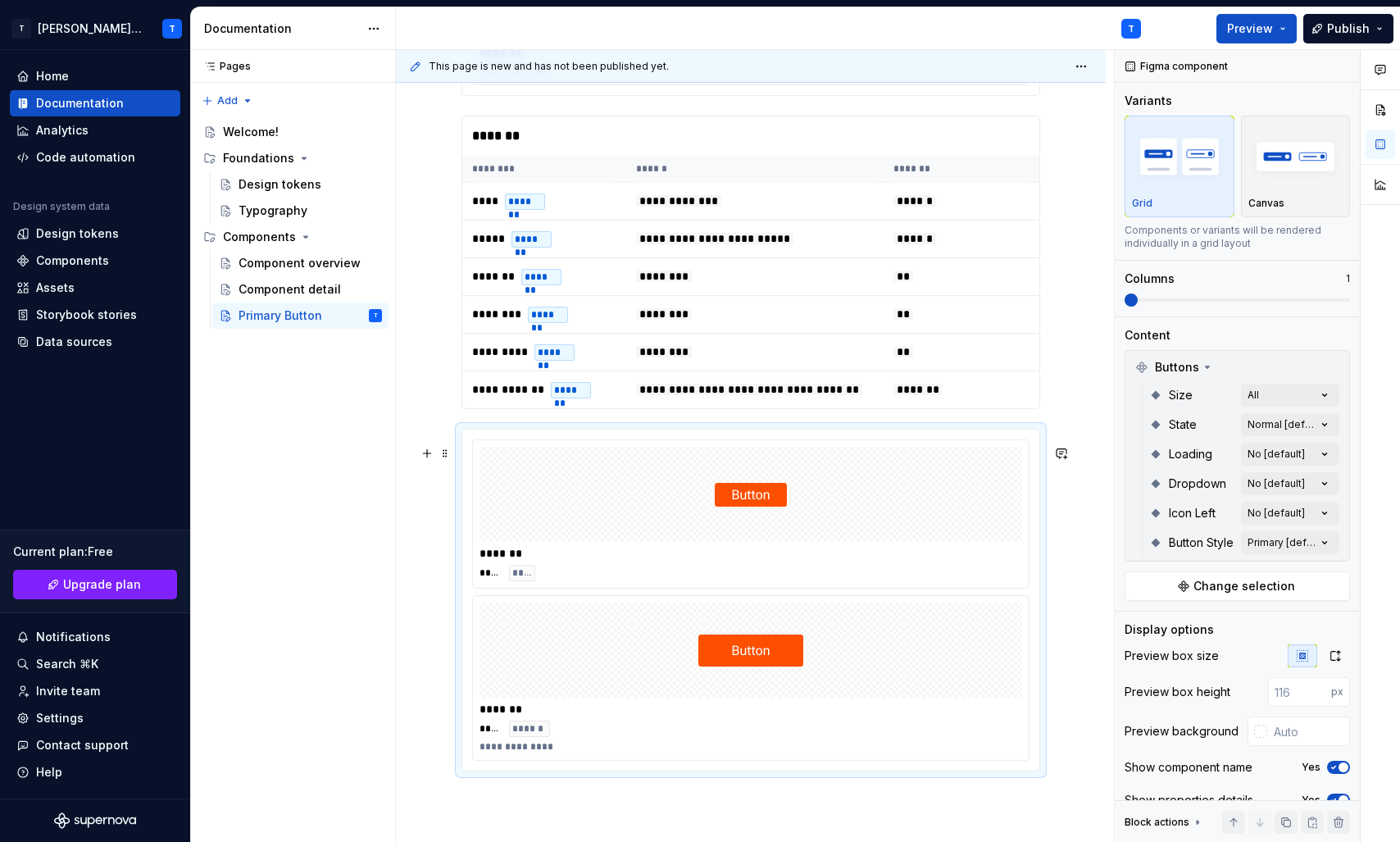
scroll to position [413, 0]
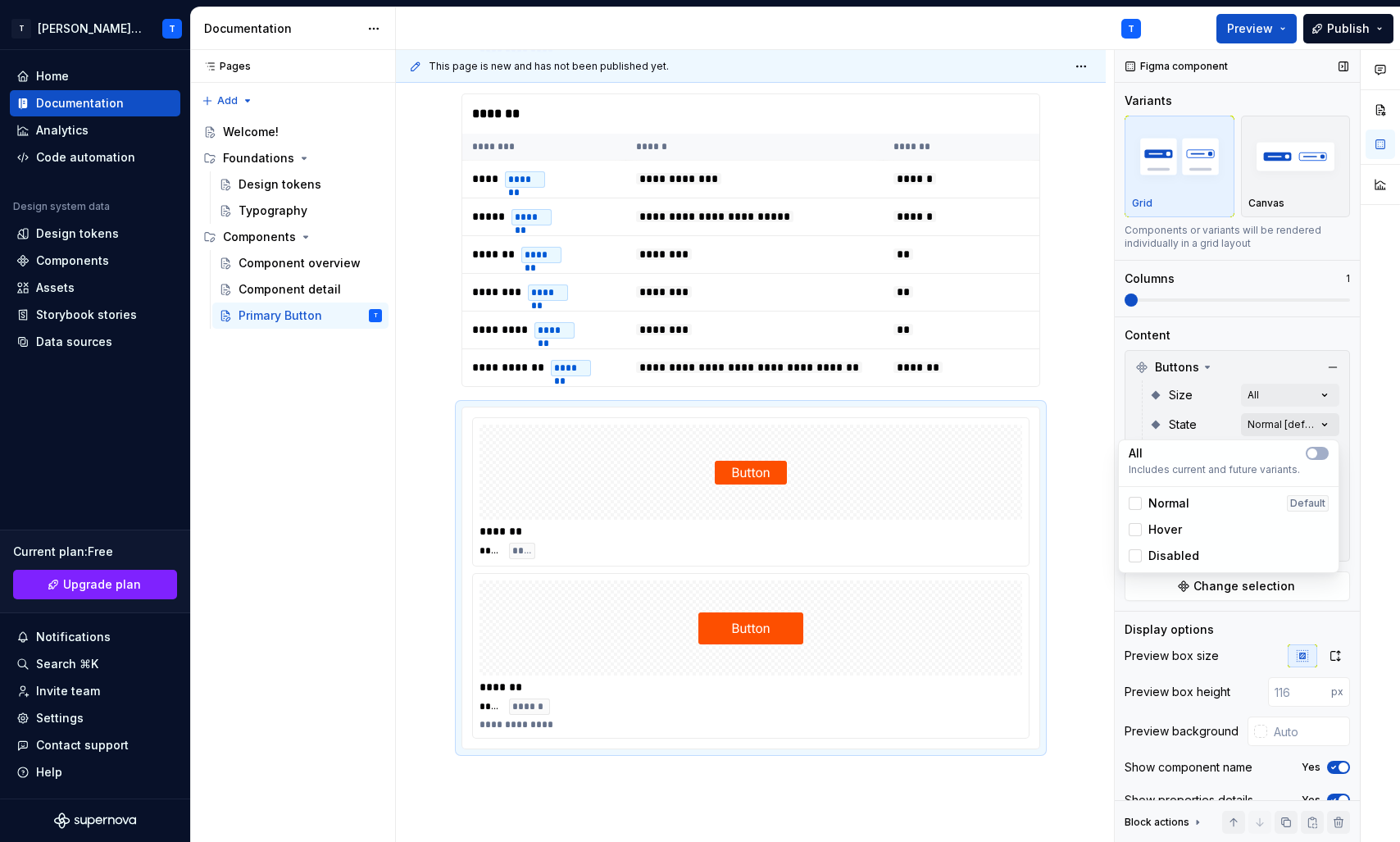
click at [1303, 423] on div "Comments Open comments No comments yet Select ‘Comment’ from the block context …" at bounding box center [1257, 446] width 285 height 793
click at [1321, 456] on button "button" at bounding box center [1317, 454] width 23 height 13
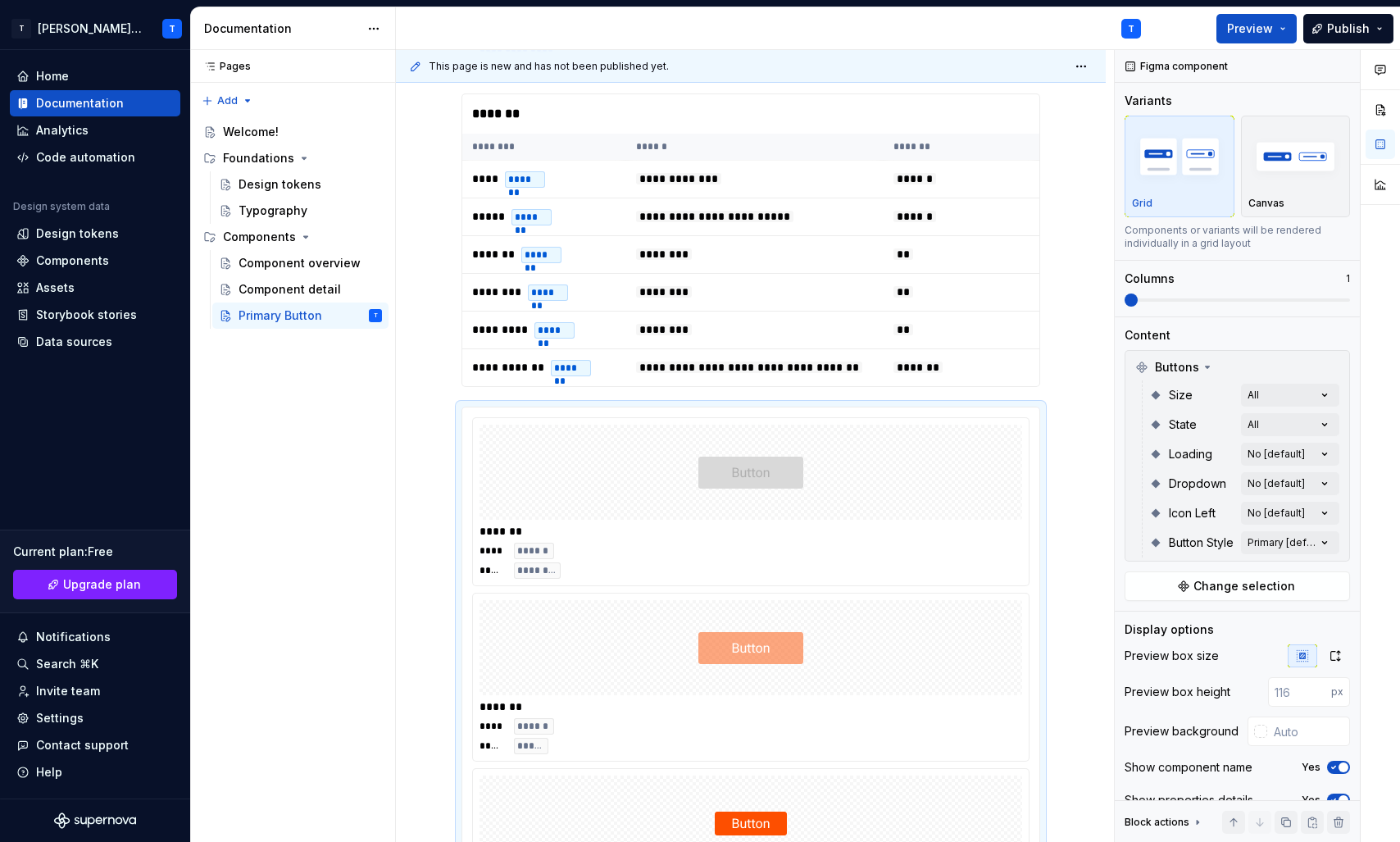
click at [1068, 481] on html "T Tenna Online T Home Documentation Analytics Code automation Design system dat…" at bounding box center [700, 421] width 1400 height 842
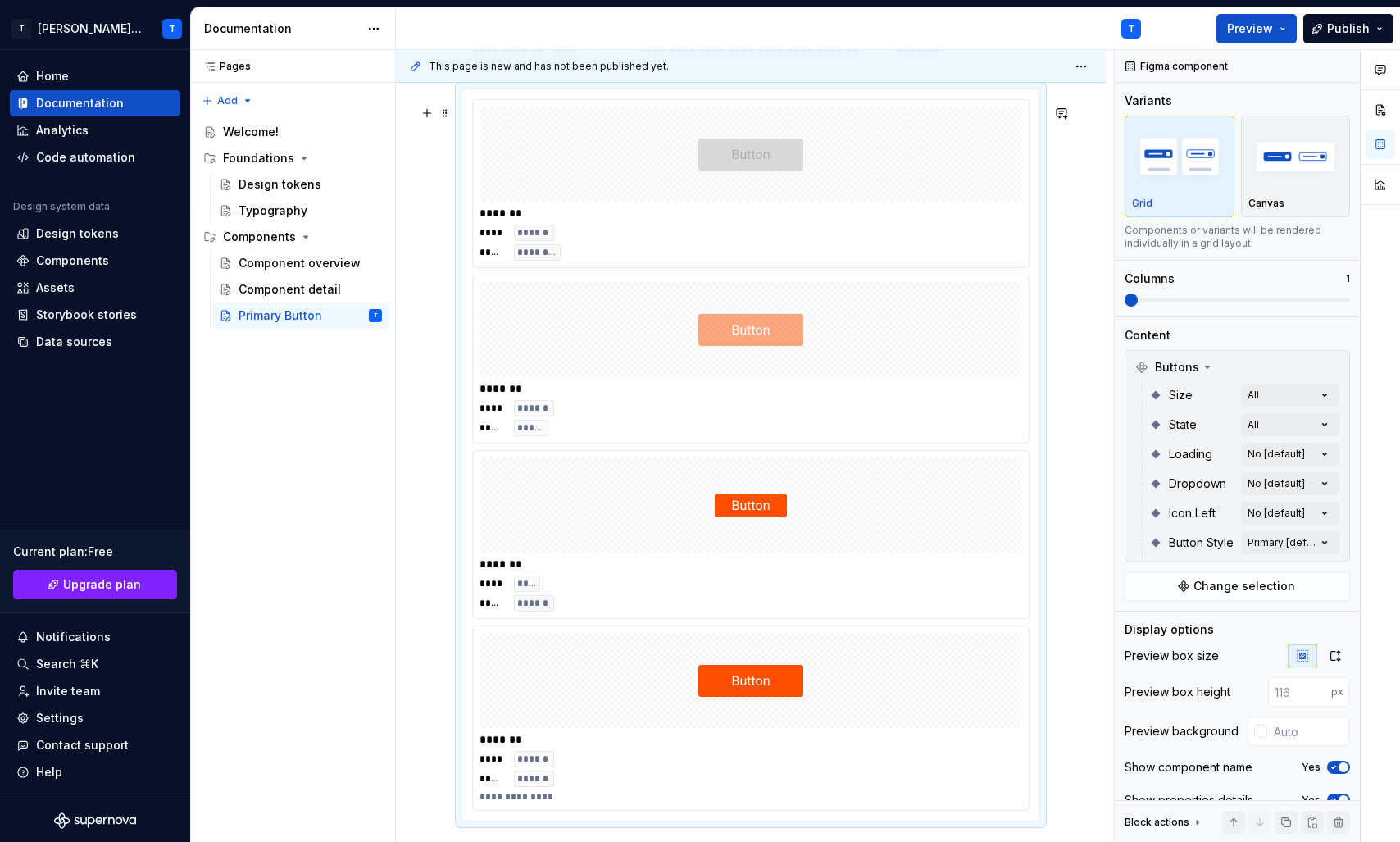
scroll to position [720, 0]
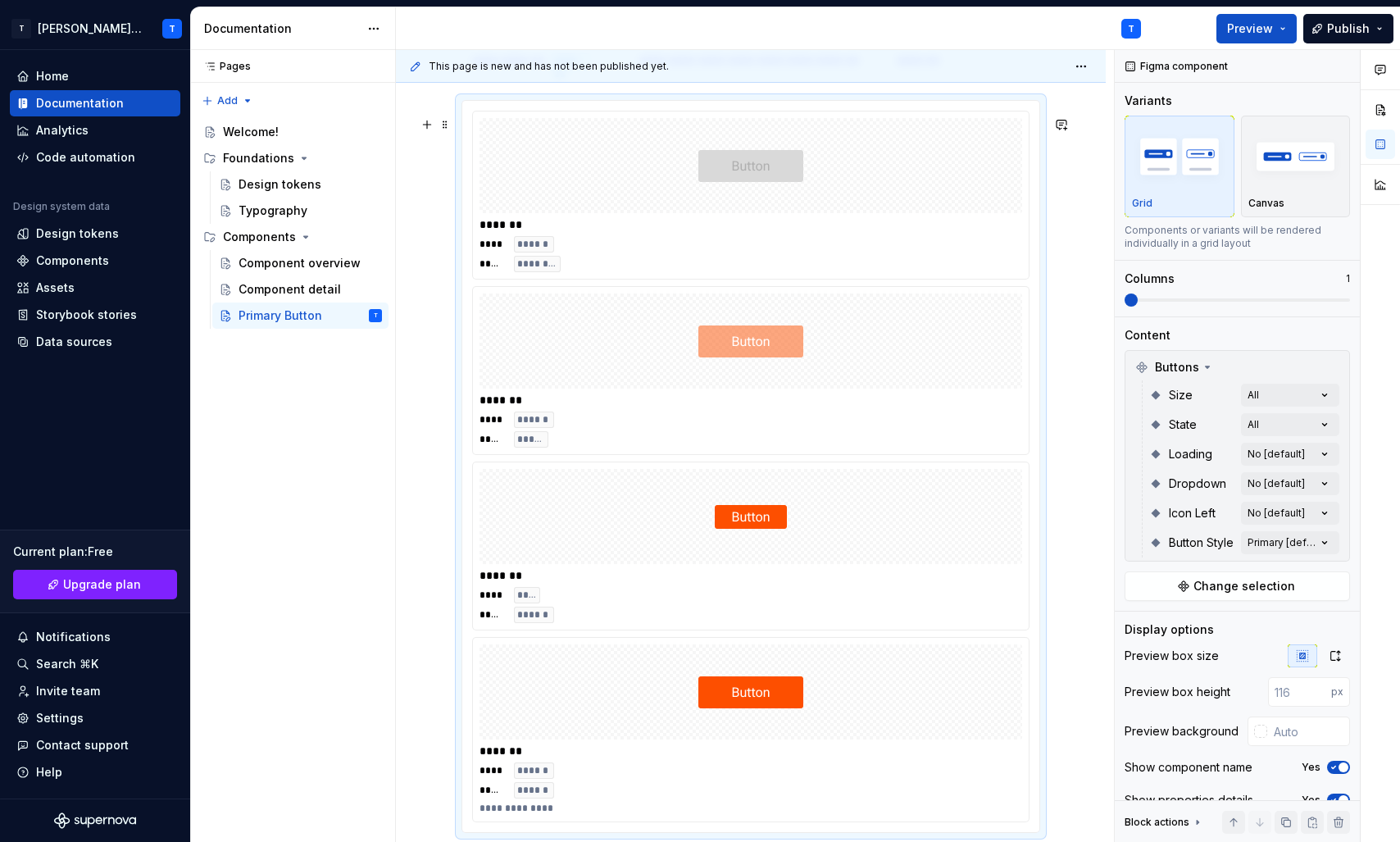
click at [1040, 466] on div "**********" at bounding box center [751, 466] width 579 height 733
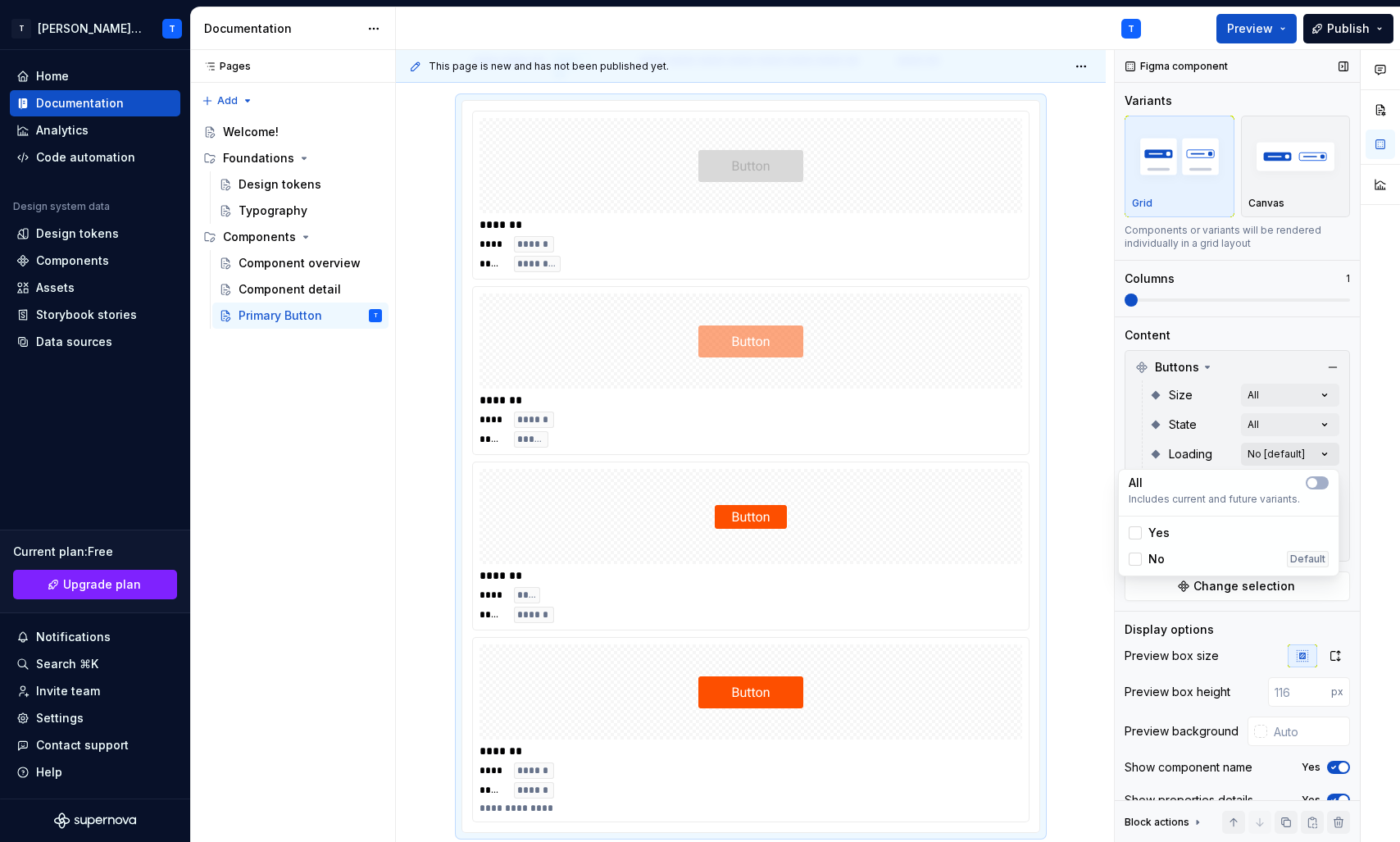
click at [1314, 445] on div "Comments Open comments No comments yet Select ‘Comment’ from the block context …" at bounding box center [1257, 446] width 285 height 793
click at [1321, 481] on button "button" at bounding box center [1317, 483] width 23 height 13
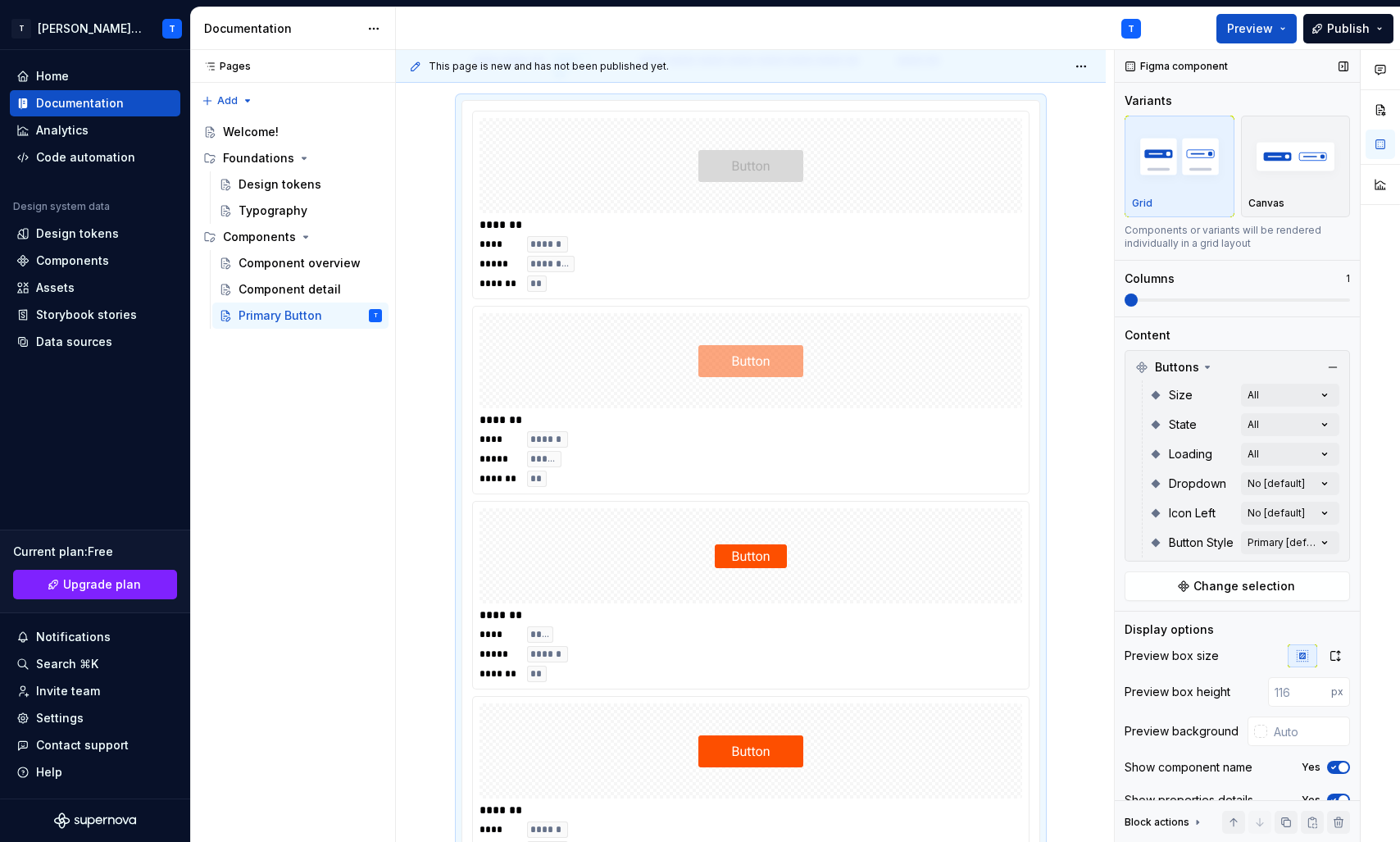
click at [1346, 506] on div "Comments Open comments No comments yet Select ‘Comment’ from the block context …" at bounding box center [1257, 446] width 285 height 793
click at [1319, 489] on div "Comments Open comments No comments yet Select ‘Comment’ from the block context …" at bounding box center [1257, 446] width 285 height 793
click at [1320, 510] on button "button" at bounding box center [1317, 512] width 23 height 13
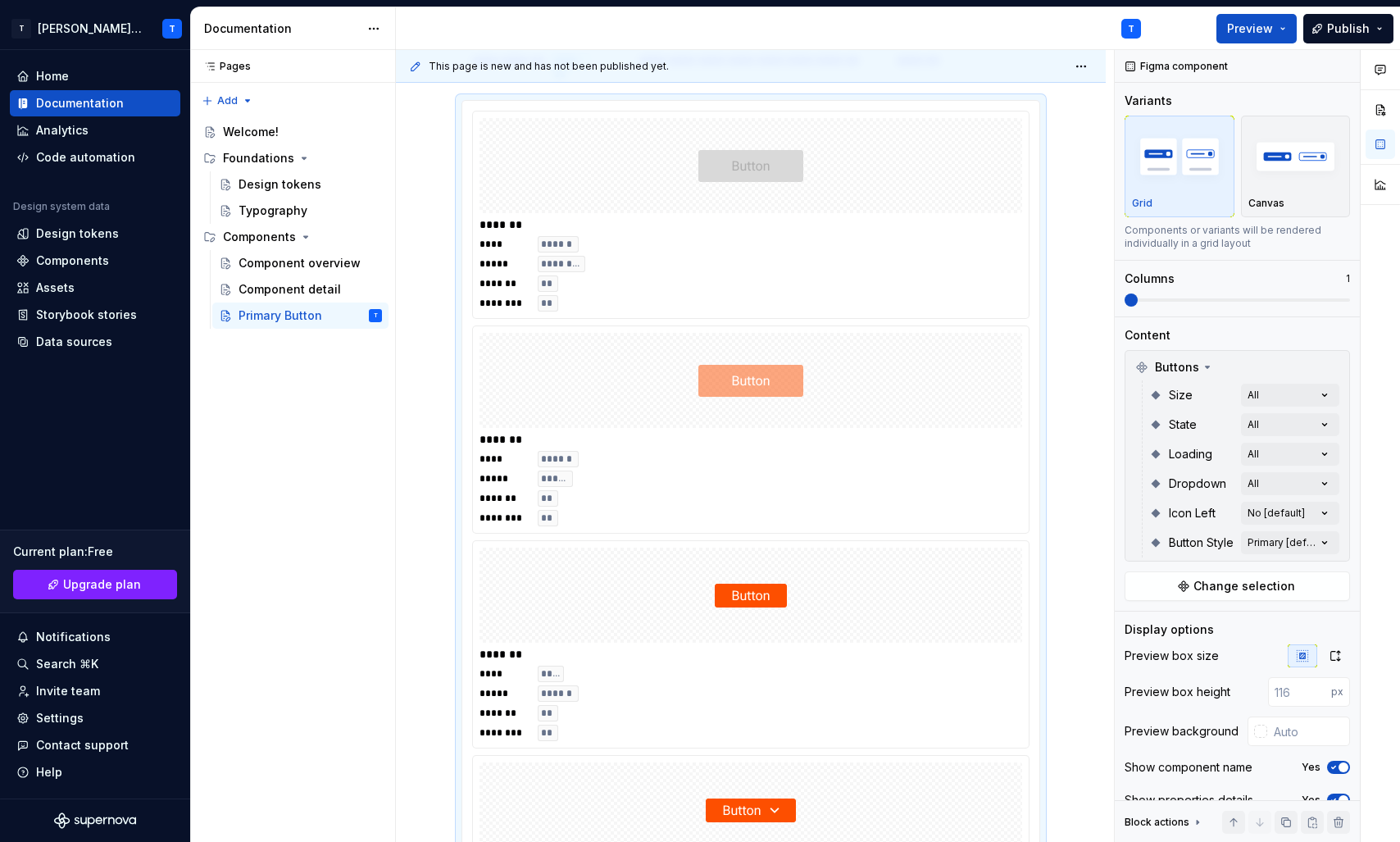
click at [1341, 522] on div "Comments Open comments No comments yet Select ‘Comment’ from the block context …" at bounding box center [1257, 446] width 285 height 793
click at [1323, 507] on div "Comments Open comments No comments yet Select ‘Comment’ from the block context …" at bounding box center [1257, 446] width 285 height 793
click at [1319, 533] on div "All Includes current and future variants." at bounding box center [1229, 551] width 213 height 39
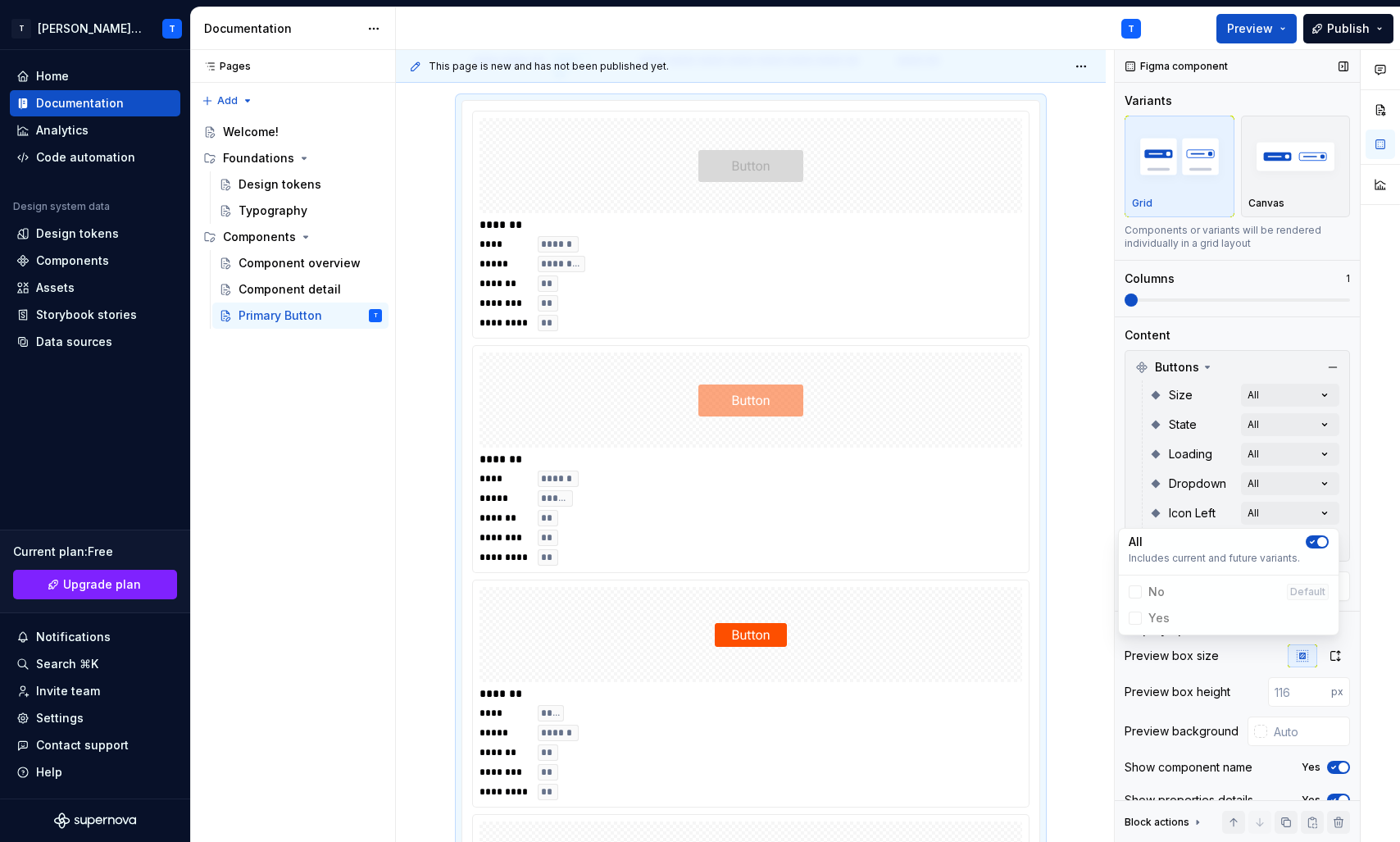
click at [1352, 557] on div "Comments Open comments No comments yet Select ‘Comment’ from the block context …" at bounding box center [1257, 446] width 285 height 793
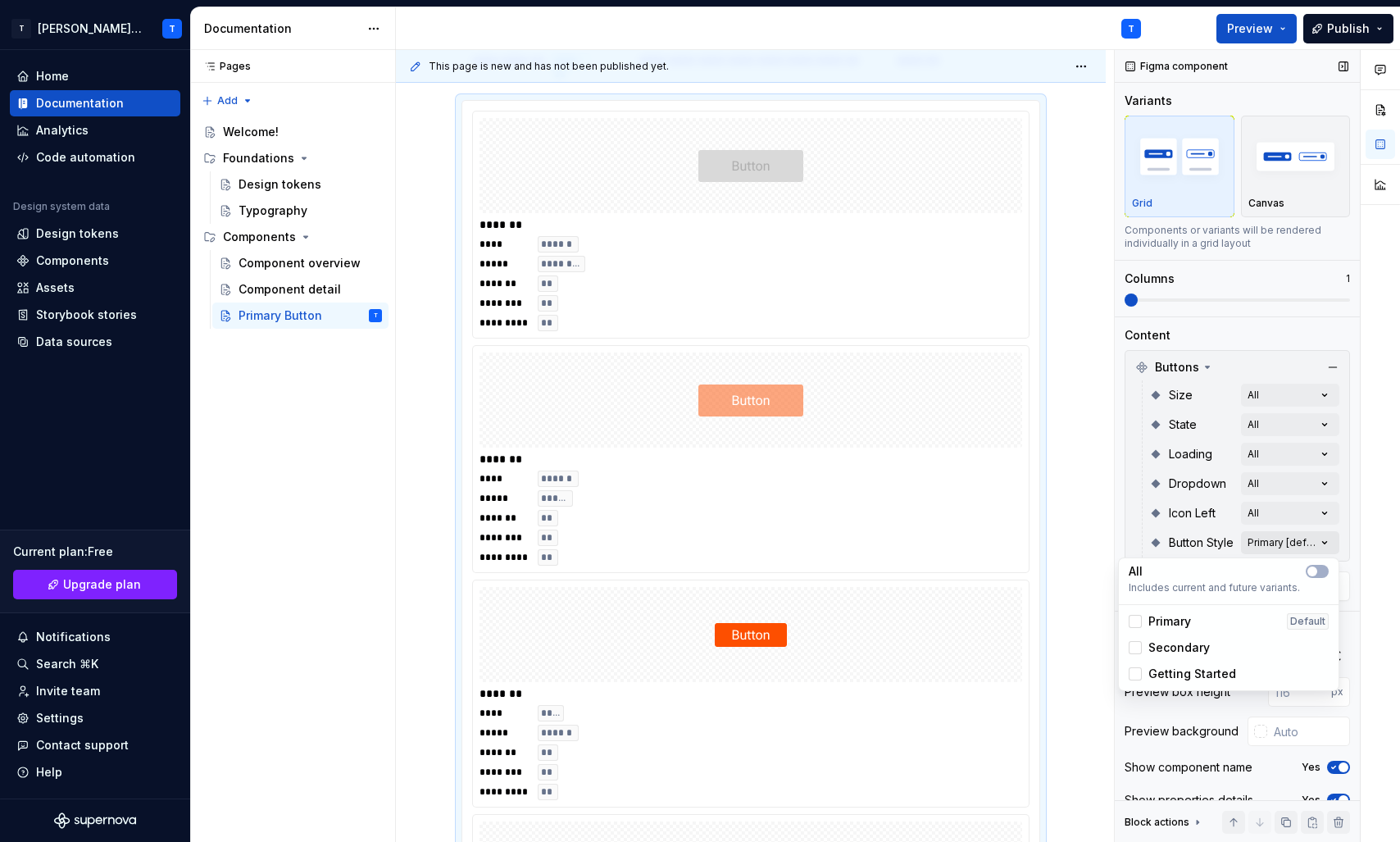
click at [1314, 539] on div "Comments Open comments No comments yet Select ‘Comment’ from the block context …" at bounding box center [1257, 446] width 285 height 793
click at [1315, 565] on Style-switch "button" at bounding box center [1317, 571] width 23 height 13
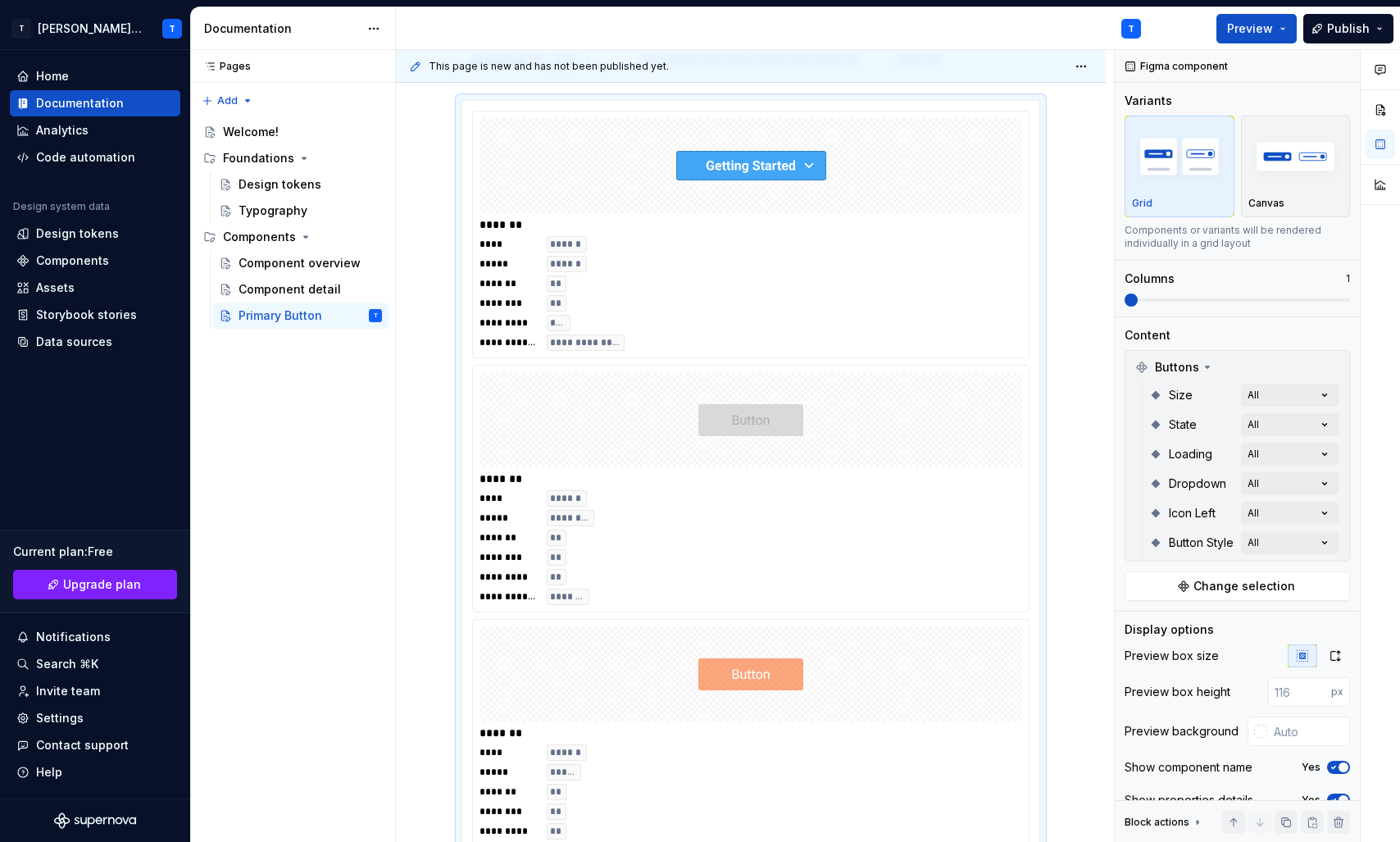
click at [421, 401] on html "T Tenna Online T Home Documentation Analytics Code automation Design system dat…" at bounding box center [700, 421] width 1400 height 842
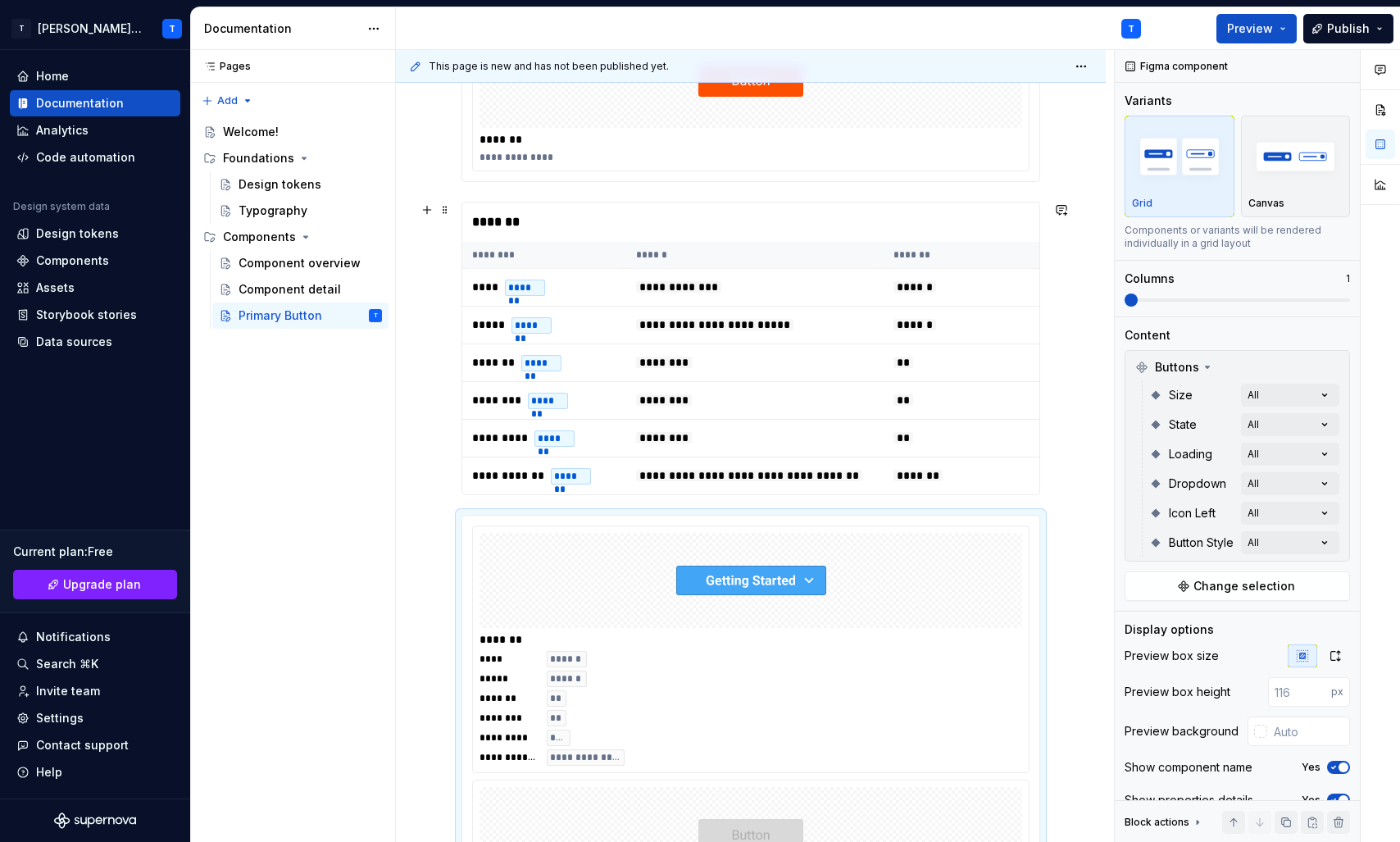
scroll to position [304, 0]
click at [536, 324] on div "*******" at bounding box center [532, 327] width 40 height 17
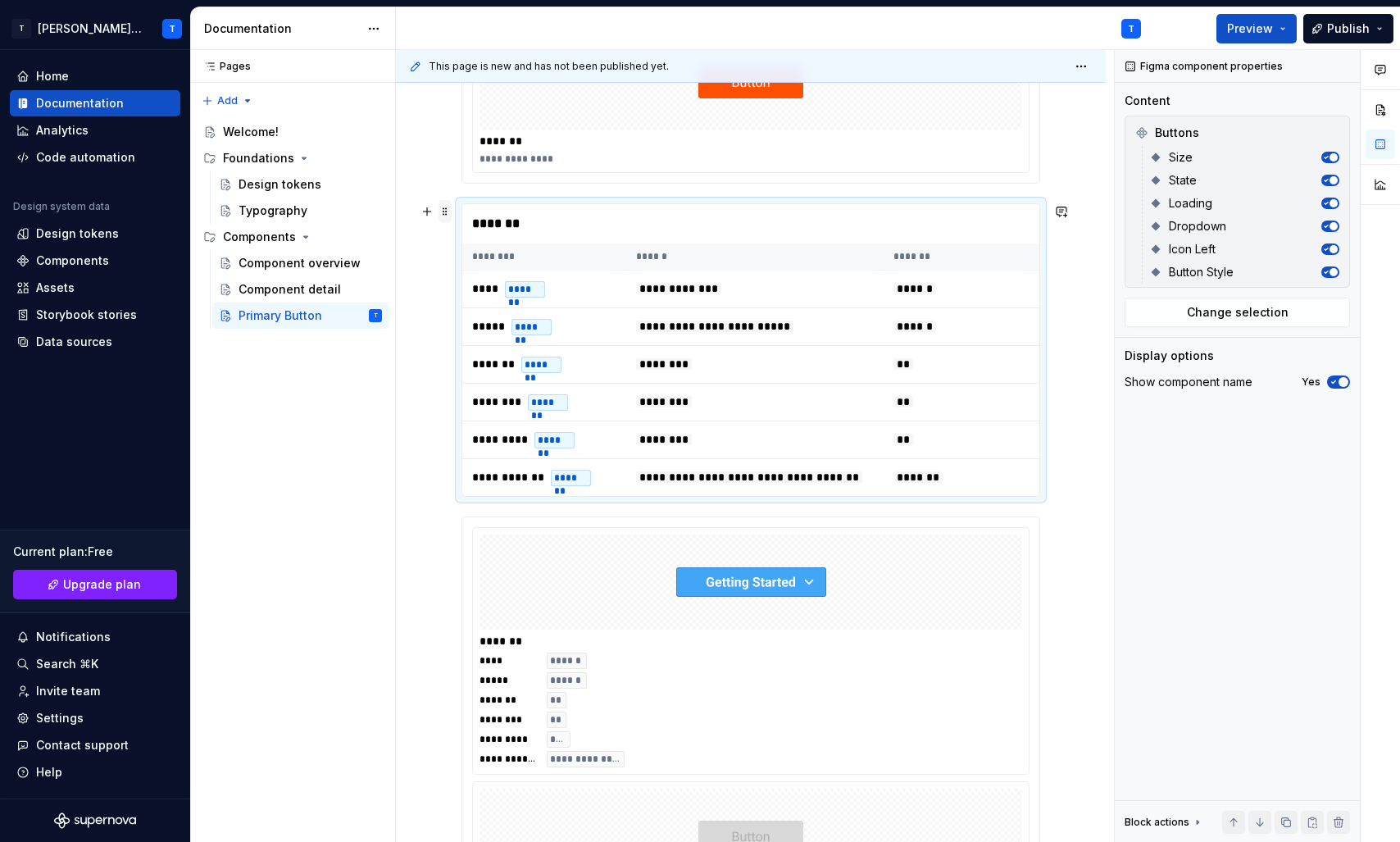
click at [443, 210] on span at bounding box center [445, 210] width 13 height 23
click at [489, 351] on div "Delete" at bounding box center [522, 356] width 107 height 17
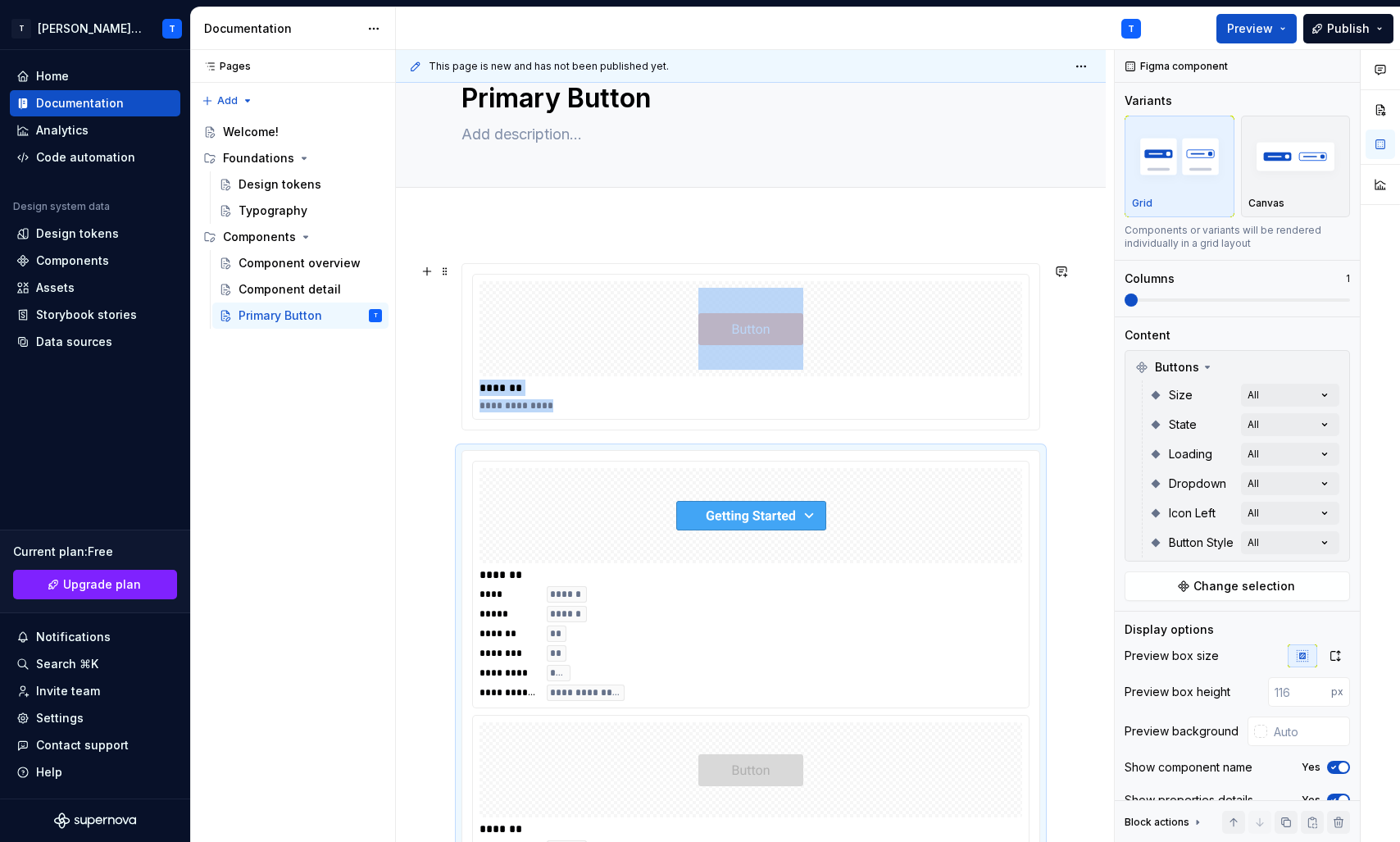
scroll to position [49, 0]
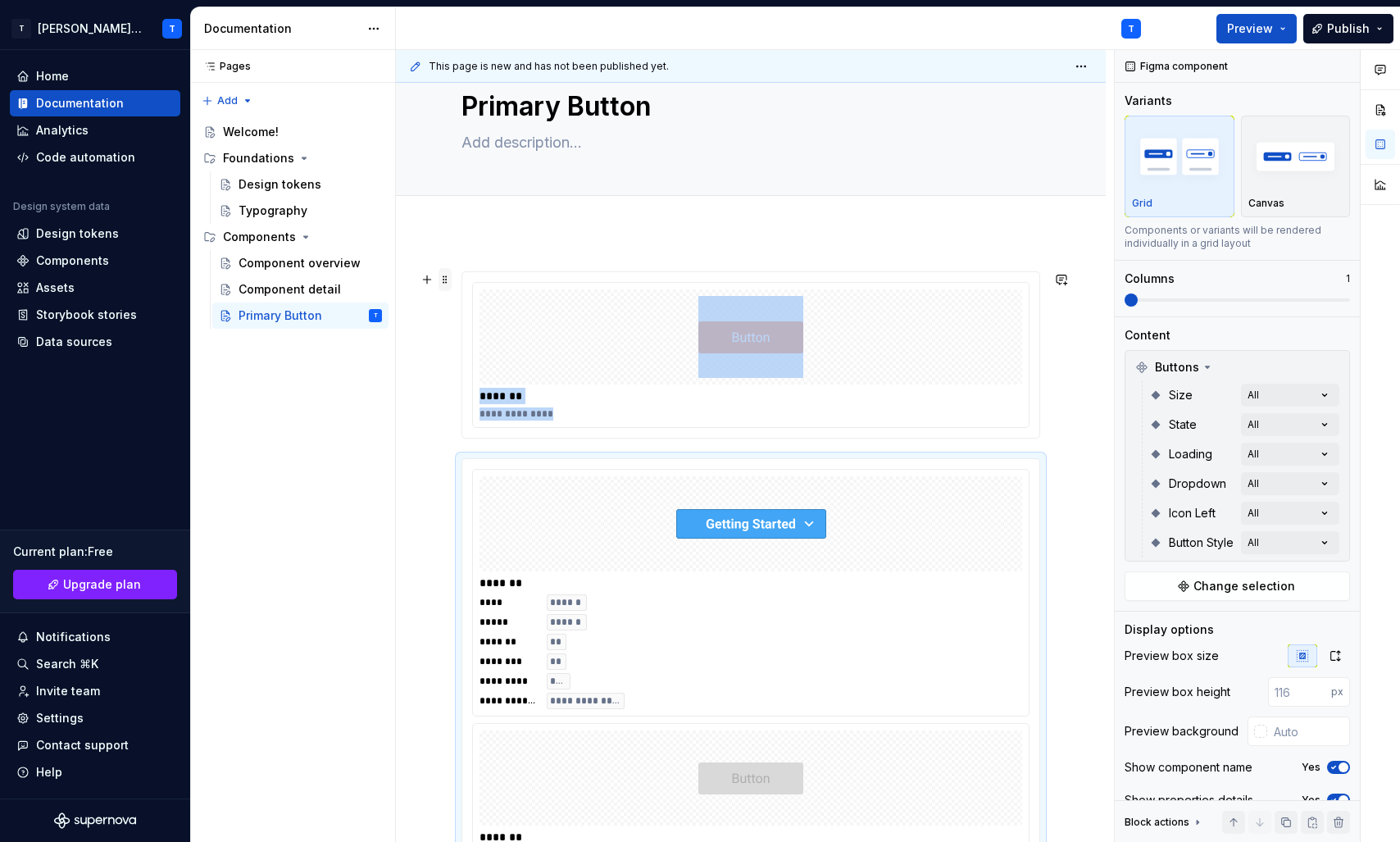
click at [439, 278] on span at bounding box center [445, 279] width 13 height 23
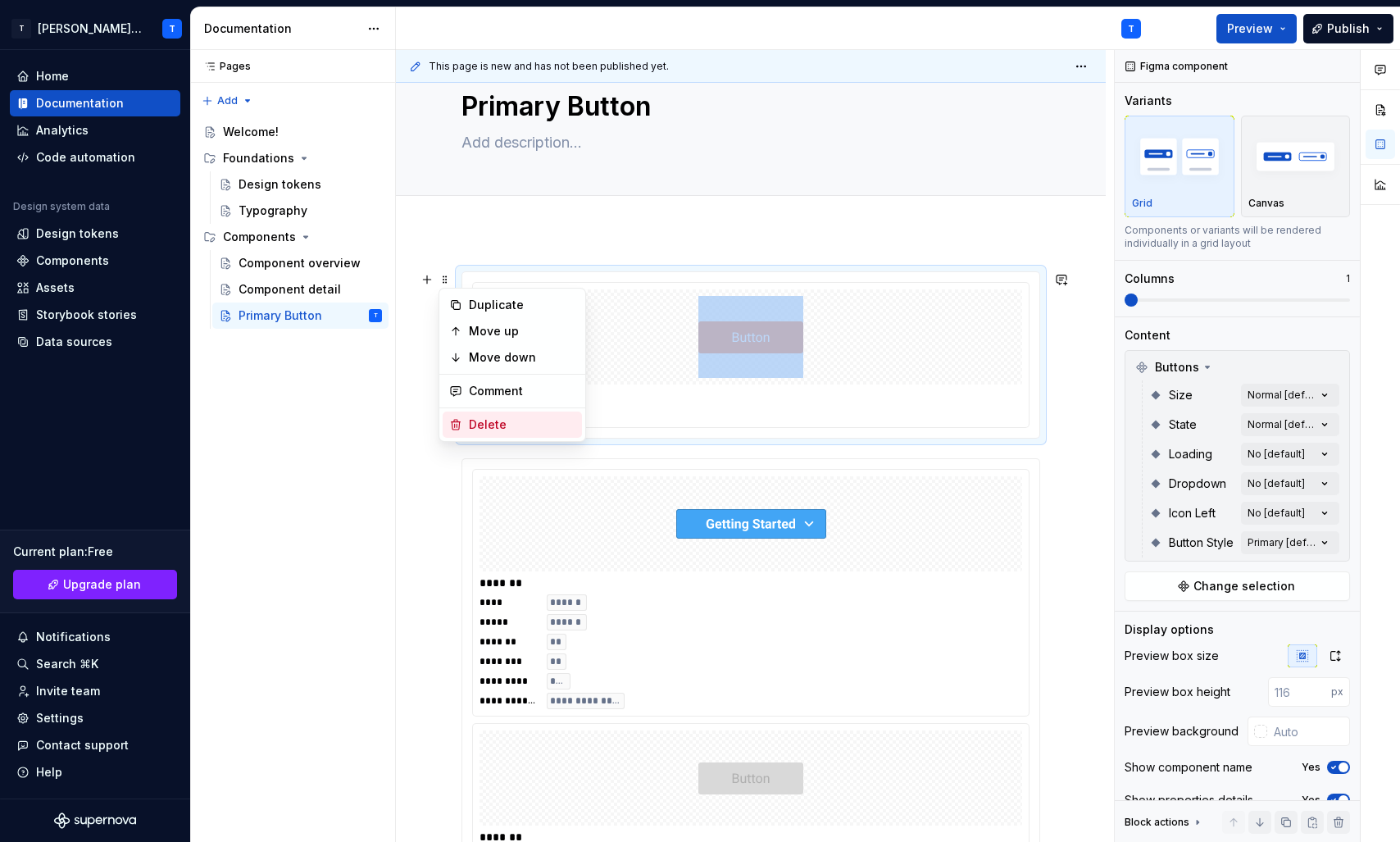
click at [489, 418] on div "Delete" at bounding box center [522, 424] width 107 height 17
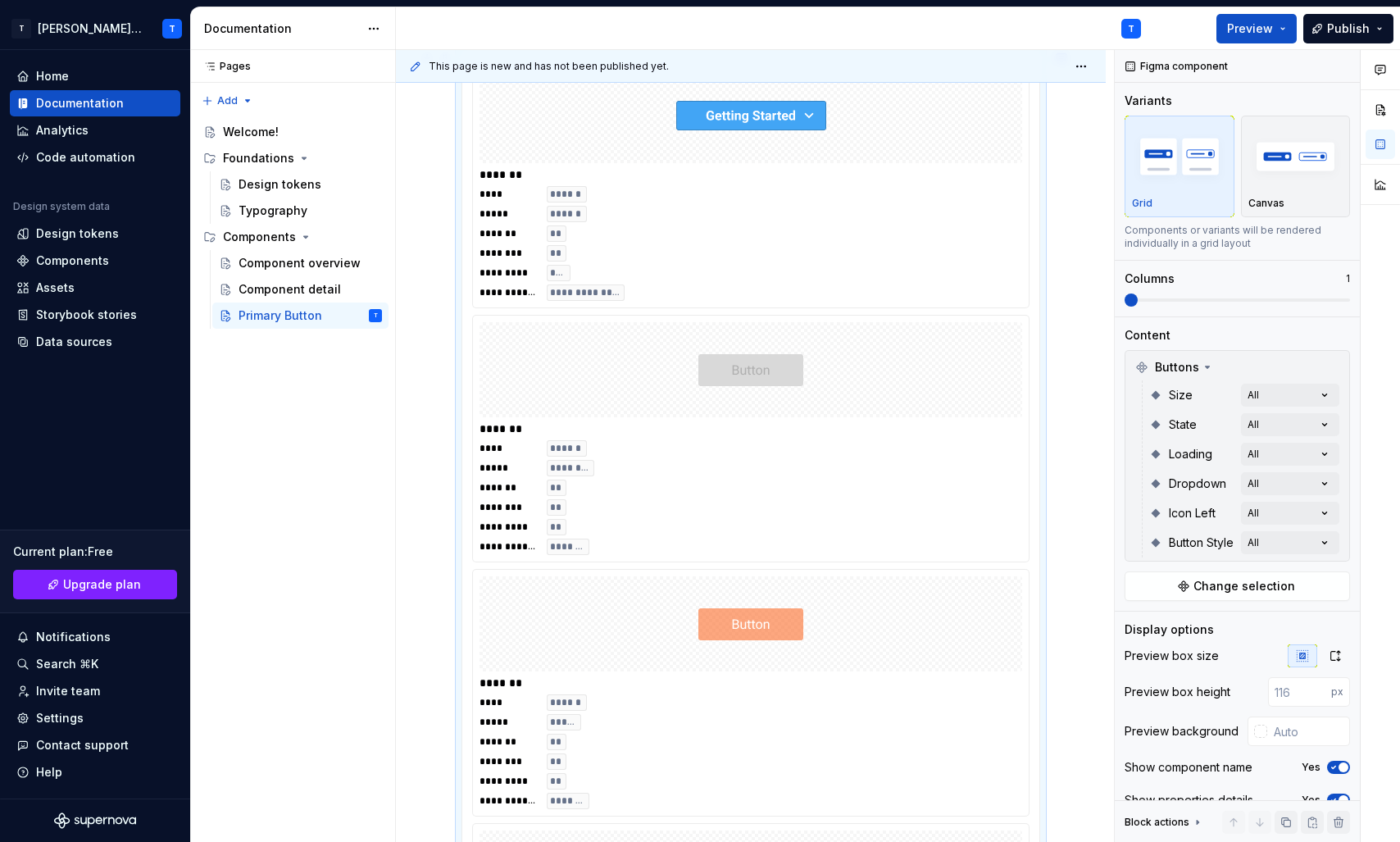
click at [547, 244] on div "**********" at bounding box center [751, 243] width 543 height 115
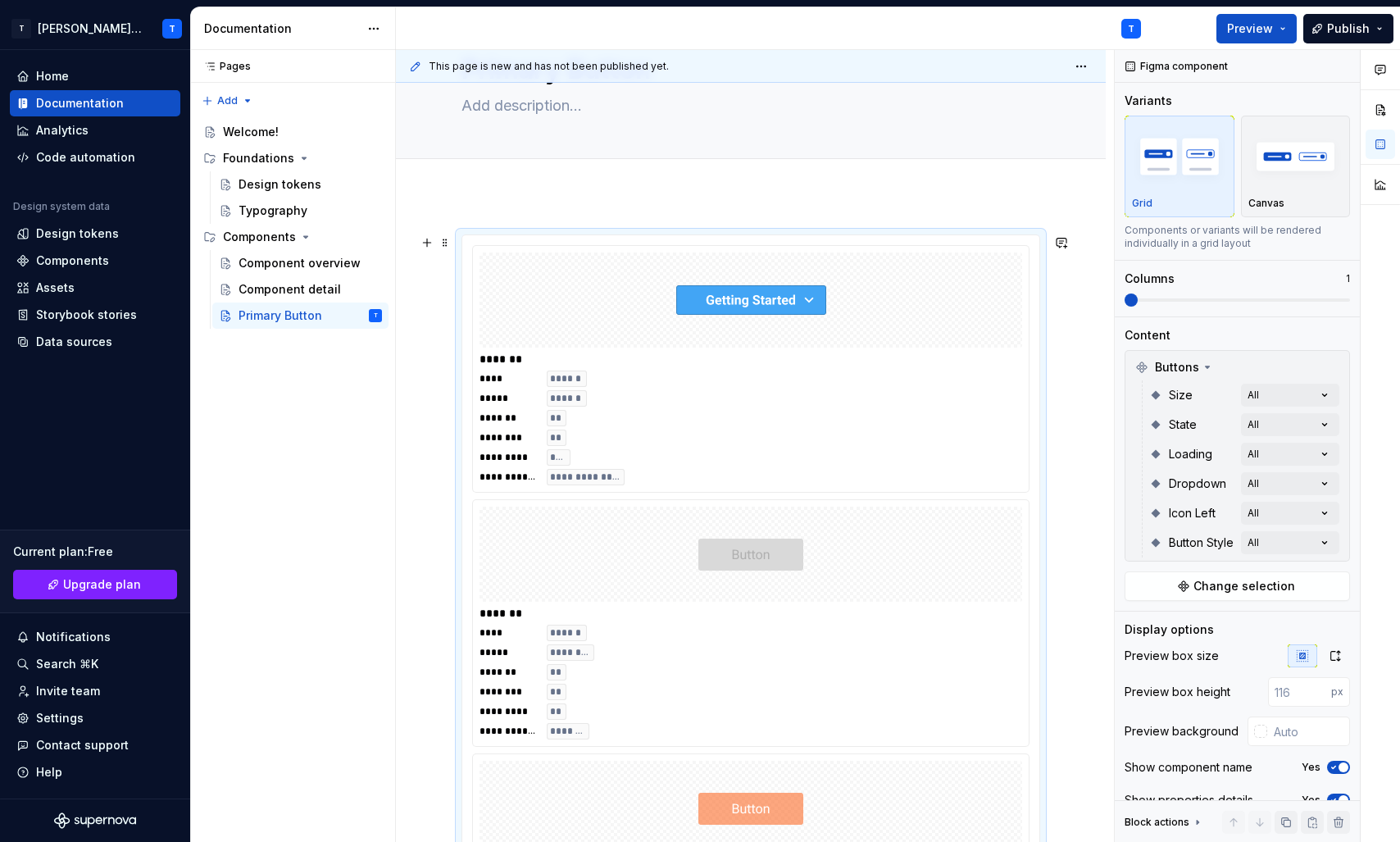
scroll to position [67, 0]
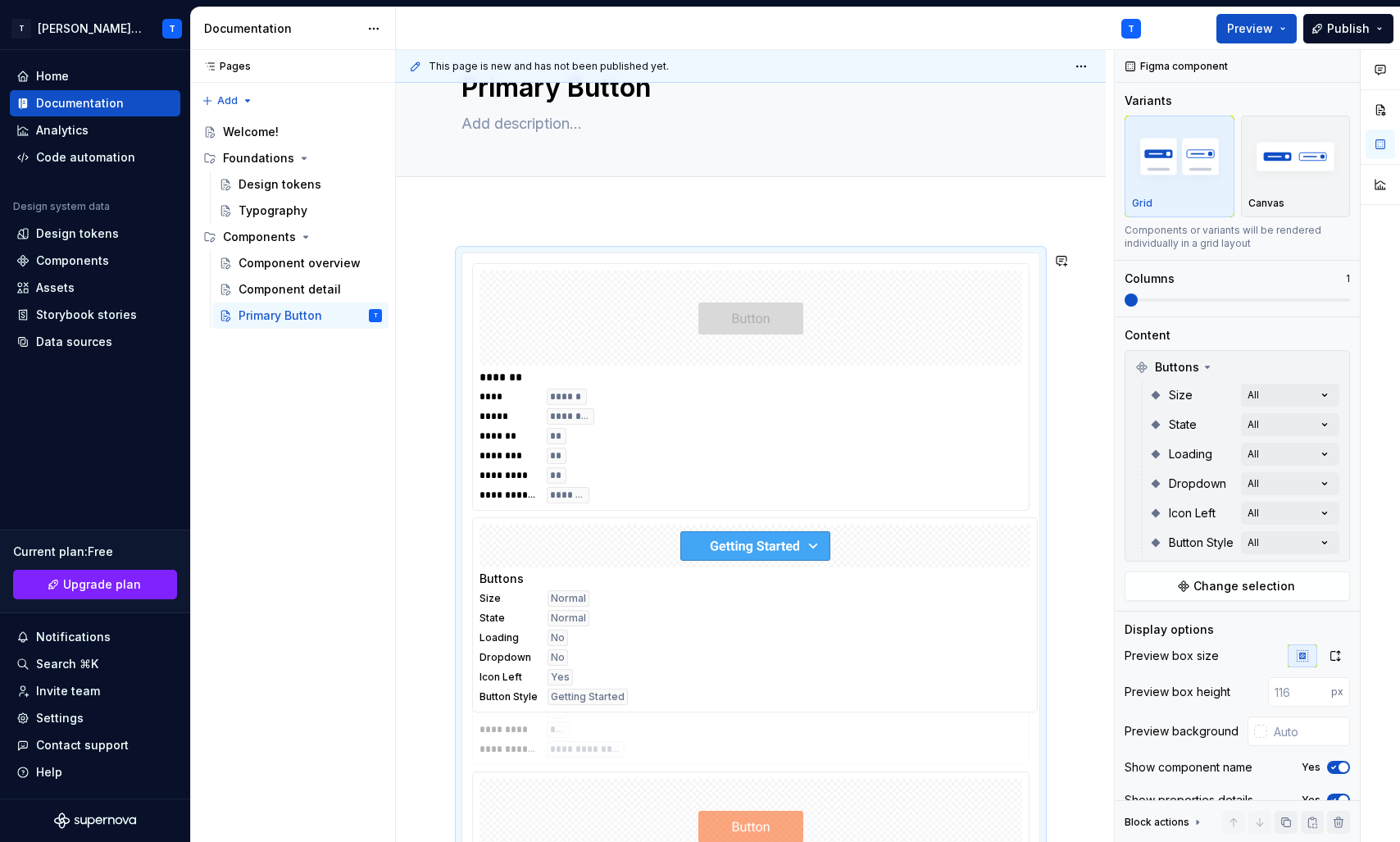
drag, startPoint x: 674, startPoint y: 423, endPoint x: 696, endPoint y: 590, distance: 168.4
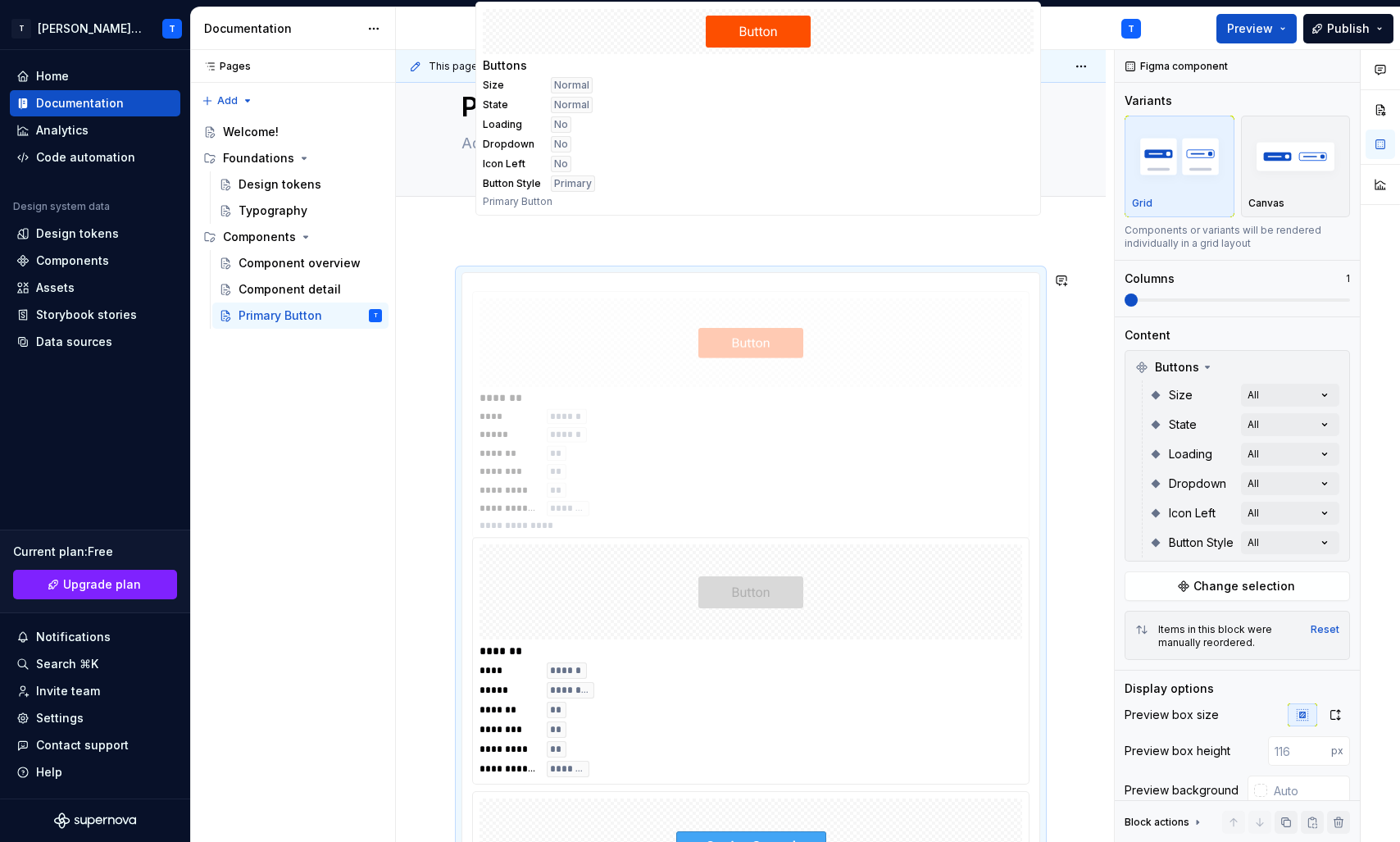
scroll to position [0, 0]
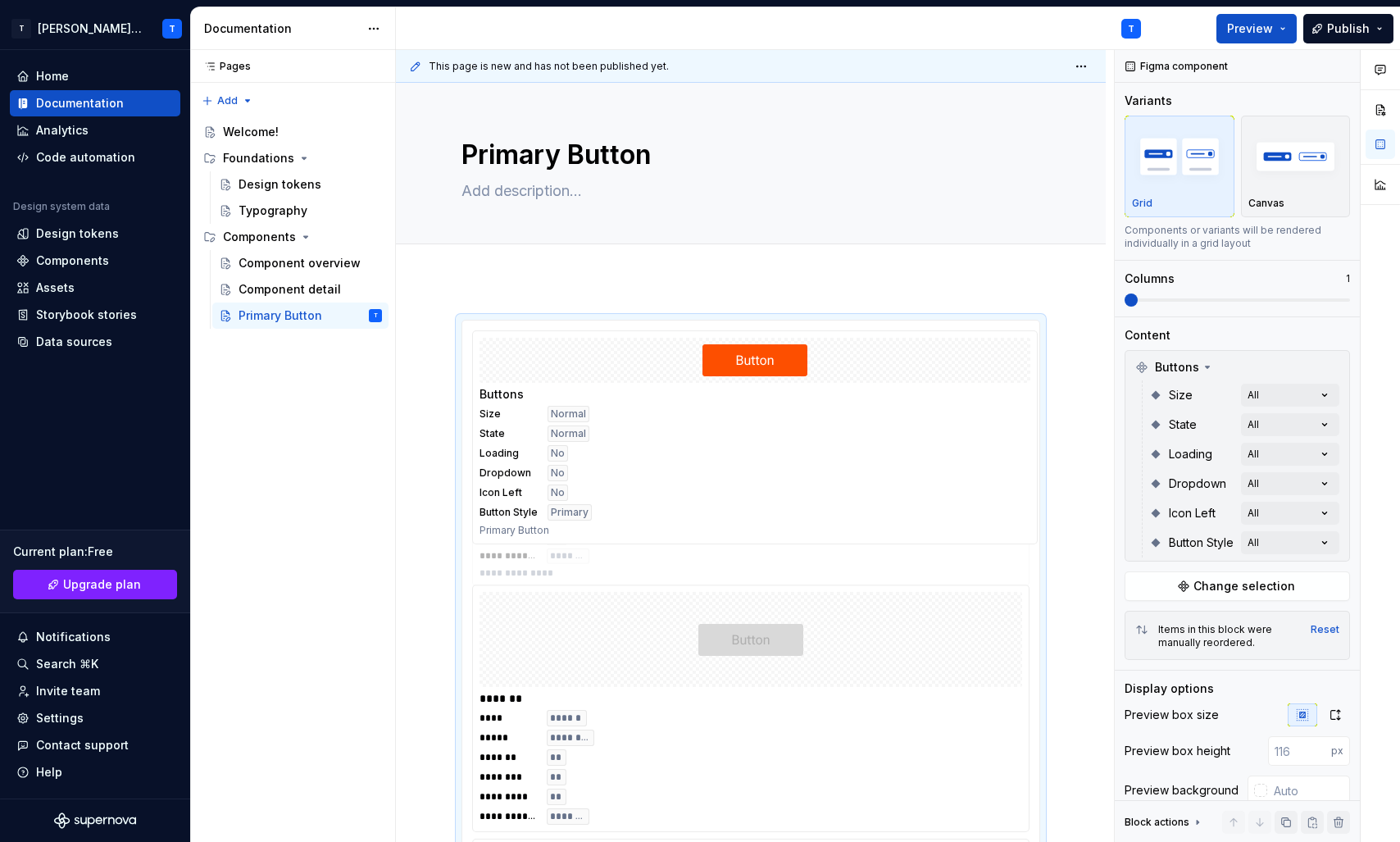
drag, startPoint x: 696, startPoint y: 590, endPoint x: 698, endPoint y: 429, distance: 161.0
click at [698, 429] on body "T Tenna Online T Home Documentation Analytics Code automation Design system dat…" at bounding box center [700, 421] width 1400 height 842
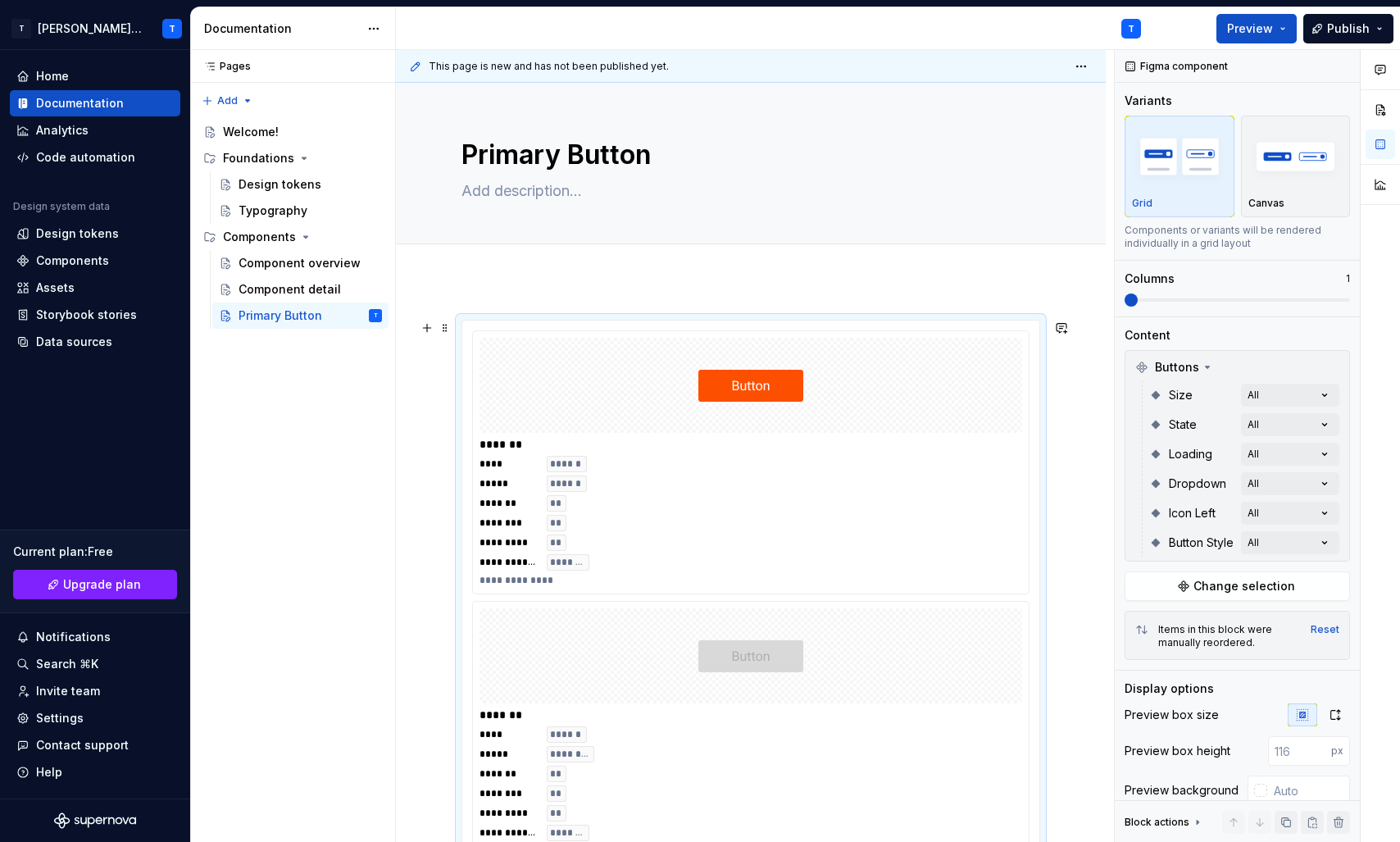
click at [564, 467] on span "******" at bounding box center [567, 464] width 34 height 13
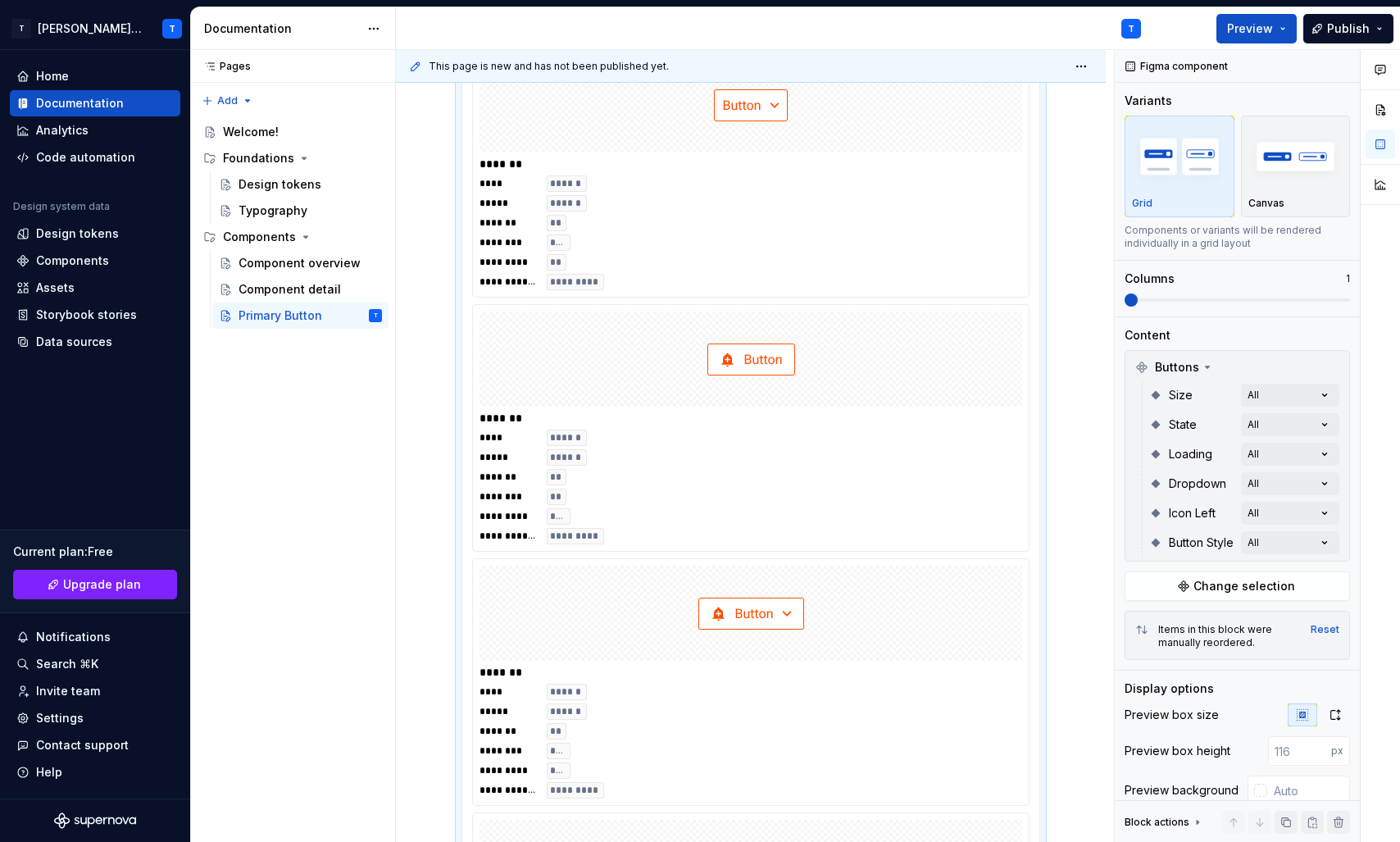
scroll to position [4118, 0]
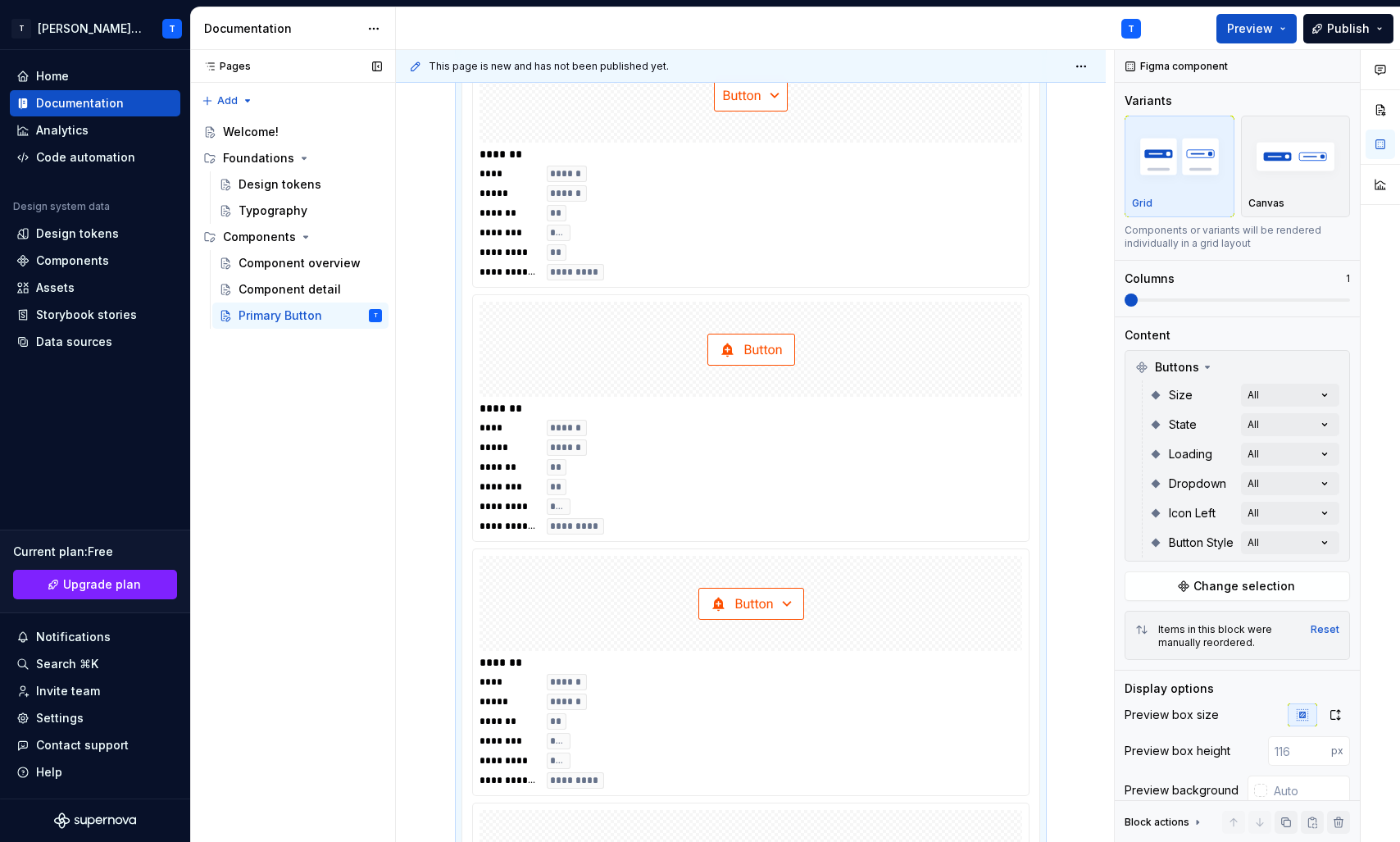
click at [287, 439] on div "Pages Pages Add Accessibility guide for tree Page tree. Navigate the tree with …" at bounding box center [293, 446] width 205 height 793
click at [66, 288] on div "Assets" at bounding box center [55, 288] width 39 height 17
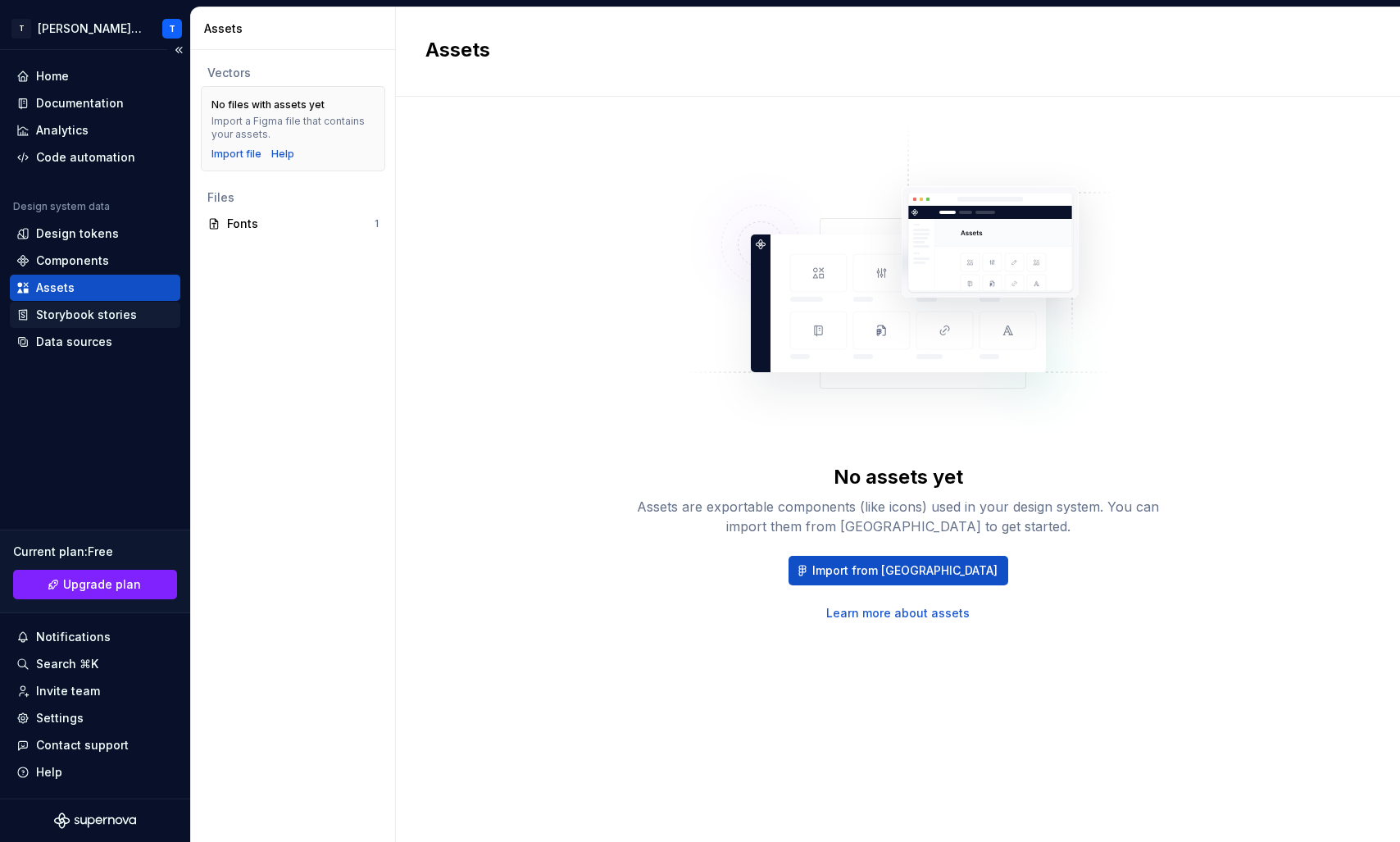
click at [101, 319] on div "Storybook stories" at bounding box center [86, 314] width 101 height 17
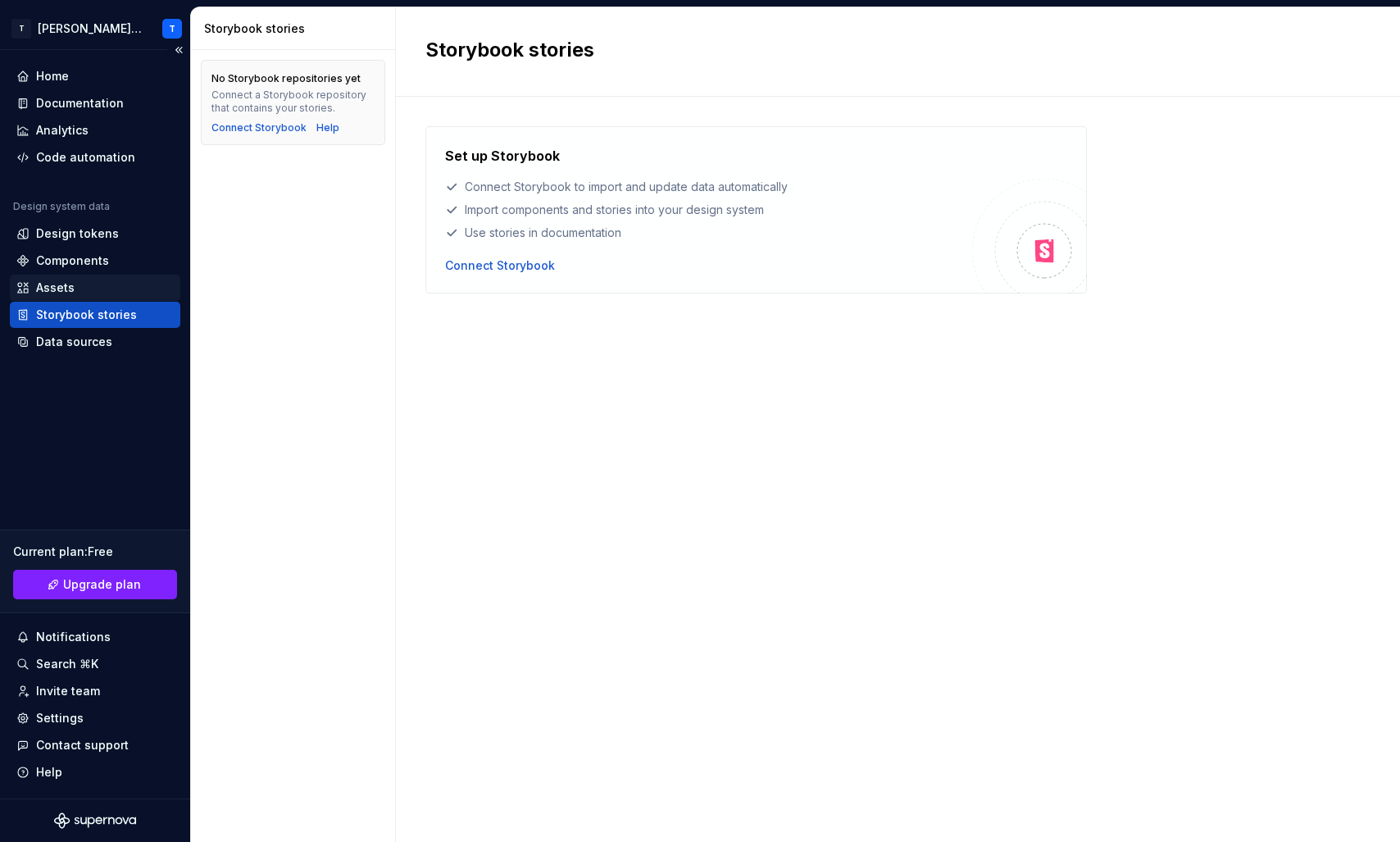
click at [88, 286] on div "Assets" at bounding box center [96, 288] width 158 height 17
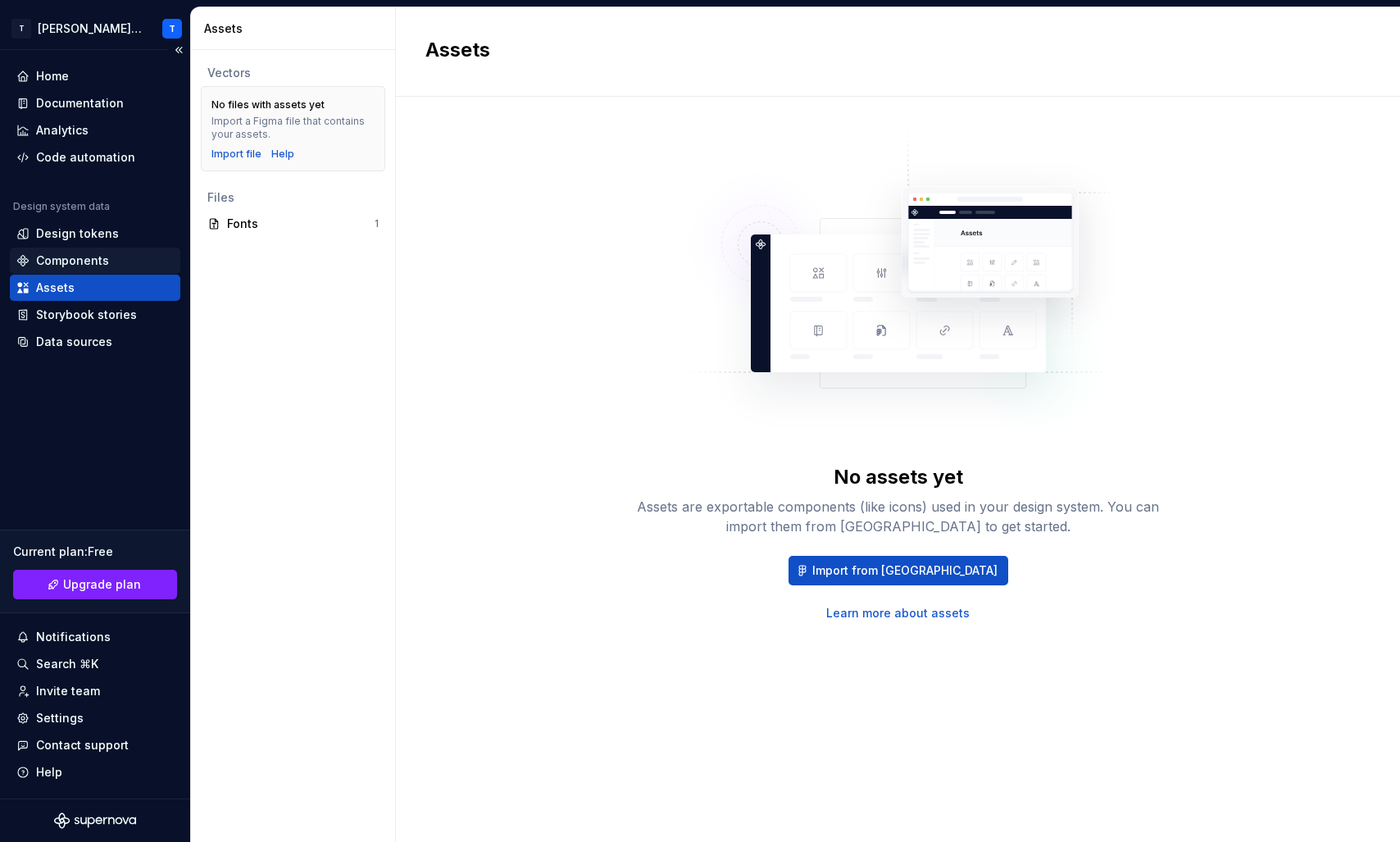
click at [94, 258] on div "Components" at bounding box center [72, 261] width 73 height 17
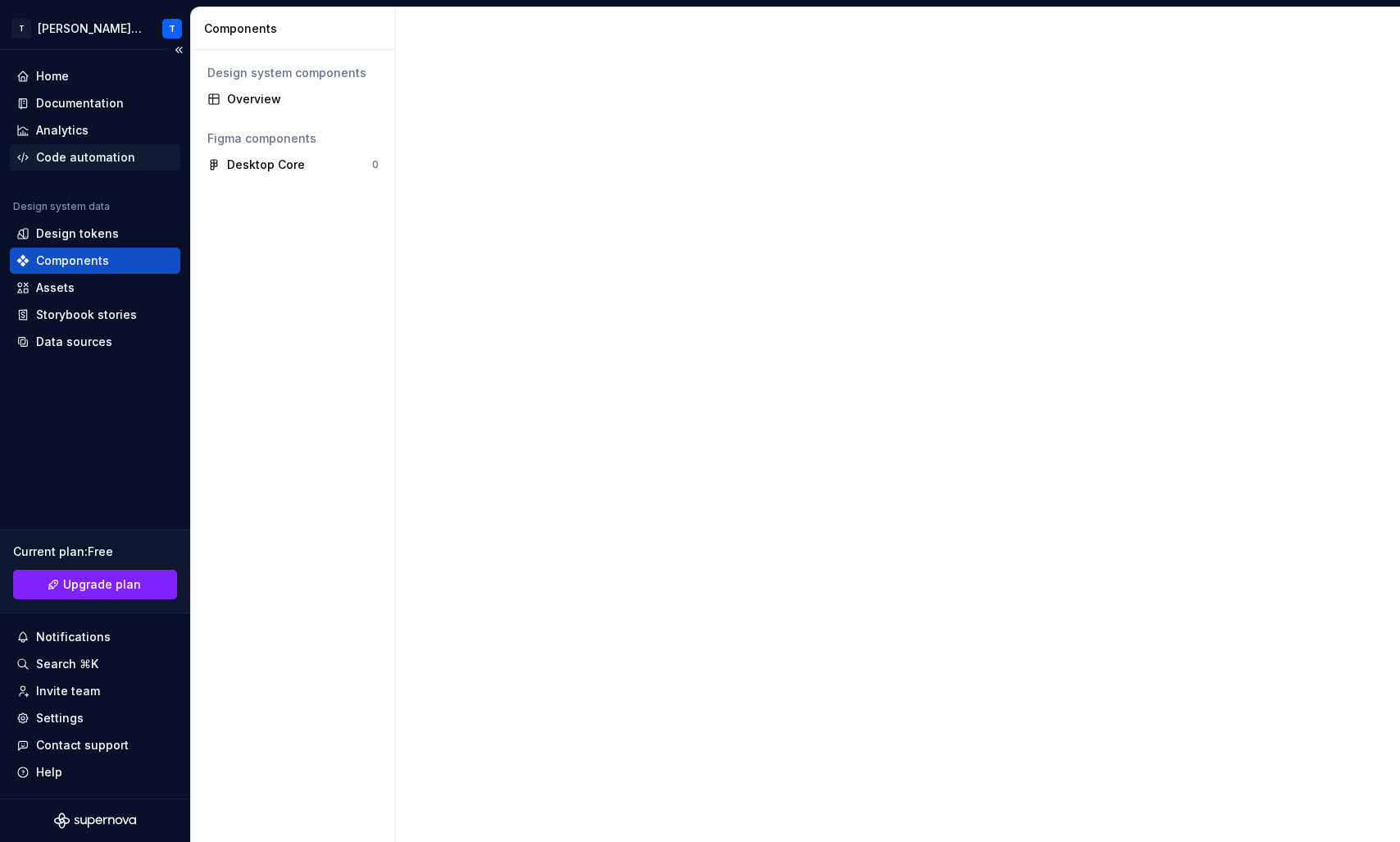
click at [78, 165] on div "Code automation" at bounding box center [95, 157] width 170 height 26
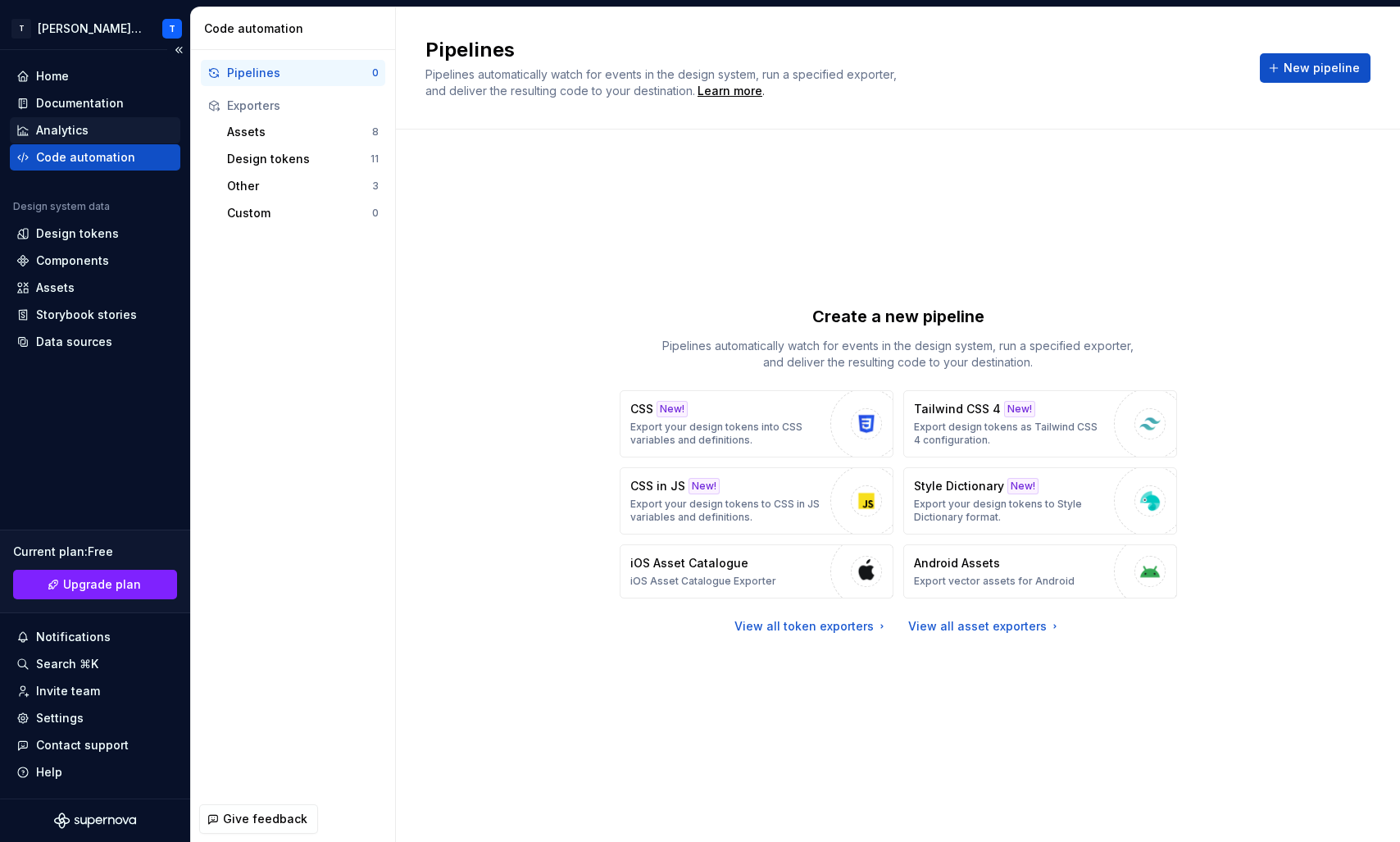
click at [86, 126] on div "Analytics" at bounding box center [62, 131] width 53 height 17
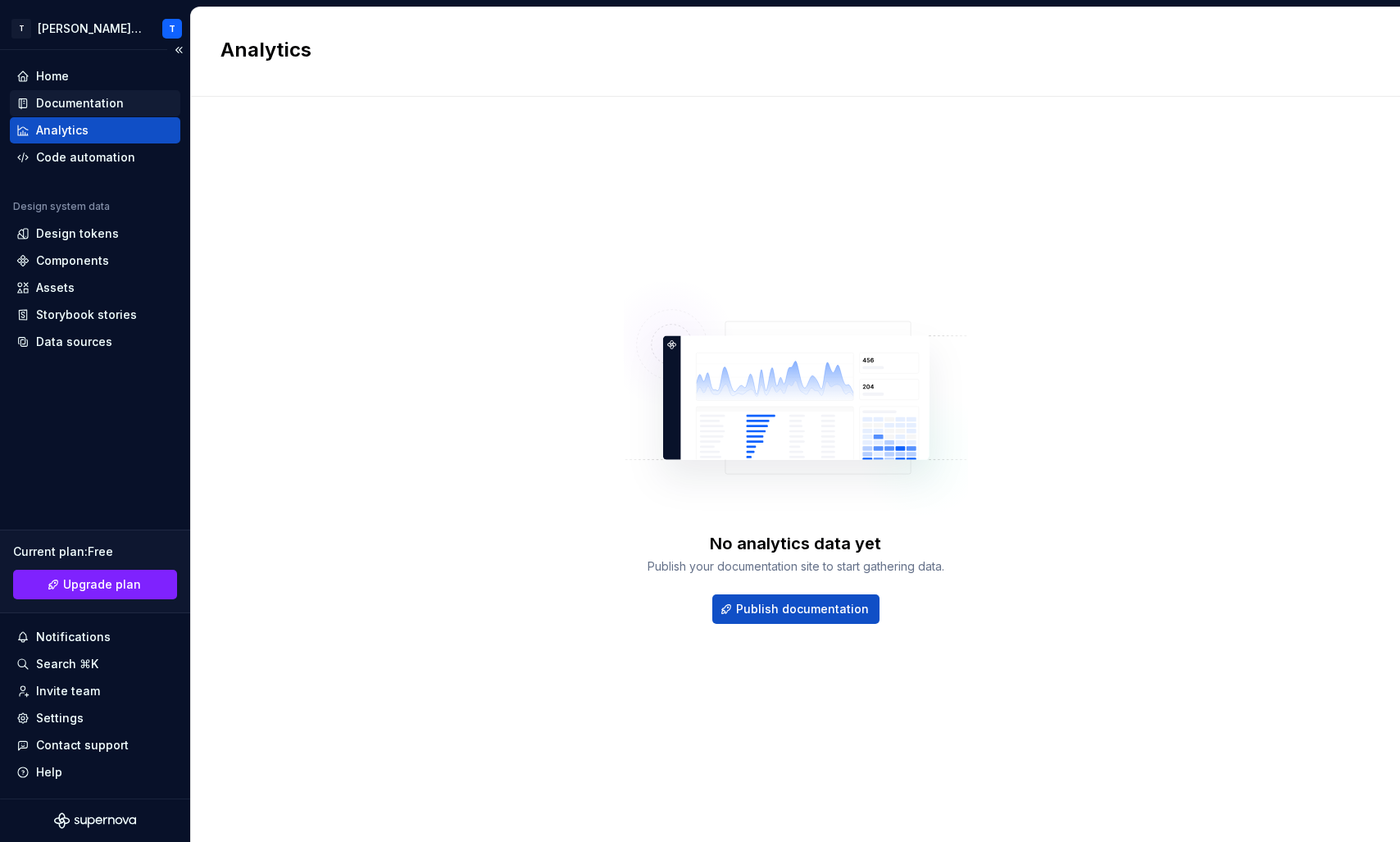
click at [99, 107] on div "Documentation" at bounding box center [80, 103] width 88 height 17
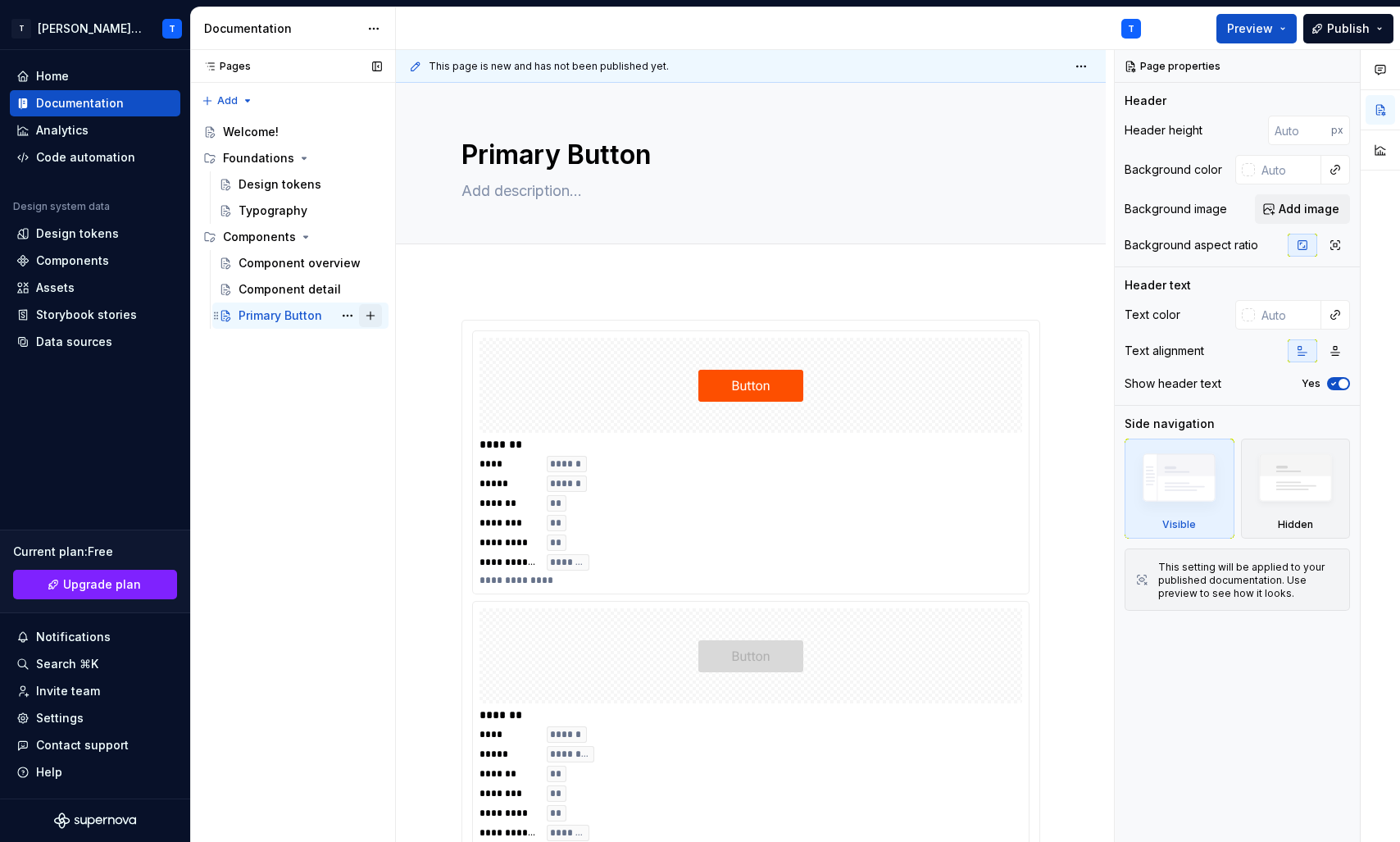
click at [372, 320] on button "Page tree" at bounding box center [370, 315] width 23 height 23
type textarea "*"
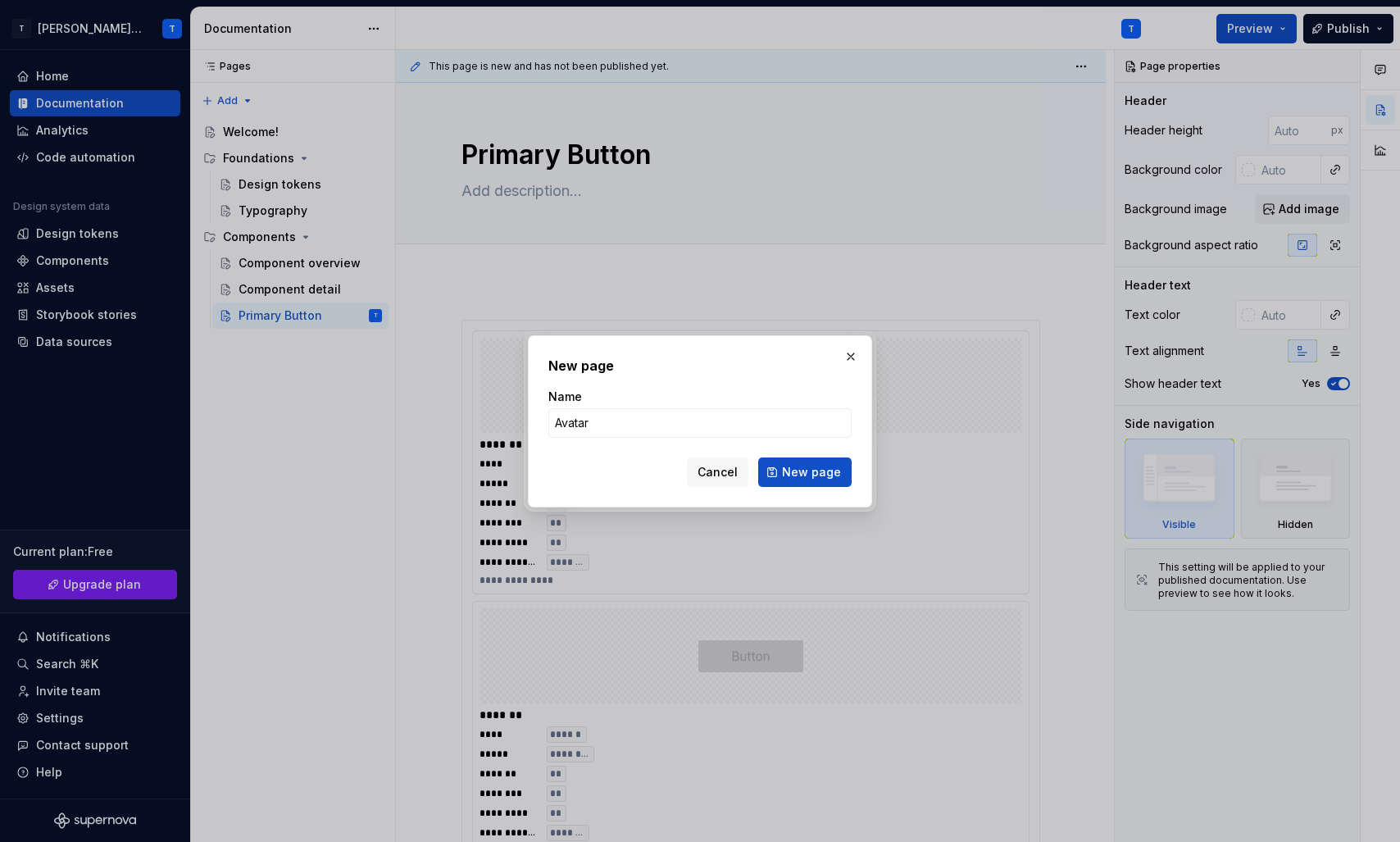
type input "Avatars"
click button "New page" at bounding box center [804, 471] width 93 height 29
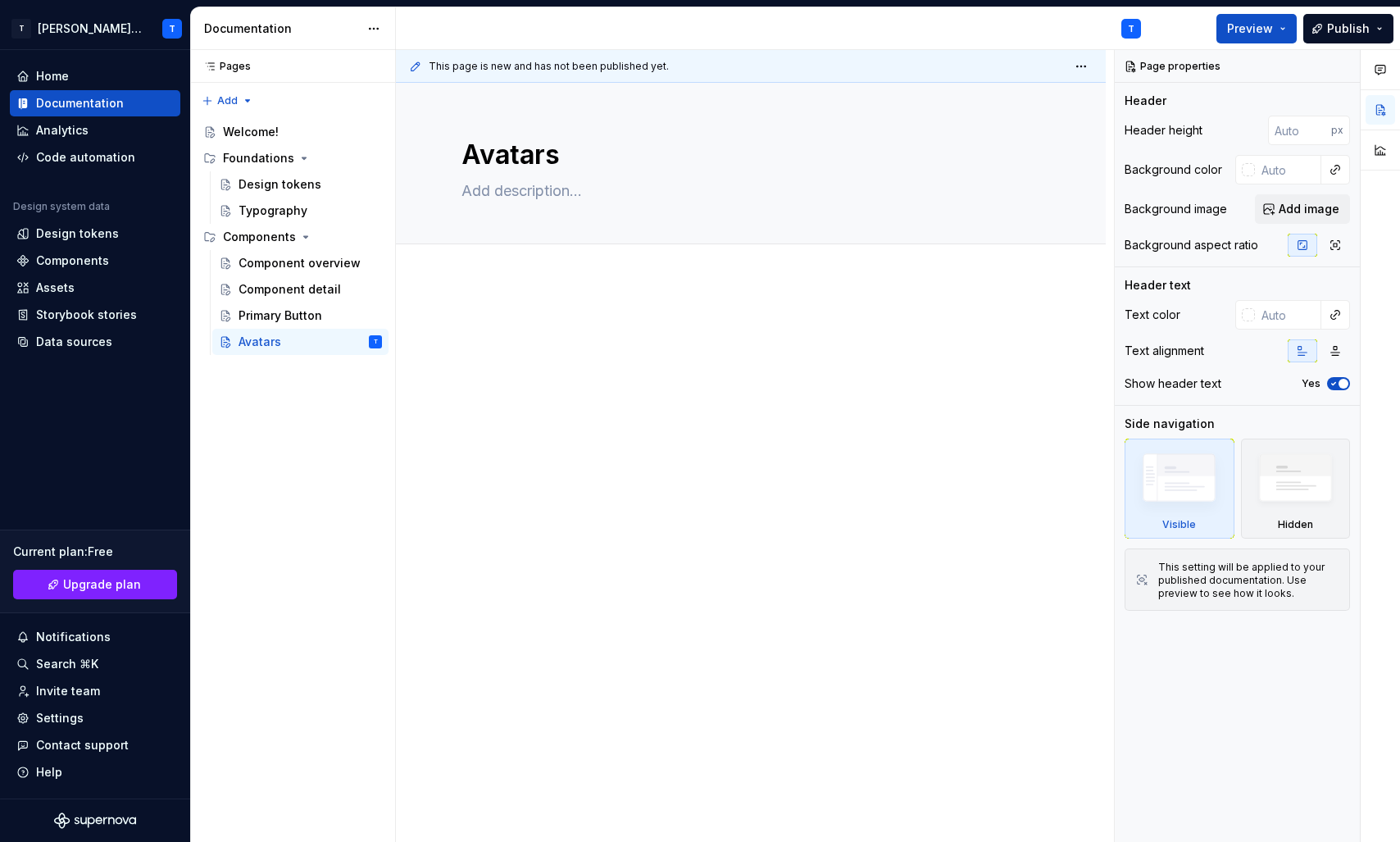
click at [637, 524] on div at bounding box center [751, 467] width 710 height 374
click at [616, 437] on div at bounding box center [751, 382] width 579 height 138
type textarea "*"
click at [700, 464] on div at bounding box center [751, 467] width 710 height 374
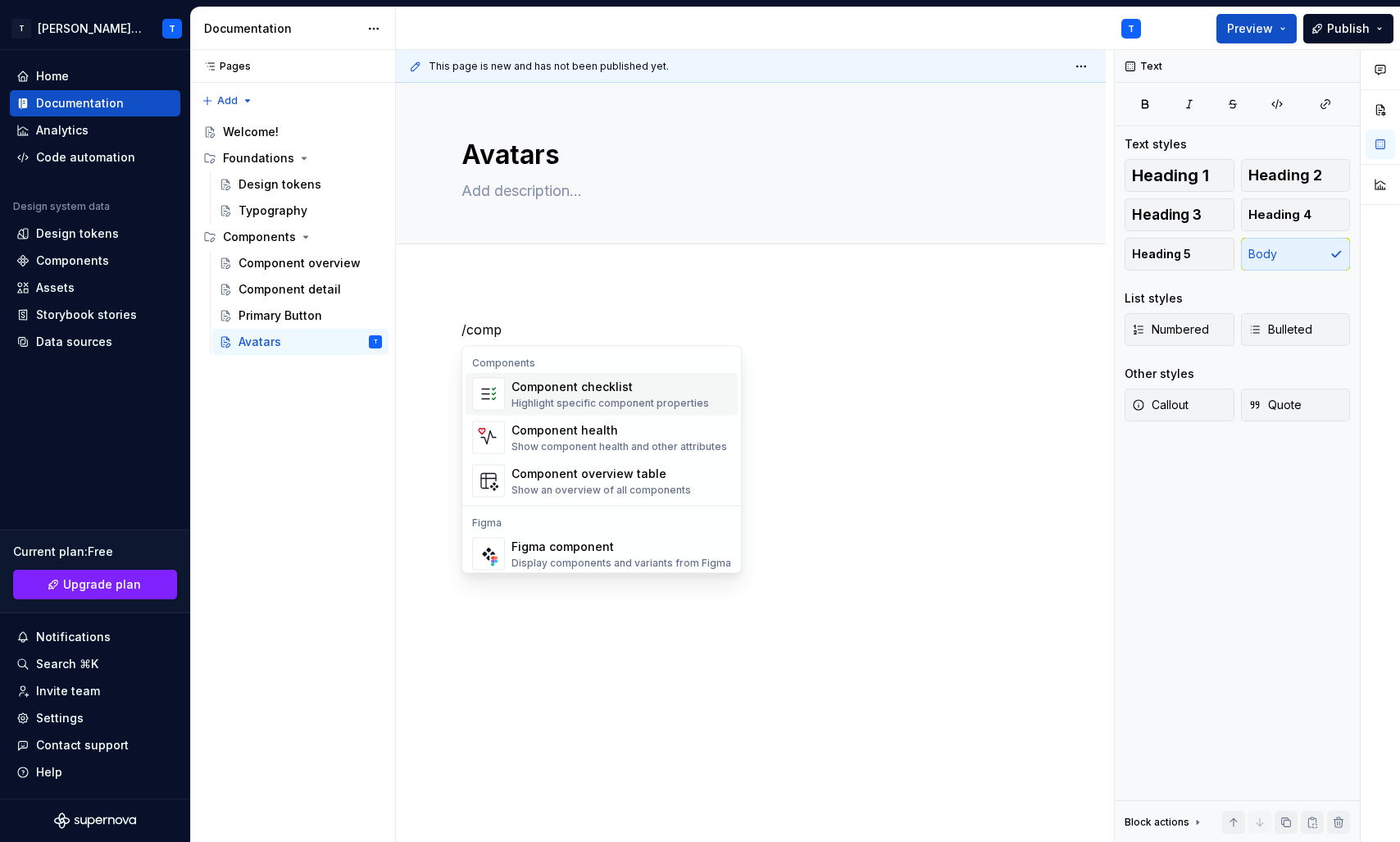
click at [600, 390] on div "Component checklist" at bounding box center [611, 387] width 198 height 17
type textarea "*"
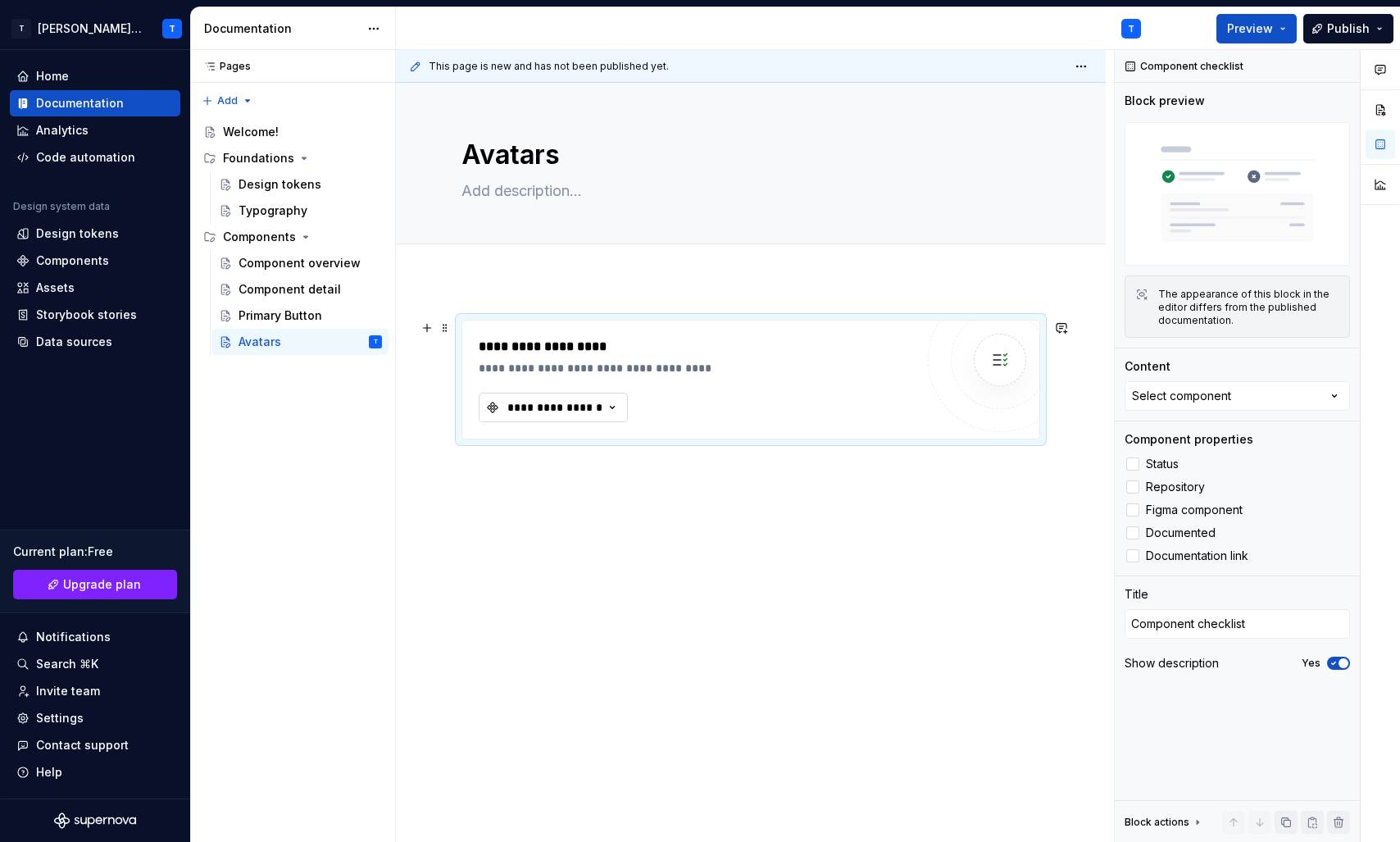
click at [597, 411] on div "**********" at bounding box center [554, 408] width 98 height 17
click at [617, 471] on div "No matching components found." at bounding box center [610, 474] width 254 height 29
click at [609, 475] on div "No matching components found." at bounding box center [610, 474] width 254 height 29
click at [581, 450] on input "text" at bounding box center [610, 440] width 261 height 29
click at [491, 413] on div "**********" at bounding box center [545, 408] width 118 height 17
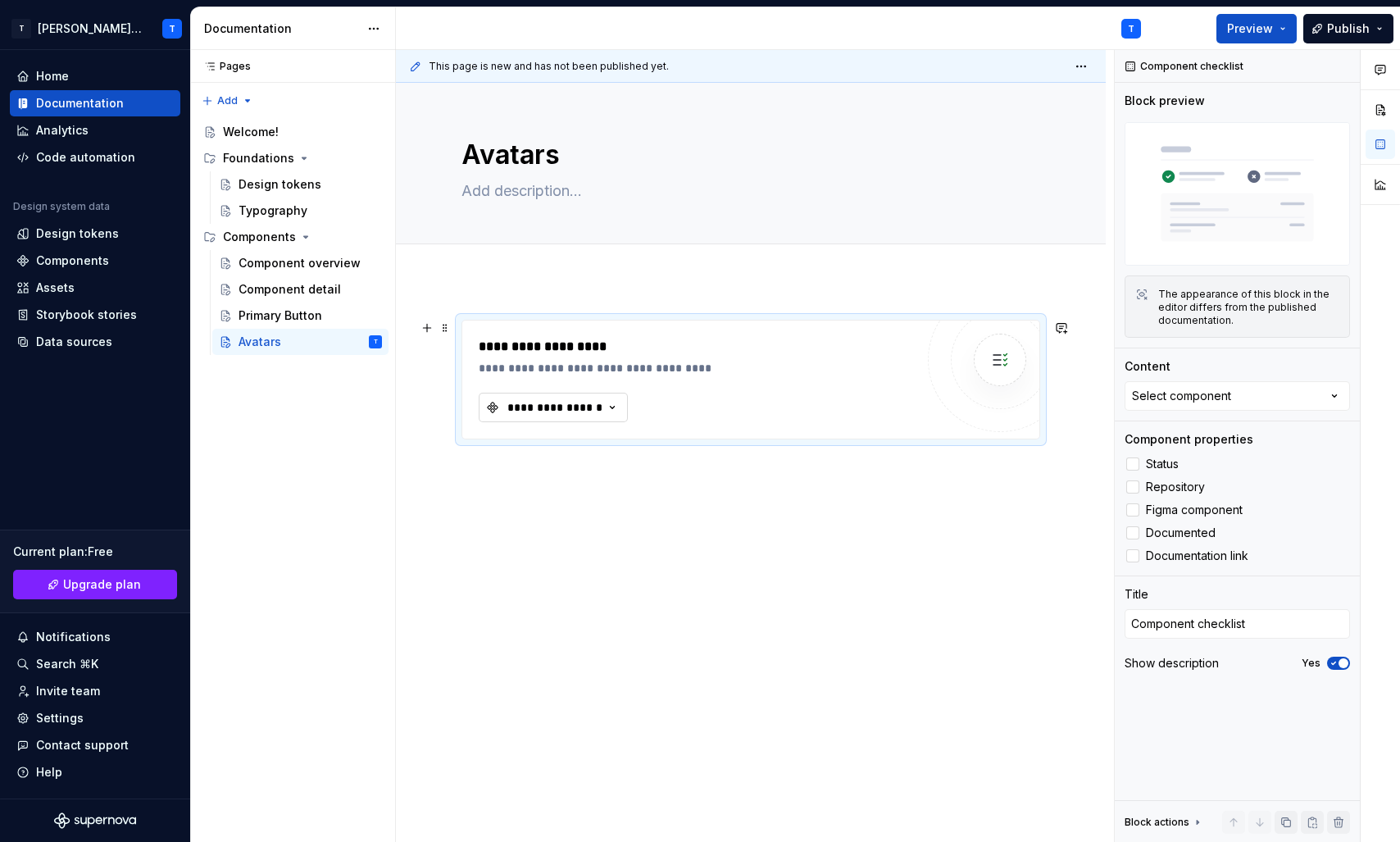
click at [489, 414] on div "**********" at bounding box center [545, 408] width 118 height 17
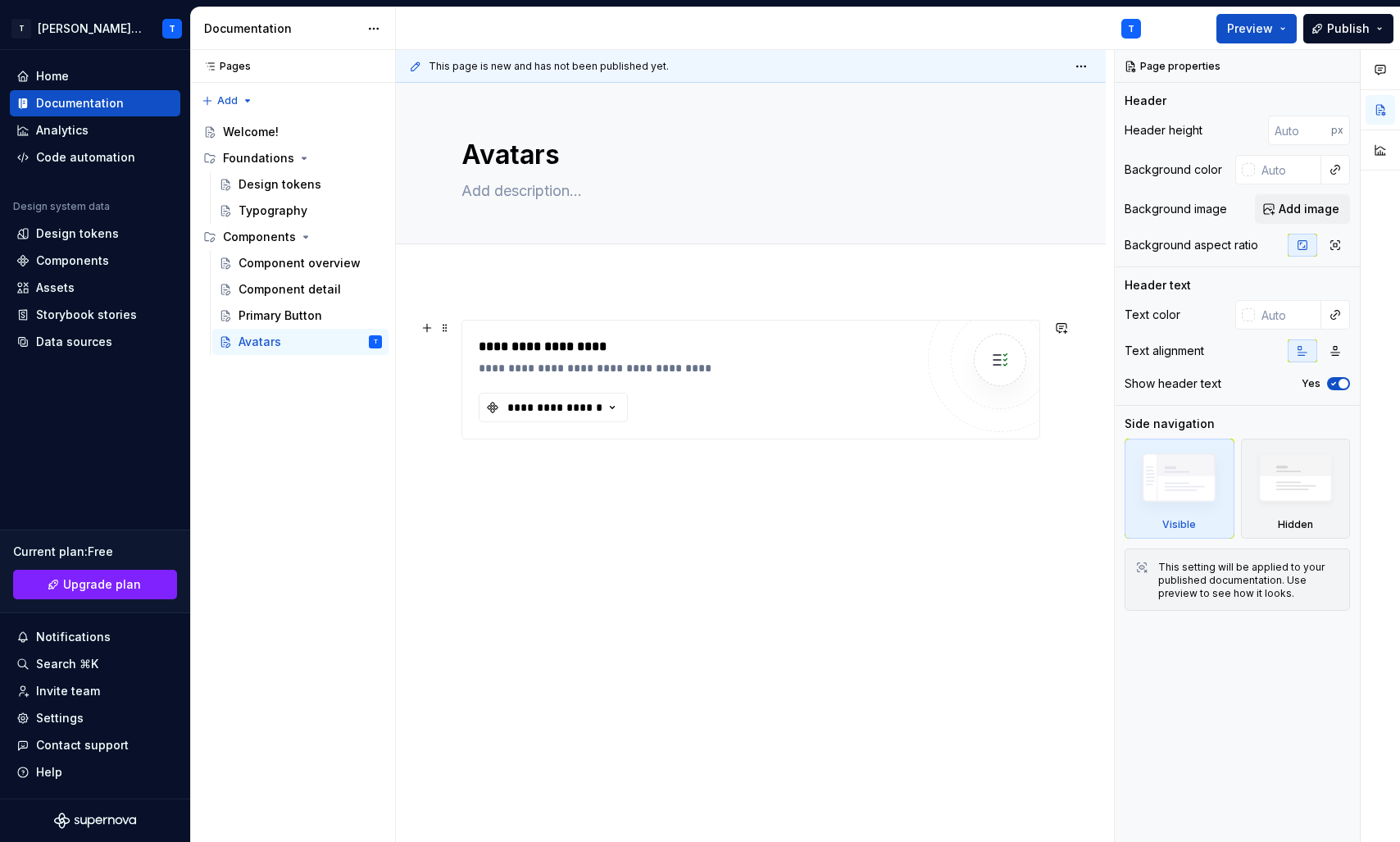
type textarea "*"
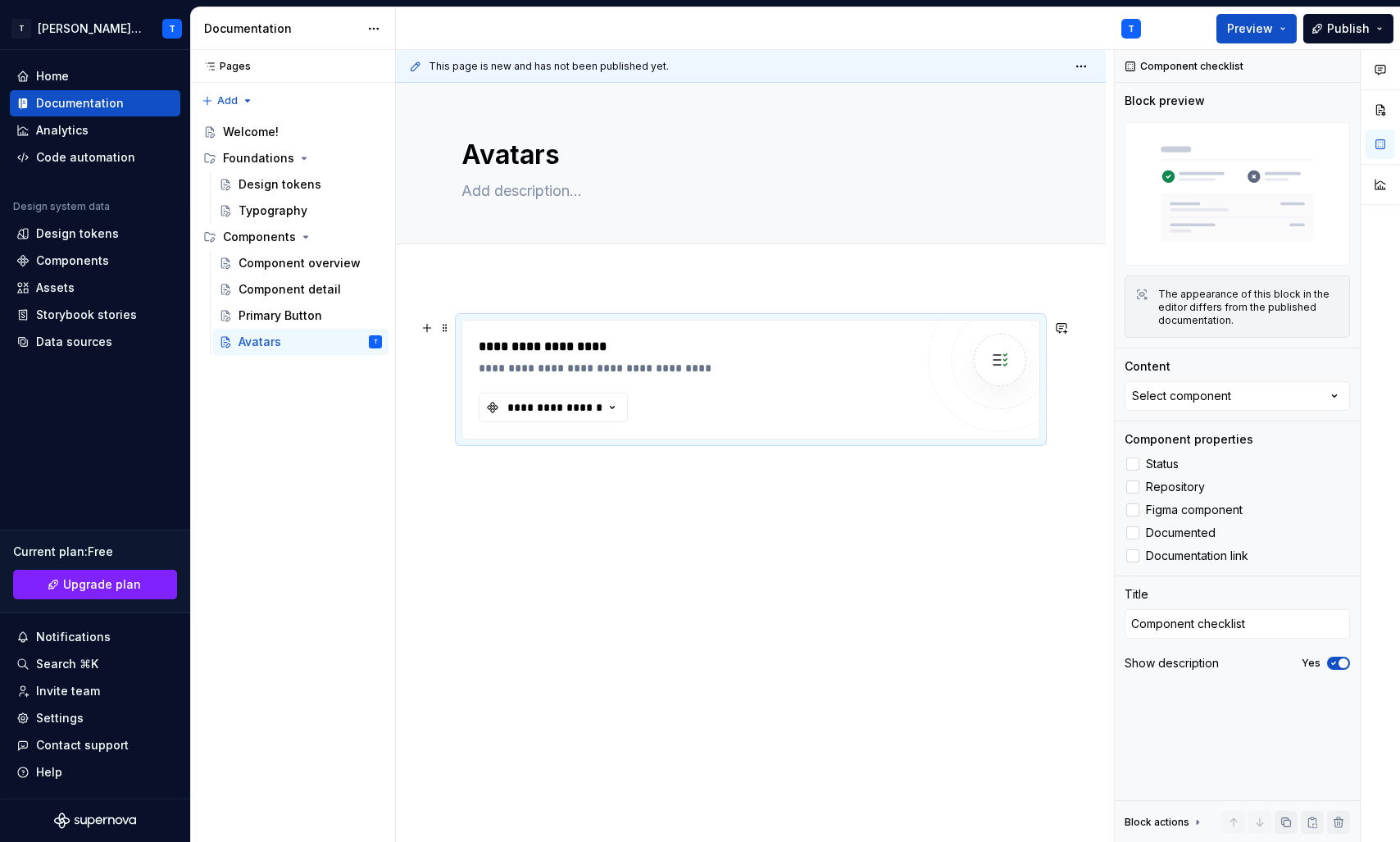
click at [495, 357] on div "**********" at bounding box center [697, 356] width 436 height 39
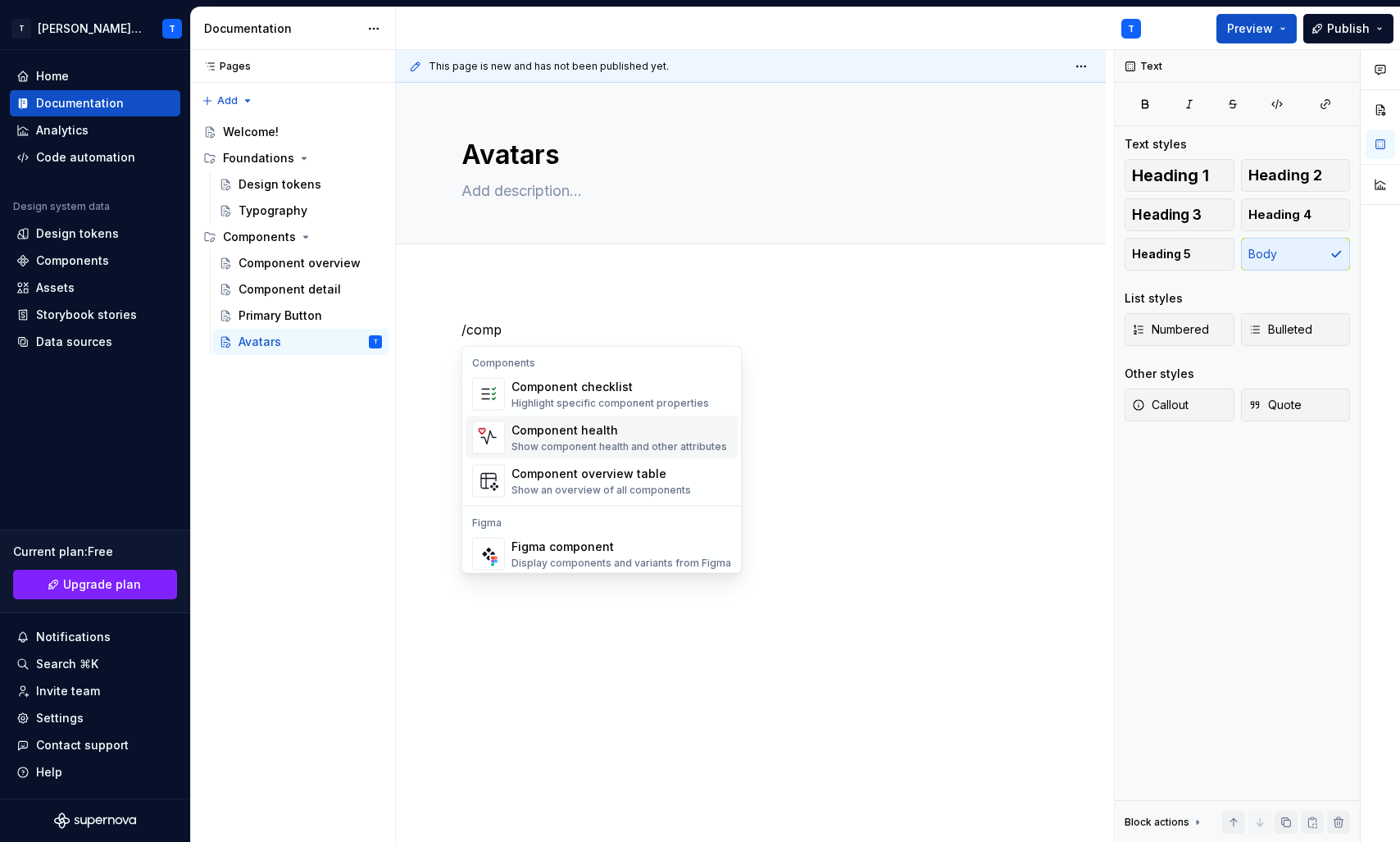
scroll to position [49, 0]
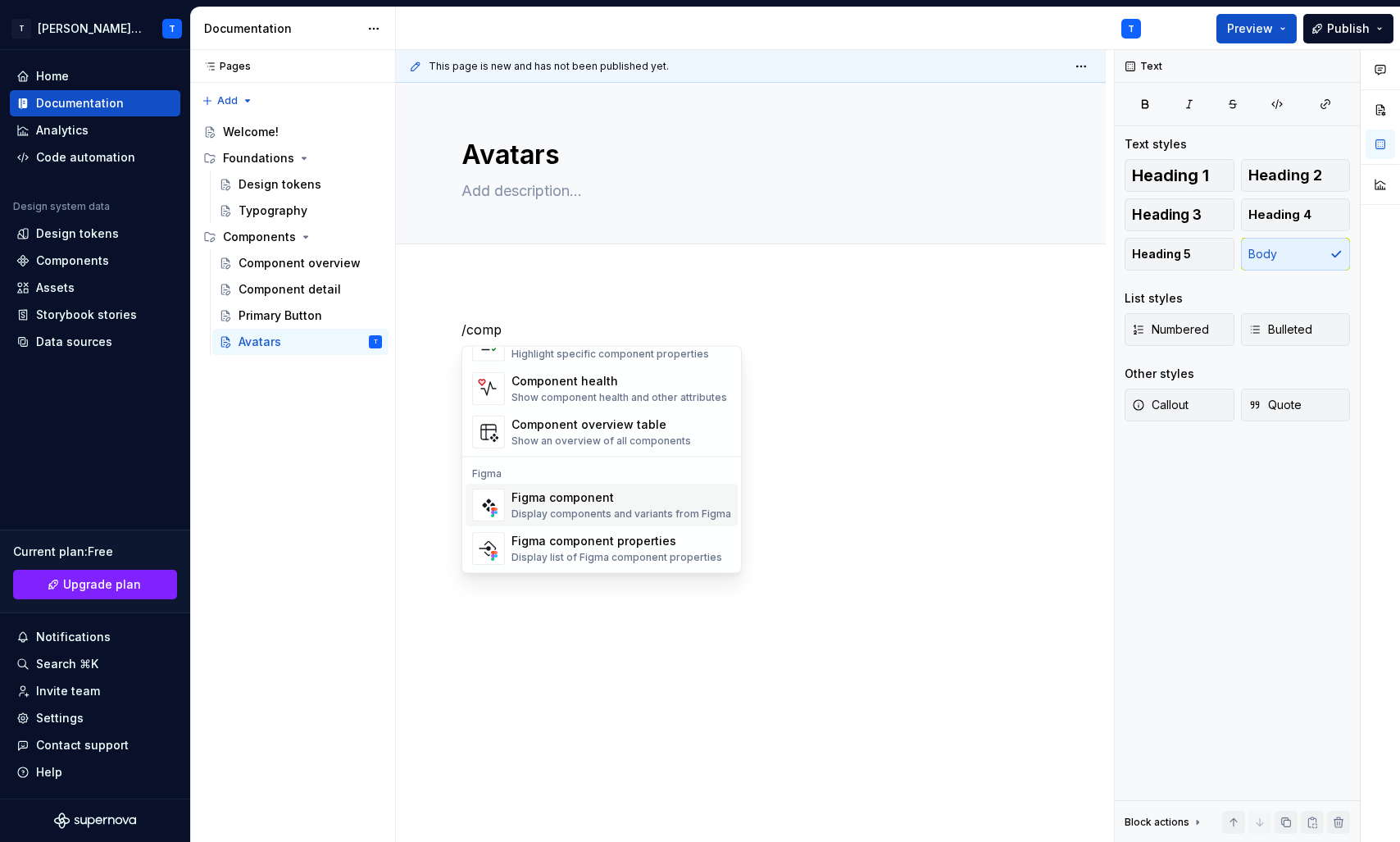
click at [587, 499] on div "Figma component" at bounding box center [622, 497] width 220 height 17
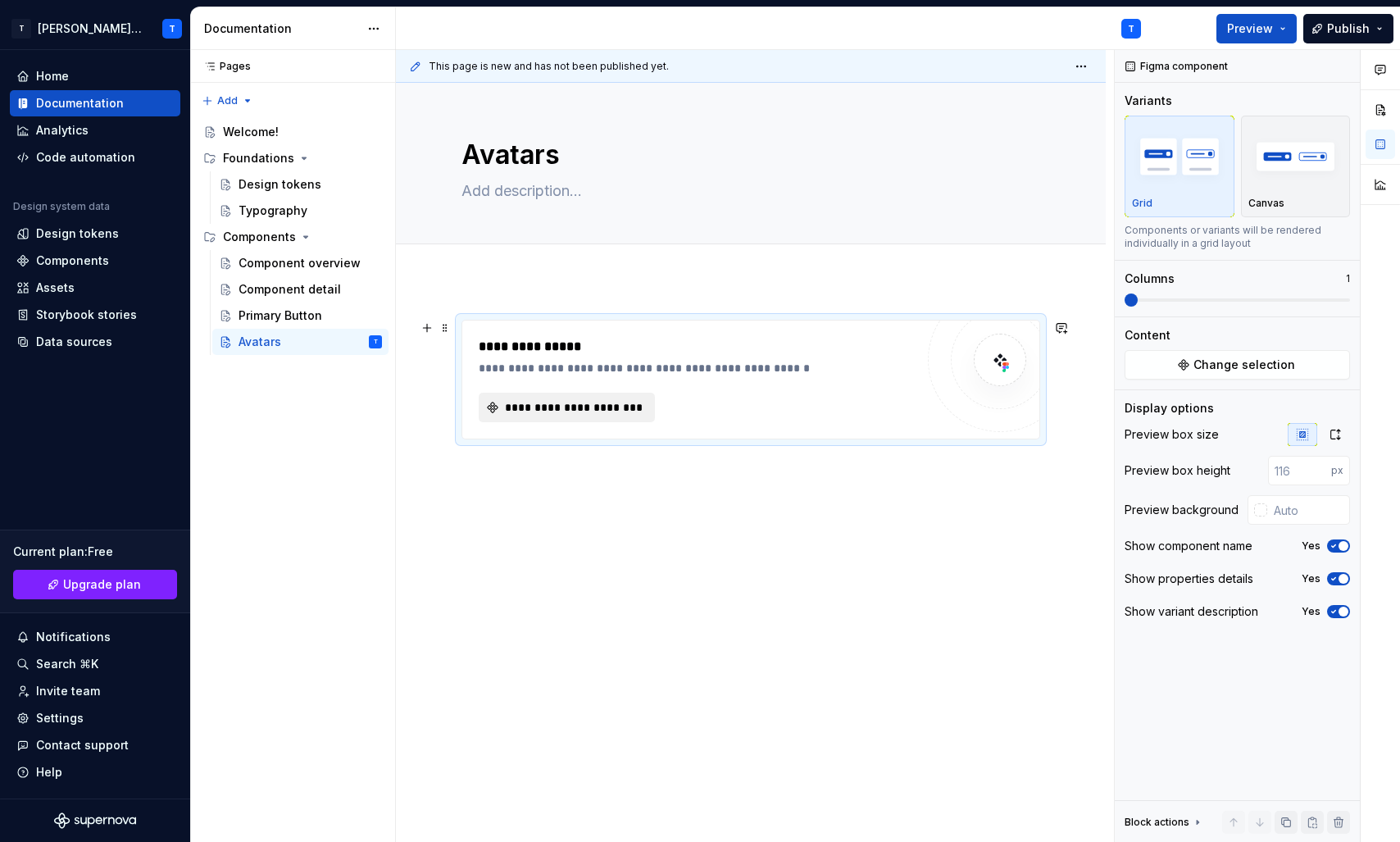
click at [554, 407] on span "**********" at bounding box center [573, 408] width 142 height 17
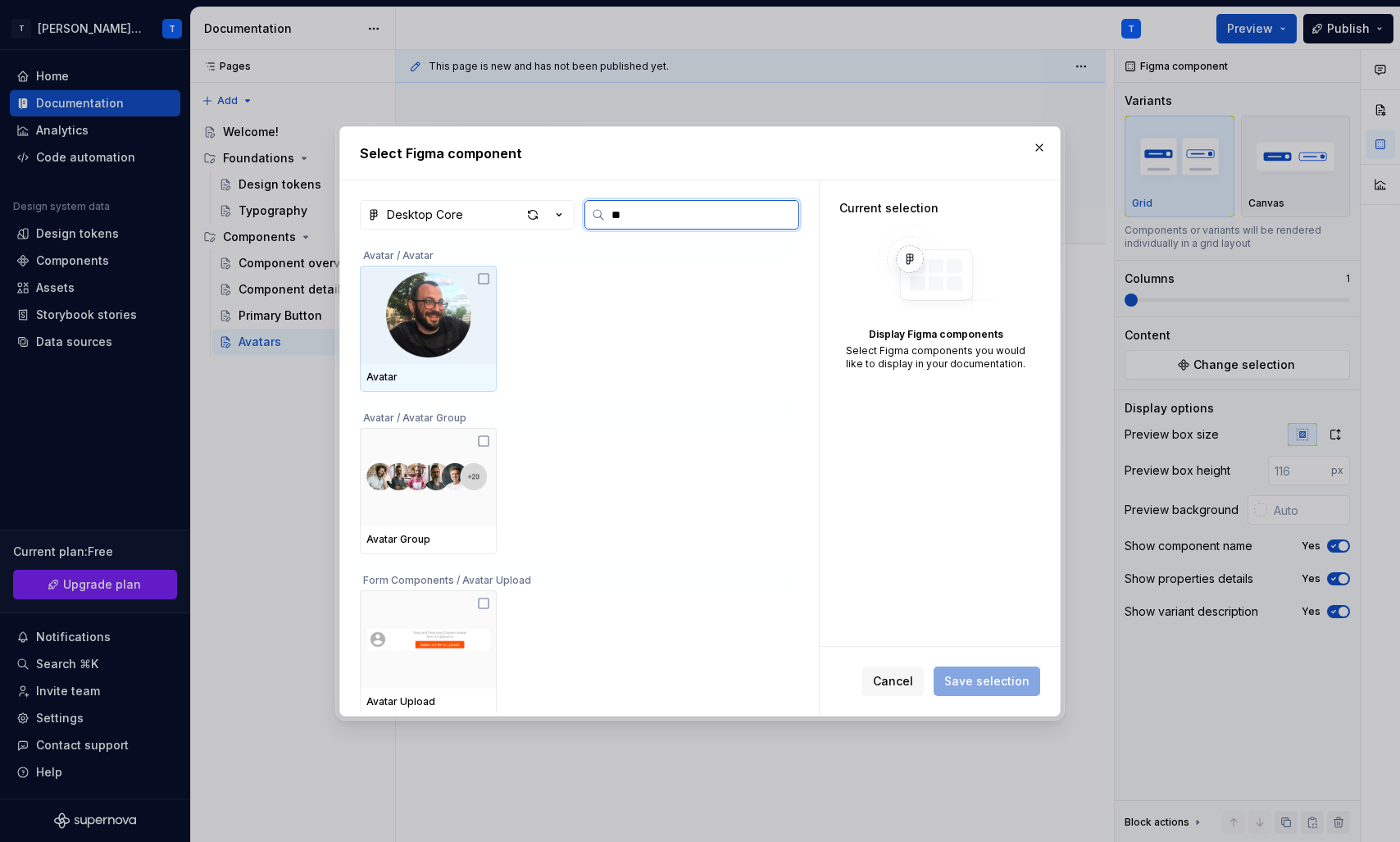
type input "***"
click at [425, 343] on img at bounding box center [429, 314] width 105 height 86
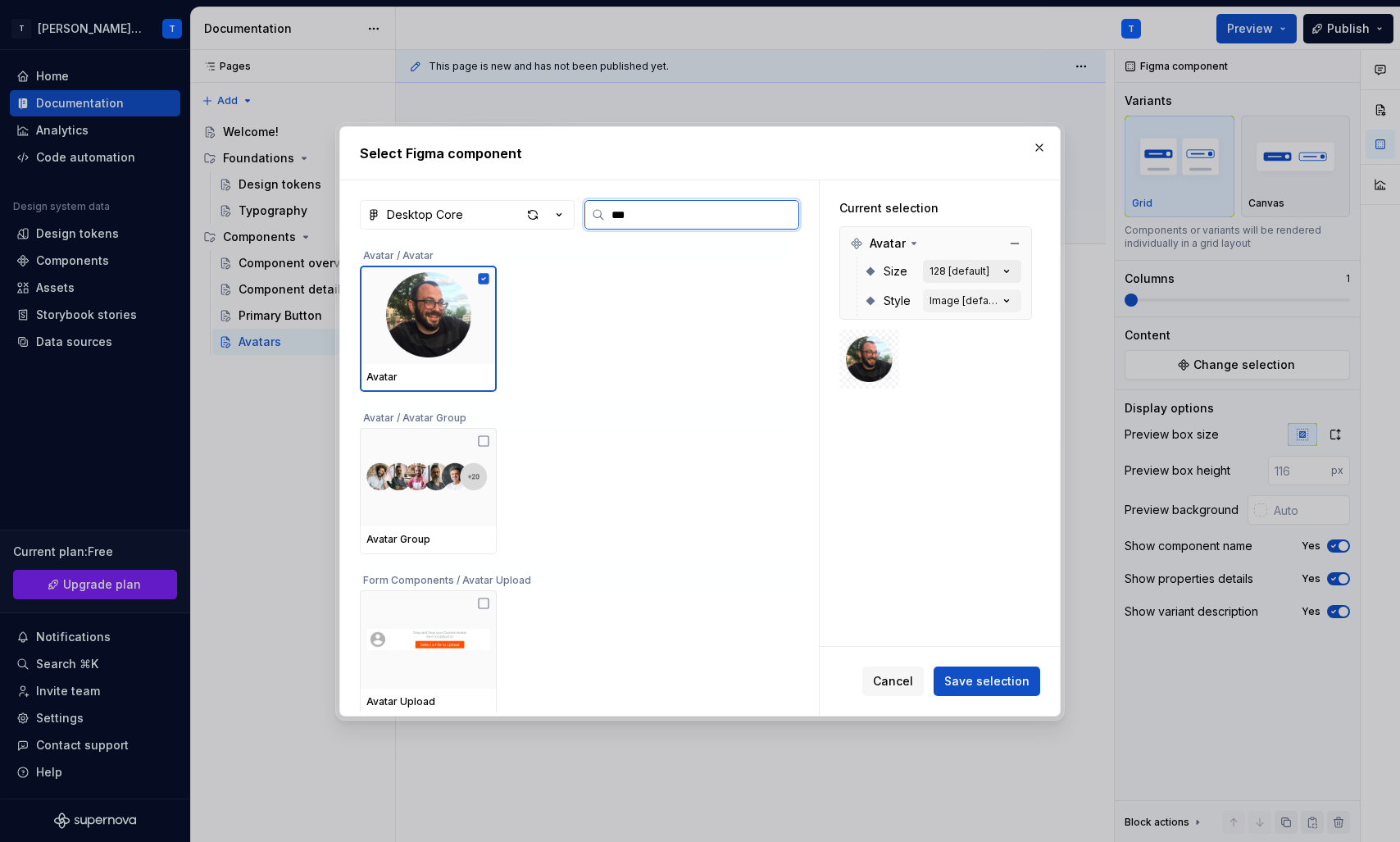
click at [968, 269] on div "128 [default]" at bounding box center [959, 272] width 60 height 13
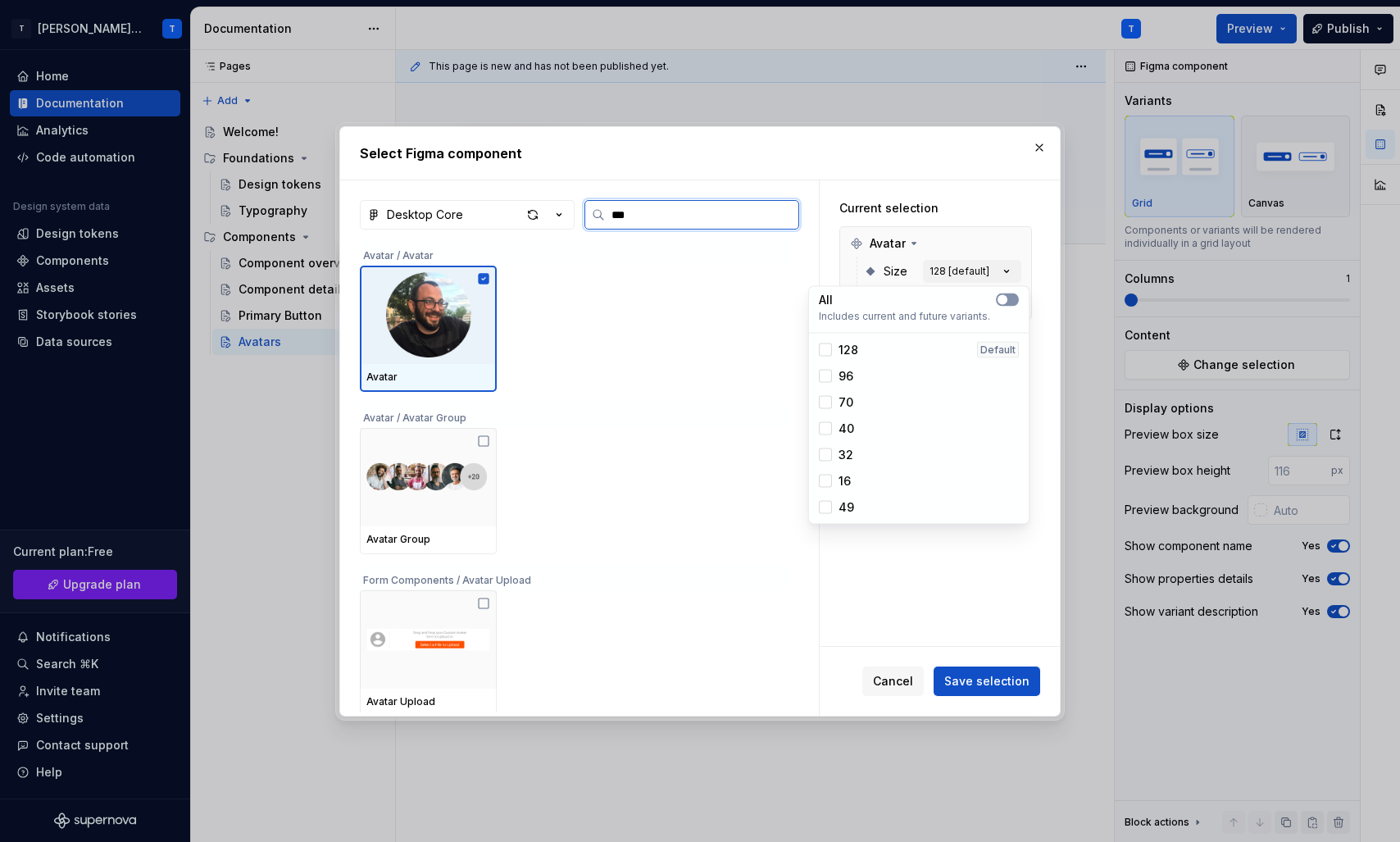
click at [1000, 296] on span "button" at bounding box center [1002, 300] width 10 height 10
click at [976, 221] on div "Current selection Avatar Size All Style Image [default]" at bounding box center [935, 328] width 232 height 295
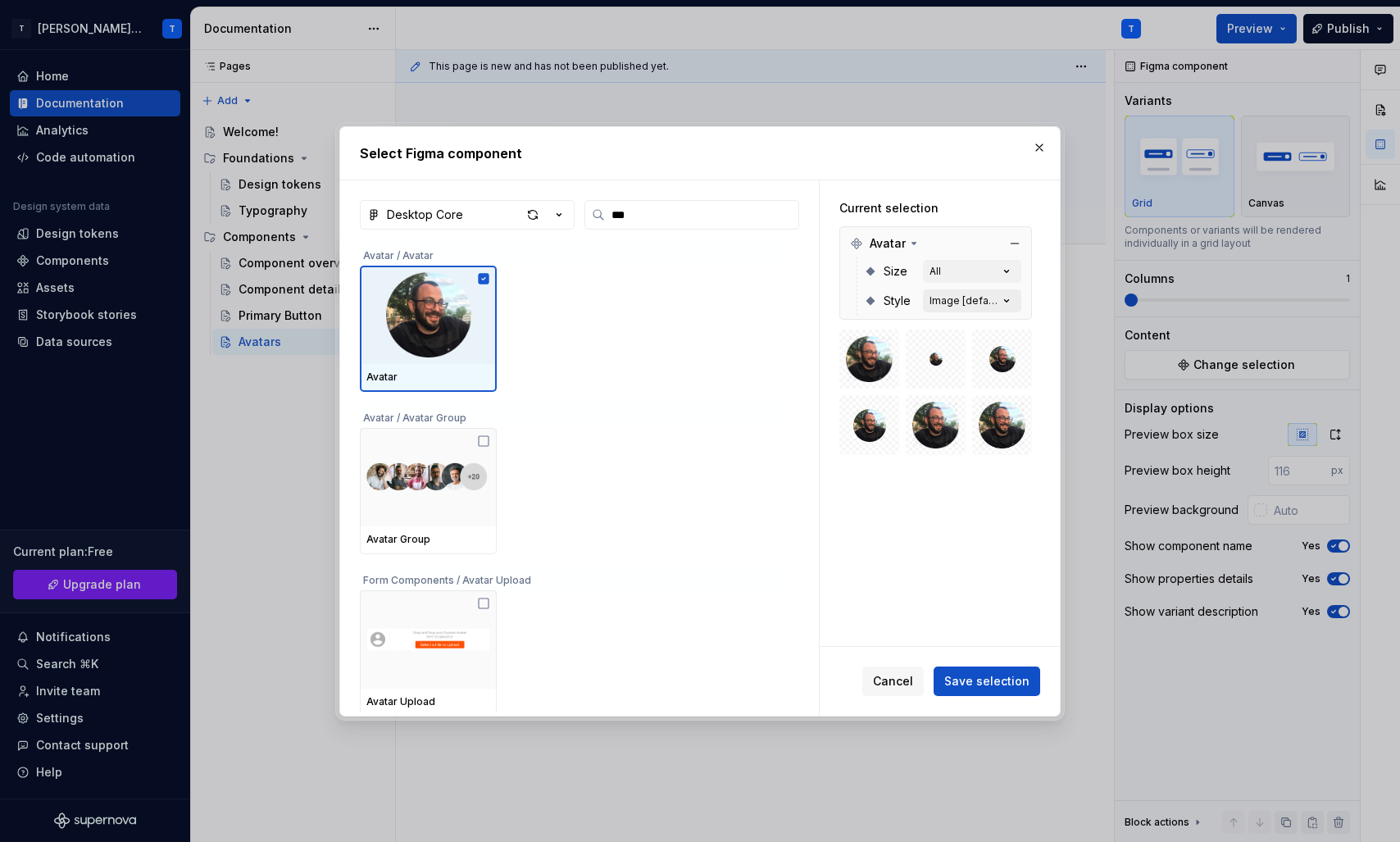
click at [987, 299] on div "Image [default]" at bounding box center [964, 301] width 69 height 13
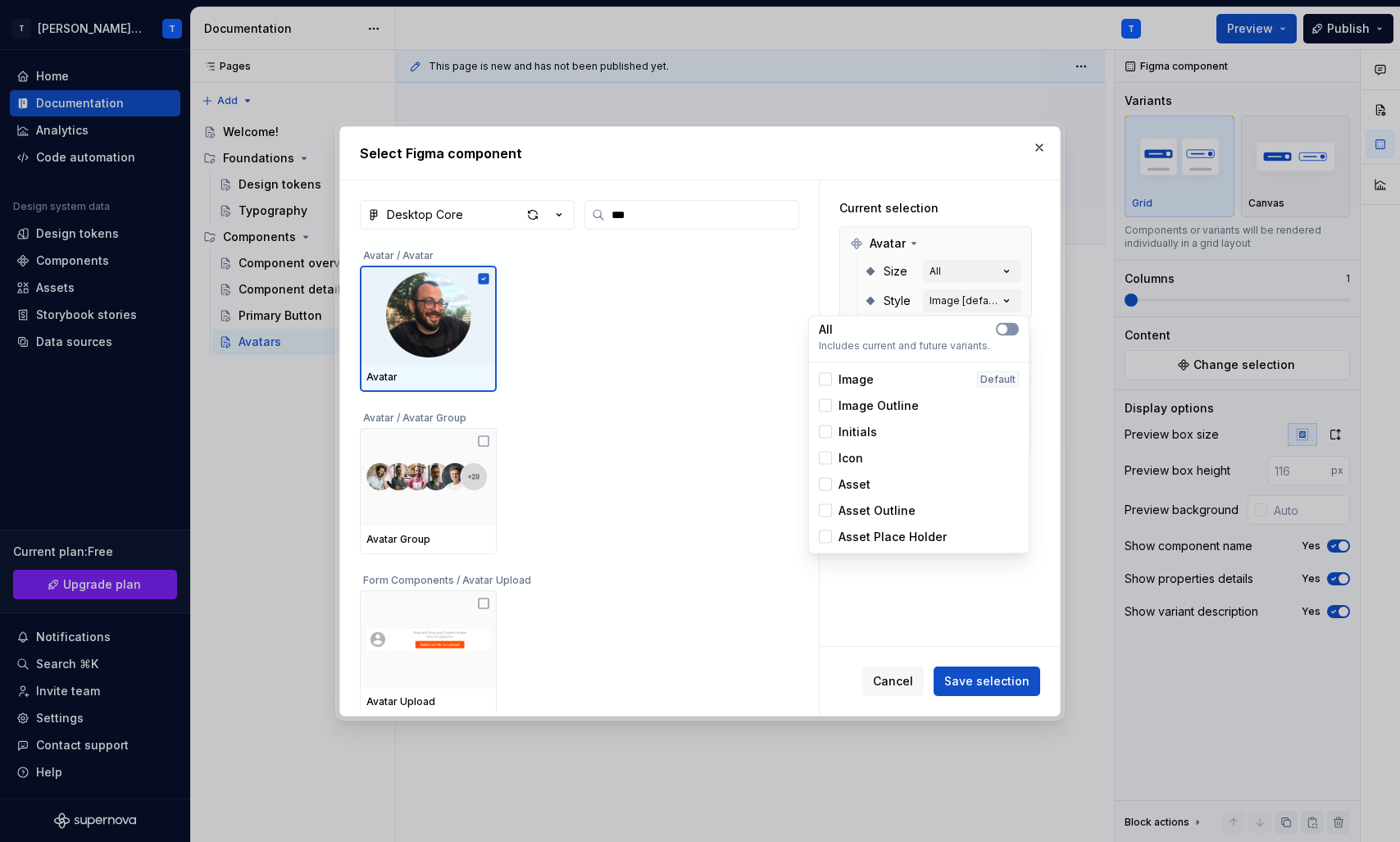
click at [1006, 331] on span "button" at bounding box center [1002, 330] width 10 height 10
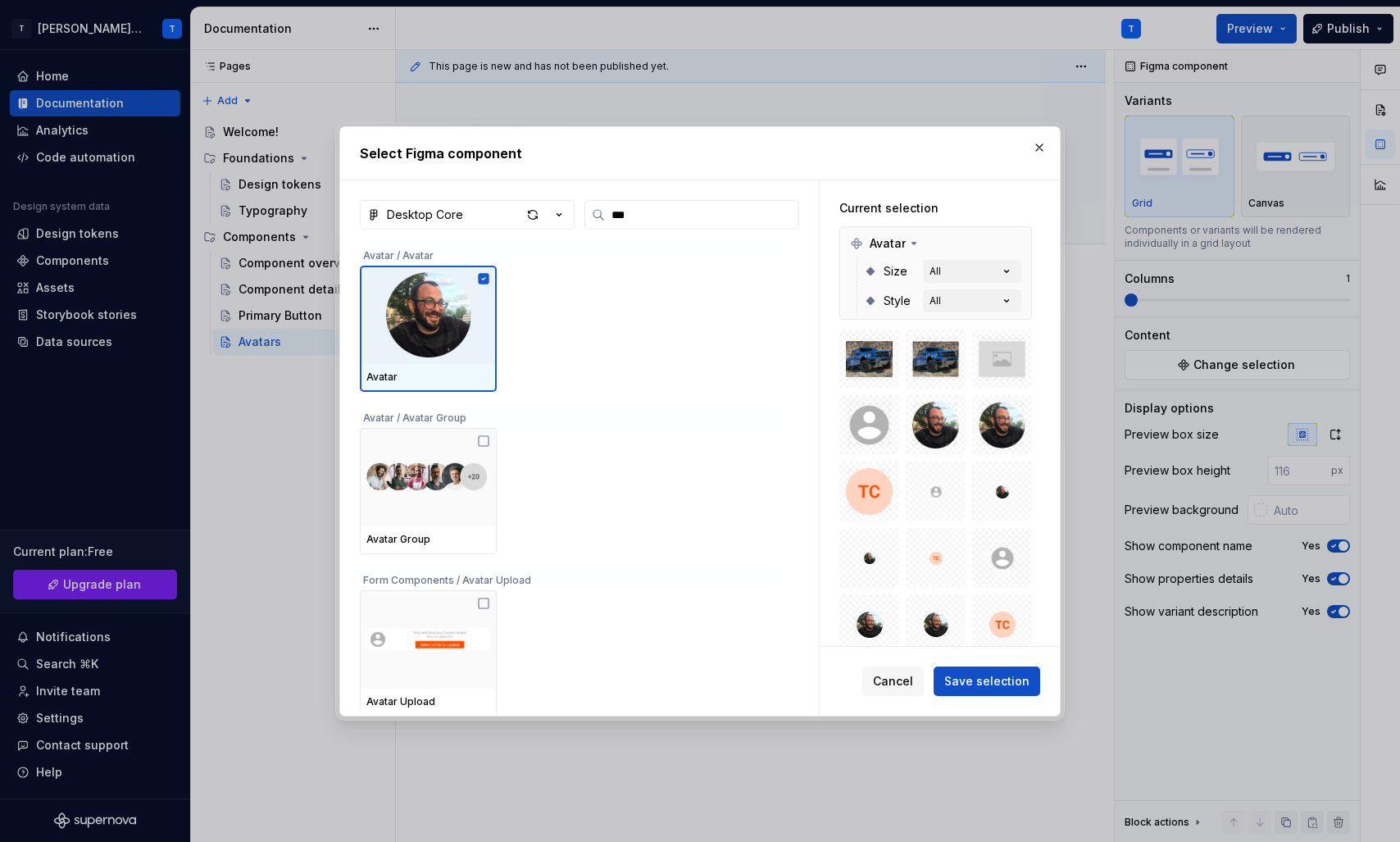
click at [955, 205] on div "Current selection" at bounding box center [936, 208] width 193 height 17
click at [994, 677] on span "Save selection" at bounding box center [987, 681] width 86 height 17
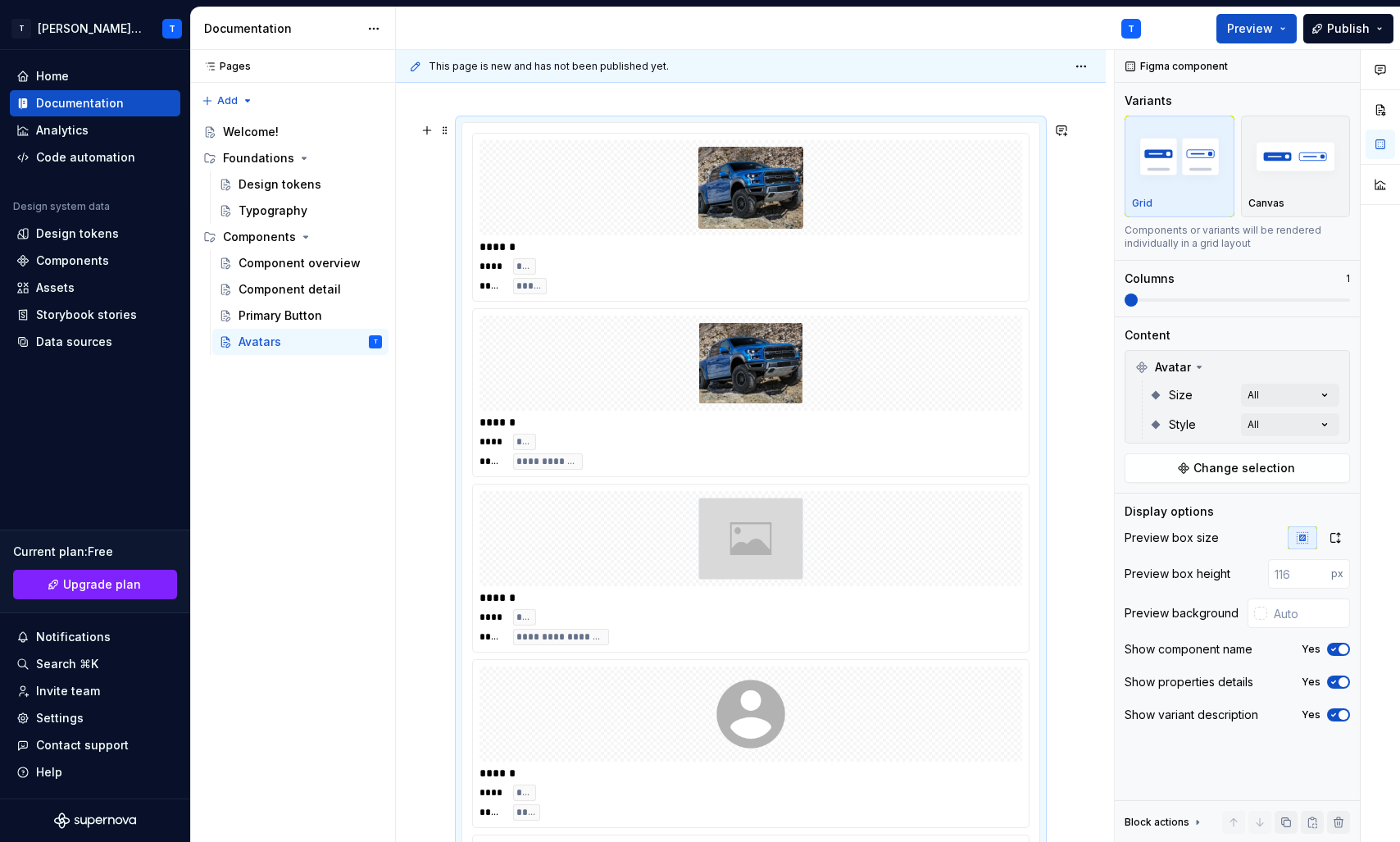
scroll to position [0, 0]
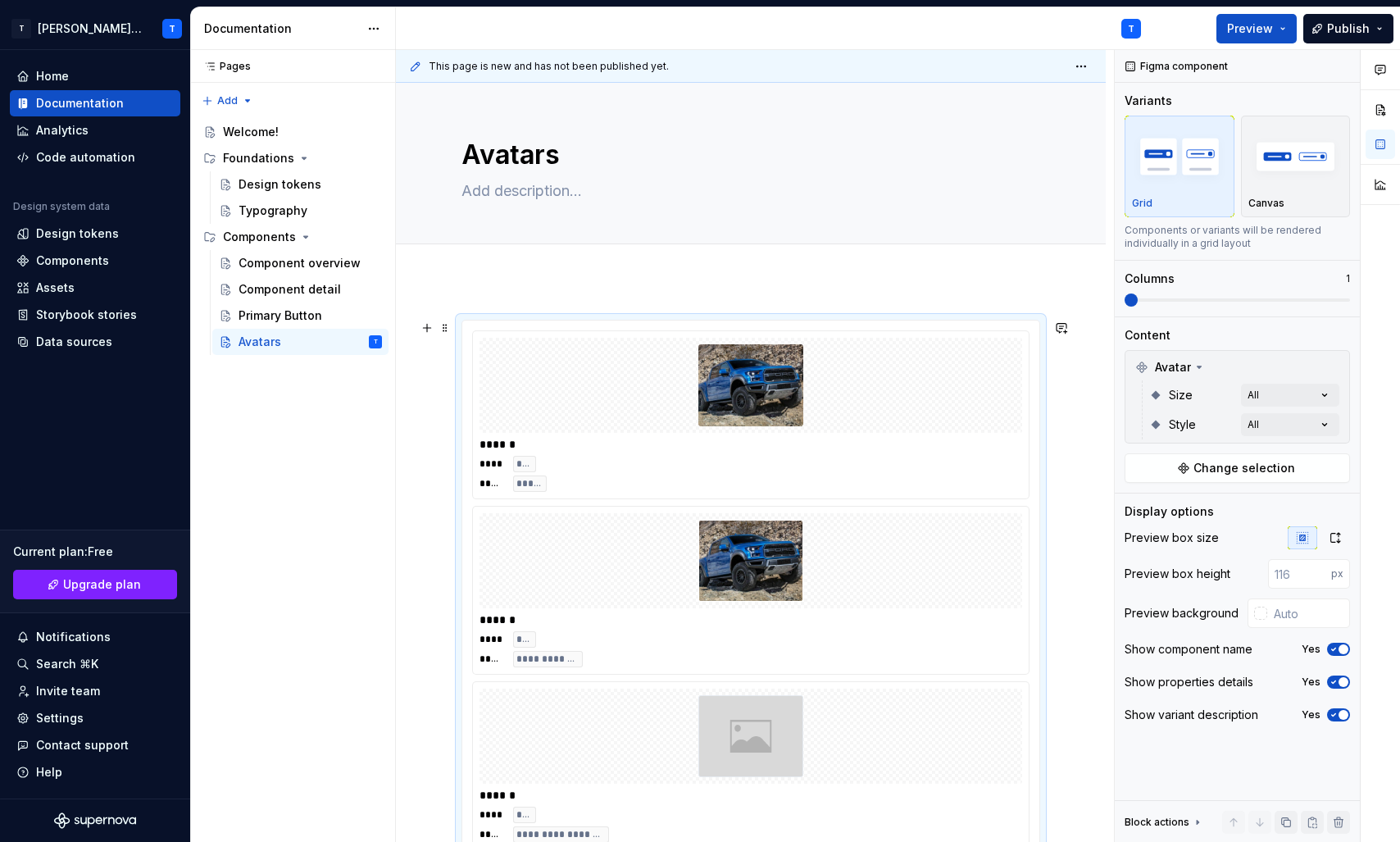
click at [898, 392] on div at bounding box center [751, 385] width 543 height 95
click at [1293, 398] on div "Comments Open comments No comments yet Select ‘Comment’ from the block context …" at bounding box center [1257, 446] width 285 height 793
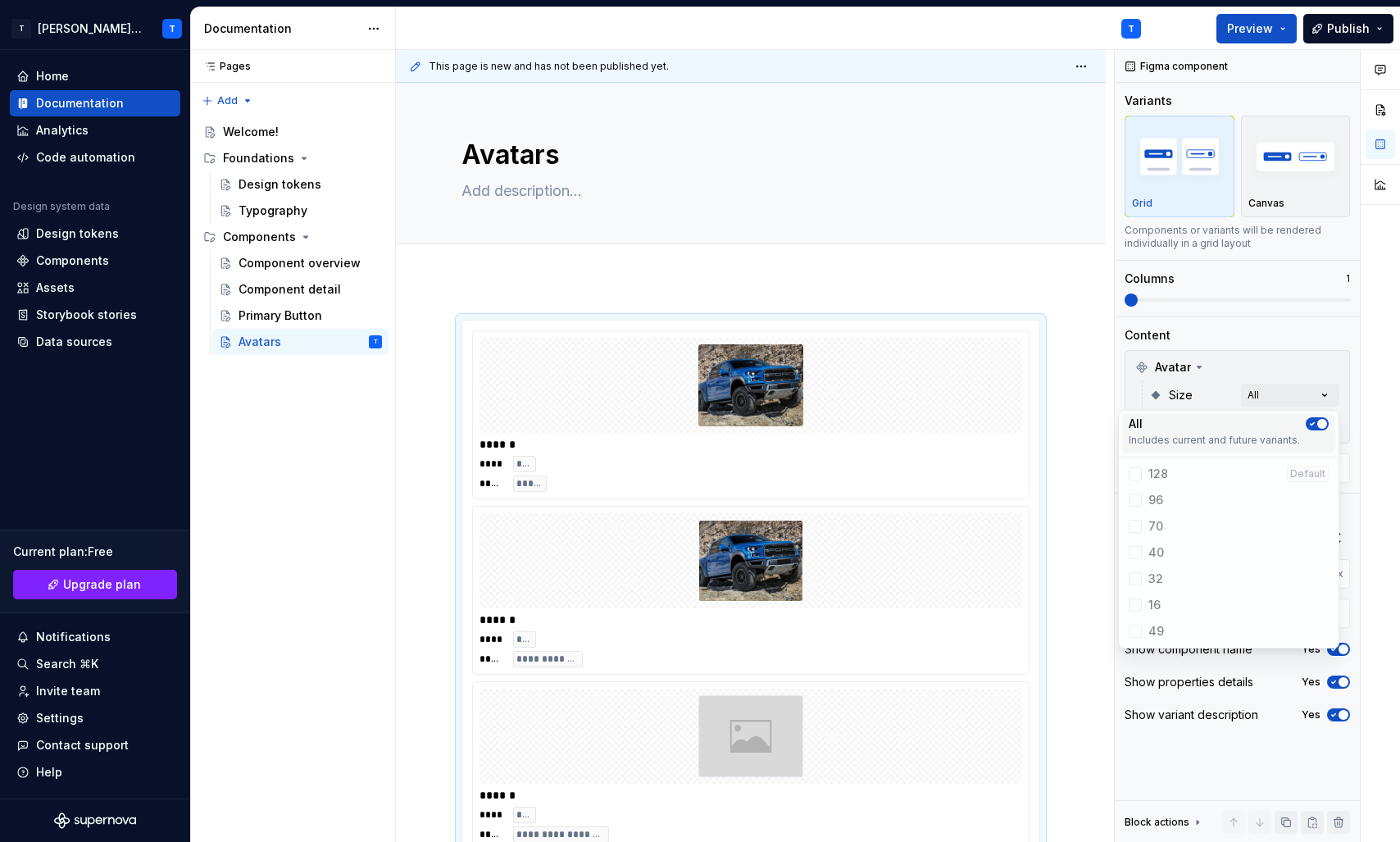
click at [1326, 424] on span "button" at bounding box center [1322, 424] width 10 height 10
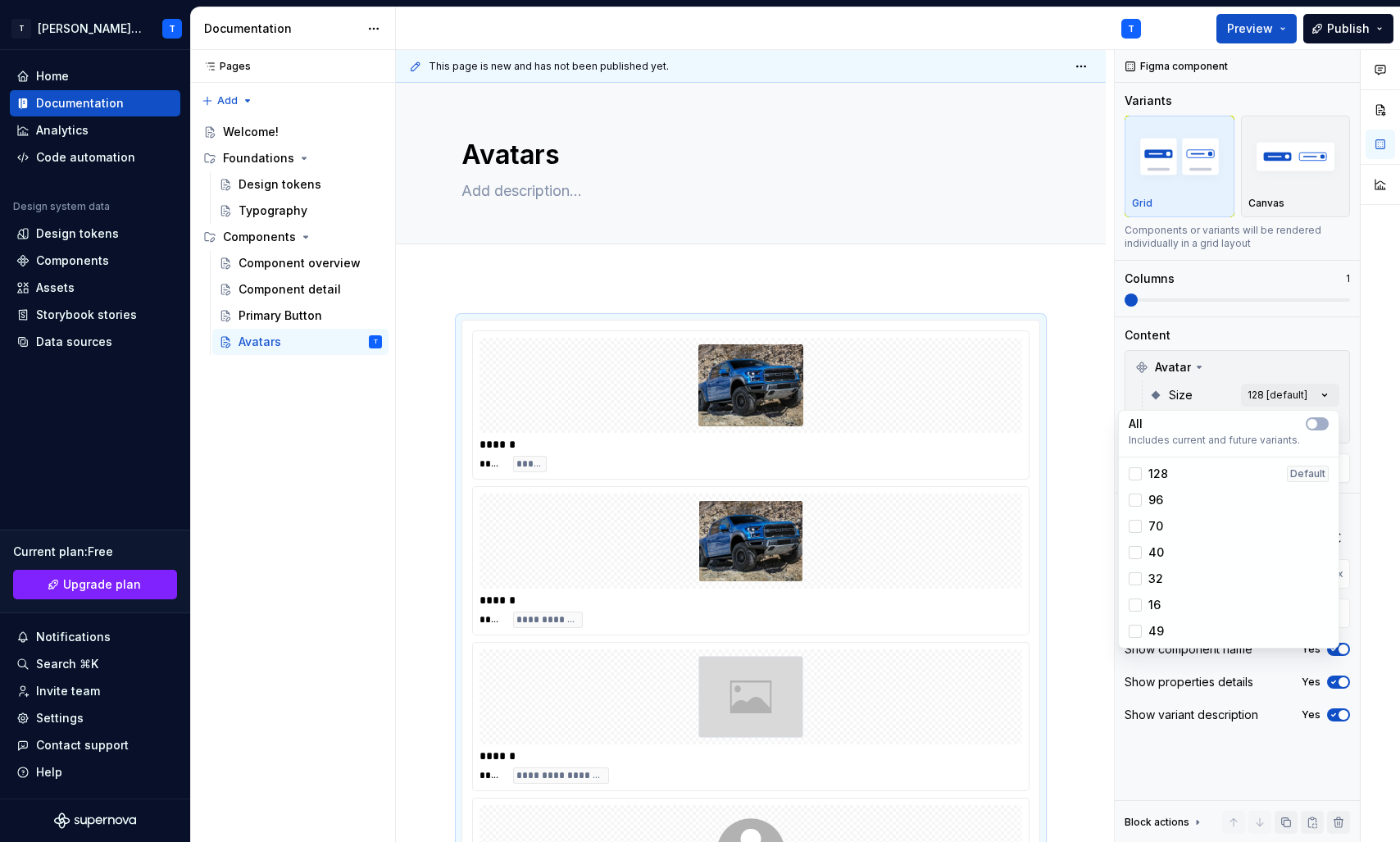
click at [1323, 335] on div "Comments Open comments No comments yet Select ‘Comment’ from the block context …" at bounding box center [1257, 446] width 285 height 793
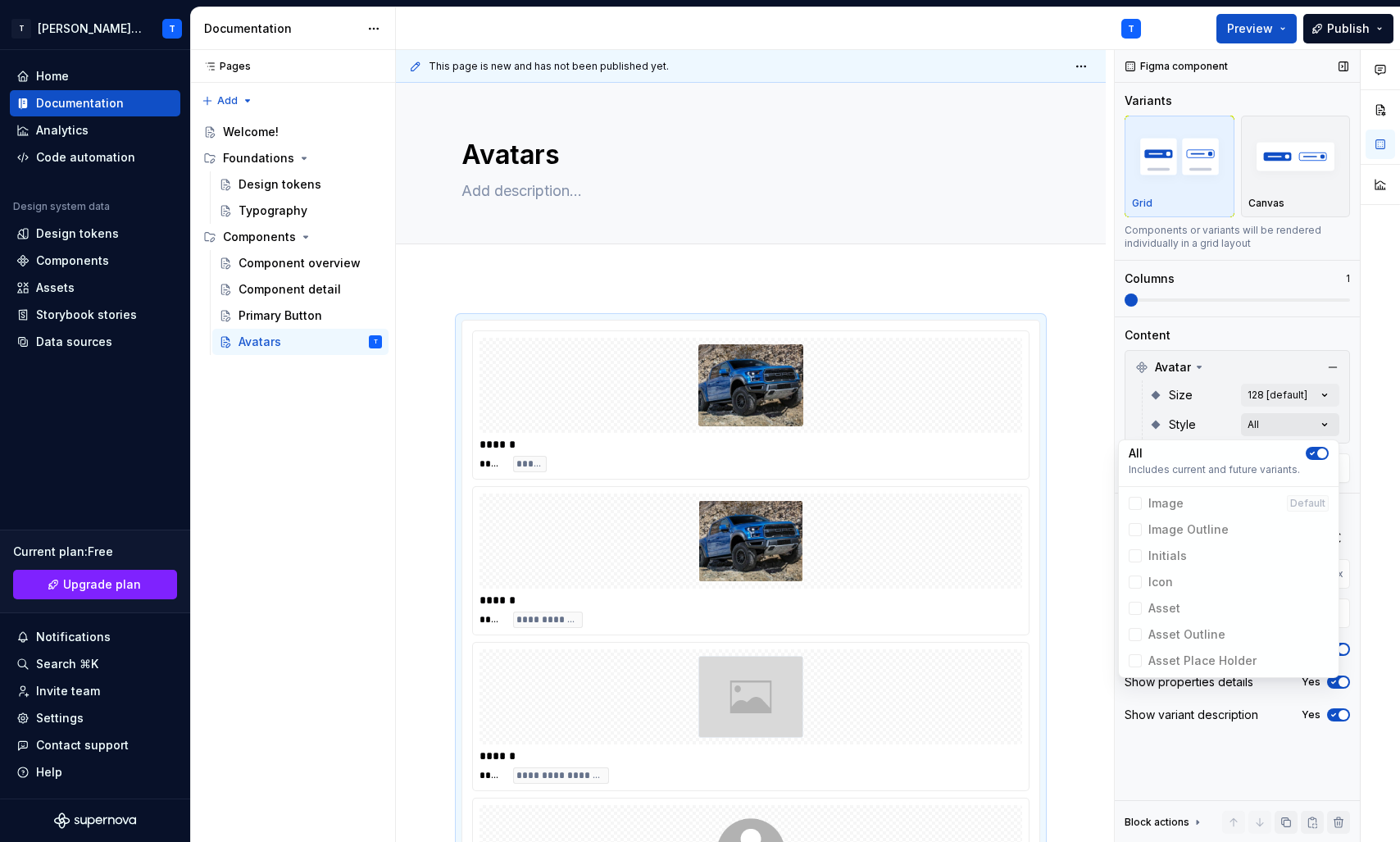
click at [1323, 419] on div "Comments Open comments No comments yet Select ‘Comment’ from the block context …" at bounding box center [1257, 446] width 285 height 793
click at [1316, 449] on icon "button" at bounding box center [1313, 454] width 13 height 10
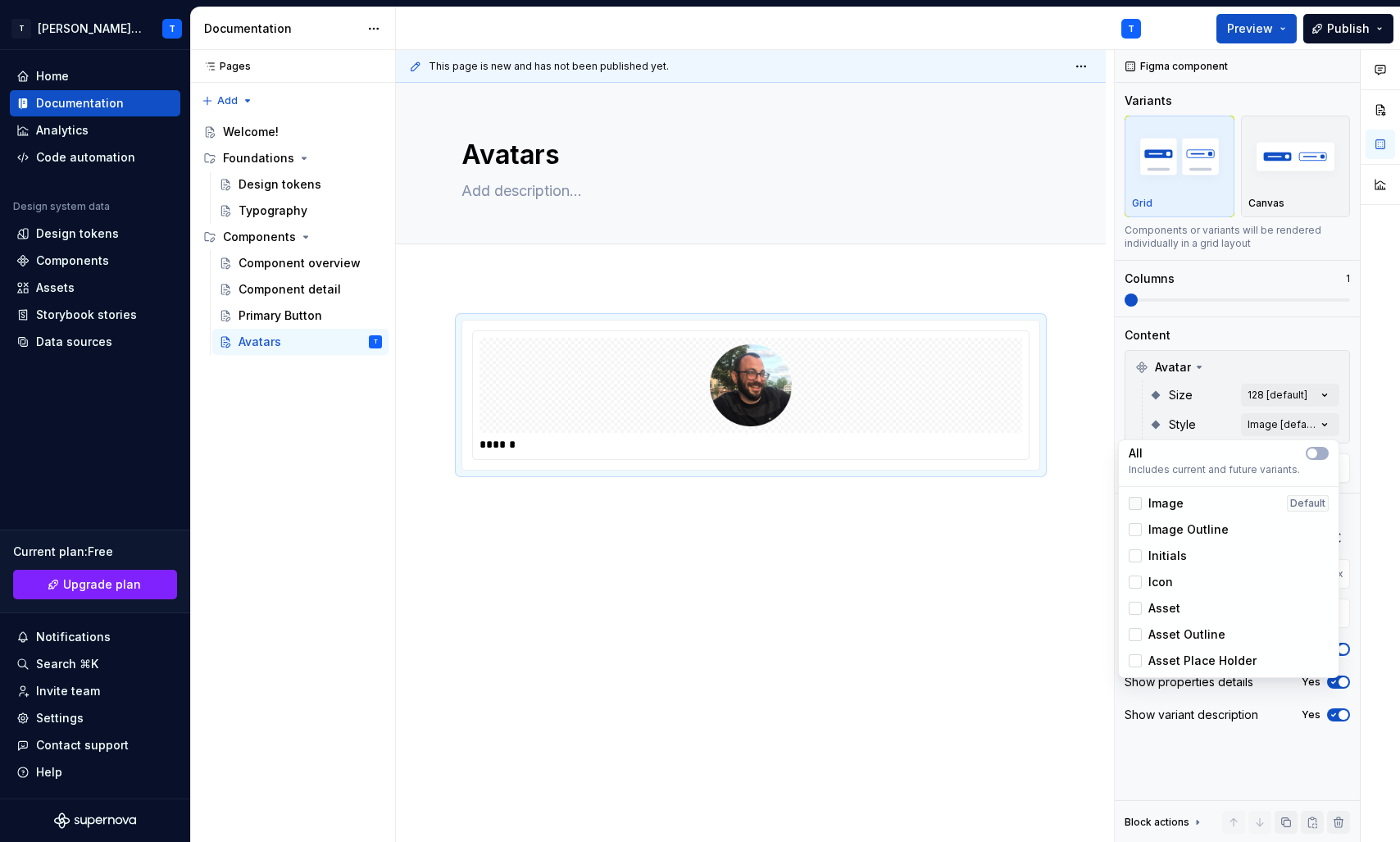
click at [1137, 502] on div at bounding box center [1136, 503] width 13 height 13
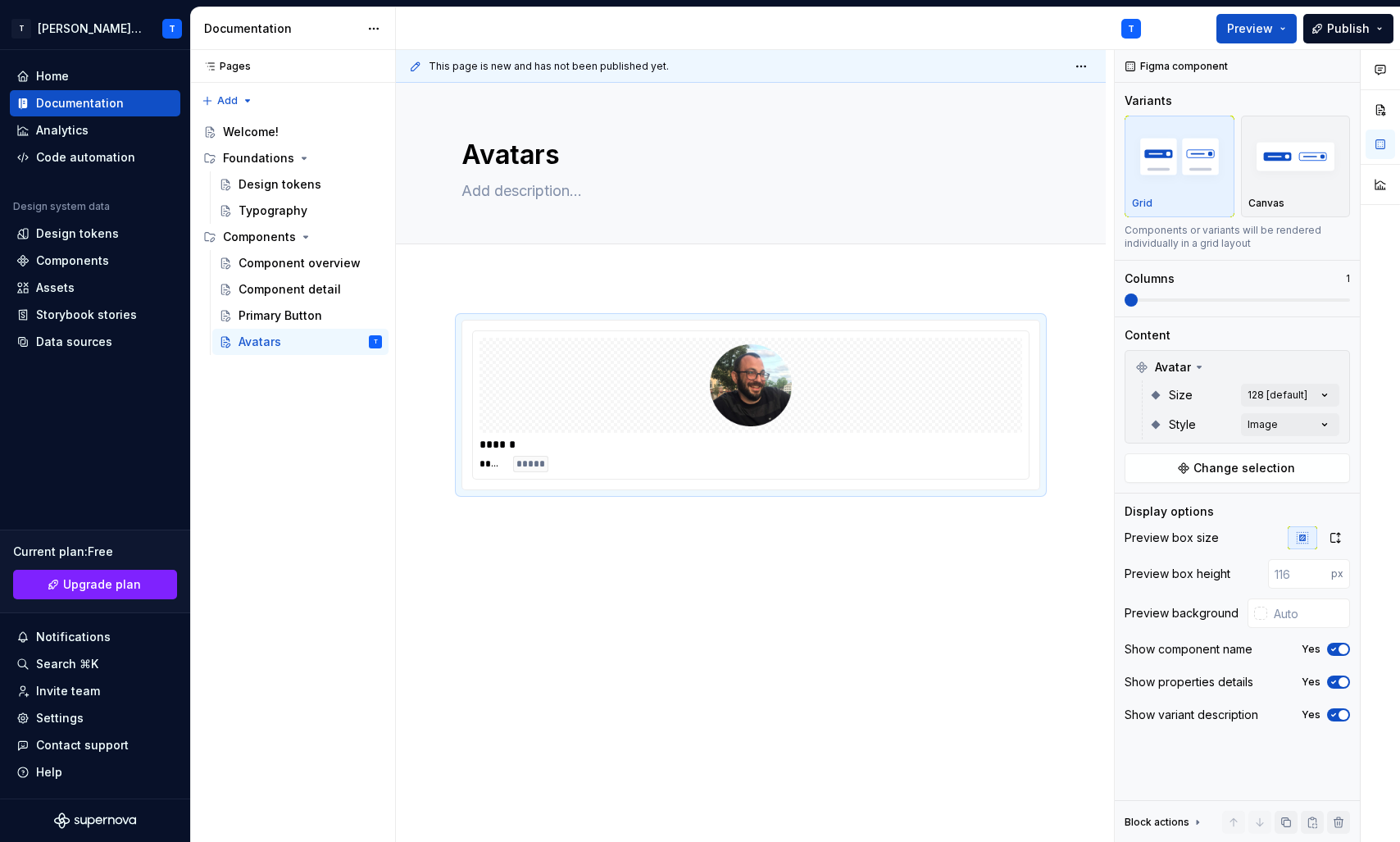
click at [1316, 382] on div "Comments Open comments No comments yet Select ‘Comment’ from the block context …" at bounding box center [1257, 446] width 285 height 793
click at [1319, 390] on div "Comments Open comments No comments yet Select ‘Comment’ from the block context …" at bounding box center [1257, 446] width 285 height 793
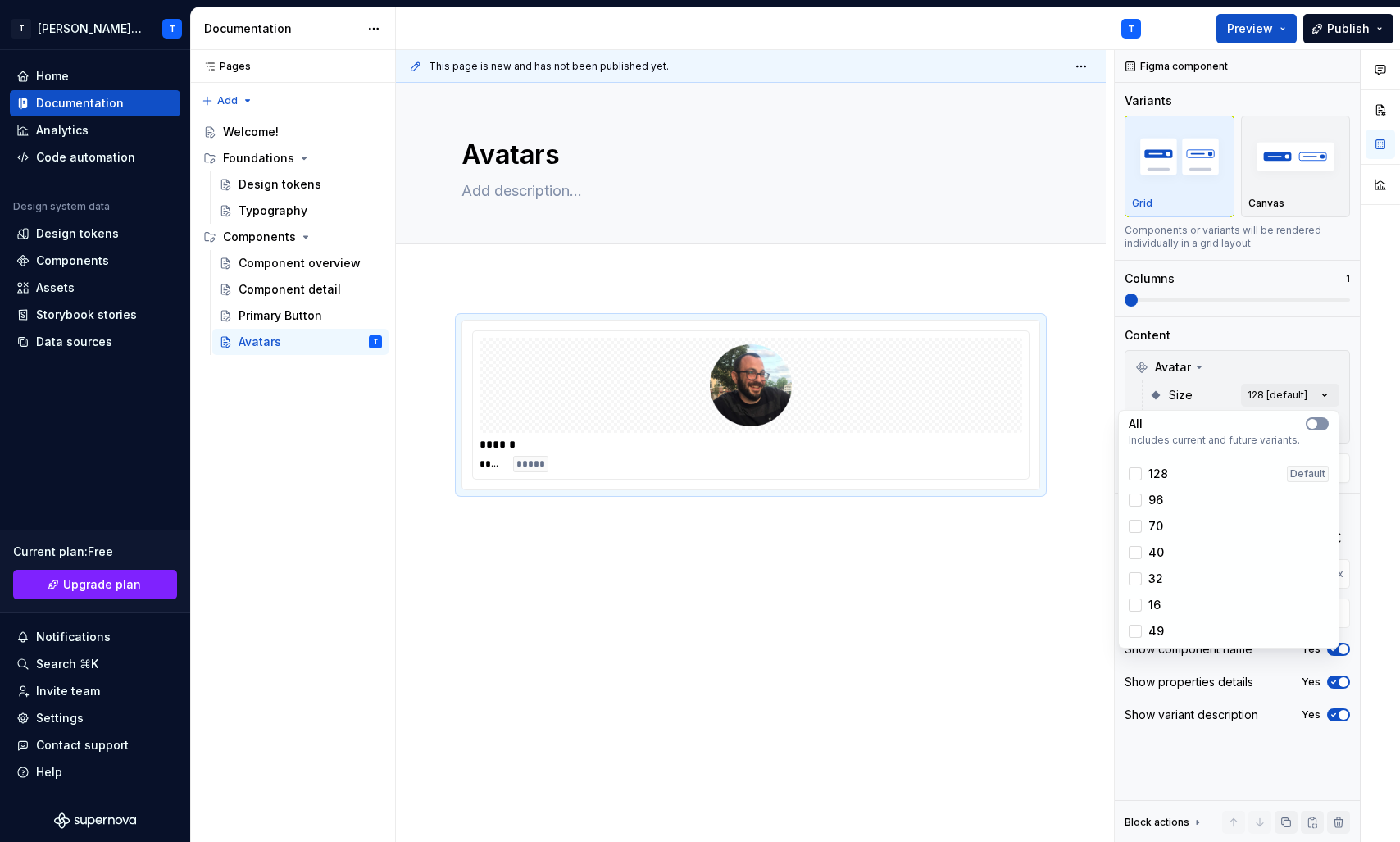
click at [1317, 423] on icon "button" at bounding box center [1313, 424] width 13 height 10
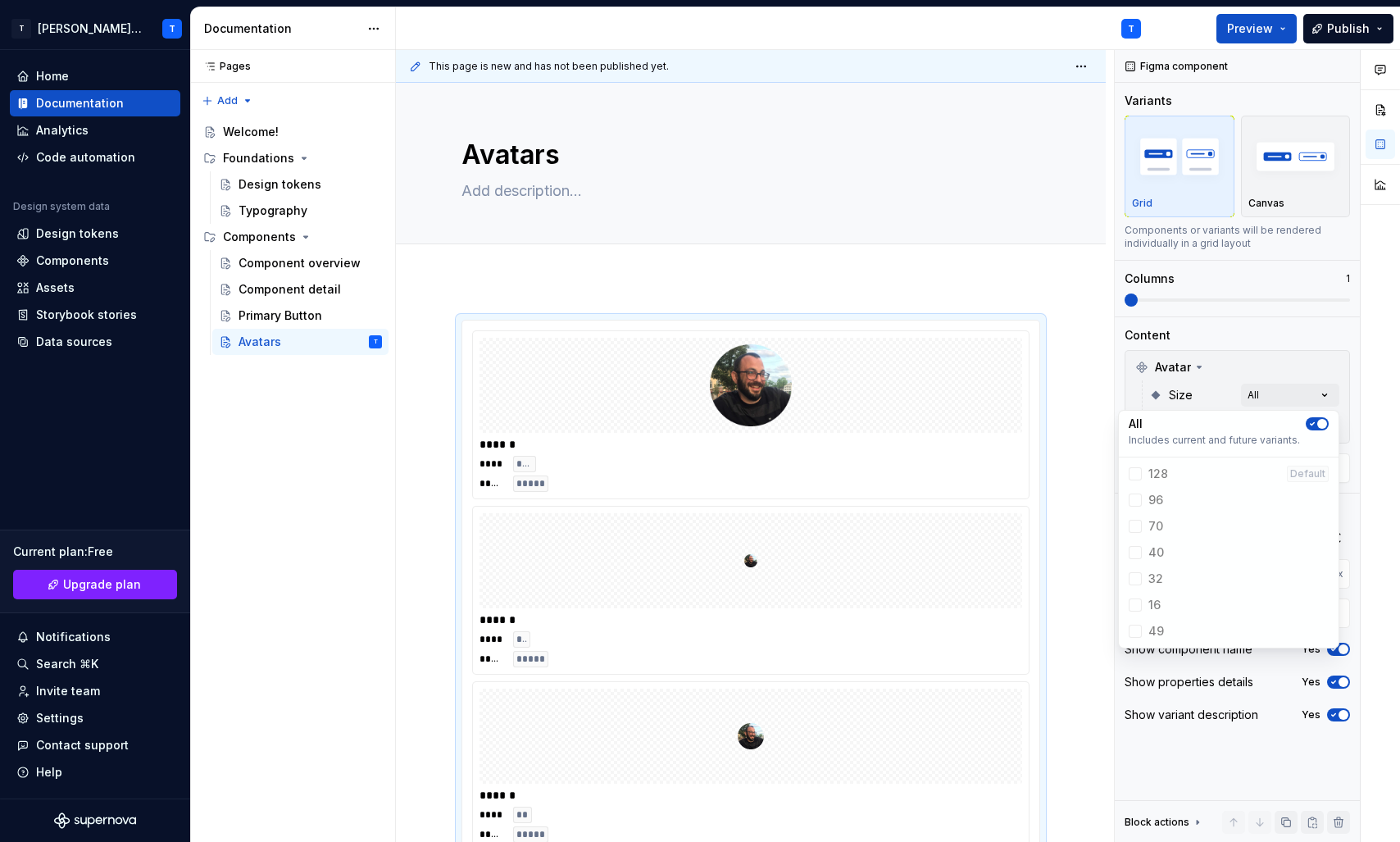
click at [1087, 335] on html "T Tenna Online T Home Documentation Analytics Code automation Design system dat…" at bounding box center [700, 421] width 1400 height 842
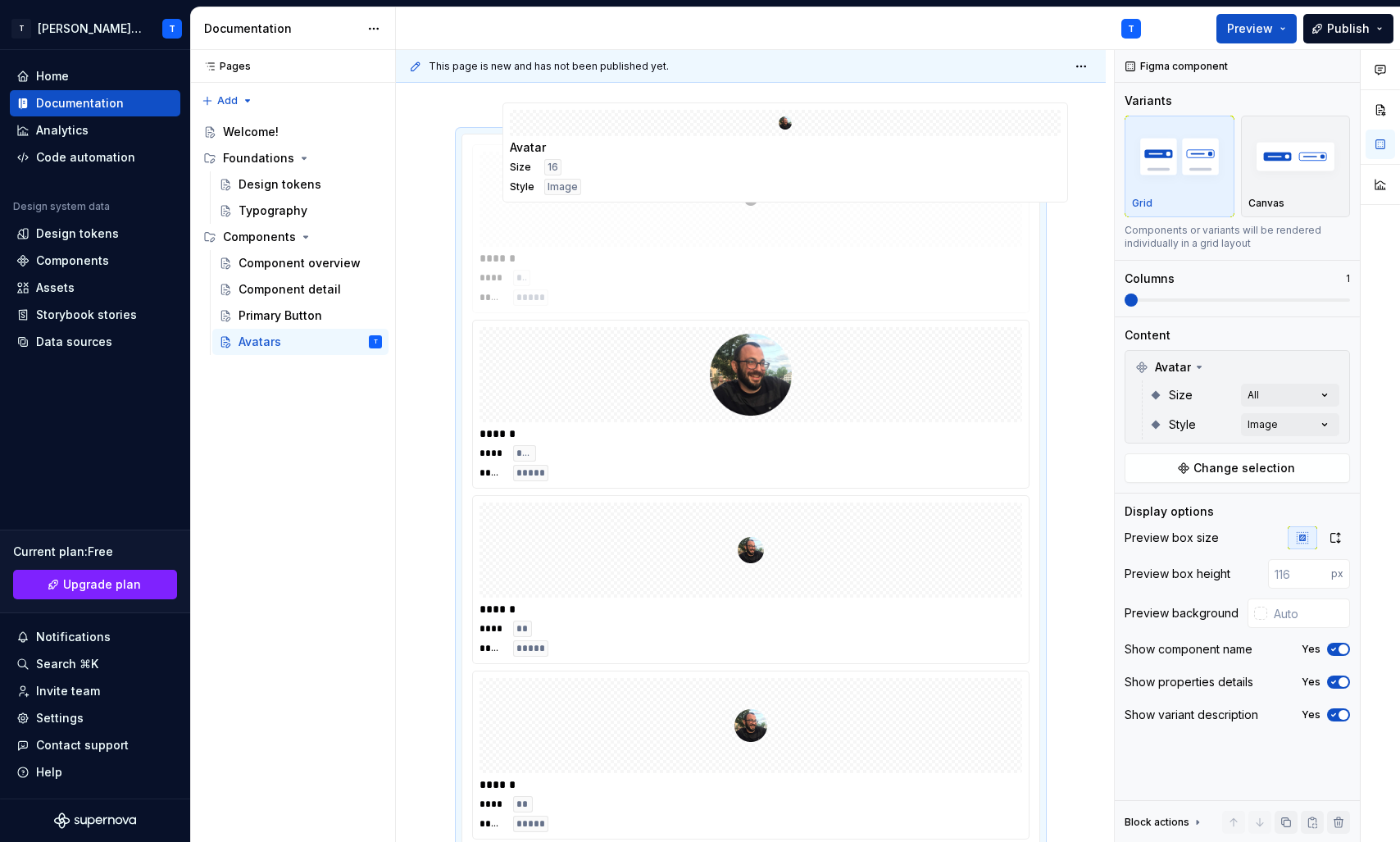
scroll to position [152, 0]
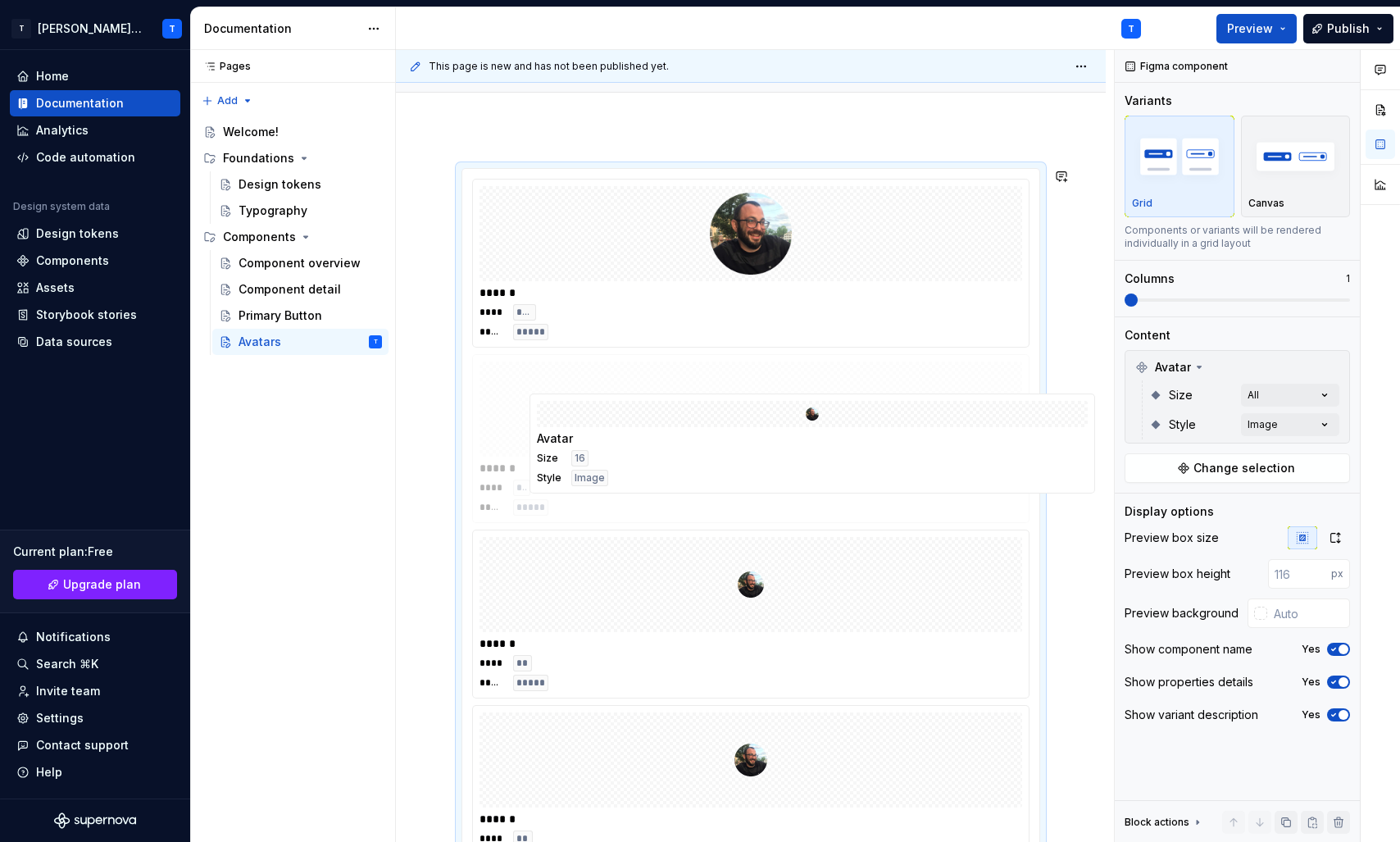
drag, startPoint x: 847, startPoint y: 333, endPoint x: 903, endPoint y: 485, distance: 162.0
click at [903, 486] on body "T Tenna Online T Home Documentation Analytics Code automation Design system dat…" at bounding box center [700, 421] width 1400 height 842
click at [1318, 157] on img "button" at bounding box center [1295, 155] width 95 height 60
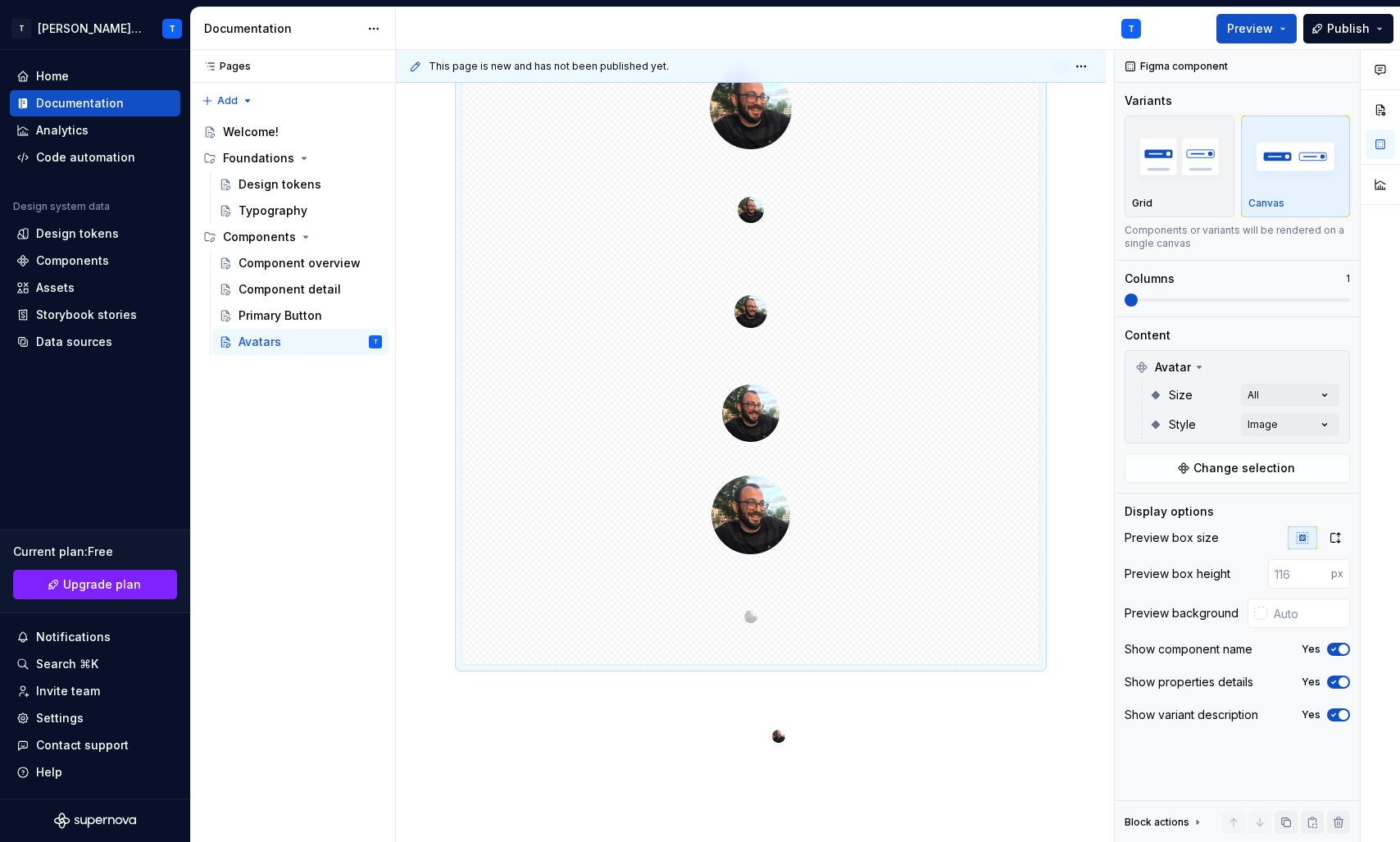
scroll to position [354, 0]
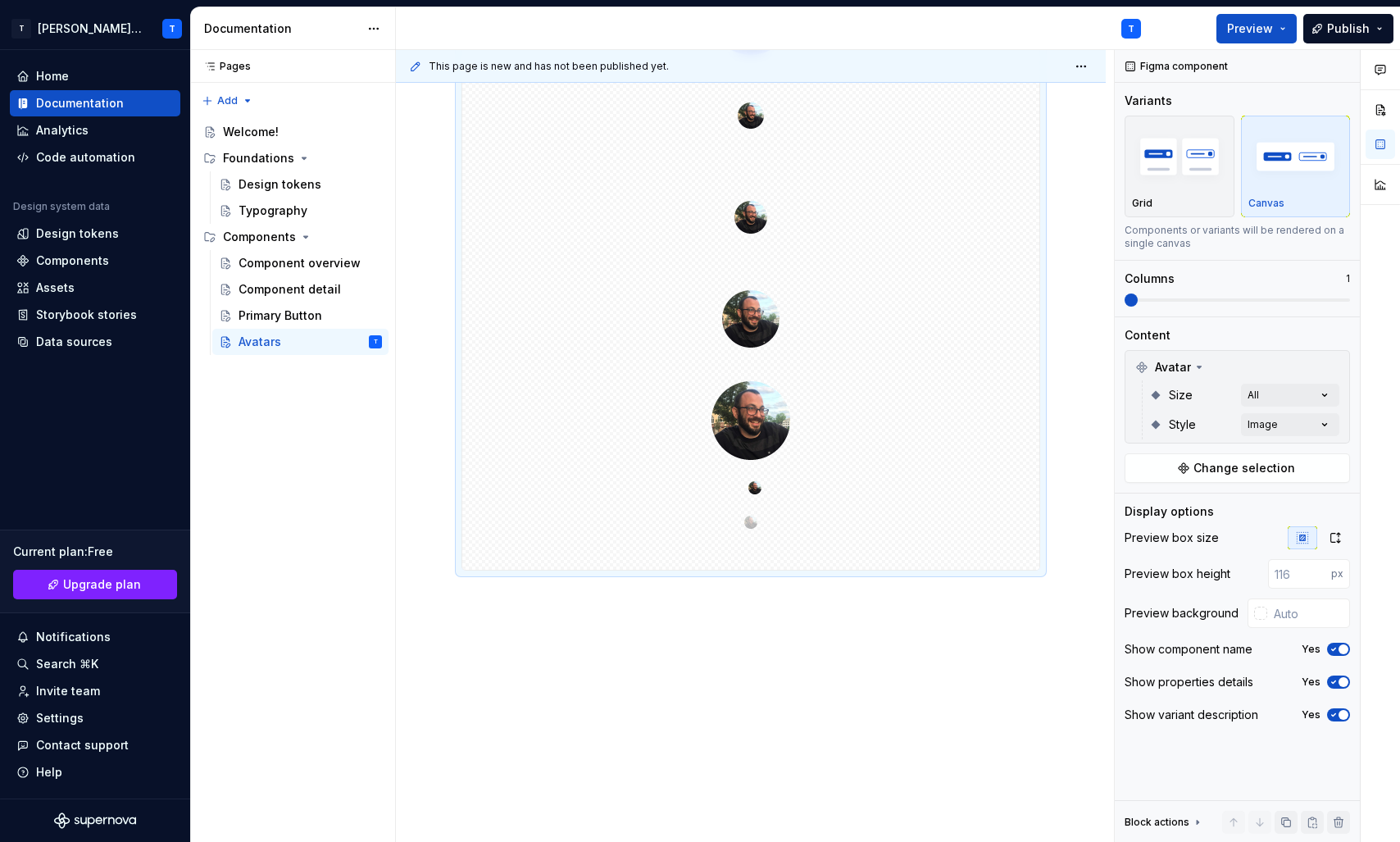
drag, startPoint x: 757, startPoint y: 313, endPoint x: 815, endPoint y: 563, distance: 256.6
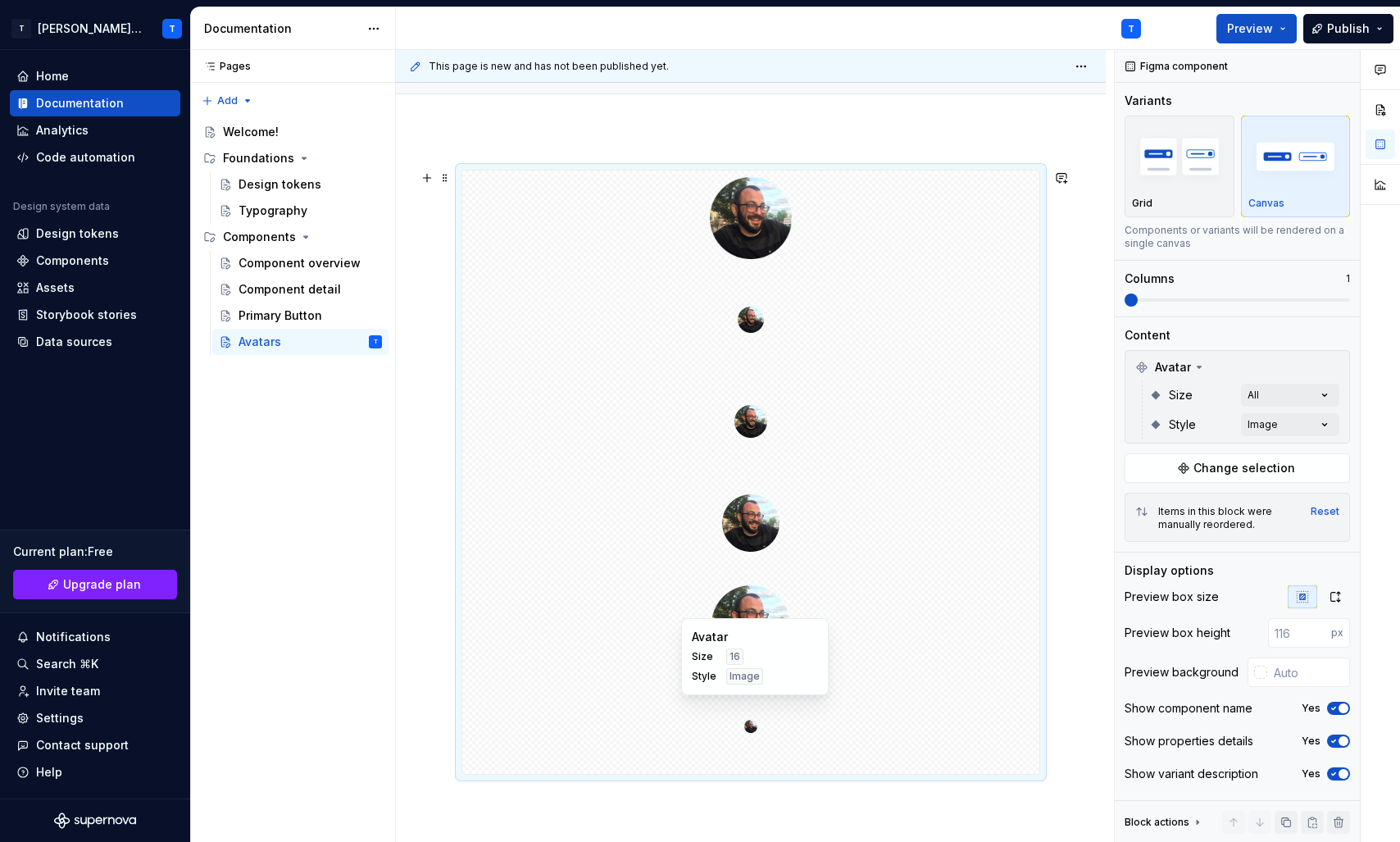
scroll to position [163, 0]
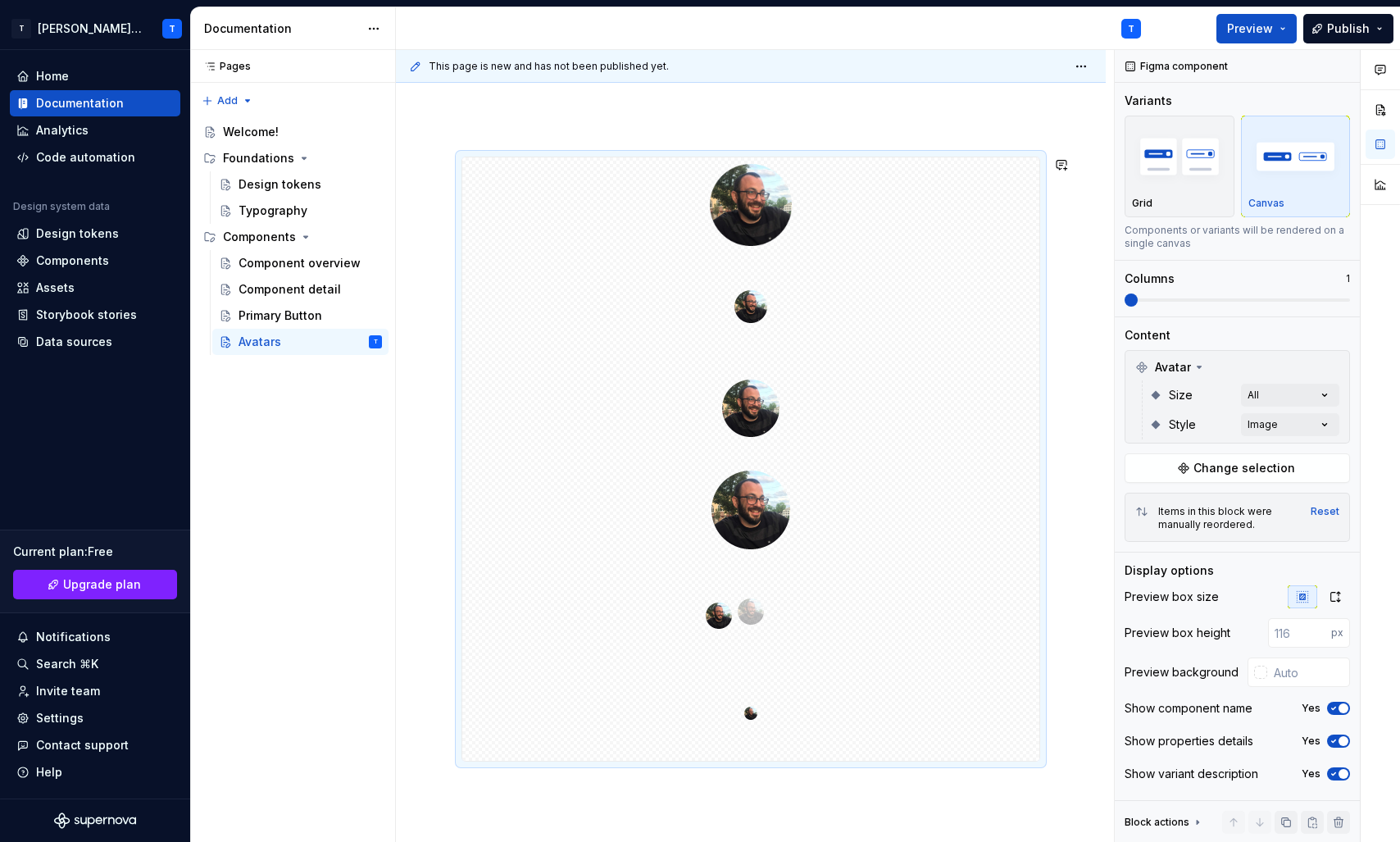
drag, startPoint x: 857, startPoint y: 302, endPoint x: 821, endPoint y: 638, distance: 337.9
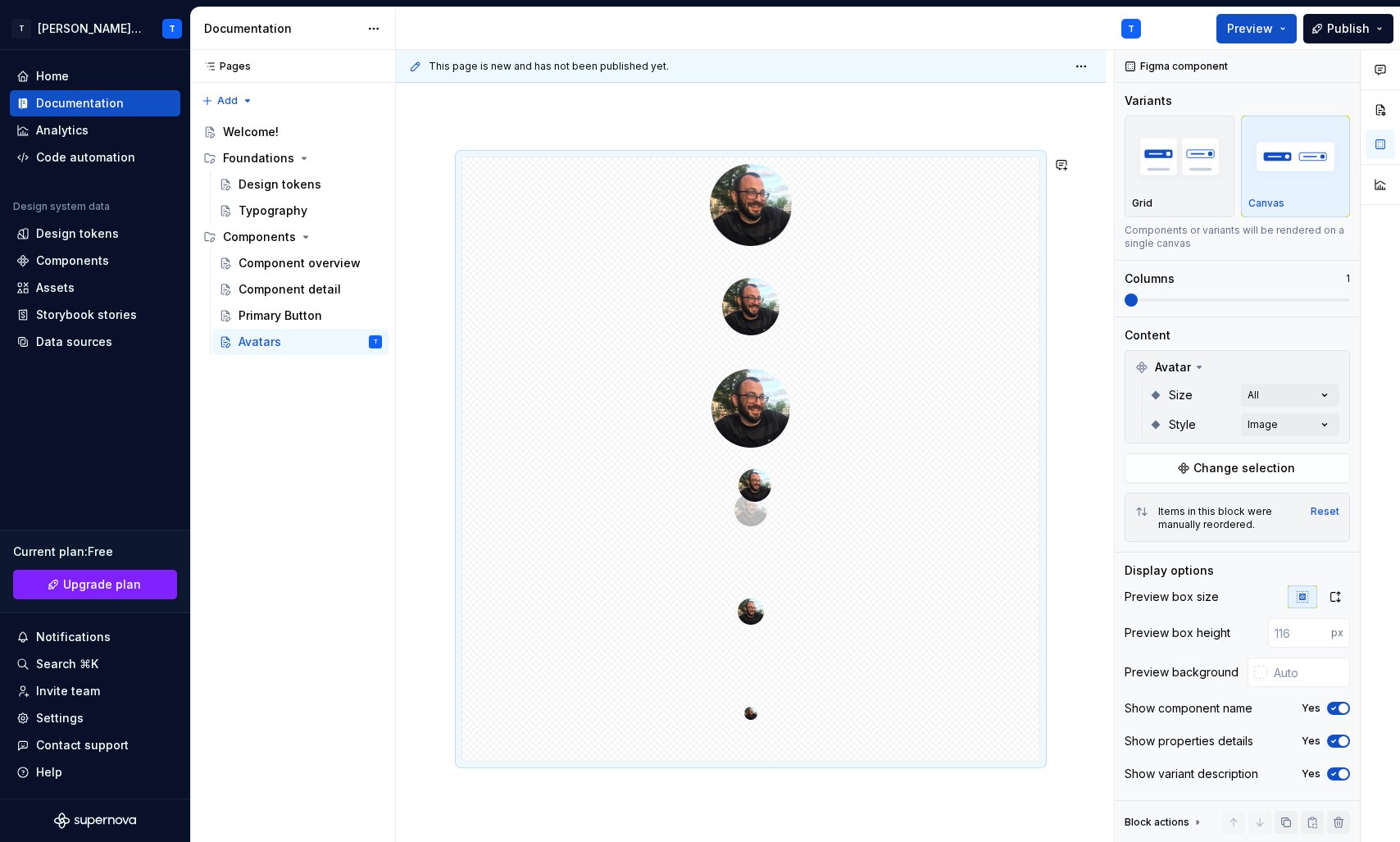
drag, startPoint x: 878, startPoint y: 307, endPoint x: 861, endPoint y: 564, distance: 257.6
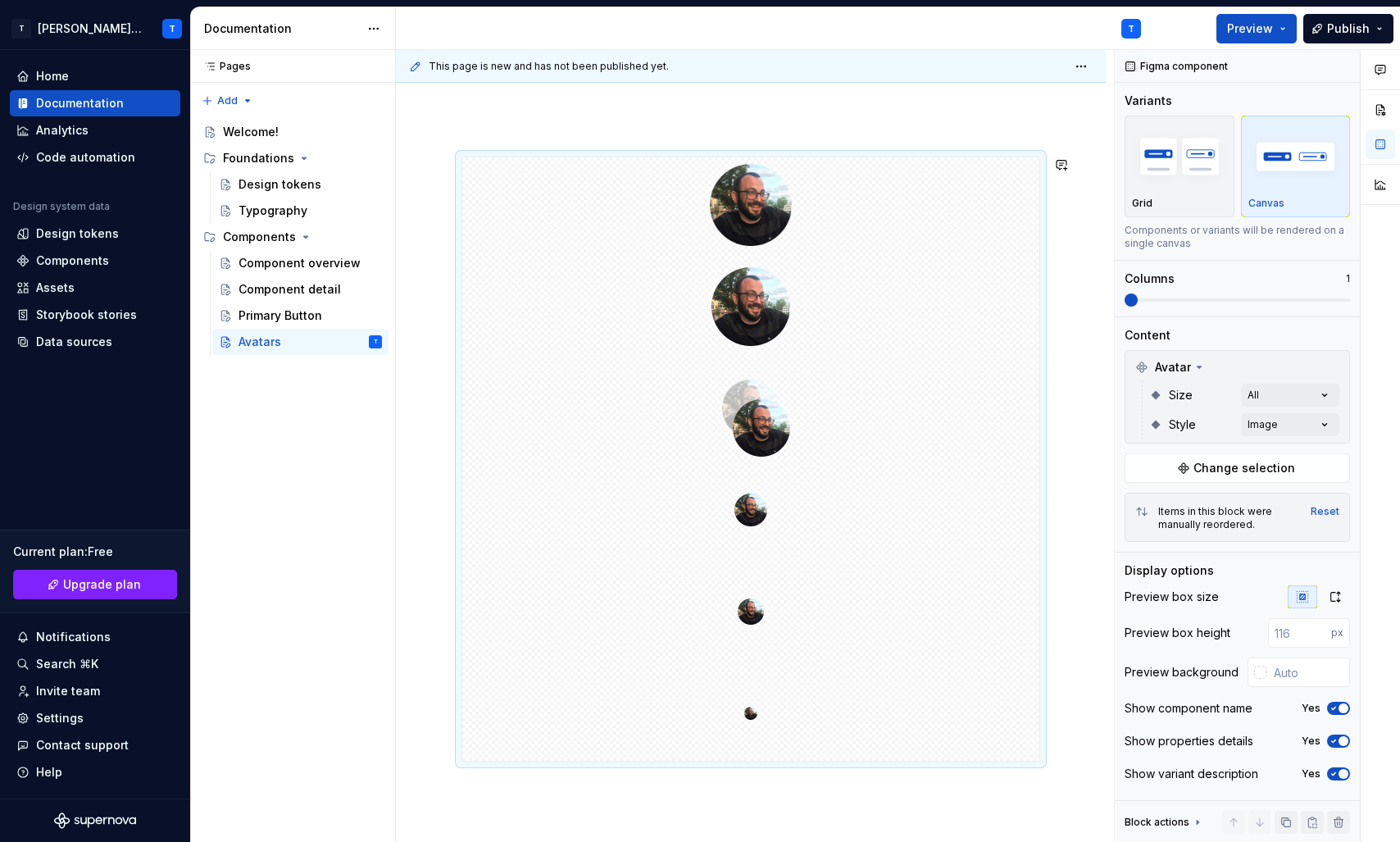
drag, startPoint x: 863, startPoint y: 303, endPoint x: 872, endPoint y: 444, distance: 141.3
click at [741, 384] on img at bounding box center [751, 408] width 57 height 82
click at [836, 115] on div "Add tab" at bounding box center [751, 99] width 710 height 36
click at [1244, 29] on span "Preview" at bounding box center [1250, 29] width 46 height 17
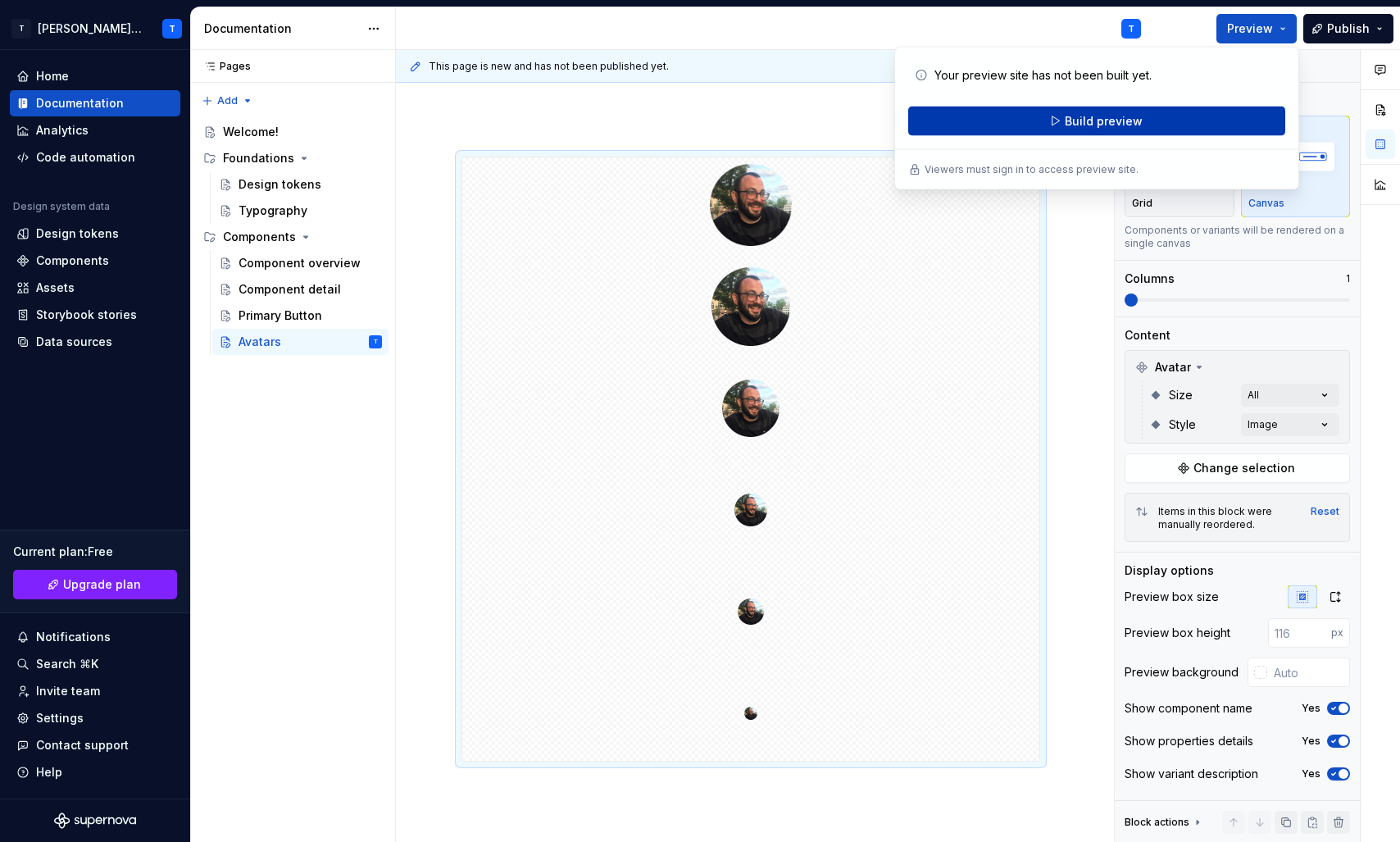
click at [1116, 115] on span "Build preview" at bounding box center [1103, 122] width 78 height 17
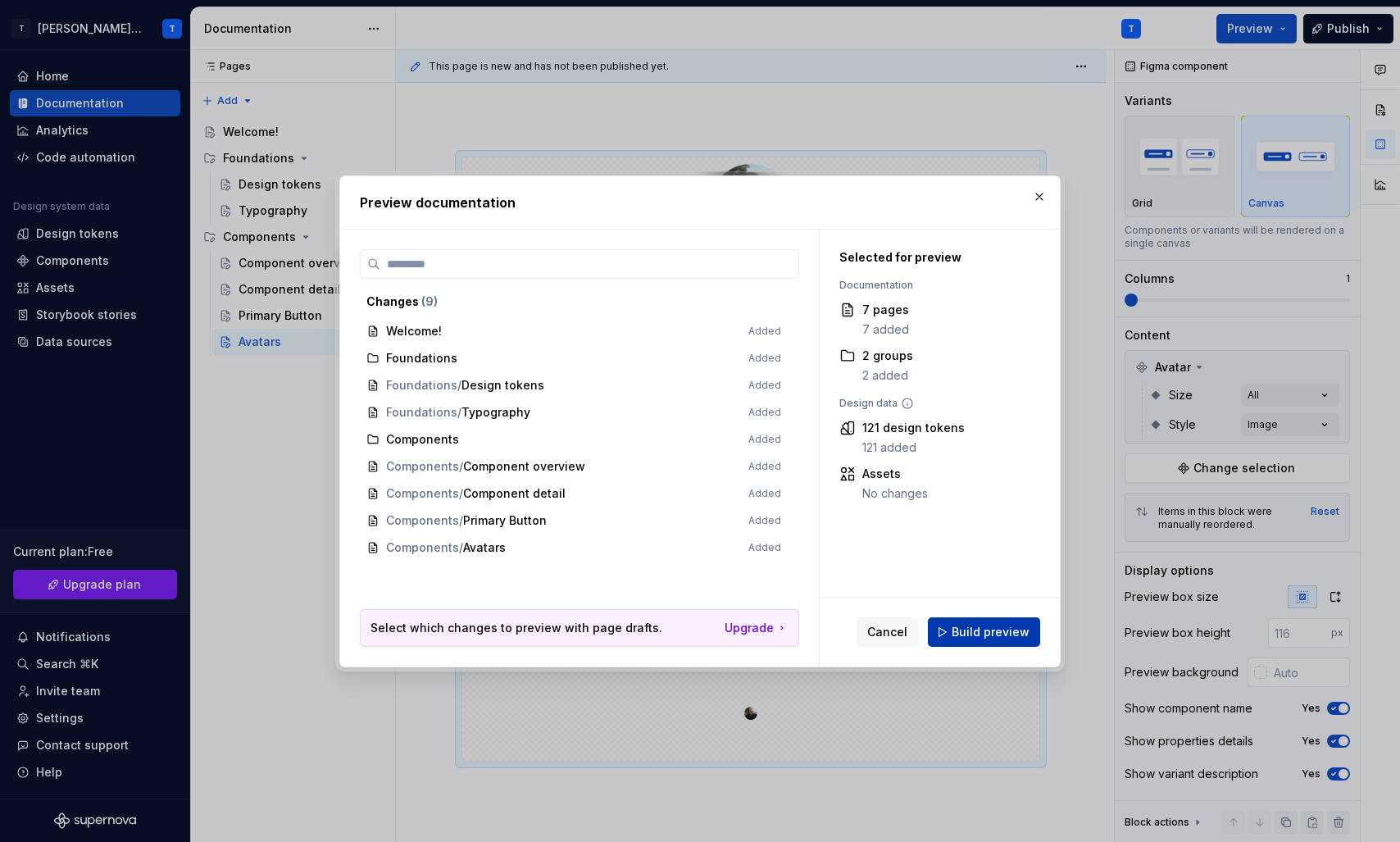
click at [968, 626] on span "Build preview" at bounding box center [991, 632] width 78 height 17
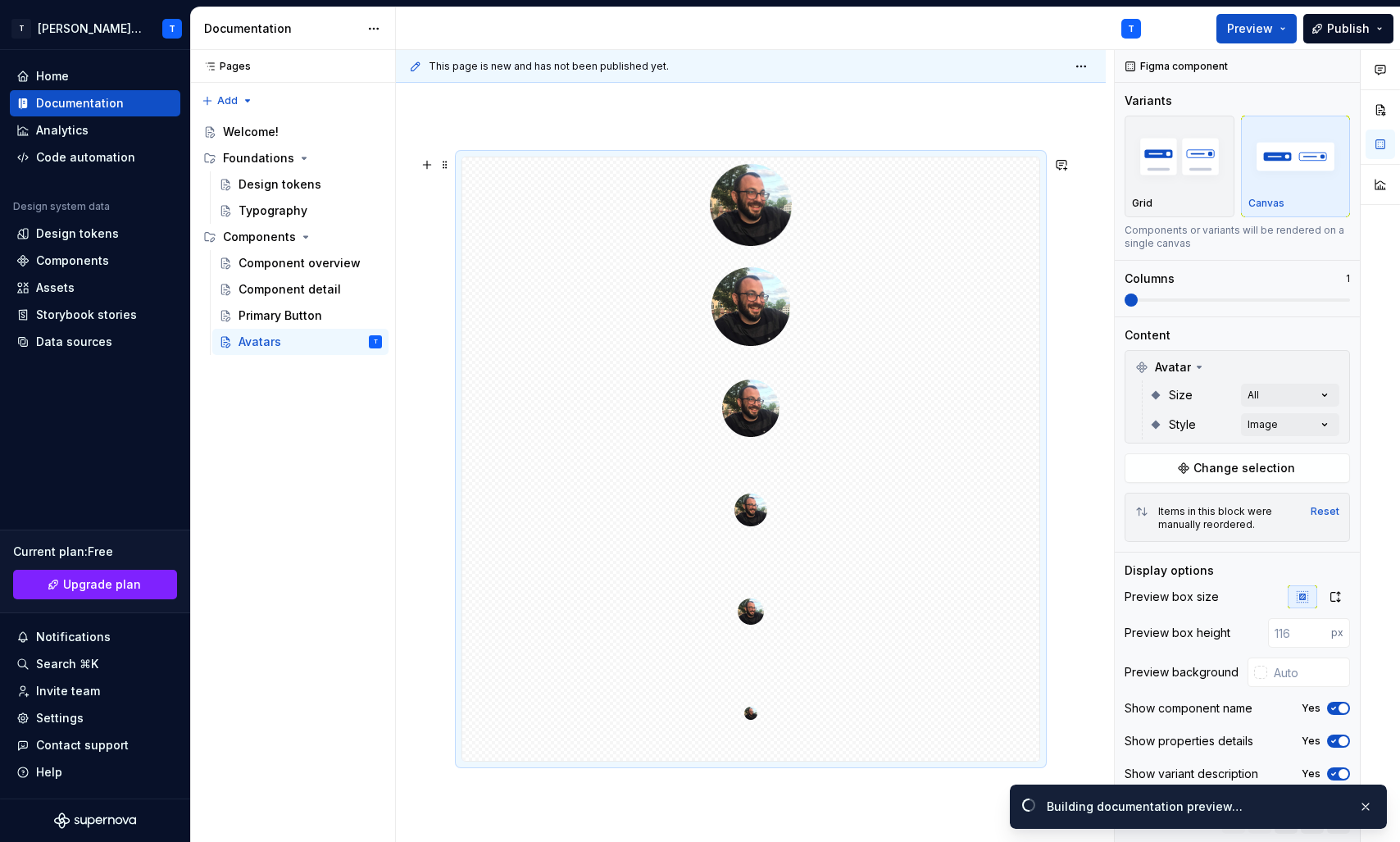
scroll to position [164, 0]
click at [1306, 798] on link "Open page" at bounding box center [1307, 806] width 83 height 23
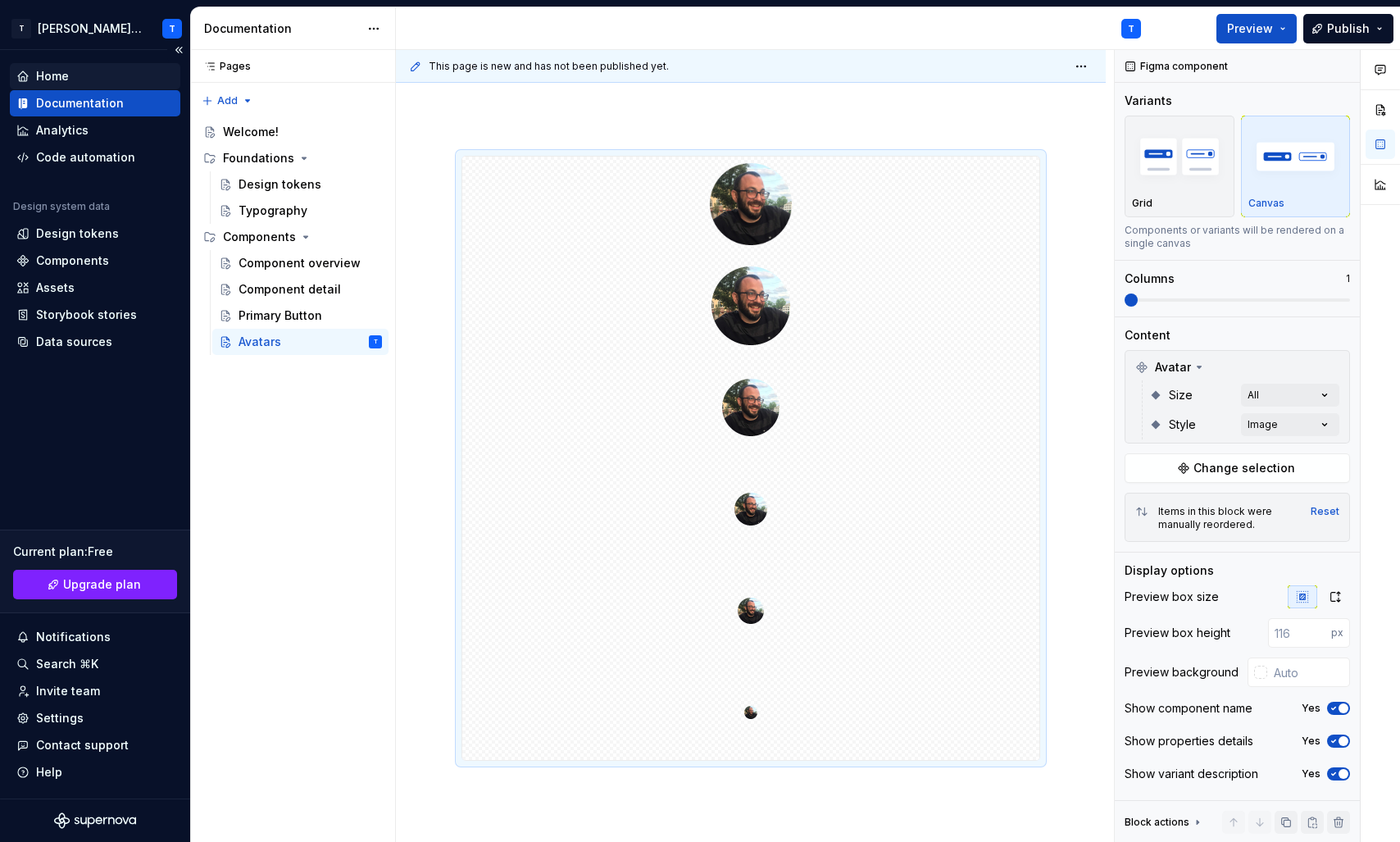
click at [69, 80] on div "Home" at bounding box center [96, 76] width 158 height 17
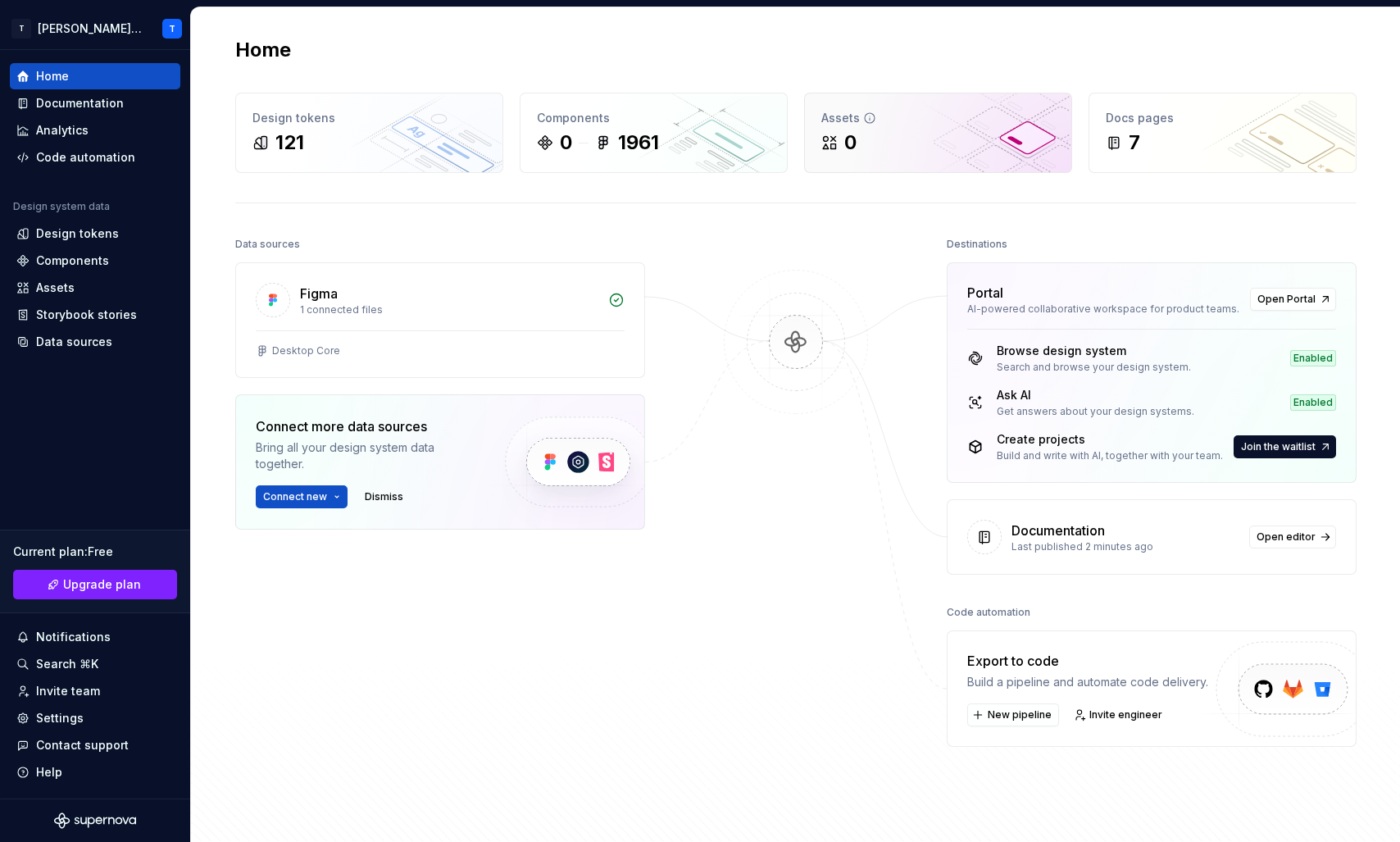
click at [848, 148] on div "0" at bounding box center [851, 142] width 13 height 26
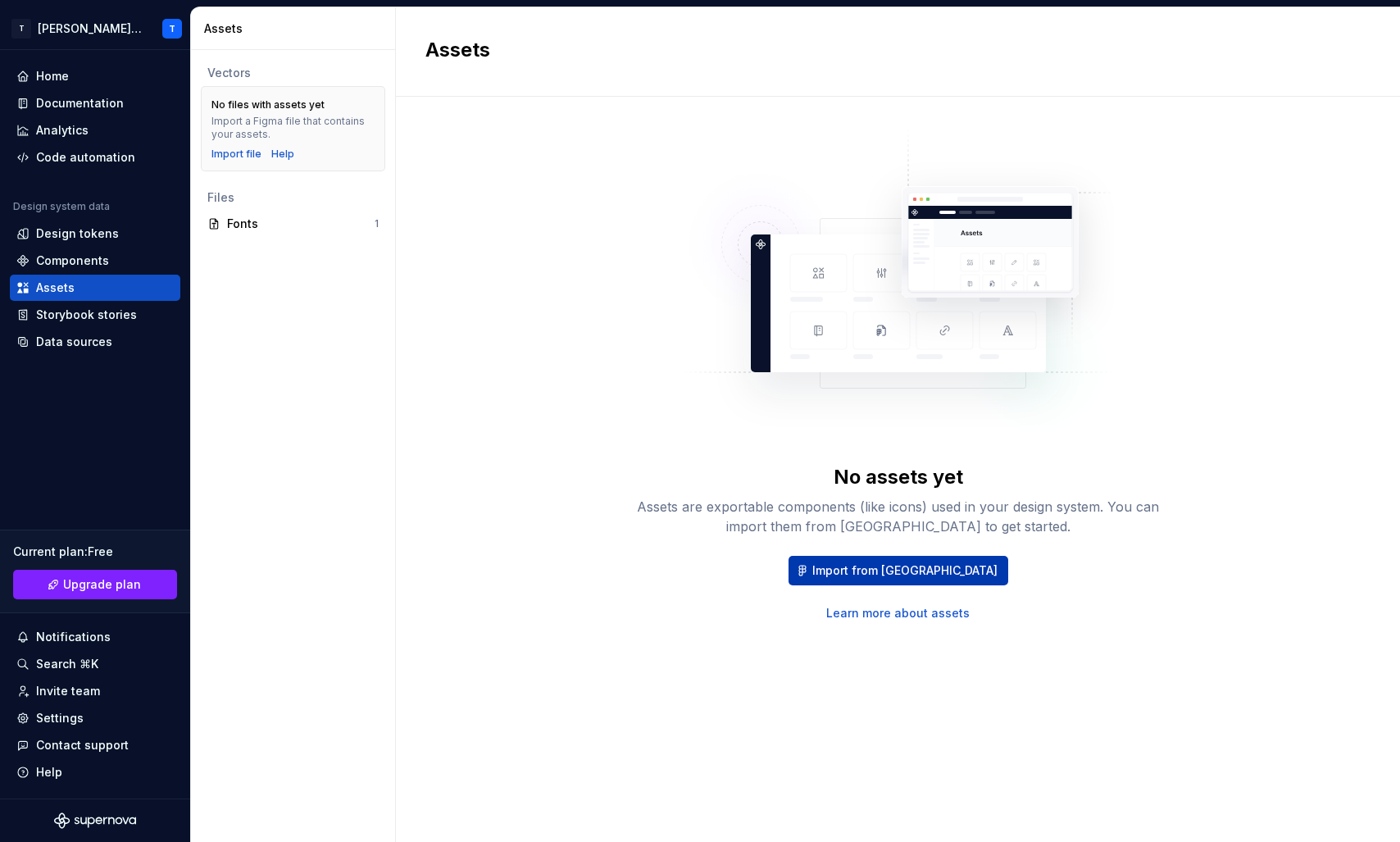
click at [893, 566] on span "Import from [GEOGRAPHIC_DATA]" at bounding box center [904, 570] width 185 height 17
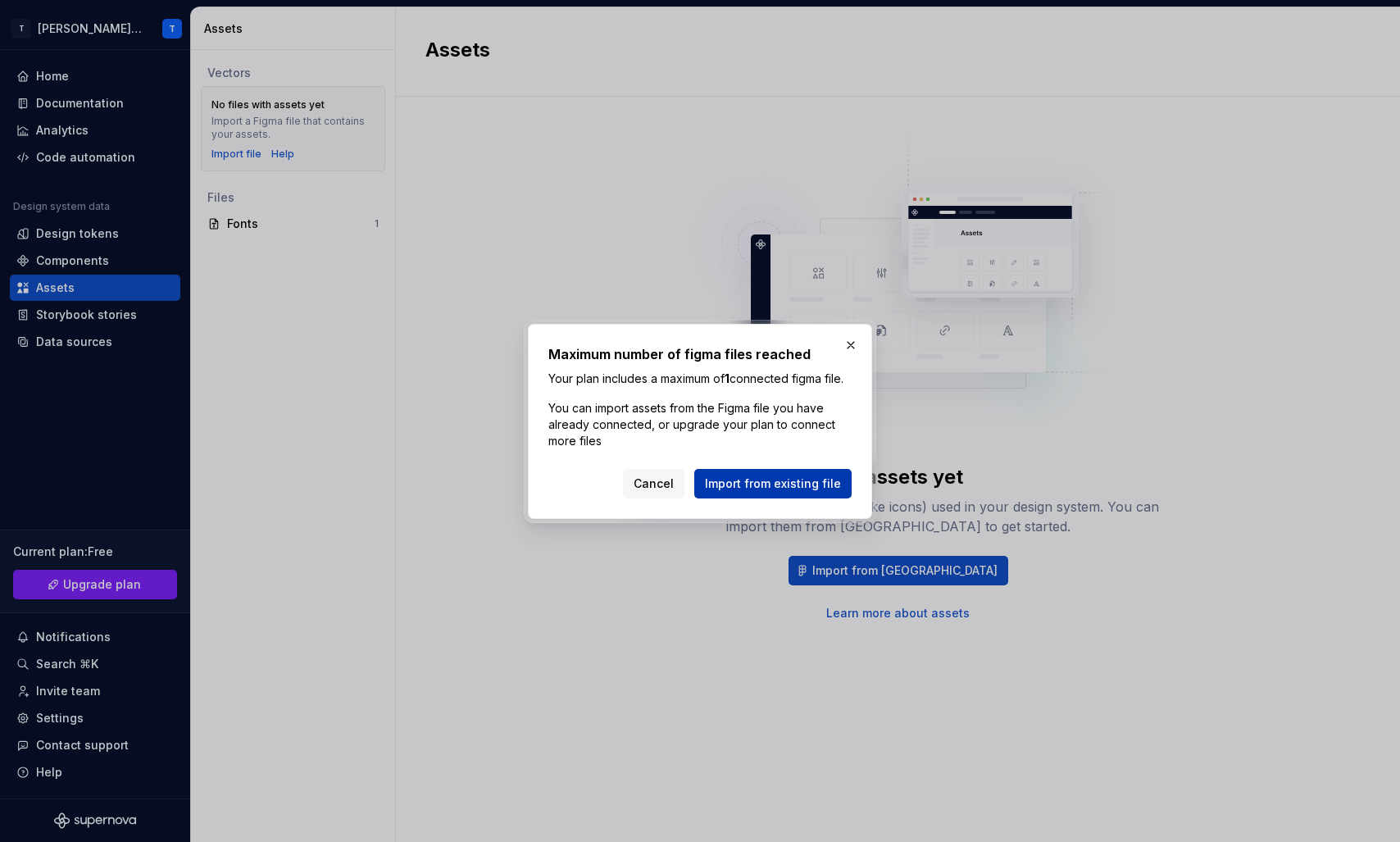
click at [775, 491] on span "Import from existing file" at bounding box center [773, 484] width 136 height 17
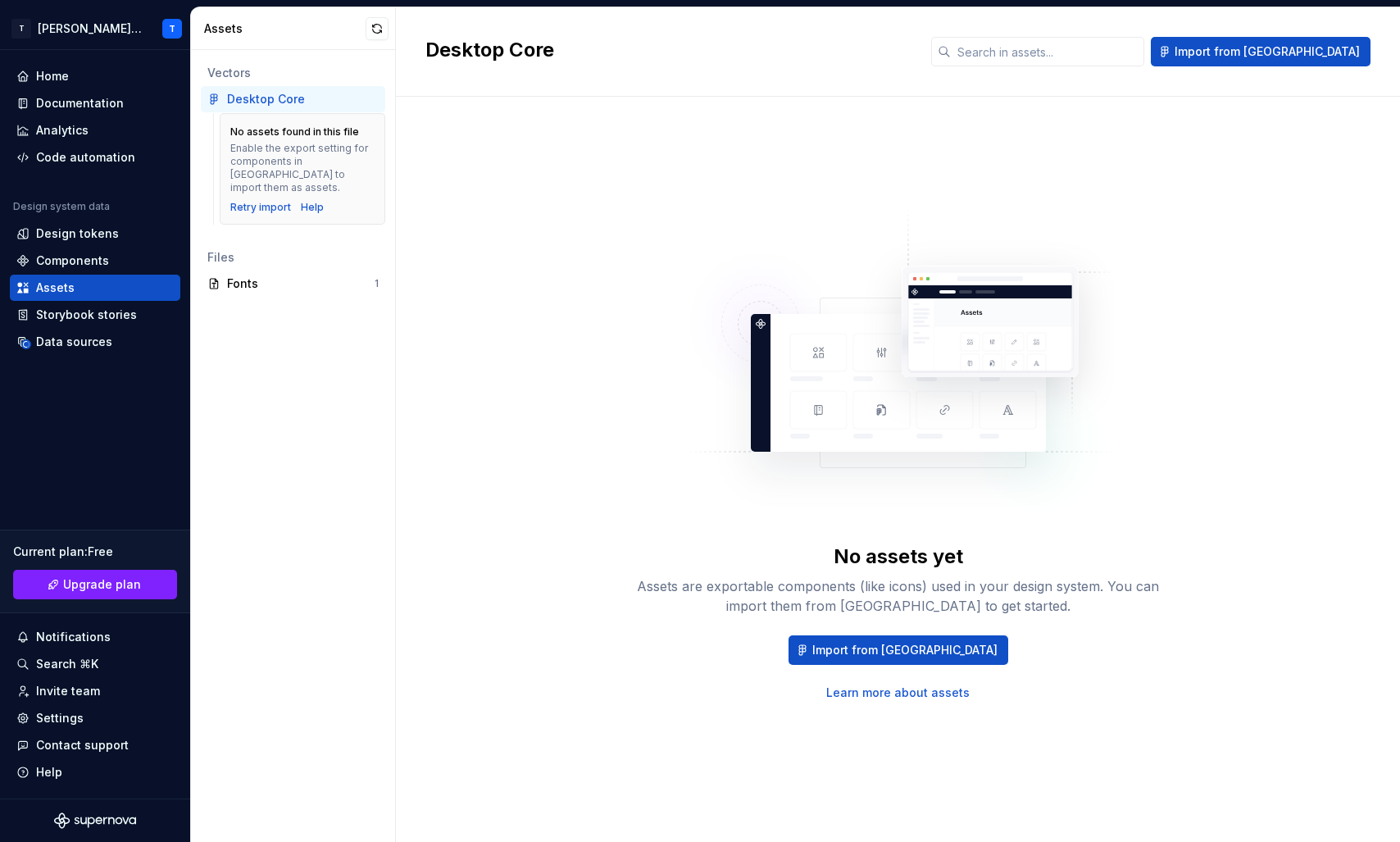
click at [953, 408] on img at bounding box center [898, 369] width 431 height 328
click at [900, 647] on span "Import from [GEOGRAPHIC_DATA]" at bounding box center [904, 650] width 185 height 17
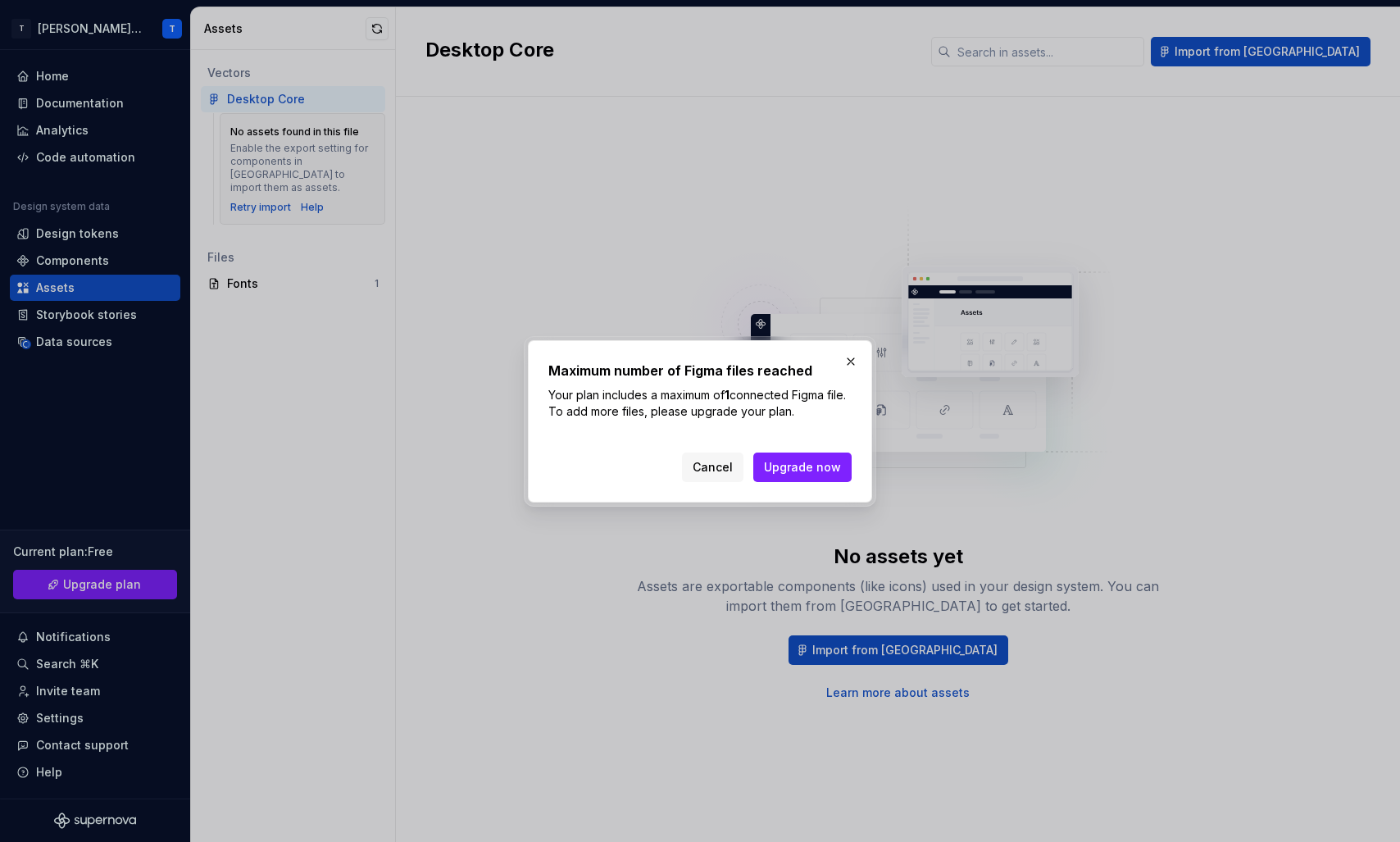
click at [856, 342] on div "Maximum number of Figma files reached Your plan includes a maximum of 1 connect…" at bounding box center [700, 421] width 344 height 162
click at [850, 357] on button "button" at bounding box center [851, 361] width 23 height 23
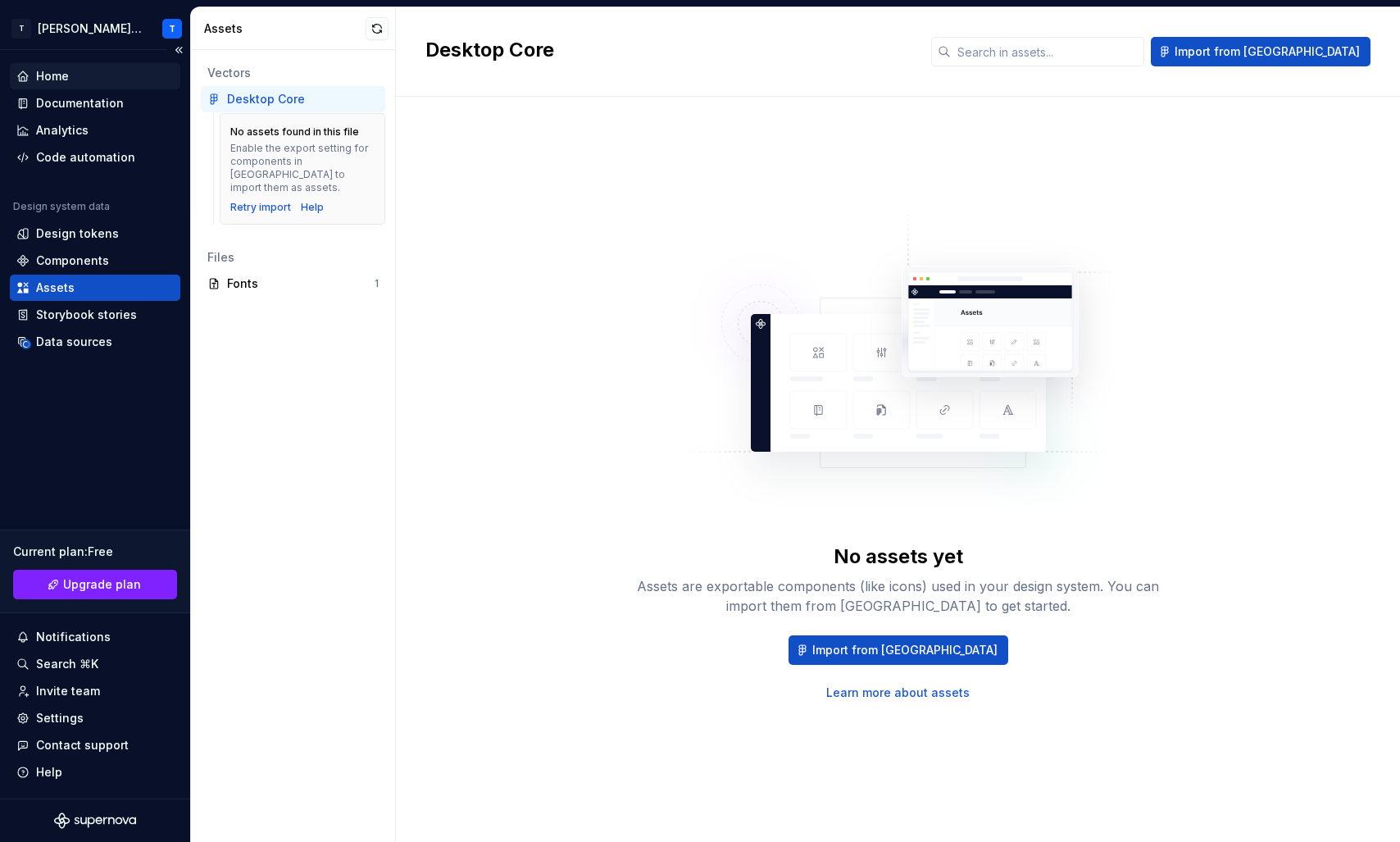
click at [78, 70] on div "Home" at bounding box center [96, 76] width 158 height 17
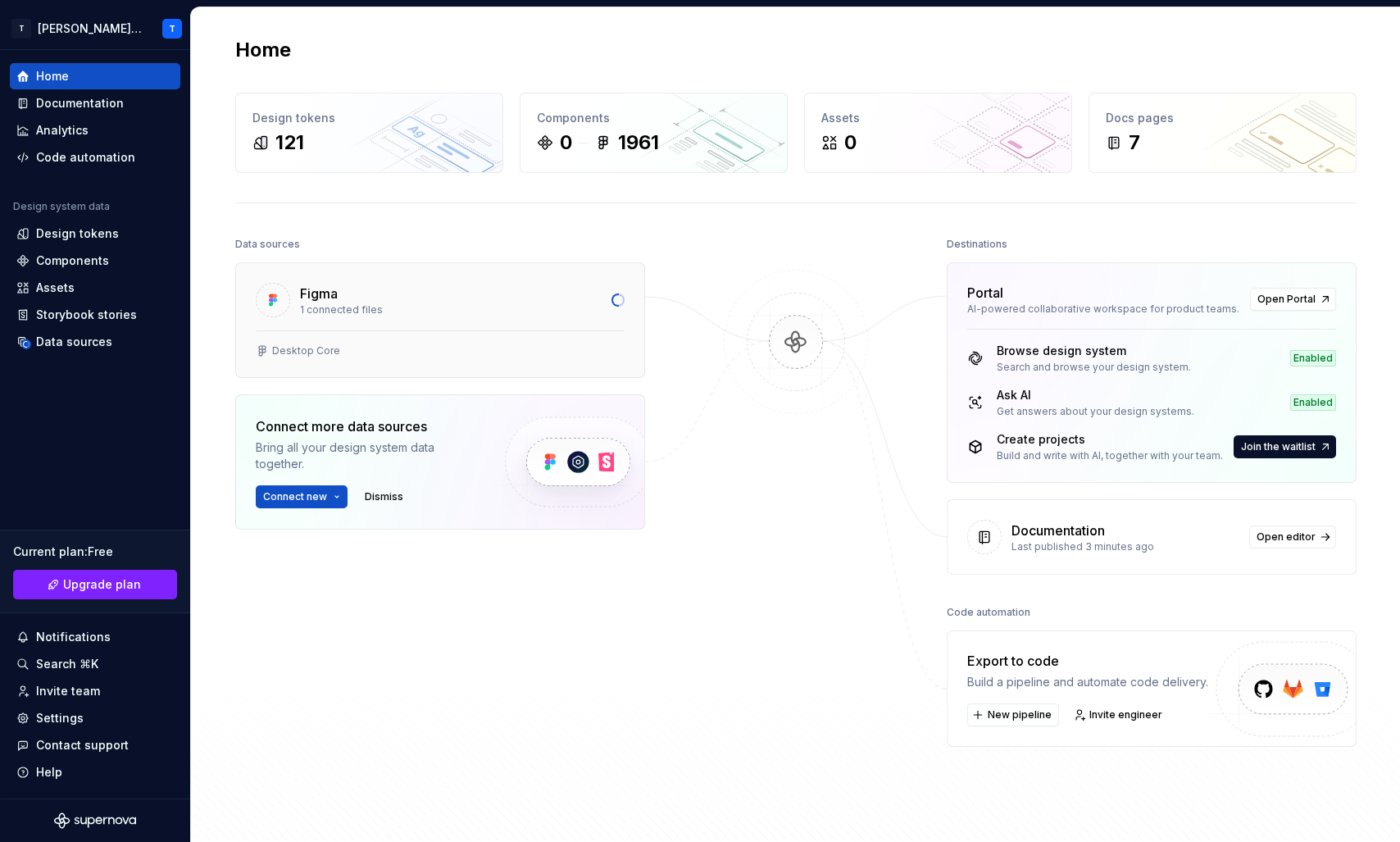
click at [446, 299] on div "Figma" at bounding box center [451, 293] width 302 height 19
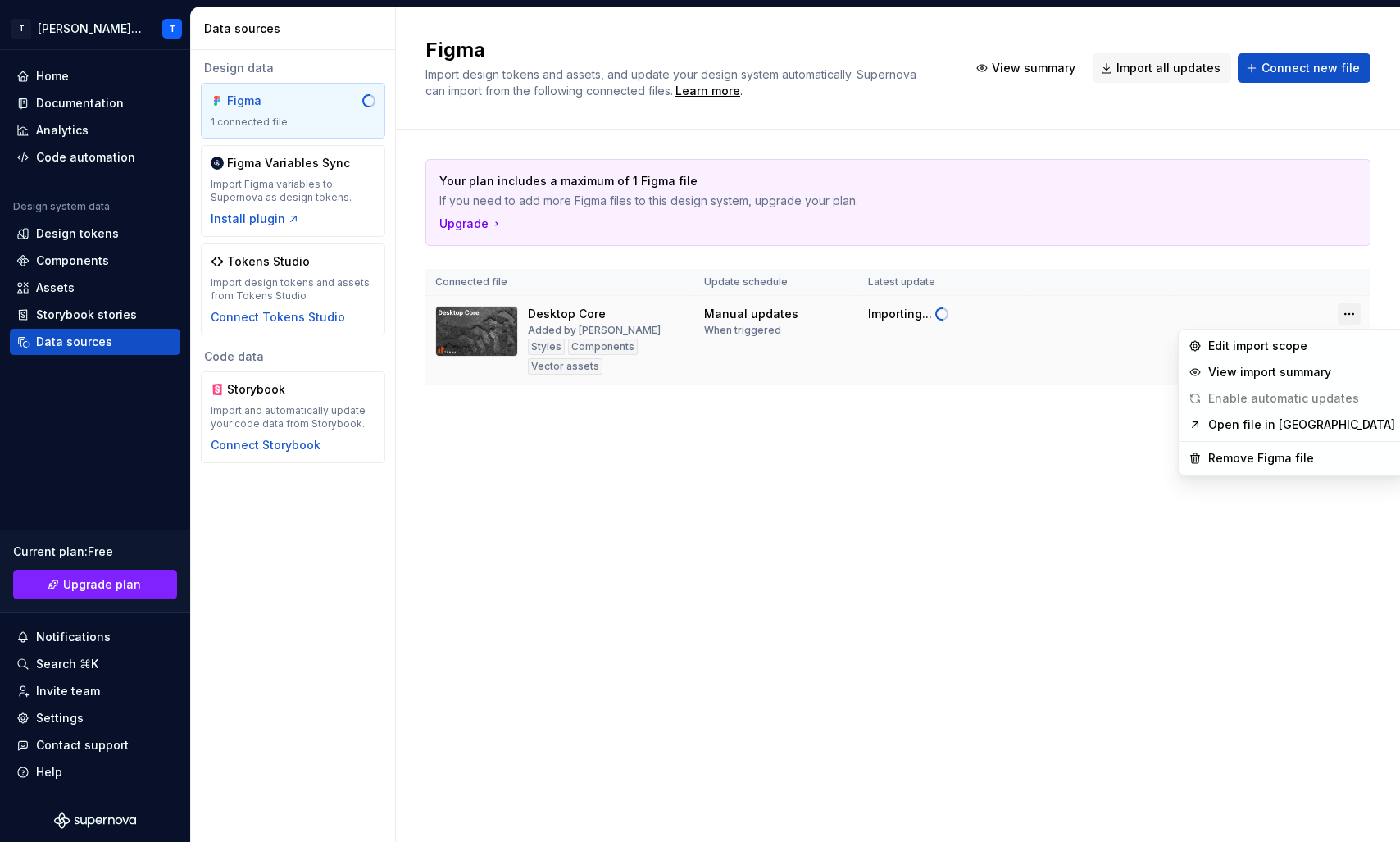
click at [1344, 308] on html "T Tenna Online T Home Documentation Analytics Code automation Design system dat…" at bounding box center [700, 421] width 1400 height 842
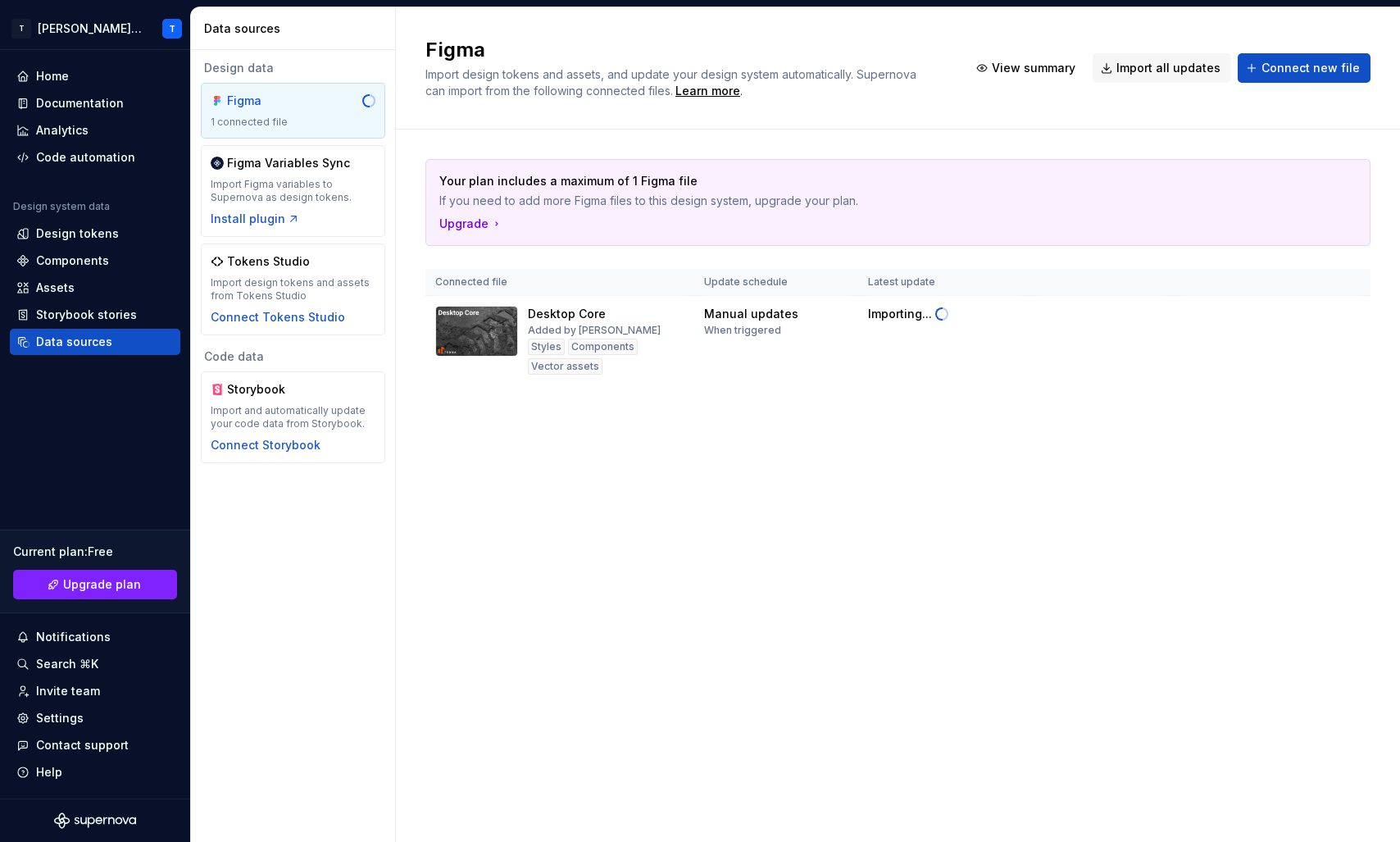
click at [1086, 425] on html "T Tenna Online T Home Documentation Analytics Code automation Design system dat…" at bounding box center [700, 421] width 1400 height 842
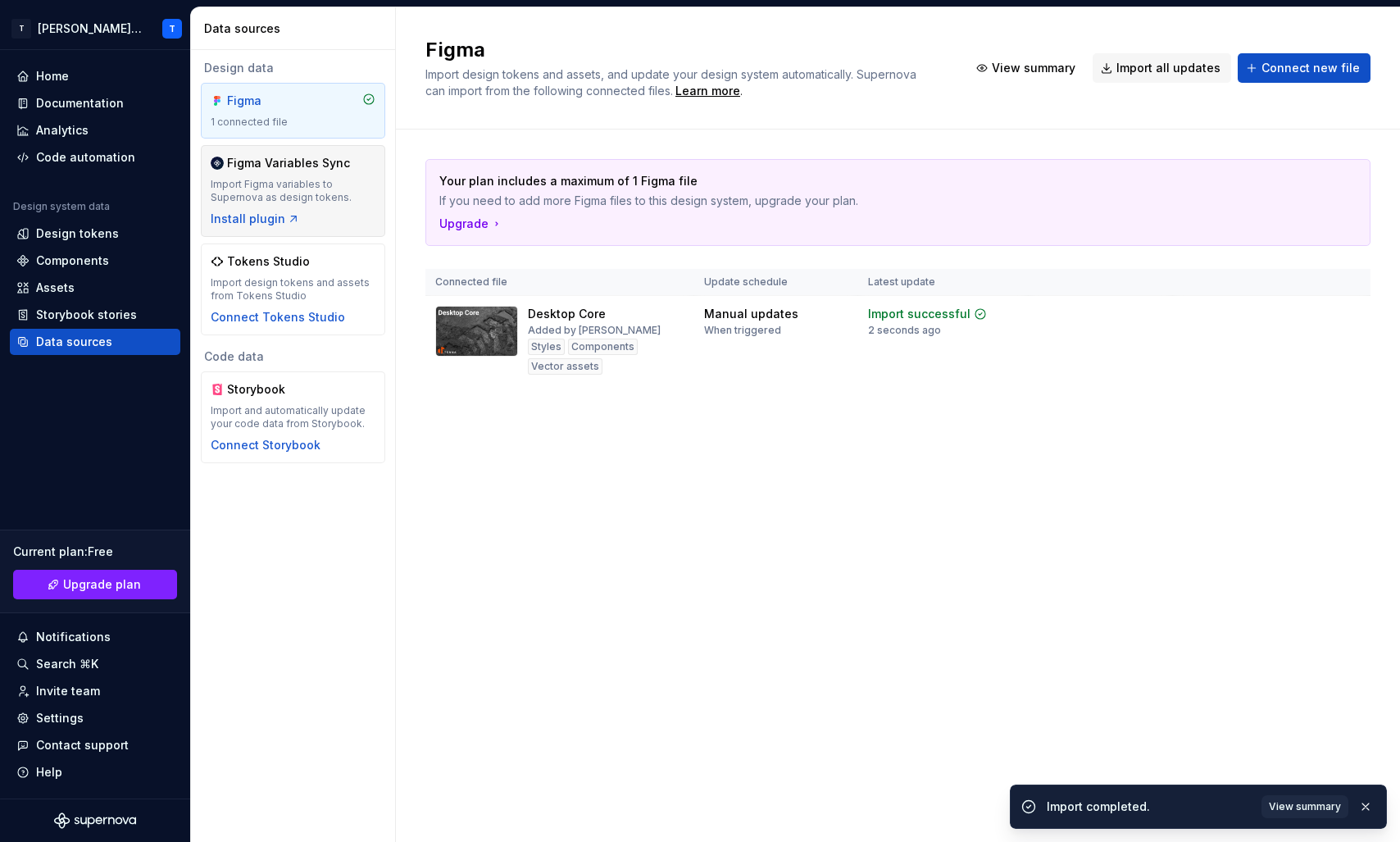
click at [316, 194] on div "Import Figma variables to Supernova as design tokens." at bounding box center [293, 190] width 164 height 26
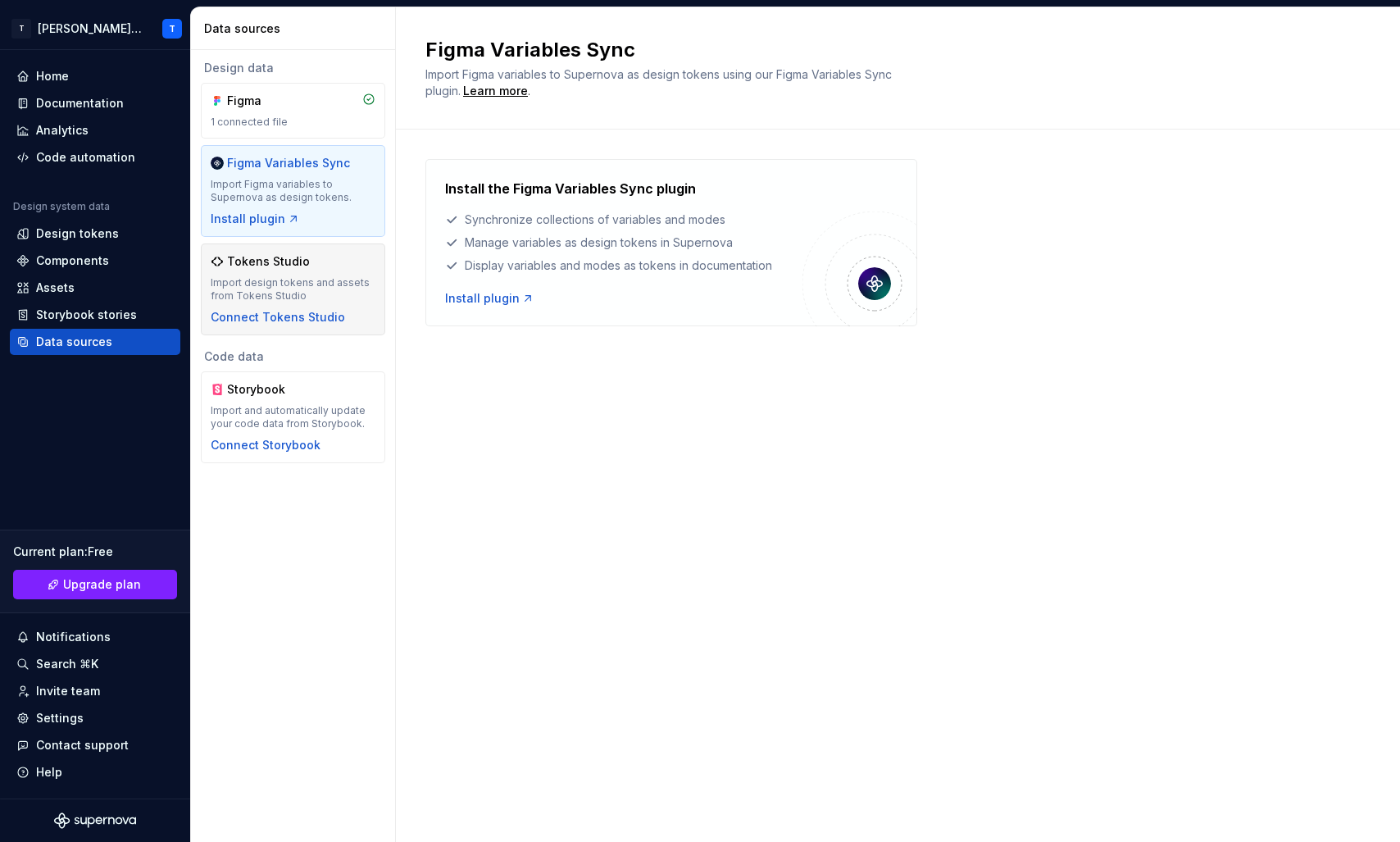
click at [336, 276] on div "Import design tokens and assets from Tokens Studio" at bounding box center [293, 288] width 164 height 26
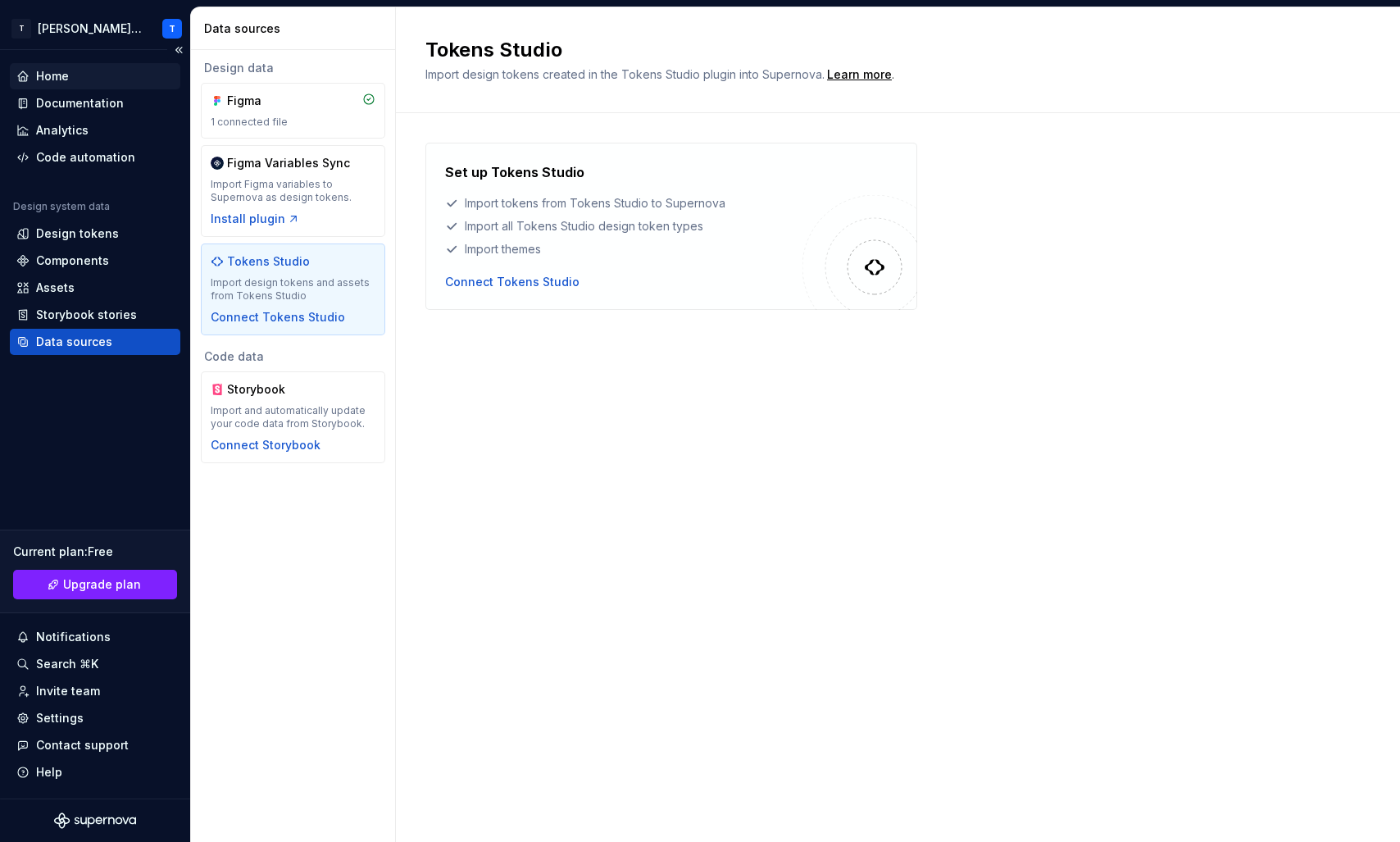
click at [109, 74] on div "Home" at bounding box center [96, 76] width 158 height 17
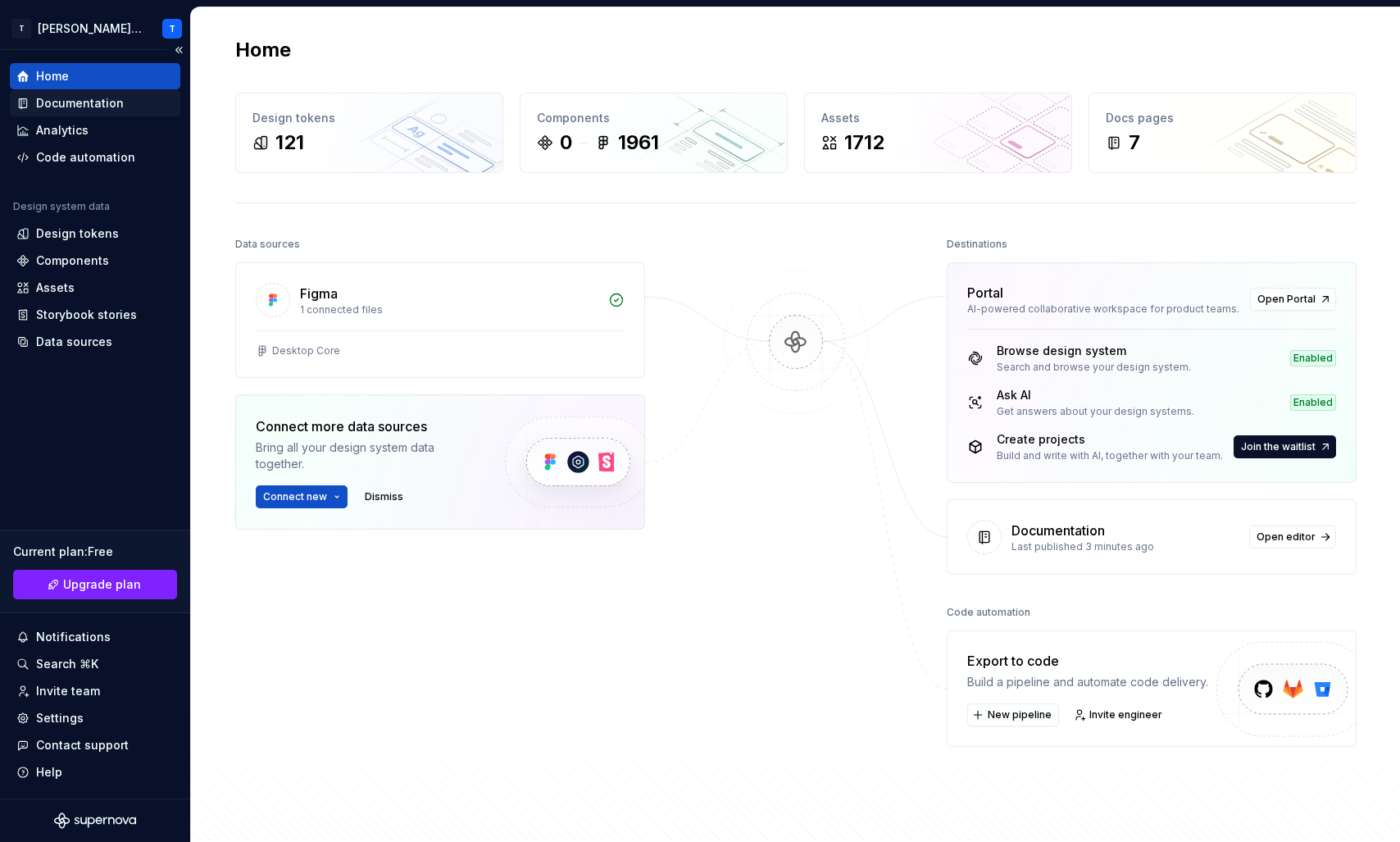
click at [79, 109] on div "Documentation" at bounding box center [80, 103] width 88 height 17
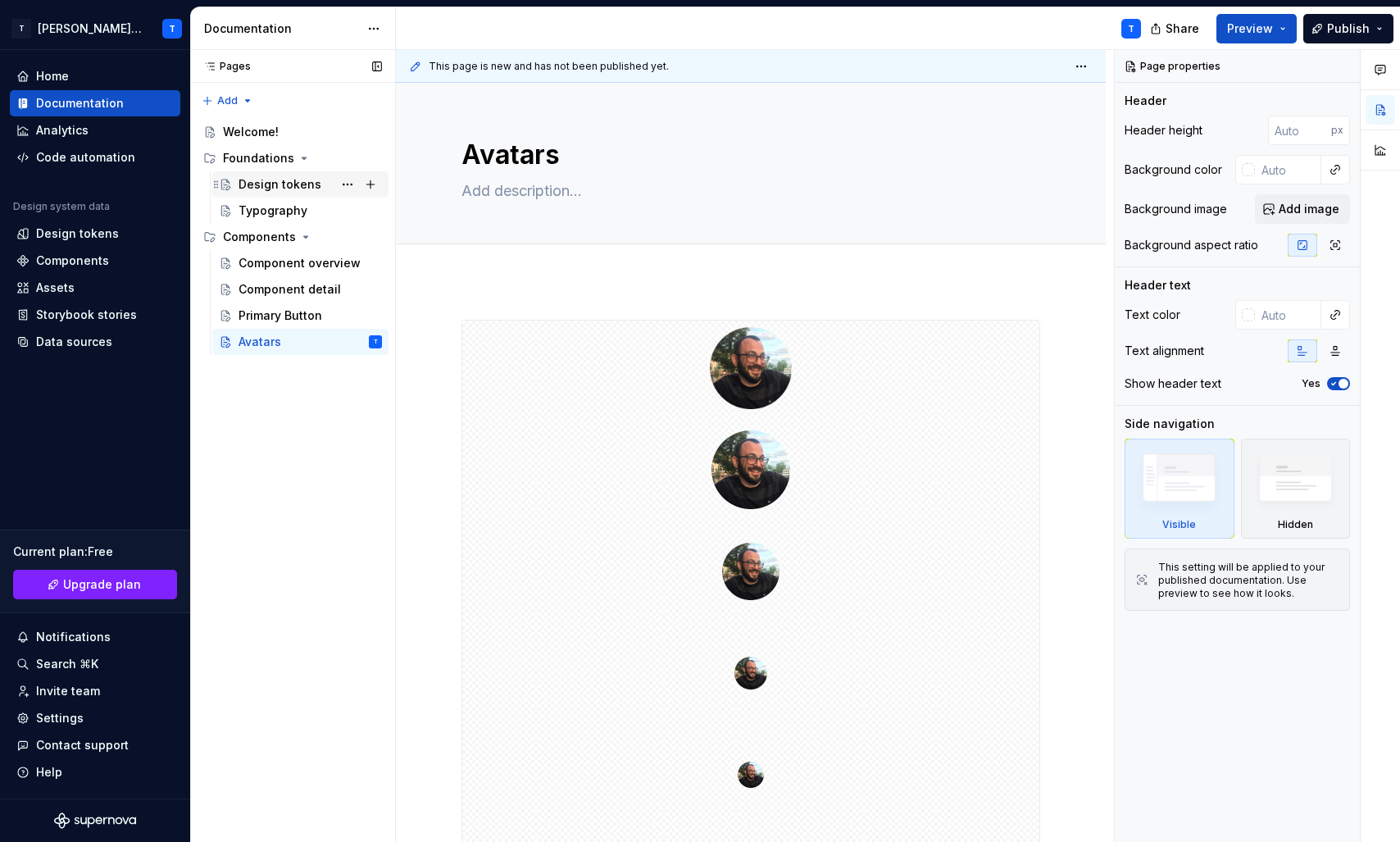
click at [289, 181] on div "Design tokens" at bounding box center [279, 185] width 83 height 17
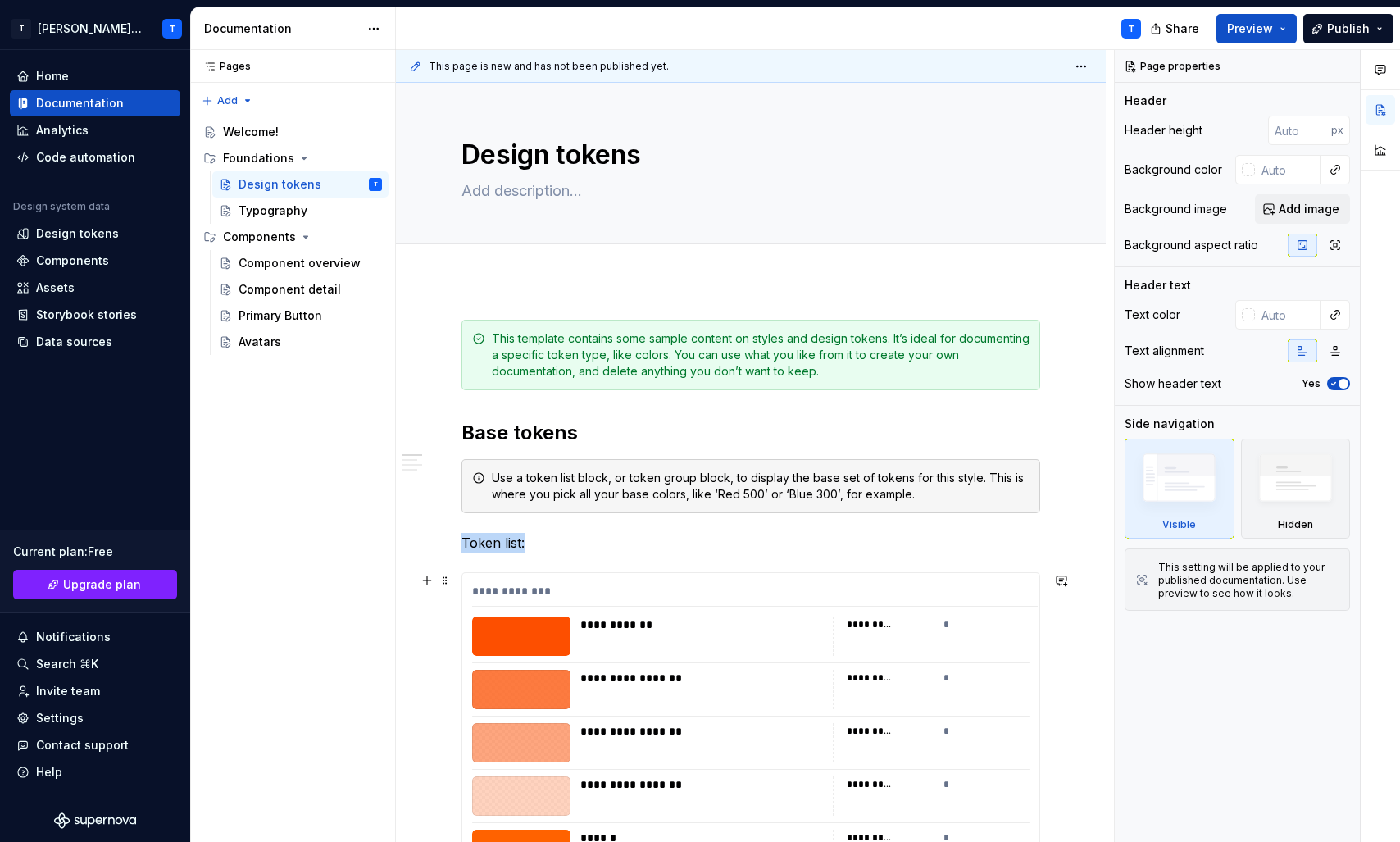
click at [883, 629] on div "*********" at bounding box center [870, 625] width 46 height 13
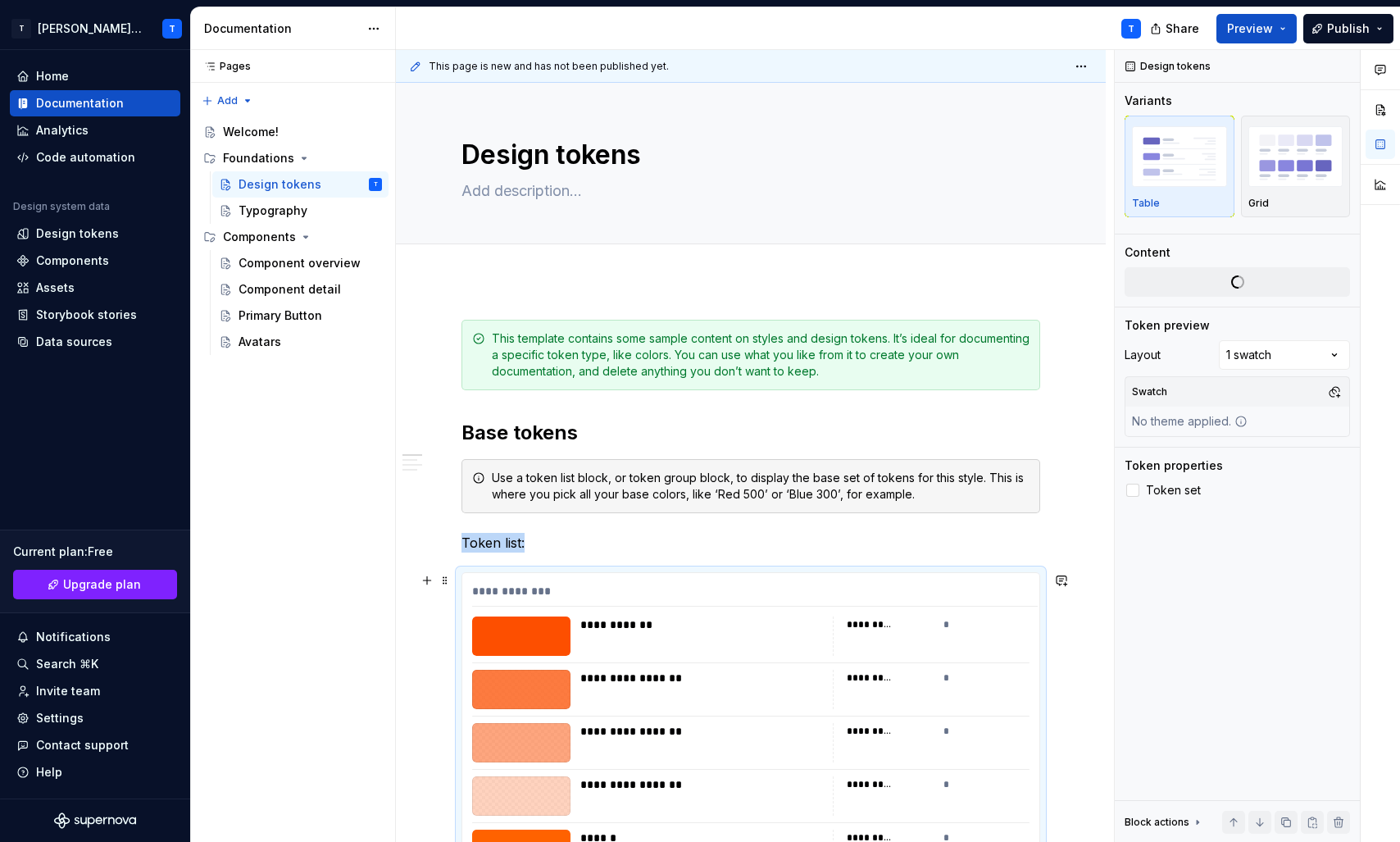
click at [883, 629] on div "*********" at bounding box center [870, 625] width 46 height 13
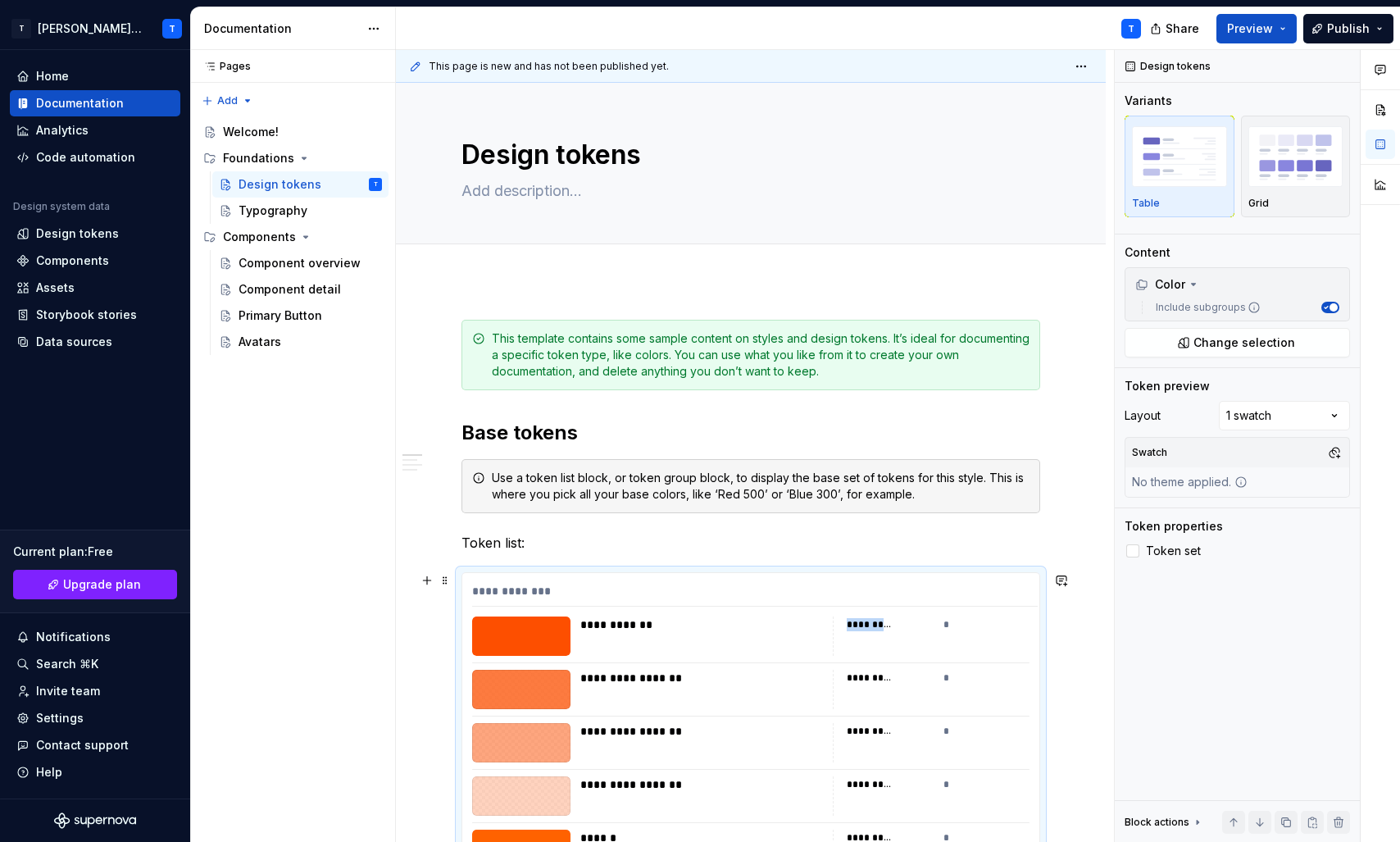
click at [883, 629] on div "*********" at bounding box center [870, 625] width 46 height 13
click at [886, 625] on div "*********" at bounding box center [870, 625] width 46 height 13
click at [682, 622] on div "**********" at bounding box center [705, 625] width 251 height 17
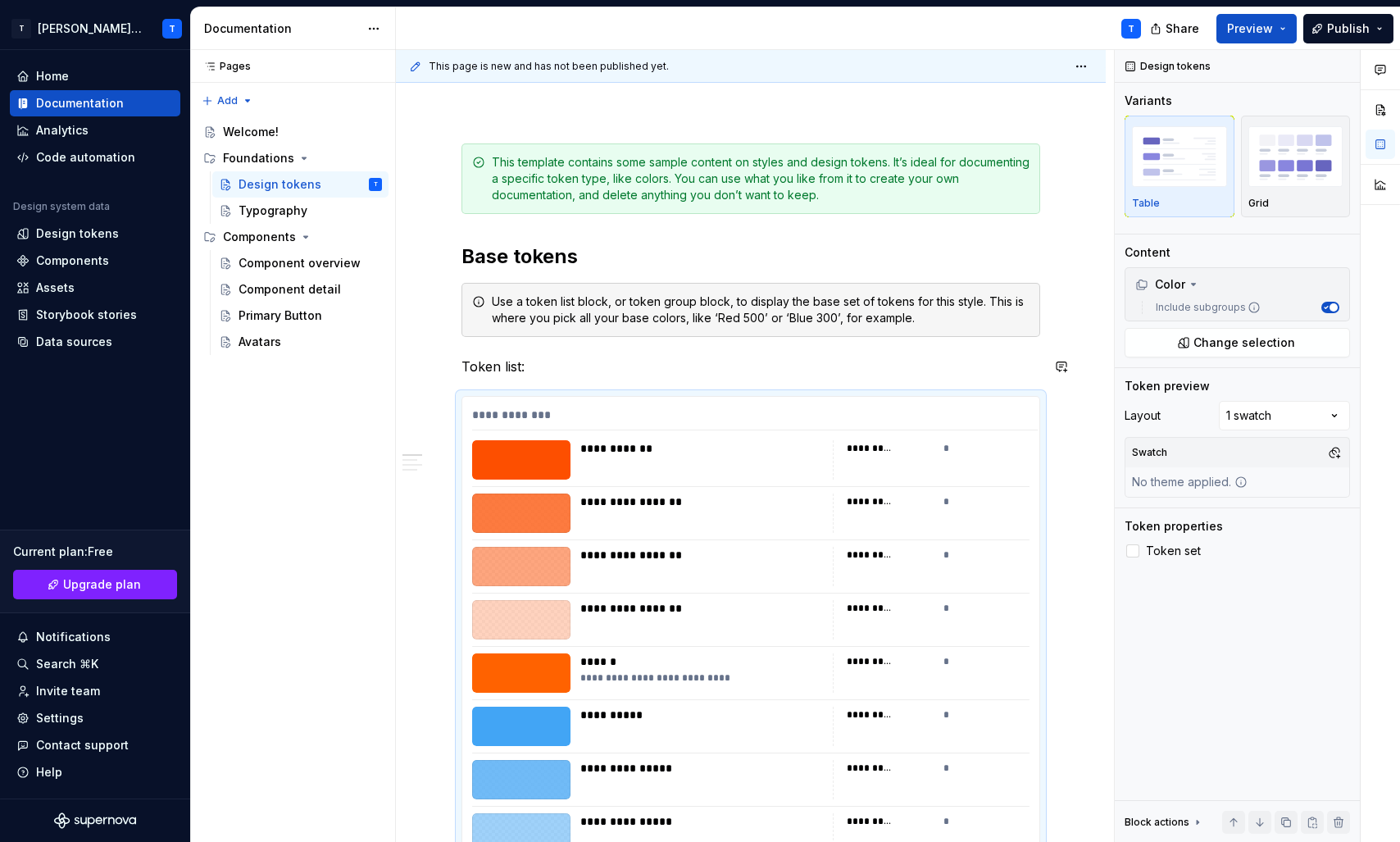
scroll to position [194, 0]
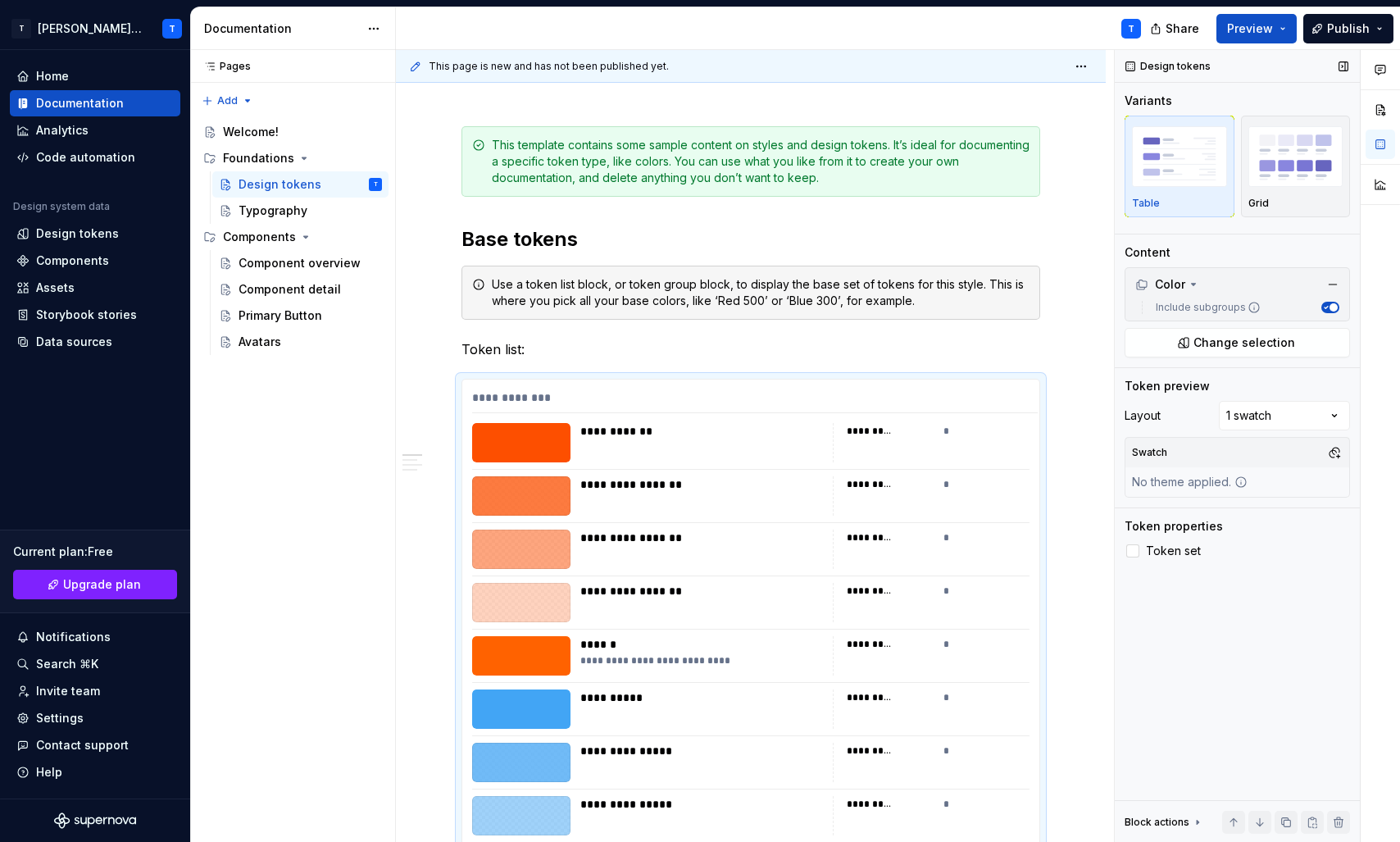
click at [1326, 303] on button "Include subgroups" at bounding box center [1330, 308] width 18 height 12
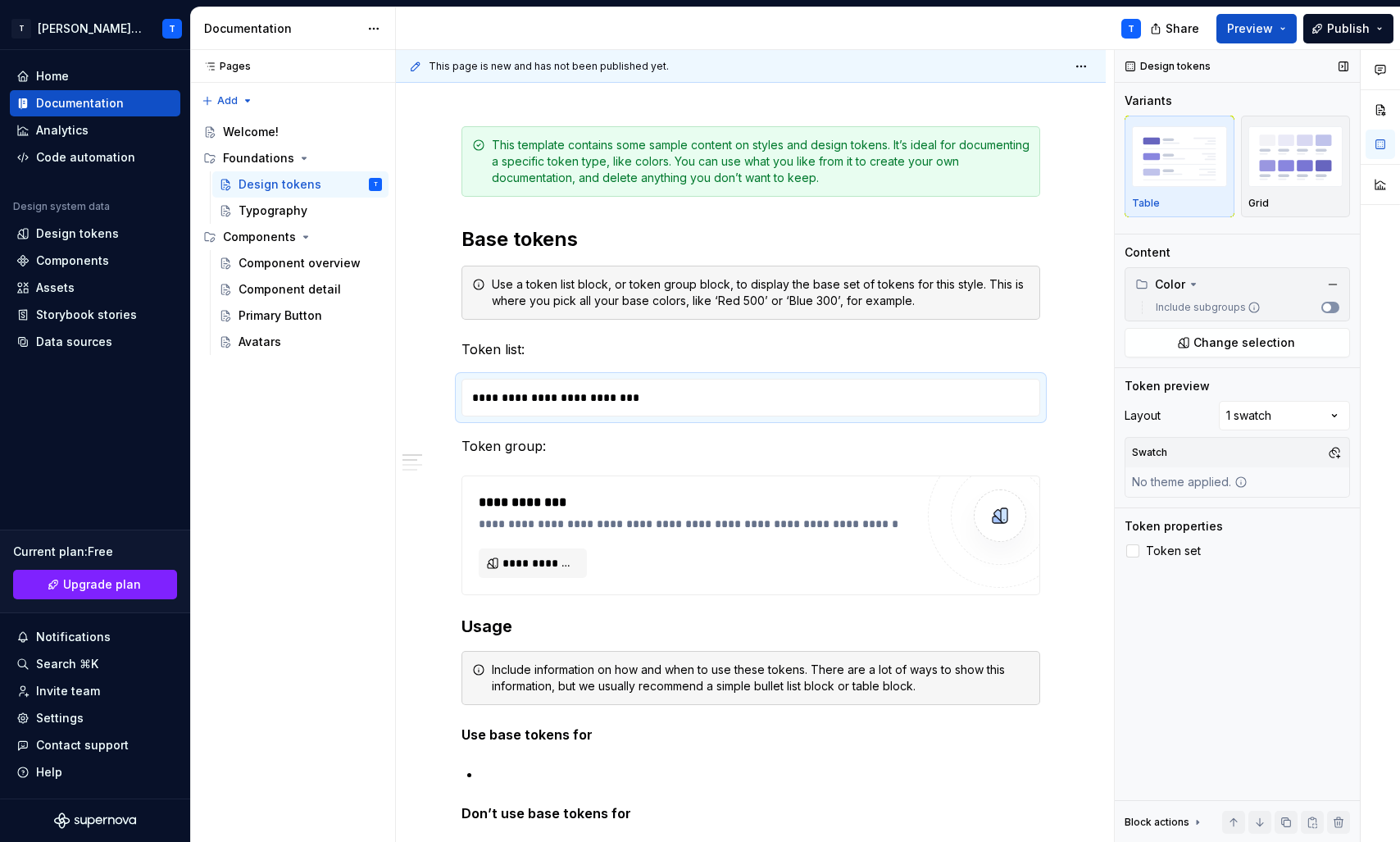
click at [1326, 303] on button "Include subgroups" at bounding box center [1330, 308] width 18 height 12
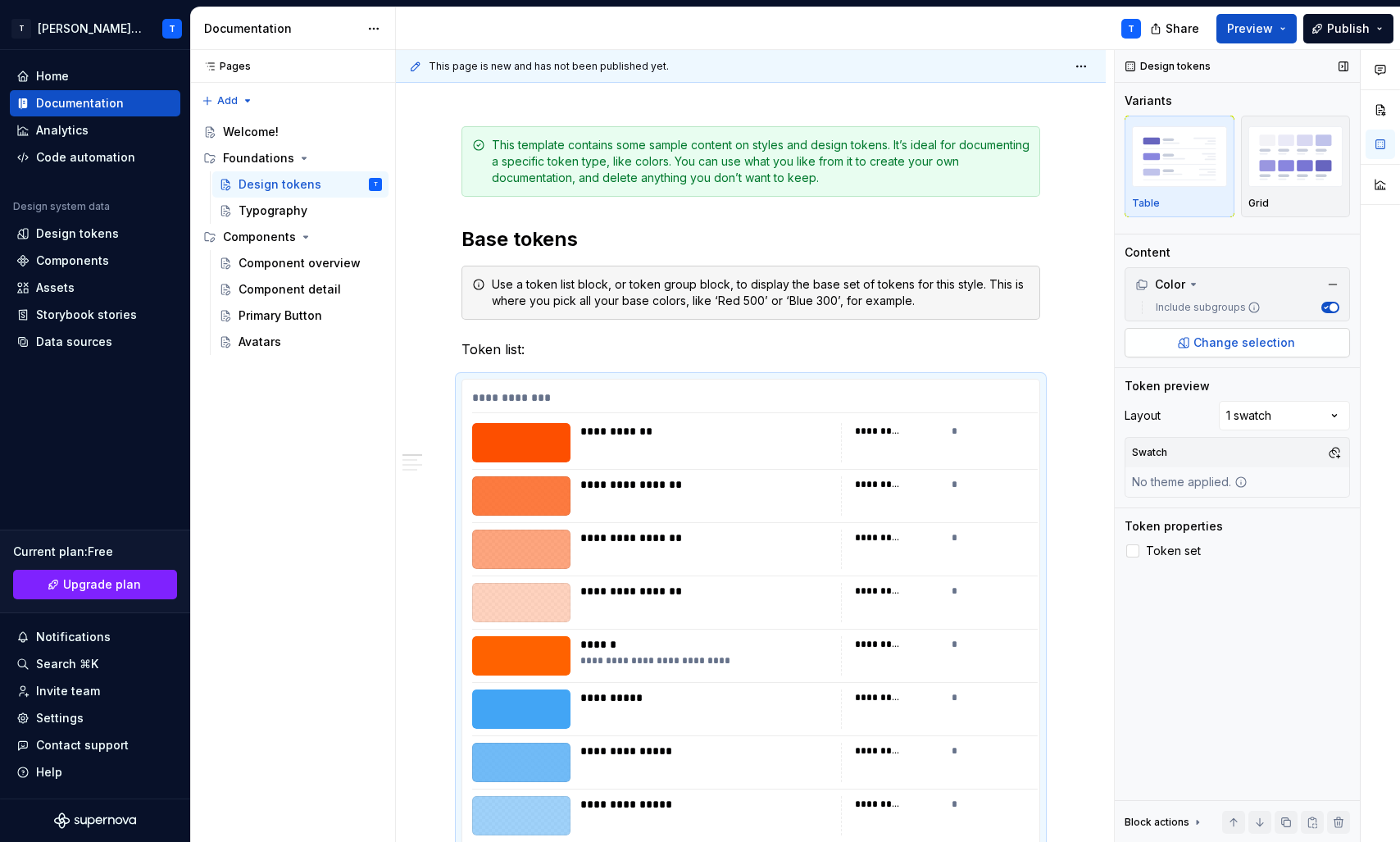
click at [1266, 340] on span "Change selection" at bounding box center [1244, 343] width 101 height 17
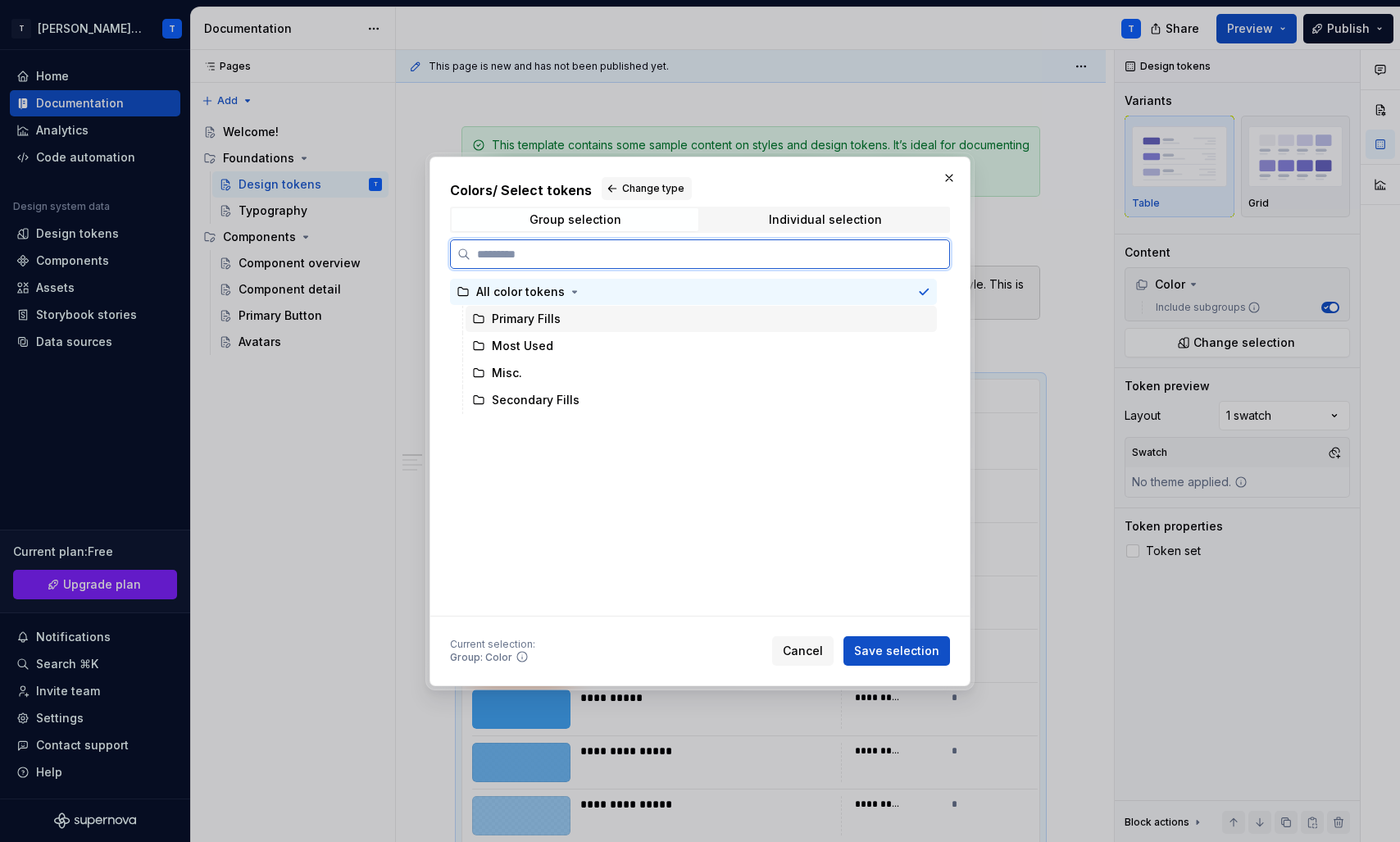
click at [635, 325] on div "Primary Fills" at bounding box center [701, 319] width 471 height 26
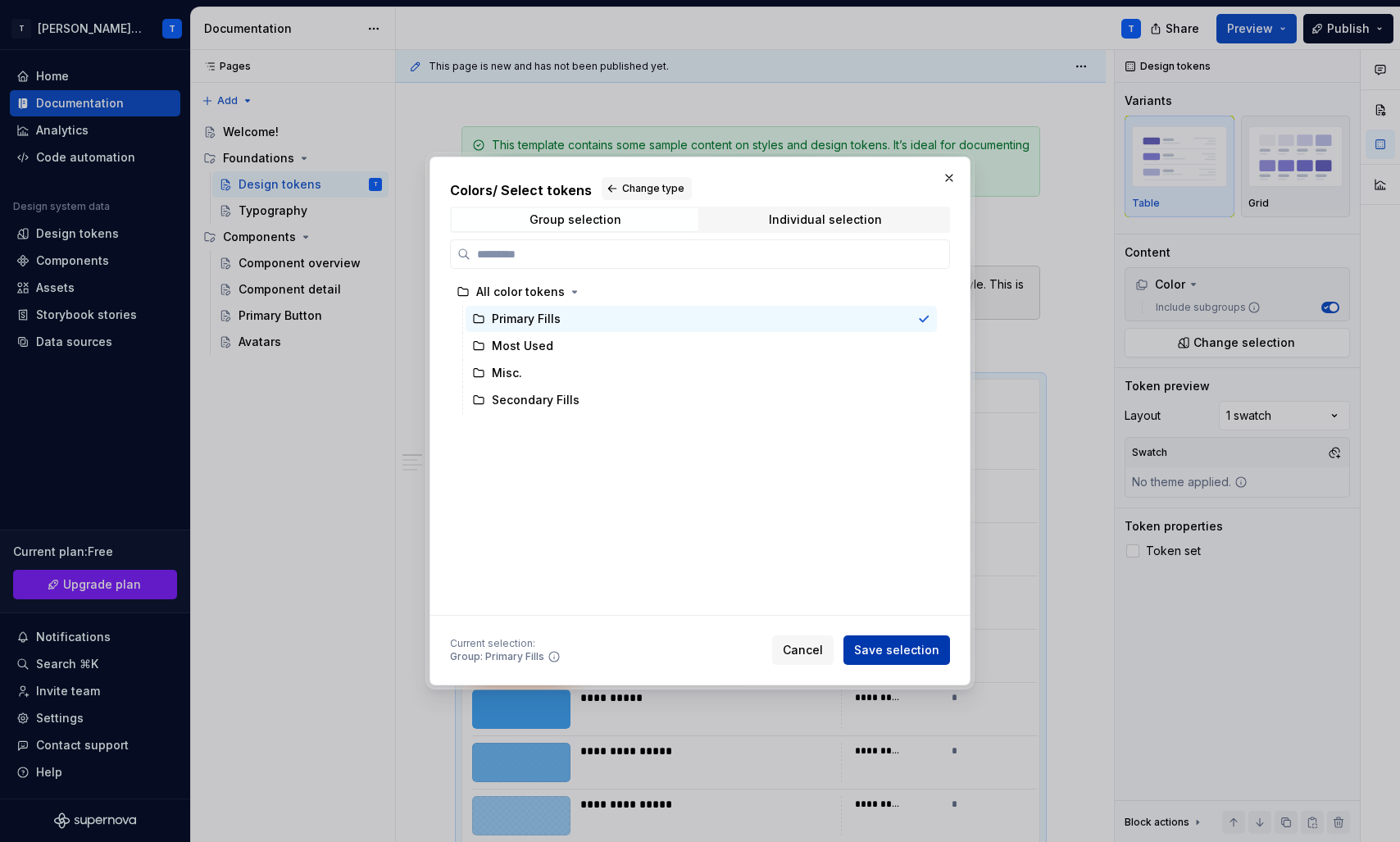
click at [887, 649] on span "Save selection" at bounding box center [897, 650] width 86 height 17
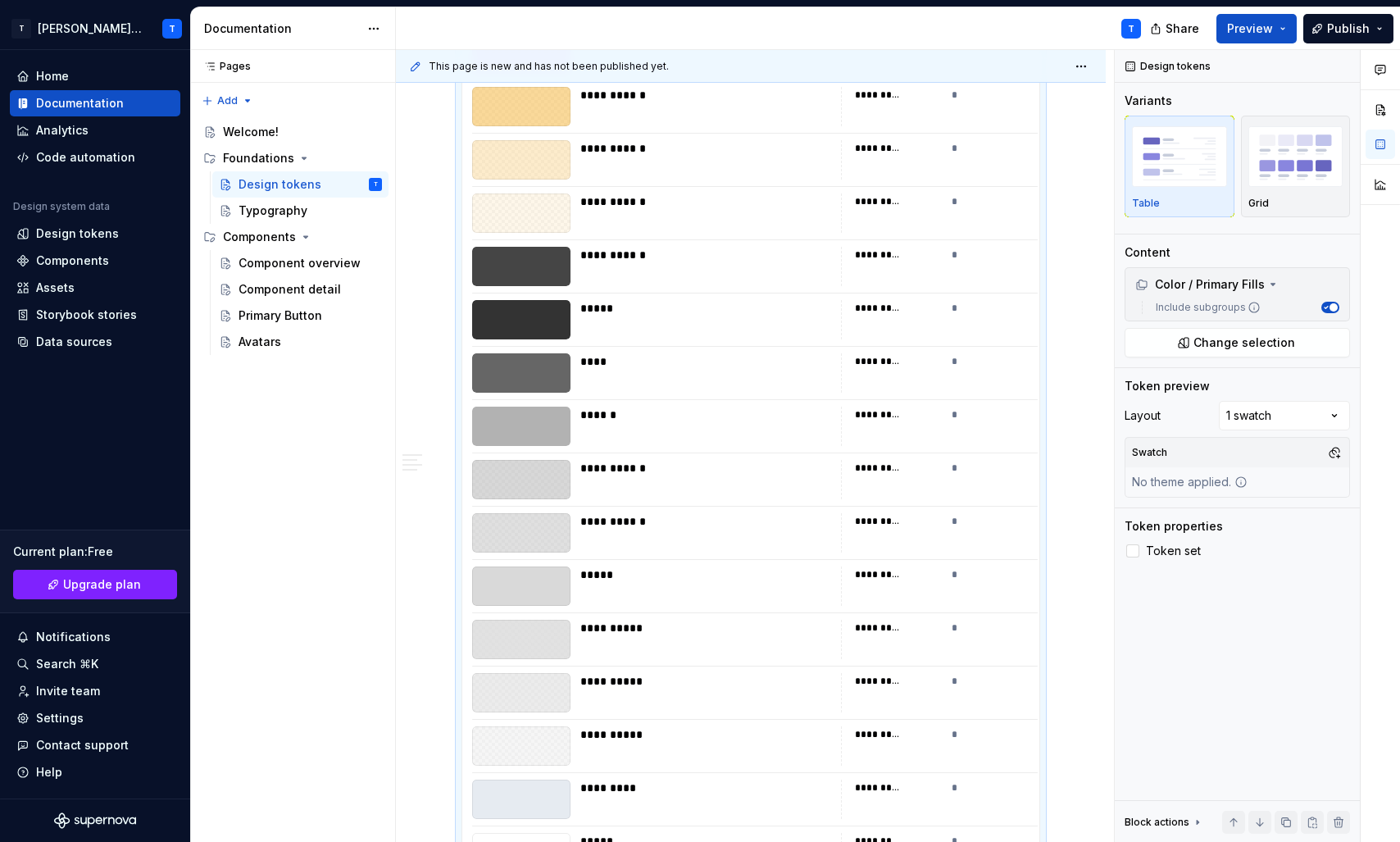
scroll to position [1853, 0]
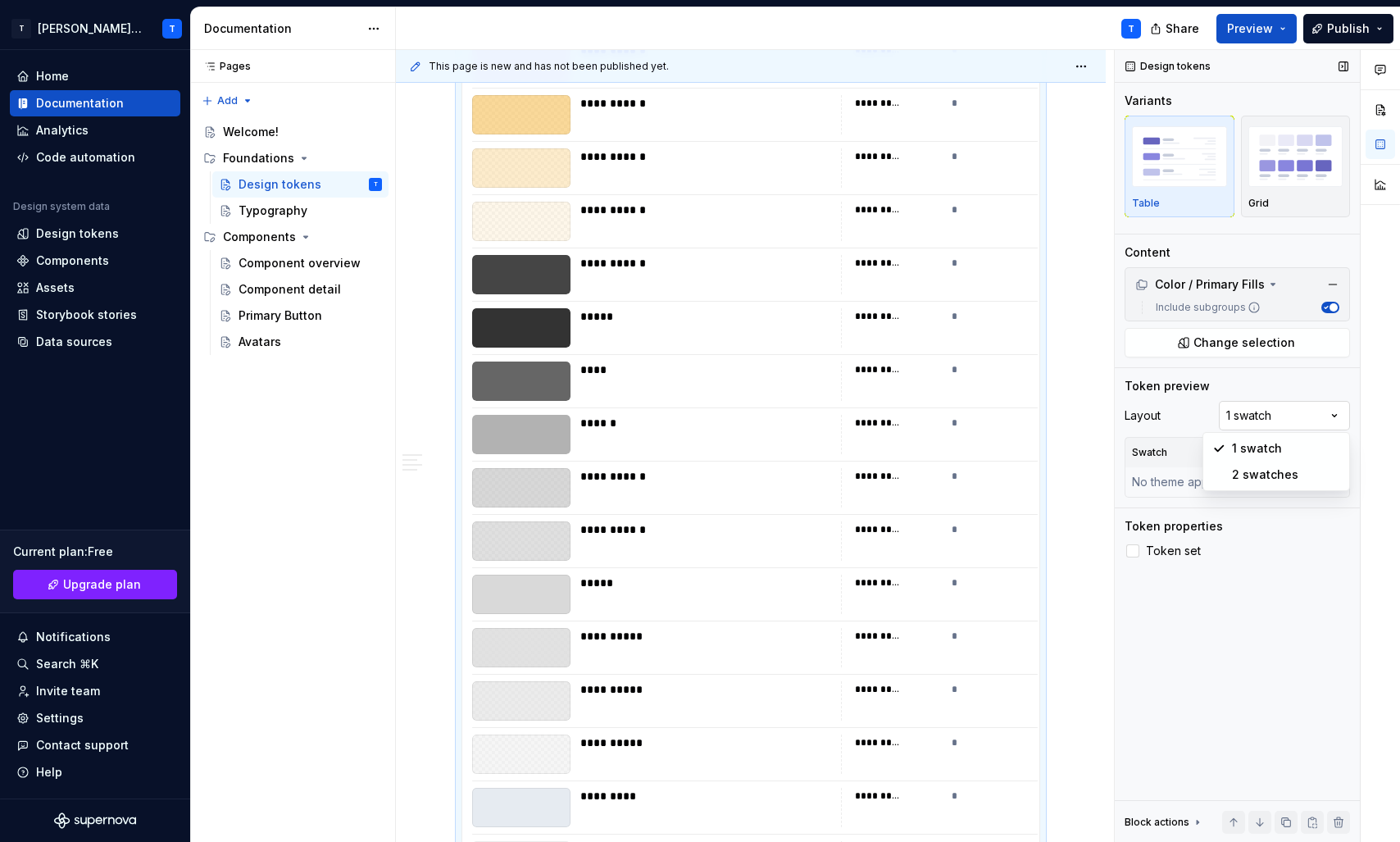
click at [1279, 415] on div "Comments Open comments No comments yet Select ‘Comment’ from the block context …" at bounding box center [1257, 446] width 285 height 793
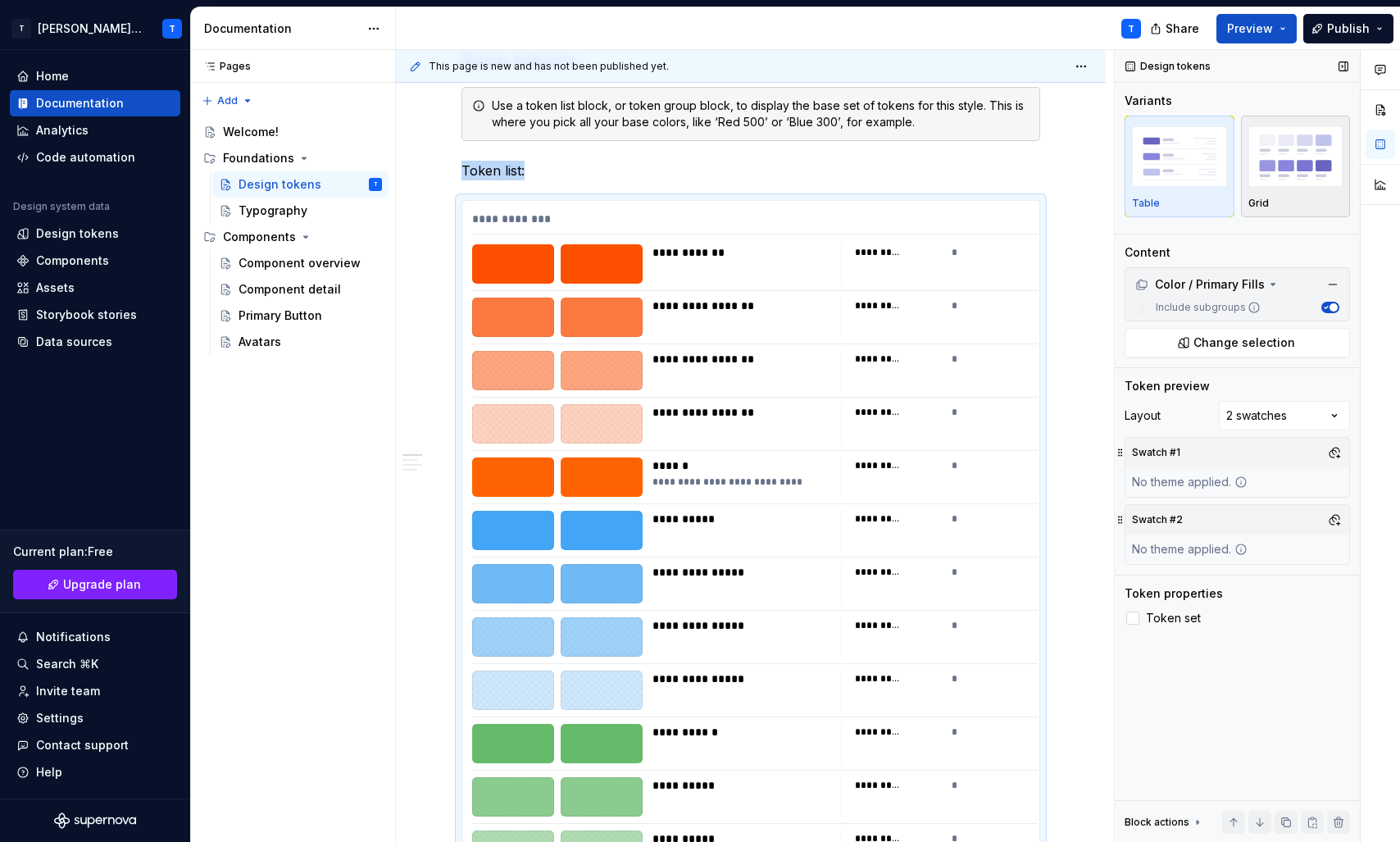
click at [1291, 180] on img "button" at bounding box center [1295, 155] width 95 height 60
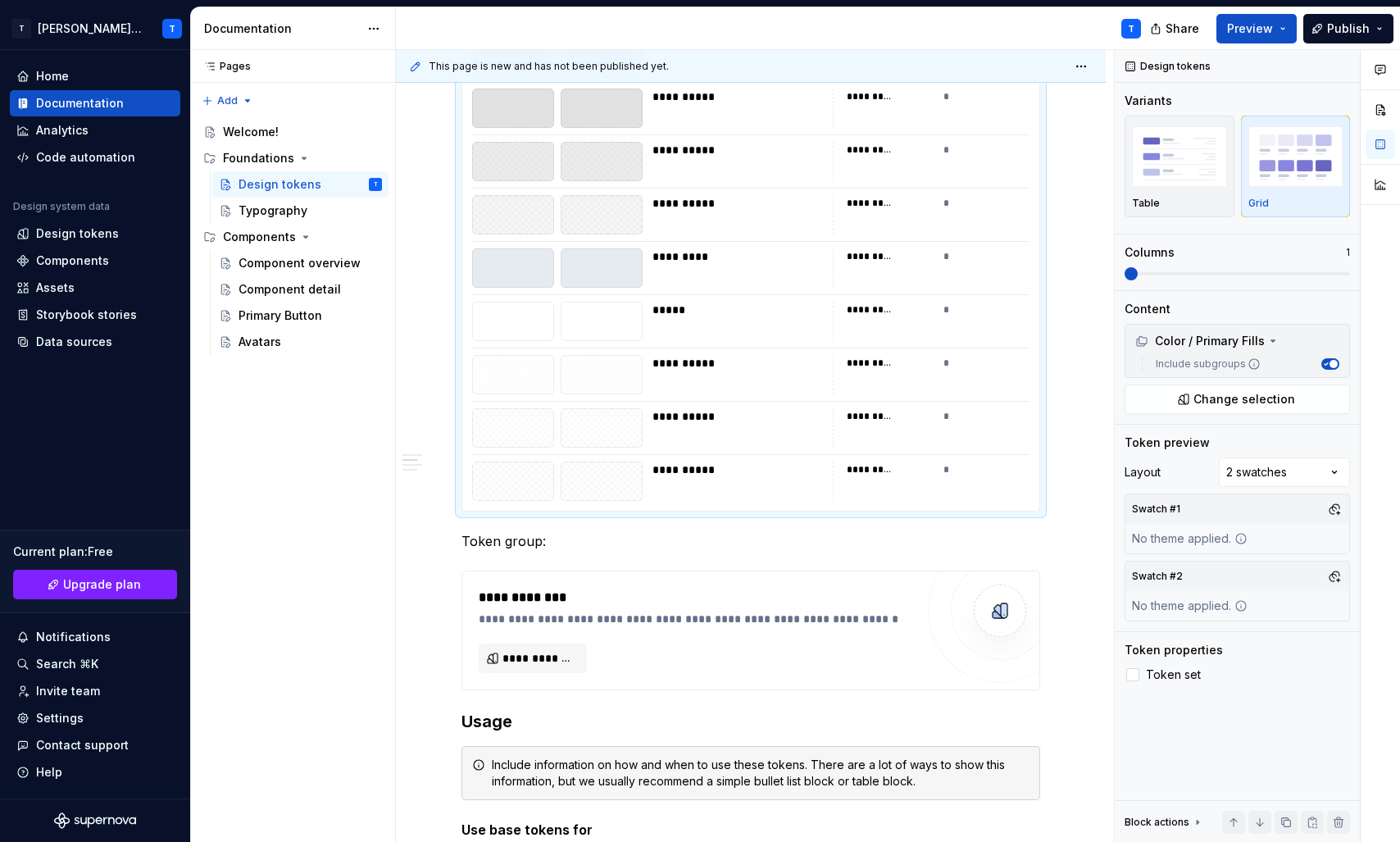
scroll to position [2366, 0]
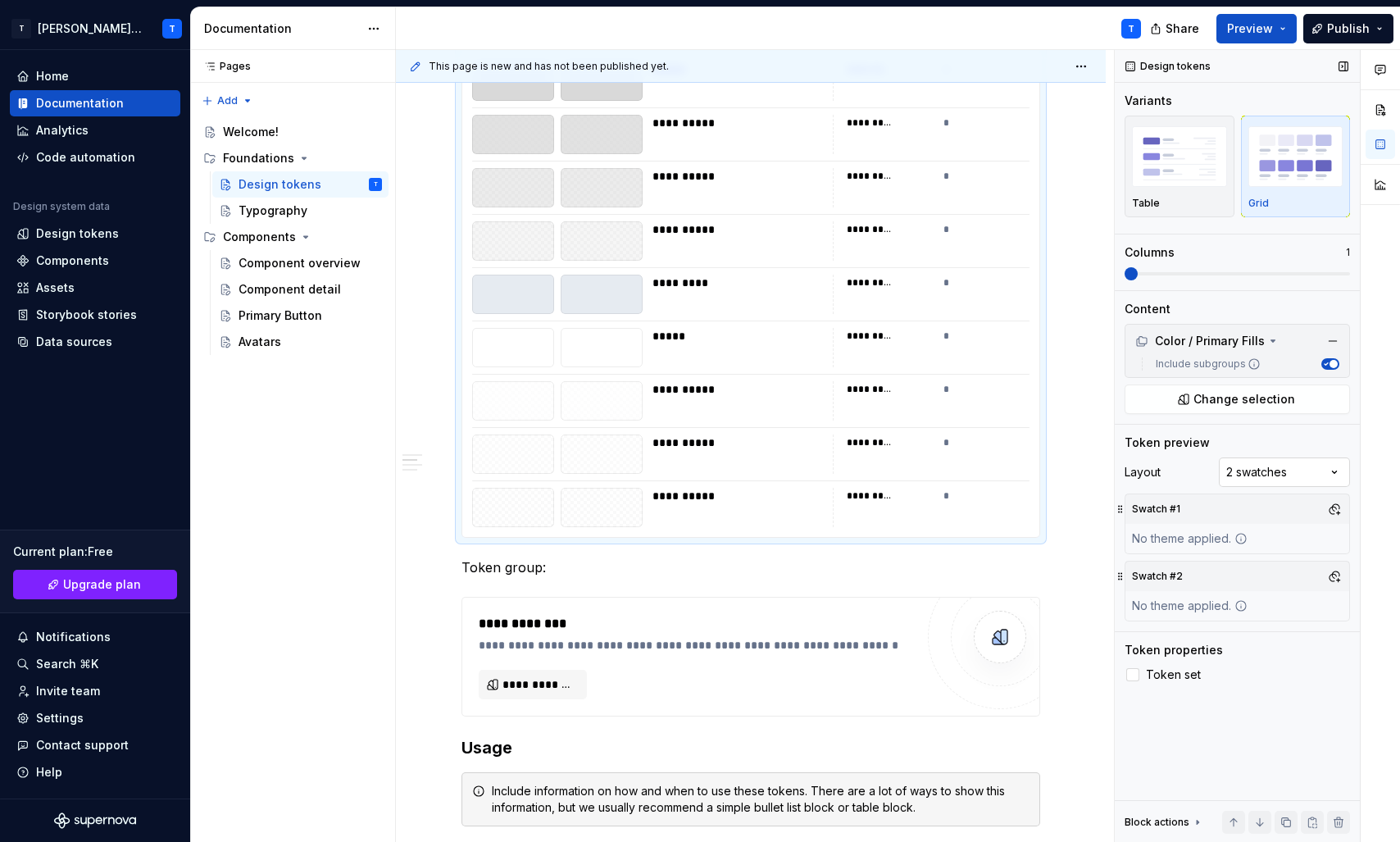
click at [1292, 470] on div "Comments Open comments No comments yet Select ‘Comment’ from the block context …" at bounding box center [1257, 446] width 285 height 793
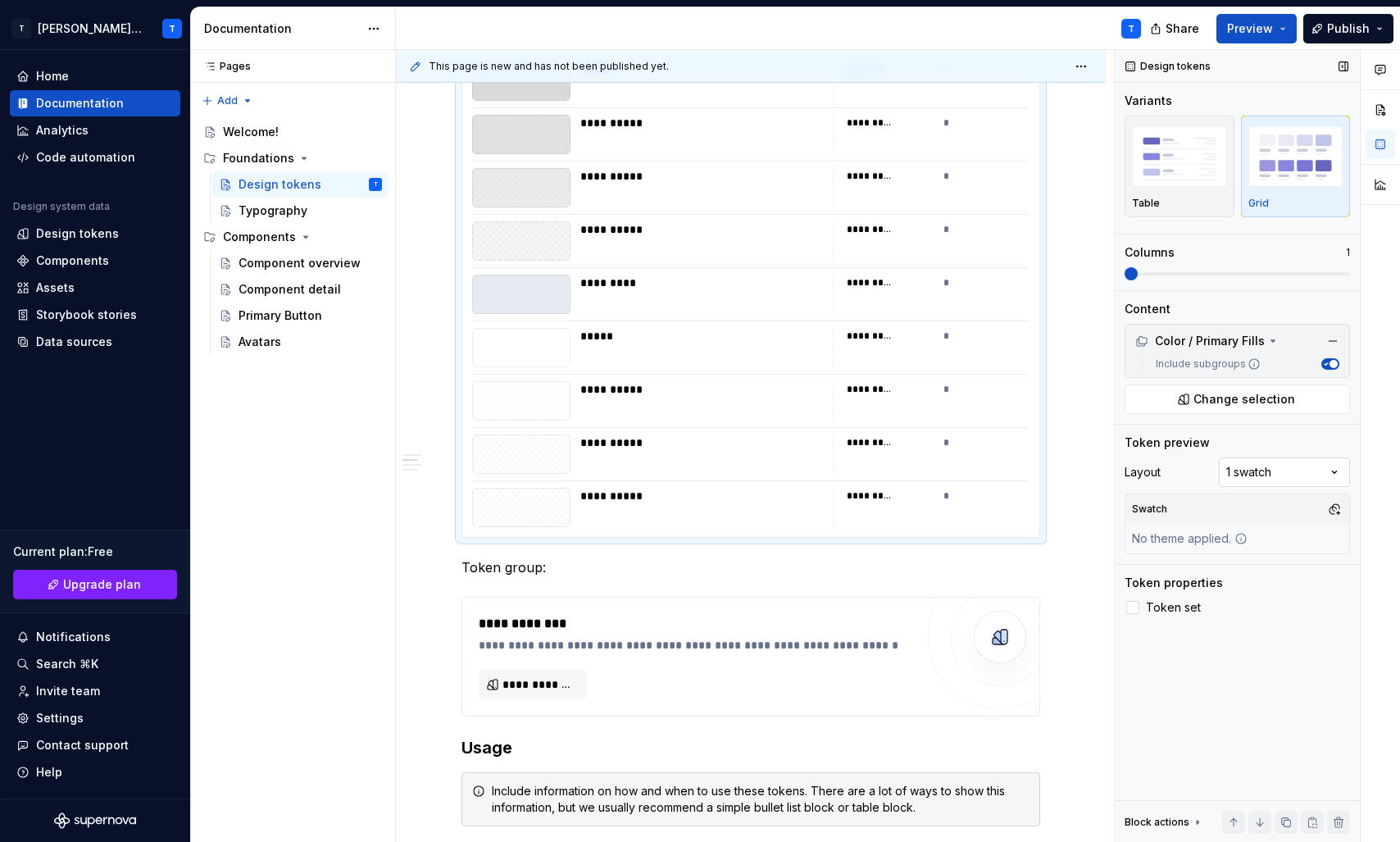
click at [1276, 466] on div "Comments Open comments No comments yet Select ‘Comment’ from the block context …" at bounding box center [1257, 446] width 285 height 793
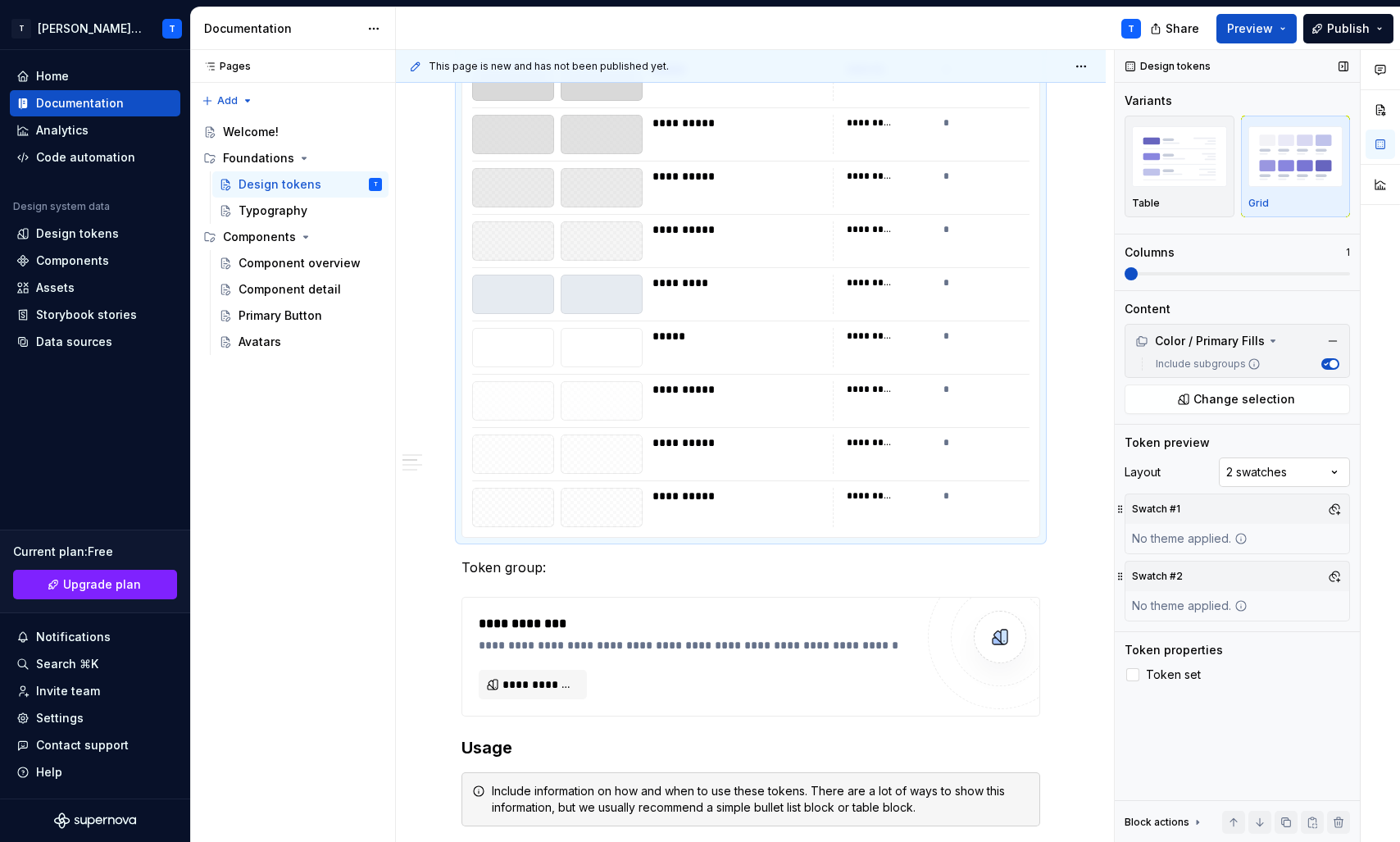
click at [1260, 476] on div "Comments Open comments No comments yet Select ‘Comment’ from the block context …" at bounding box center [1257, 446] width 285 height 793
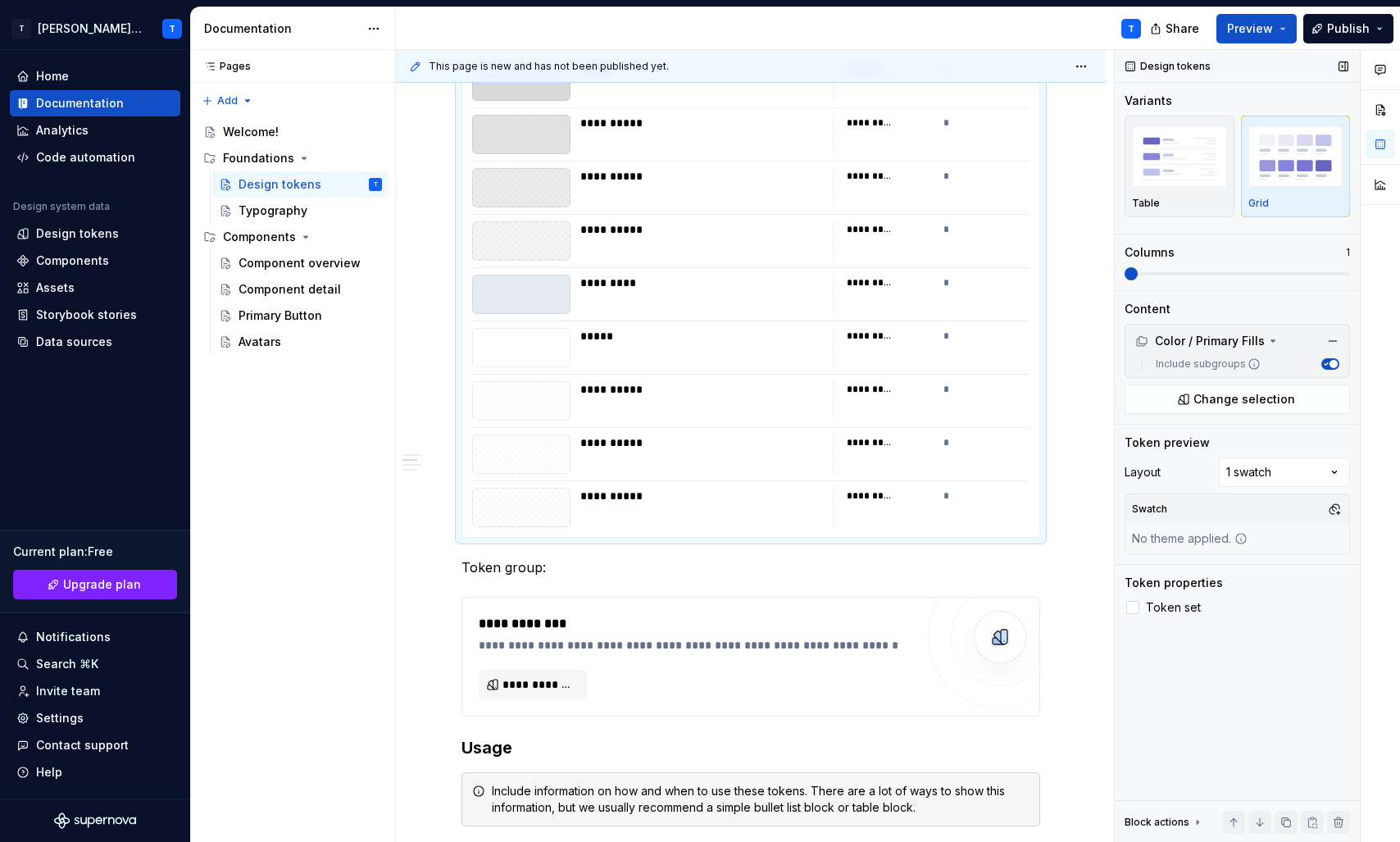
click at [1194, 538] on div "No theme applied." at bounding box center [1189, 538] width 128 height 29
click at [1329, 507] on button "button" at bounding box center [1334, 508] width 23 height 23
click at [1171, 575] on div "Suggestions" at bounding box center [1167, 571] width 13 height 13
click at [1252, 661] on div "Comments Open comments No comments yet Select ‘Comment’ from the block context …" at bounding box center [1257, 446] width 285 height 793
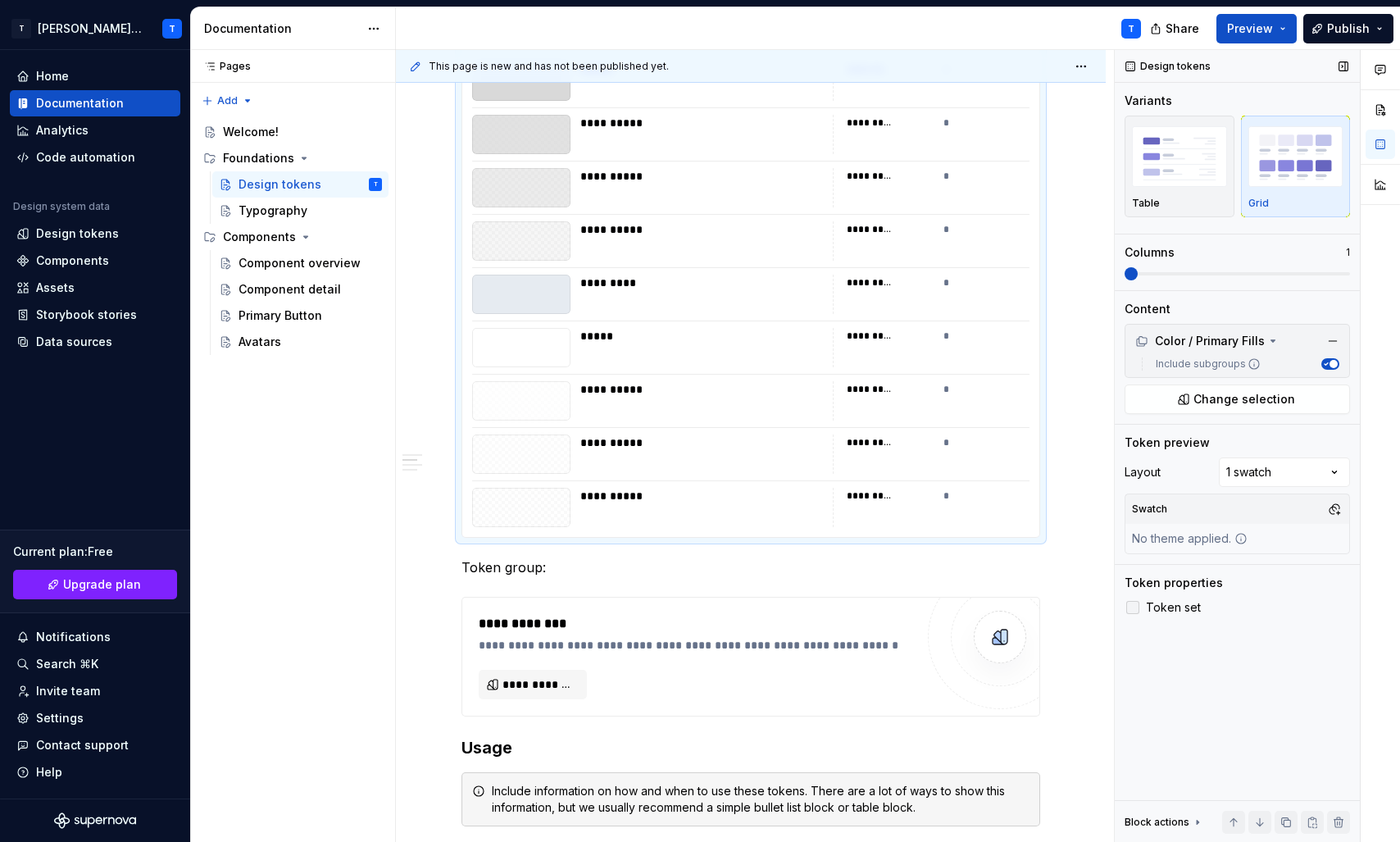
click at [1133, 607] on icon at bounding box center [1133, 607] width 0 height 0
click at [1129, 605] on div at bounding box center [1133, 607] width 13 height 13
click at [1133, 607] on icon at bounding box center [1133, 607] width 0 height 0
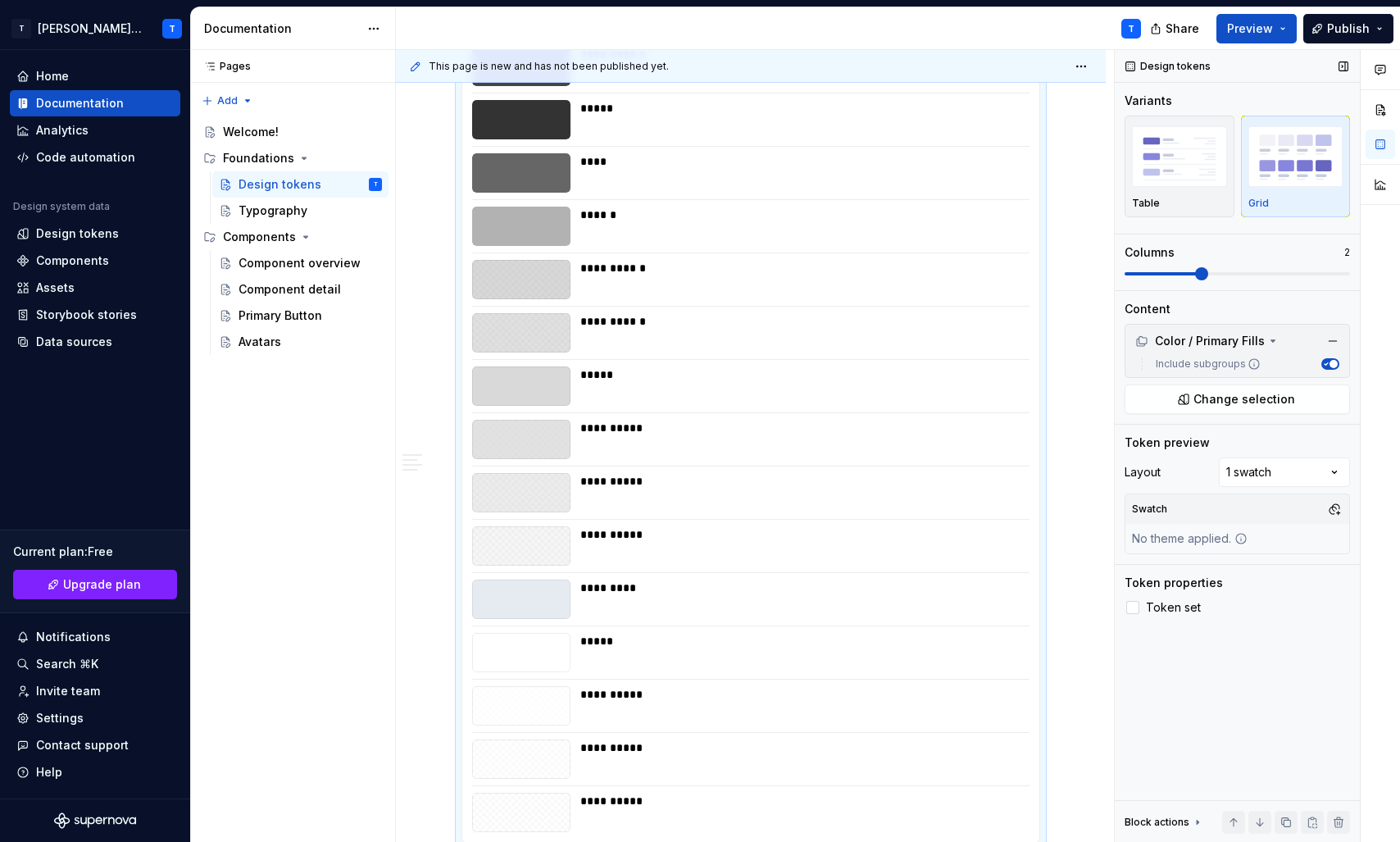
click at [1191, 277] on span at bounding box center [1237, 274] width 226 height 13
click at [1282, 277] on span at bounding box center [1237, 274] width 226 height 13
click at [1351, 270] on span at bounding box center [1237, 274] width 226 height 13
click at [924, 294] on div "**********" at bounding box center [800, 279] width 440 height 39
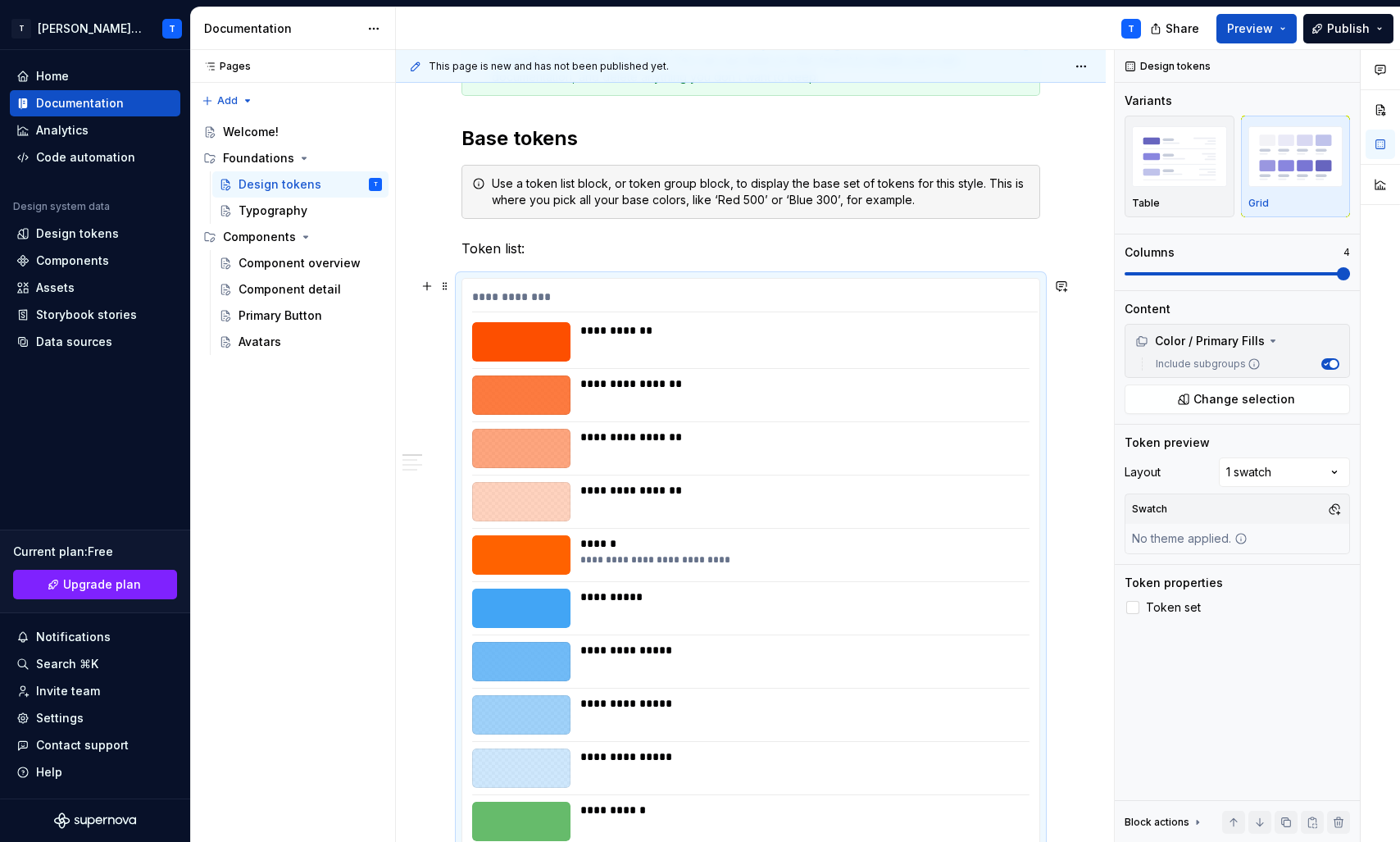
scroll to position [317, 0]
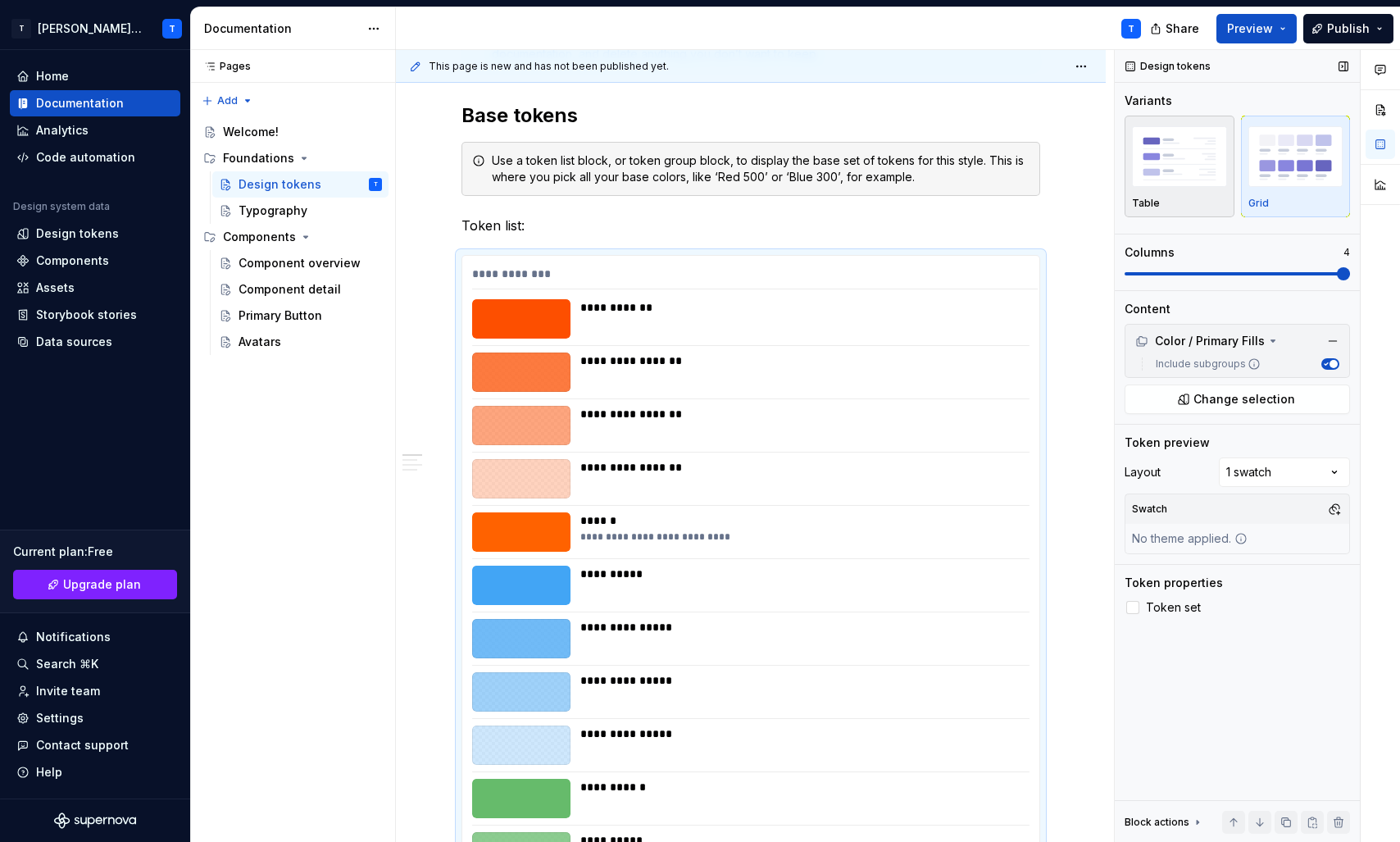
click at [1222, 174] on img "button" at bounding box center [1179, 155] width 95 height 60
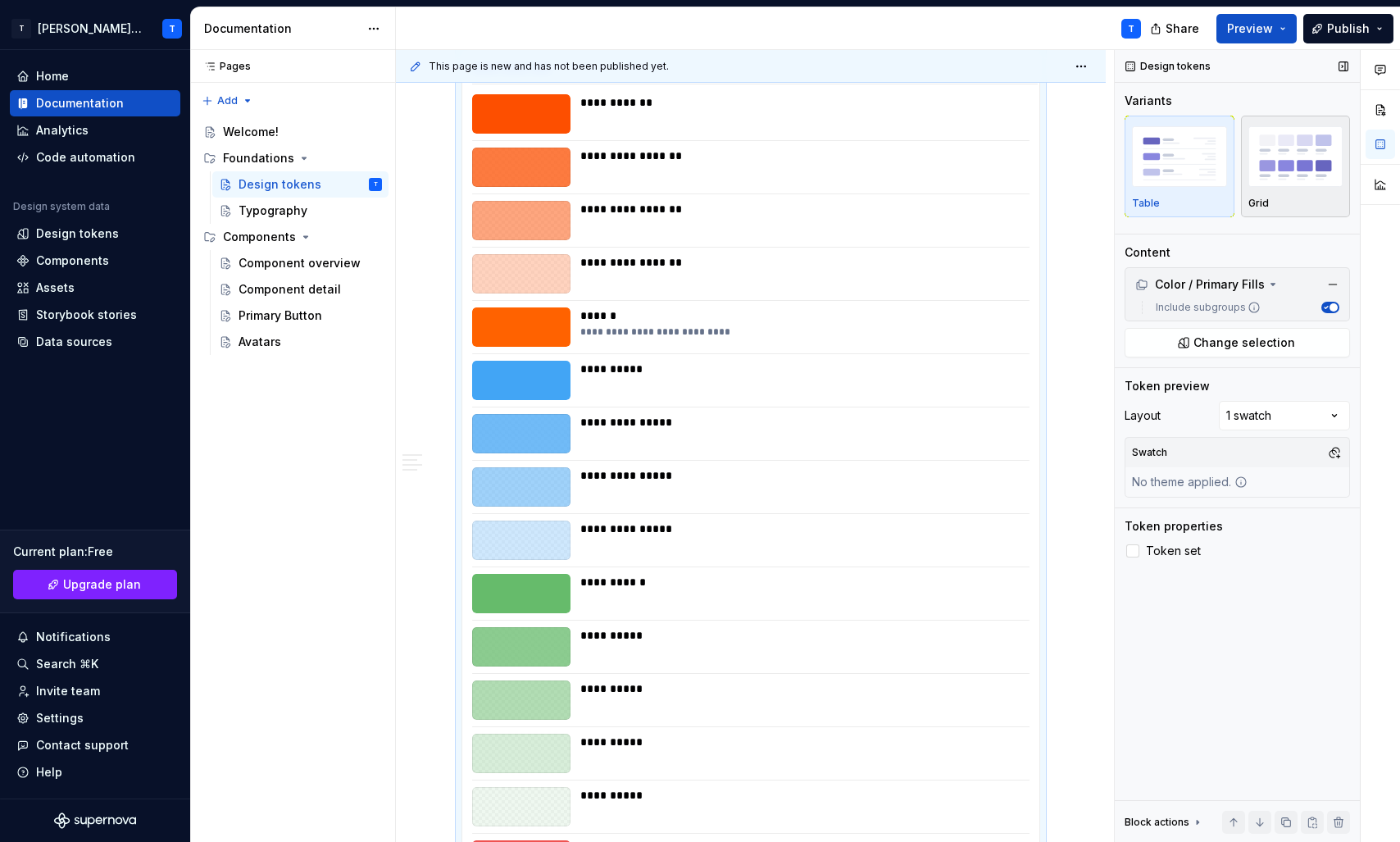
click at [1273, 171] on img "button" at bounding box center [1295, 155] width 95 height 60
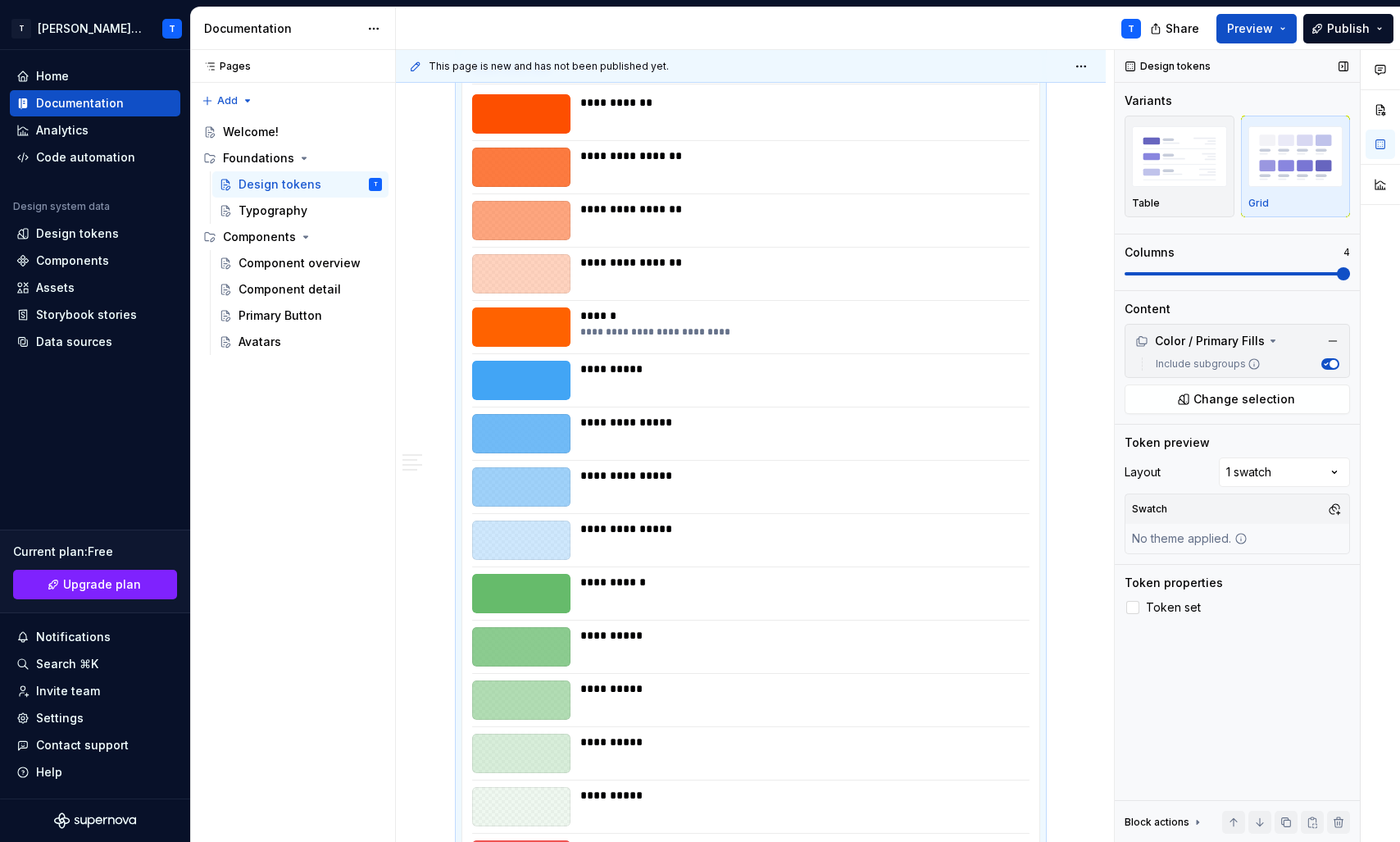
click at [1338, 268] on span at bounding box center [1237, 274] width 226 height 13
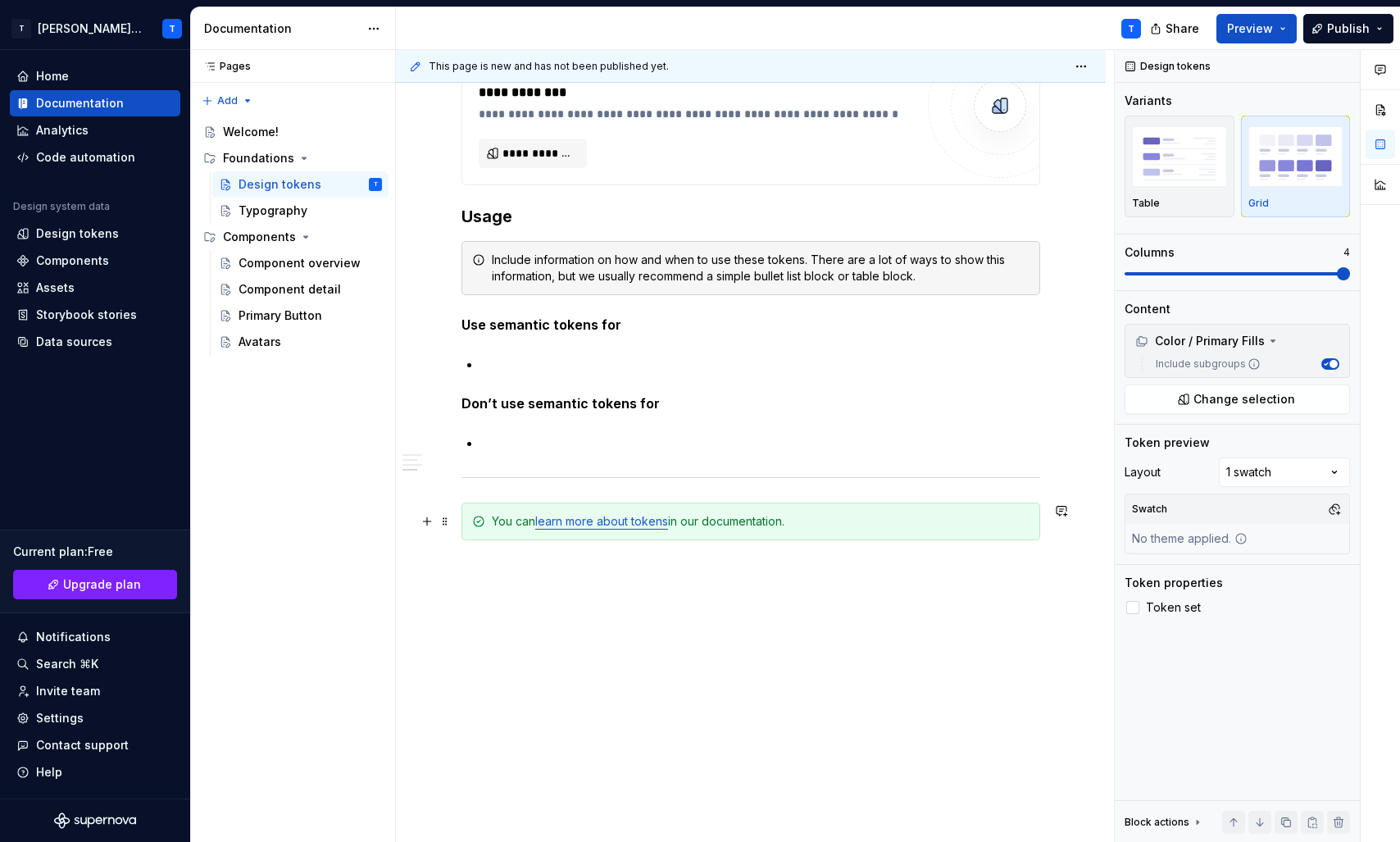
scroll to position [3452, 0]
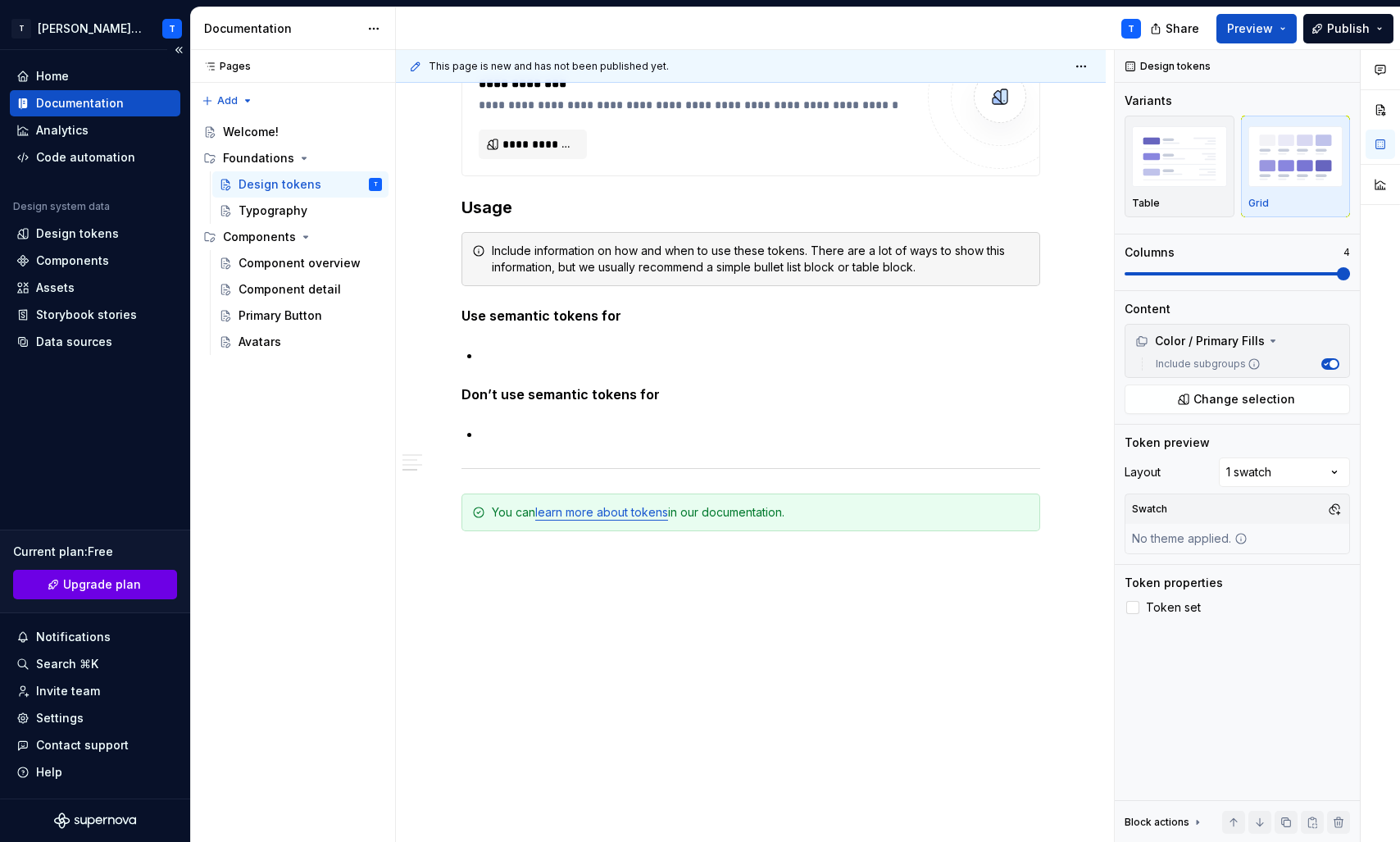
click at [107, 591] on span "Upgrade plan" at bounding box center [101, 585] width 78 height 17
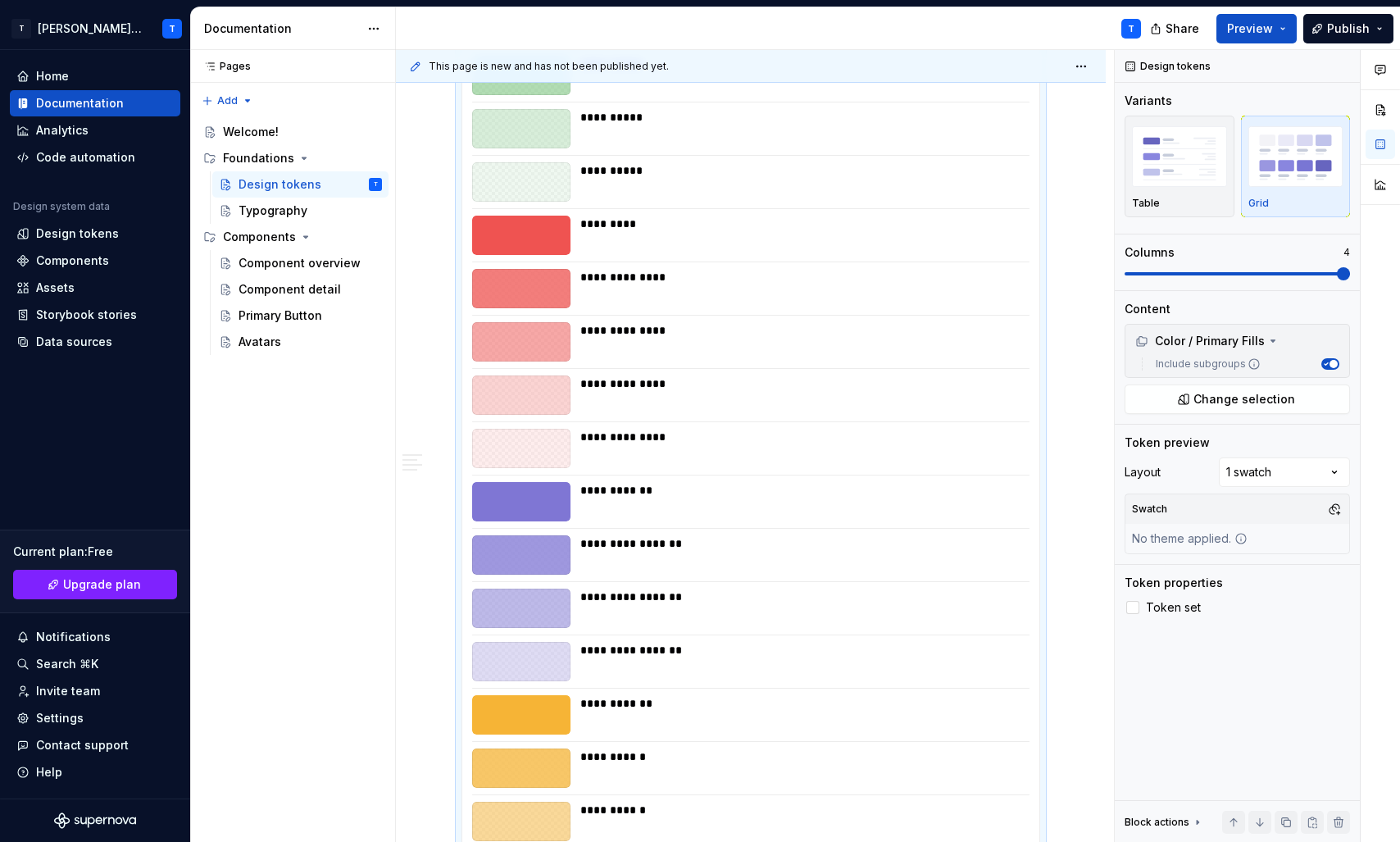
scroll to position [0, 0]
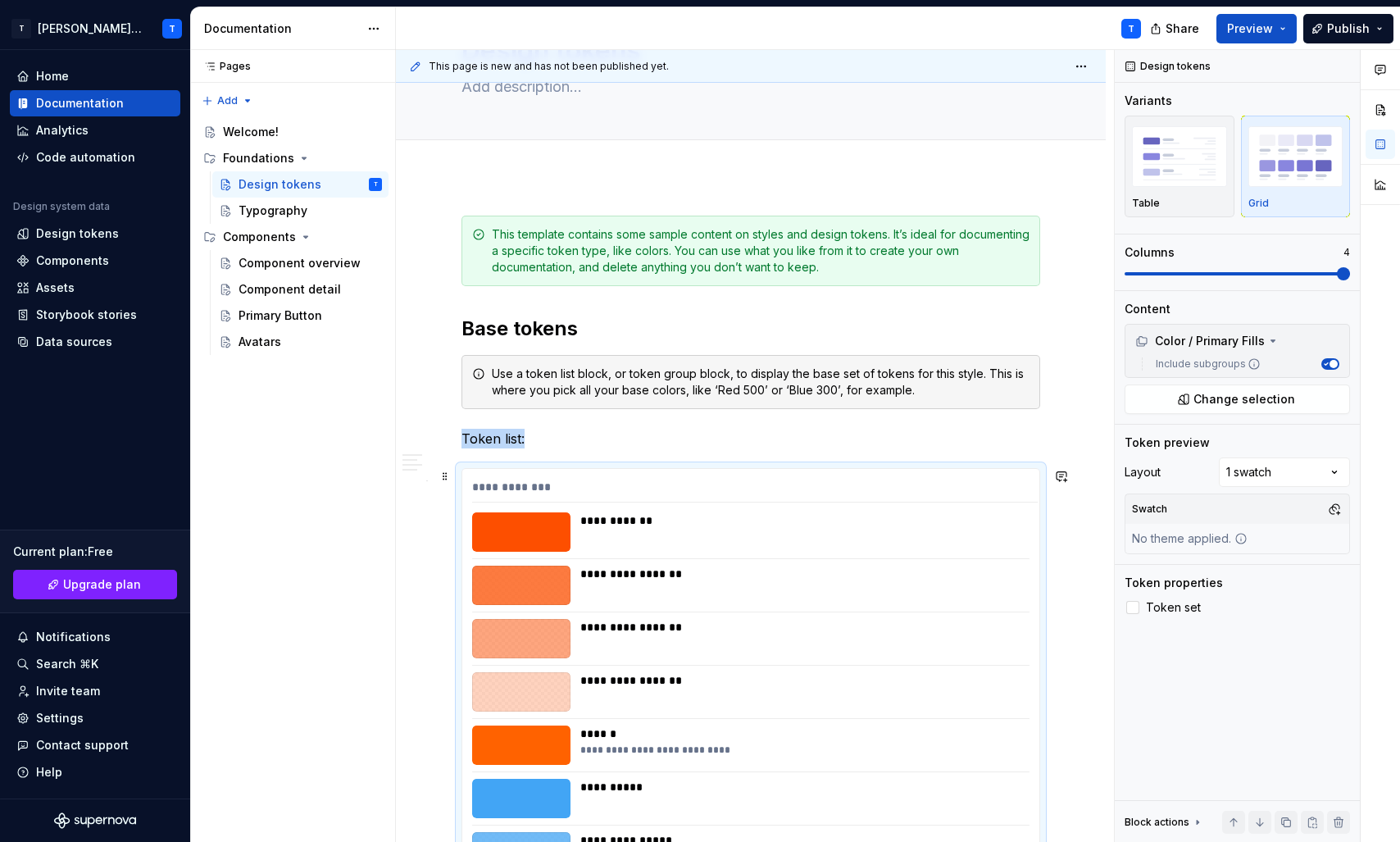
type textarea "*"
